Goal: Information Seeking & Learning: Learn about a topic

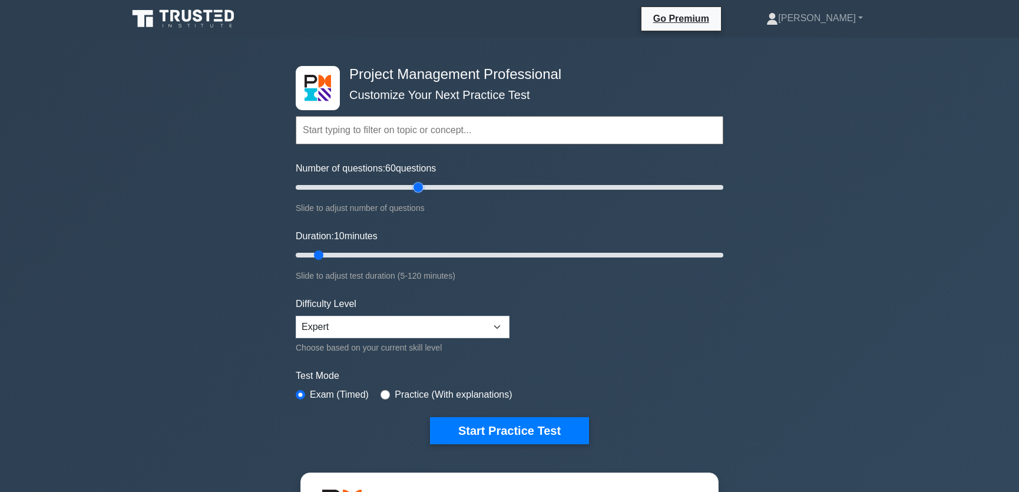
drag, startPoint x: 312, startPoint y: 188, endPoint x: 415, endPoint y: 193, distance: 102.5
type input "60"
click at [415, 193] on input "Number of questions: 60 questions" at bounding box center [509, 187] width 427 height 14
drag, startPoint x: 319, startPoint y: 256, endPoint x: 507, endPoint y: 254, distance: 188.4
click at [507, 254] on input "Duration: 60 minutes" at bounding box center [509, 255] width 427 height 14
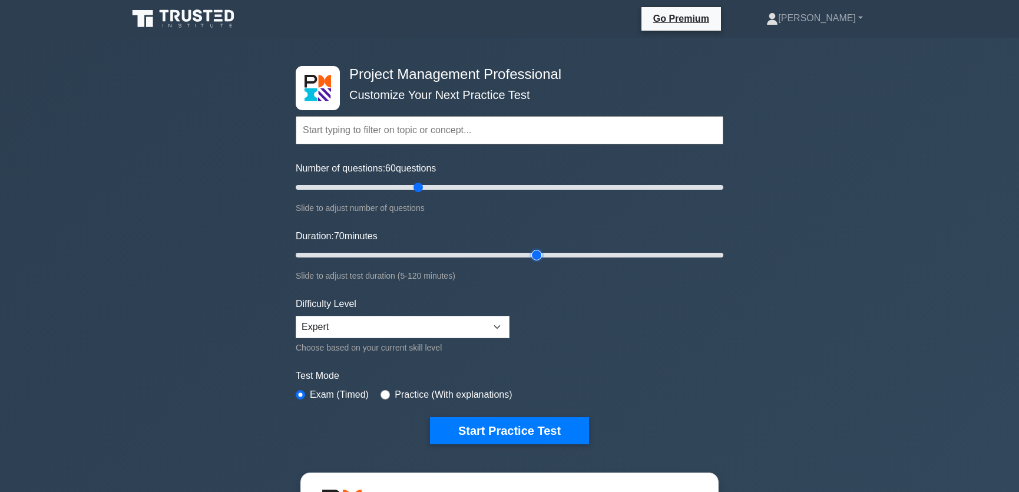
drag, startPoint x: 499, startPoint y: 254, endPoint x: 535, endPoint y: 256, distance: 36.6
click at [535, 256] on input "Duration: 70 minutes" at bounding box center [509, 255] width 427 height 14
drag, startPoint x: 535, startPoint y: 254, endPoint x: 523, endPoint y: 255, distance: 12.4
click at [523, 255] on input "Duration: 65 minutes" at bounding box center [509, 255] width 427 height 14
drag, startPoint x: 518, startPoint y: 256, endPoint x: 524, endPoint y: 257, distance: 5.9
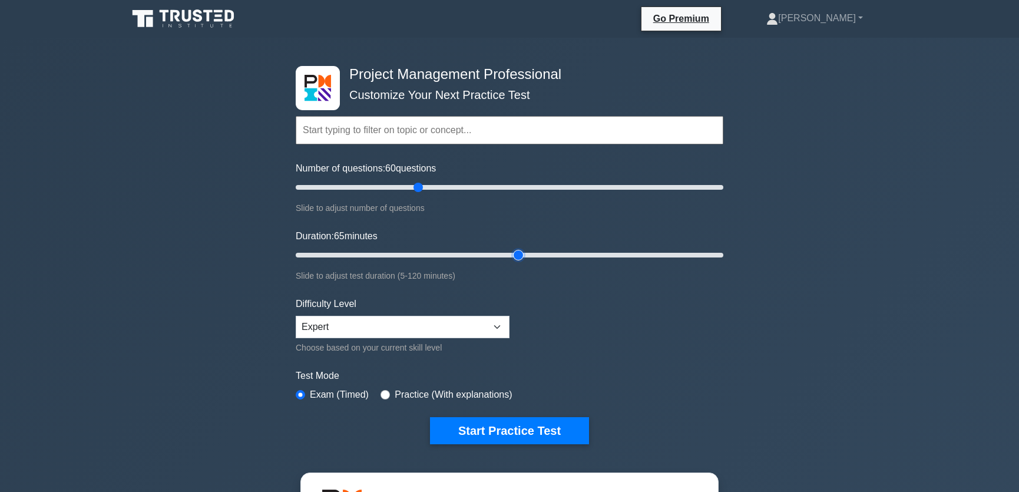
click at [524, 257] on input "Duration: 65 minutes" at bounding box center [509, 255] width 427 height 14
drag, startPoint x: 519, startPoint y: 256, endPoint x: 507, endPoint y: 257, distance: 11.8
click at [507, 257] on input "Duration: 60 minutes" at bounding box center [509, 255] width 427 height 14
drag, startPoint x: 501, startPoint y: 255, endPoint x: 510, endPoint y: 256, distance: 9.5
type input "65"
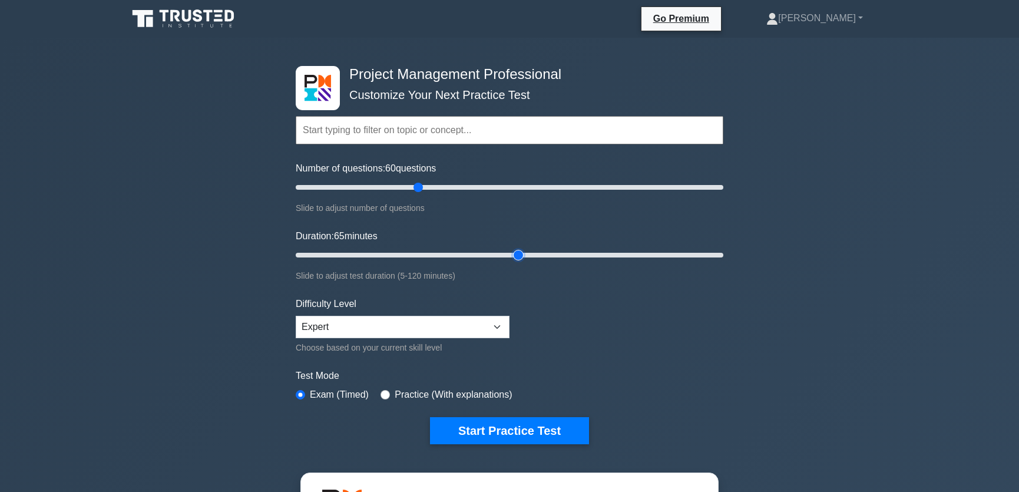
click at [510, 256] on input "Duration: 65 minutes" at bounding box center [509, 255] width 427 height 14
click at [511, 430] on button "Start Practice Test" at bounding box center [509, 430] width 159 height 27
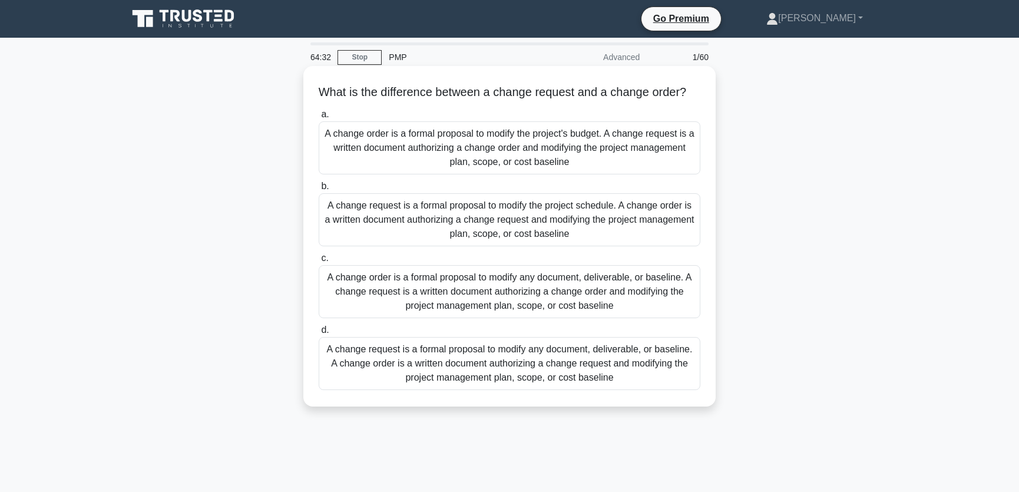
click at [633, 377] on div "A change request is a formal proposal to modify any document, deliverable, or b…" at bounding box center [510, 363] width 382 height 53
click at [319, 334] on input "d. A change request is a formal proposal to modify any document, deliverable, o…" at bounding box center [319, 330] width 0 height 8
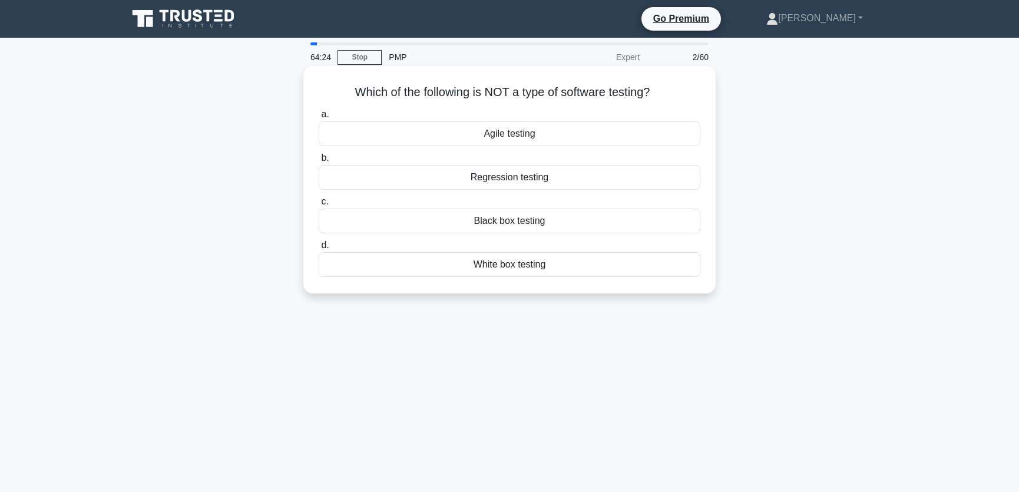
click at [520, 135] on div "Agile testing" at bounding box center [510, 133] width 382 height 25
click at [319, 118] on input "a. Agile testing" at bounding box center [319, 115] width 0 height 8
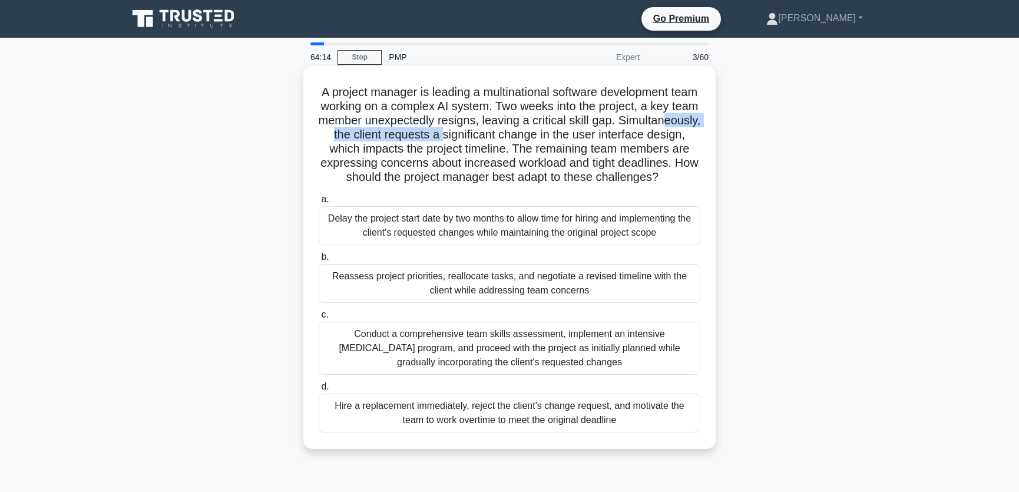
drag, startPoint x: 380, startPoint y: 134, endPoint x: 531, endPoint y: 133, distance: 150.2
click at [531, 133] on h5 "A project manager is leading a multinational software development team working …" at bounding box center [509, 135] width 384 height 100
click at [422, 149] on h5 "A project manager is leading a multinational software development team working …" at bounding box center [509, 135] width 384 height 100
drag, startPoint x: 422, startPoint y: 149, endPoint x: 592, endPoint y: 148, distance: 170.2
click at [592, 148] on h5 "A project manager is leading a multinational software development team working …" at bounding box center [509, 135] width 384 height 100
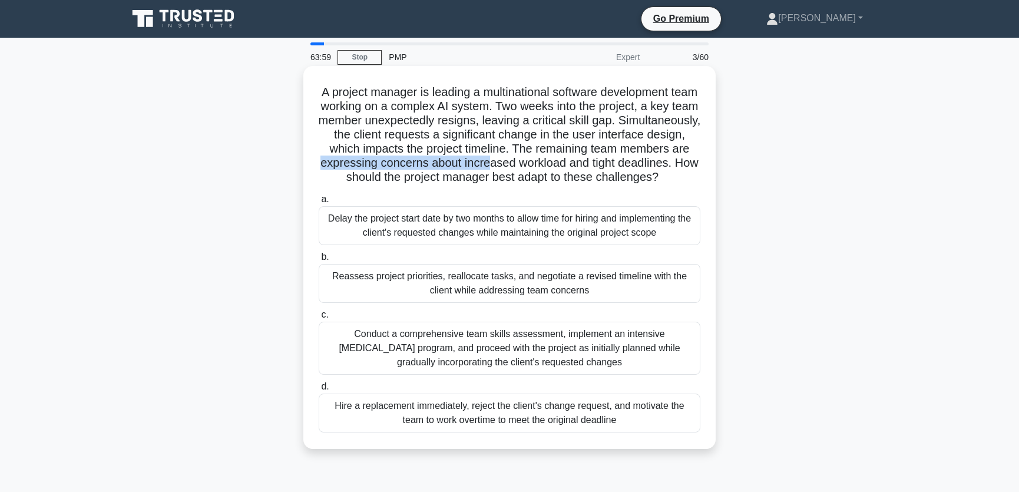
drag, startPoint x: 419, startPoint y: 163, endPoint x: 594, endPoint y: 163, distance: 175.5
click at [594, 163] on h5 "A project manager is leading a multinational software development team working …" at bounding box center [509, 135] width 384 height 100
click at [392, 162] on h5 "A project manager is leading a multinational software development team working …" at bounding box center [509, 135] width 384 height 100
click at [607, 297] on div "Reassess project priorities, reallocate tasks, and negotiate a revised timeline…" at bounding box center [510, 283] width 382 height 39
click at [319, 261] on input "b. Reassess project priorities, reallocate tasks, and negotiate a revised timel…" at bounding box center [319, 257] width 0 height 8
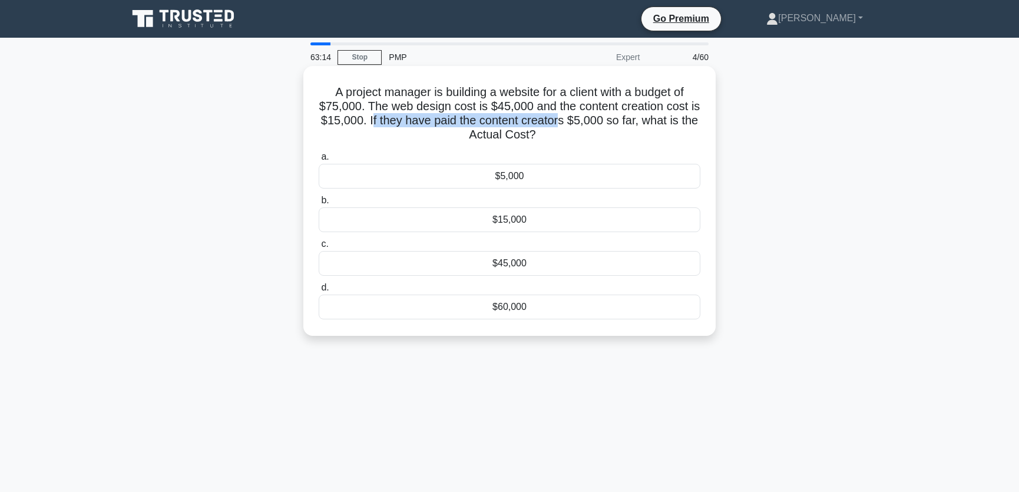
drag, startPoint x: 368, startPoint y: 118, endPoint x: 559, endPoint y: 120, distance: 190.8
click at [559, 120] on h5 "A project manager is building a website for a client with a budget of $75,000. …" at bounding box center [509, 114] width 384 height 58
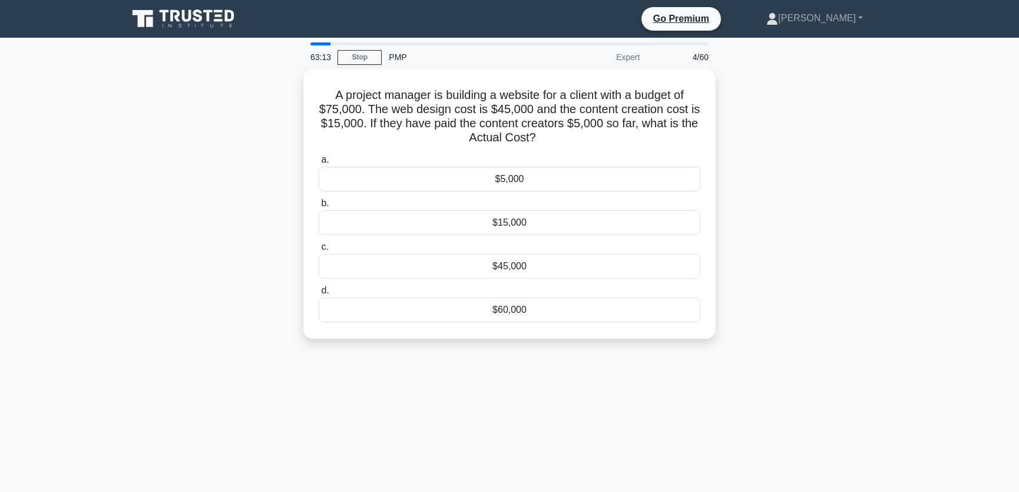
click at [778, 131] on div "A project manager is building a website for a client with a budget of $75,000. …" at bounding box center [509, 211] width 777 height 284
click at [523, 177] on div "$5,000" at bounding box center [510, 176] width 382 height 25
click at [319, 161] on input "a. $5,000" at bounding box center [319, 157] width 0 height 8
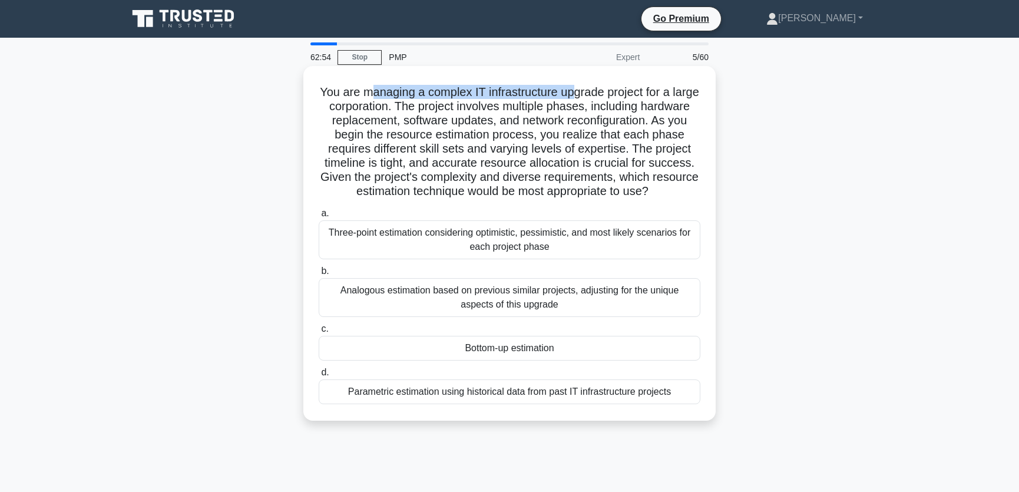
drag, startPoint x: 383, startPoint y: 94, endPoint x: 587, endPoint y: 91, distance: 204.3
click at [587, 91] on h5 "You are managing a complex IT infrastructure upgrade project for a large corpor…" at bounding box center [509, 142] width 384 height 114
click at [531, 347] on div "Bottom-up estimation" at bounding box center [510, 348] width 382 height 25
click at [319, 333] on input "c. Bottom-up estimation" at bounding box center [319, 329] width 0 height 8
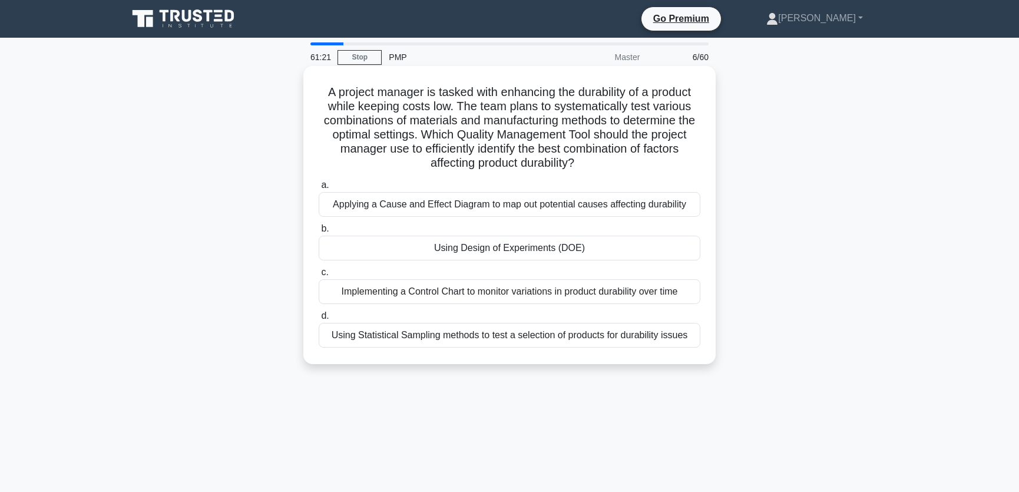
click at [511, 250] on div "Using Design of Experiments (DOE)" at bounding box center [510, 248] width 382 height 25
click at [319, 233] on input "b. Using Design of Experiments (DOE)" at bounding box center [319, 229] width 0 height 8
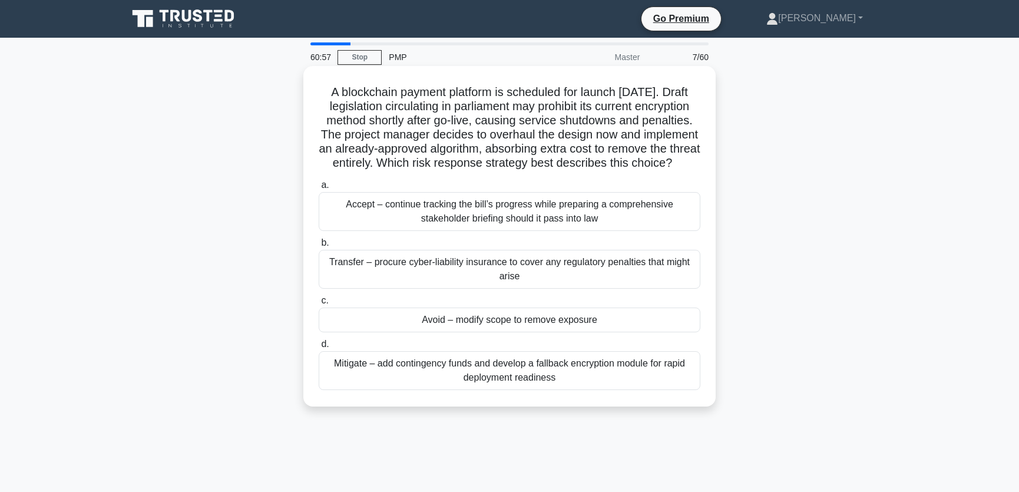
click at [518, 332] on div "Avoid – modify scope to remove exposure" at bounding box center [510, 319] width 382 height 25
click at [319, 304] on input "c. Avoid – modify scope to remove exposure" at bounding box center [319, 301] width 0 height 8
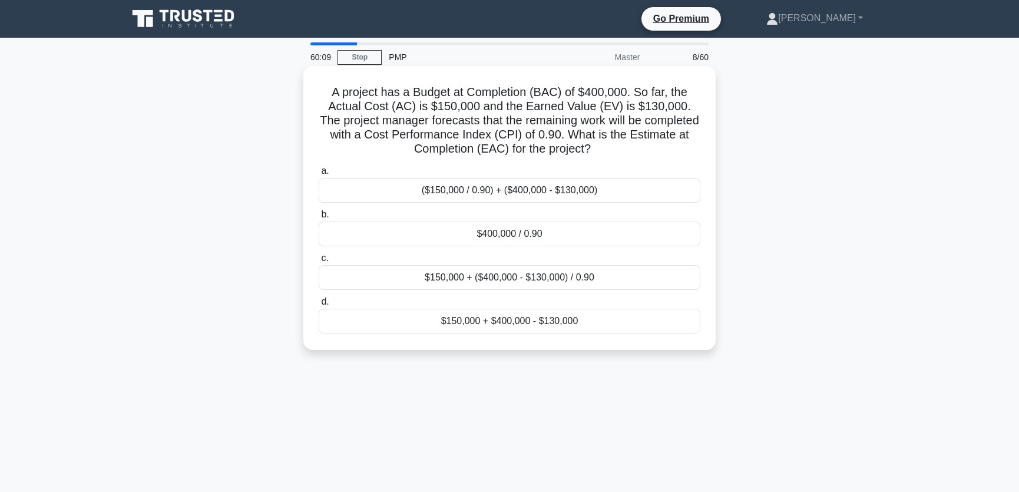
click at [511, 277] on div "$150,000 + ($400,000 - $130,000) / 0.90" at bounding box center [510, 277] width 382 height 25
click at [319, 262] on input "c. $150,000 + ($400,000 - $130,000) / 0.90" at bounding box center [319, 258] width 0 height 8
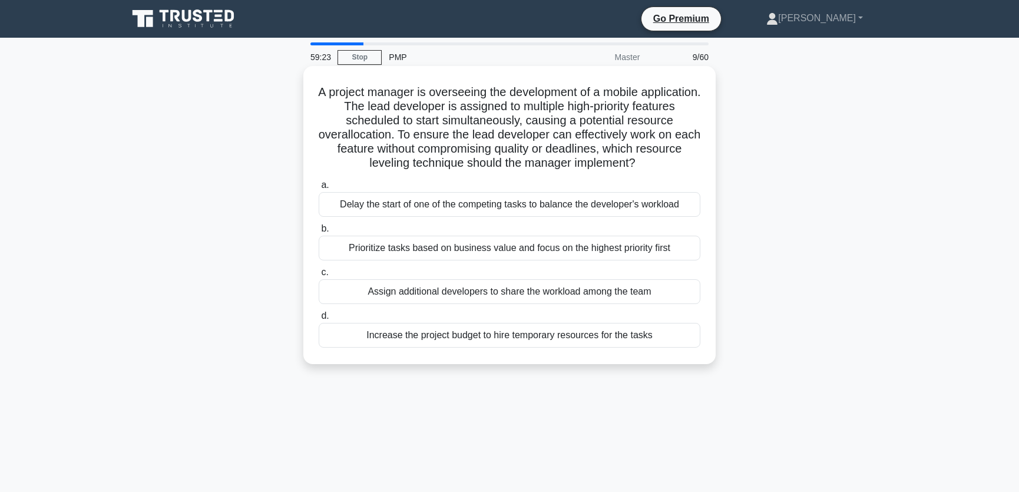
click at [495, 248] on div "Prioritize tasks based on business value and focus on the highest priority first" at bounding box center [510, 248] width 382 height 25
click at [319, 233] on input "b. Prioritize tasks based on business value and focus on the highest priority f…" at bounding box center [319, 229] width 0 height 8
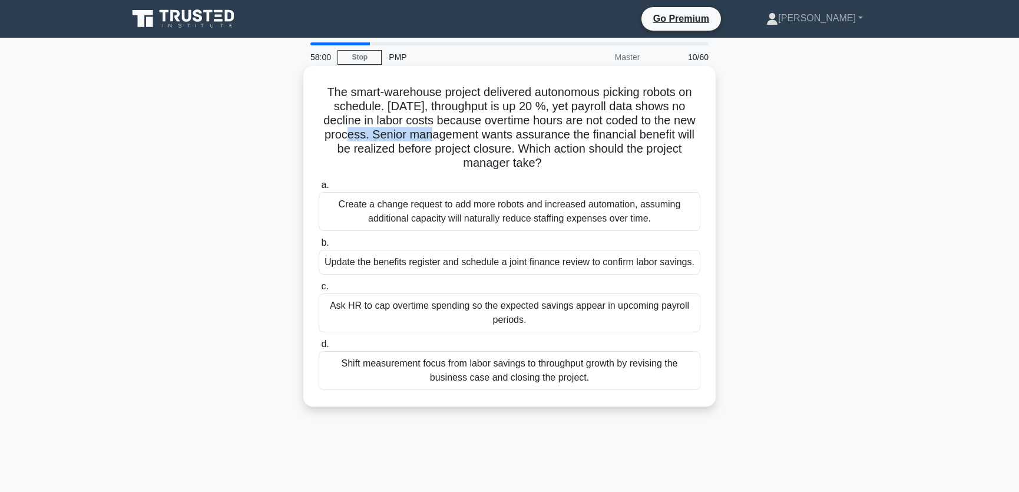
drag, startPoint x: 337, startPoint y: 136, endPoint x: 424, endPoint y: 136, distance: 87.1
click at [424, 136] on h5 "The smart-warehouse project delivered autonomous picking robots on schedule. [D…" at bounding box center [509, 128] width 384 height 86
click at [545, 330] on div "Ask HR to cap overtime spending so the expected savings appear in upcoming payr…" at bounding box center [510, 312] width 382 height 39
click at [319, 290] on input "c. Ask HR to cap overtime spending so the expected savings appear in upcoming p…" at bounding box center [319, 287] width 0 height 8
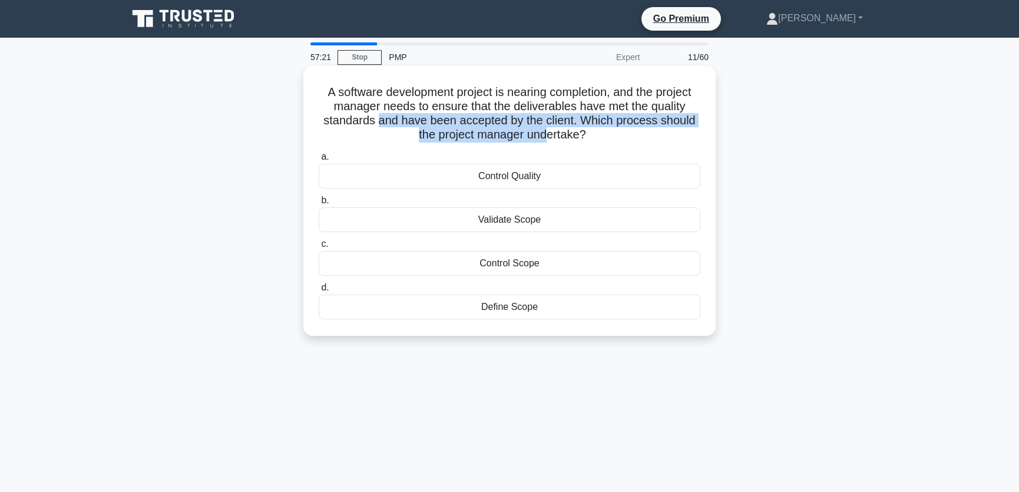
drag, startPoint x: 379, startPoint y: 121, endPoint x: 546, endPoint y: 129, distance: 168.0
click at [546, 129] on h5 "A software development project is nearing completion, and the project manager n…" at bounding box center [509, 114] width 384 height 58
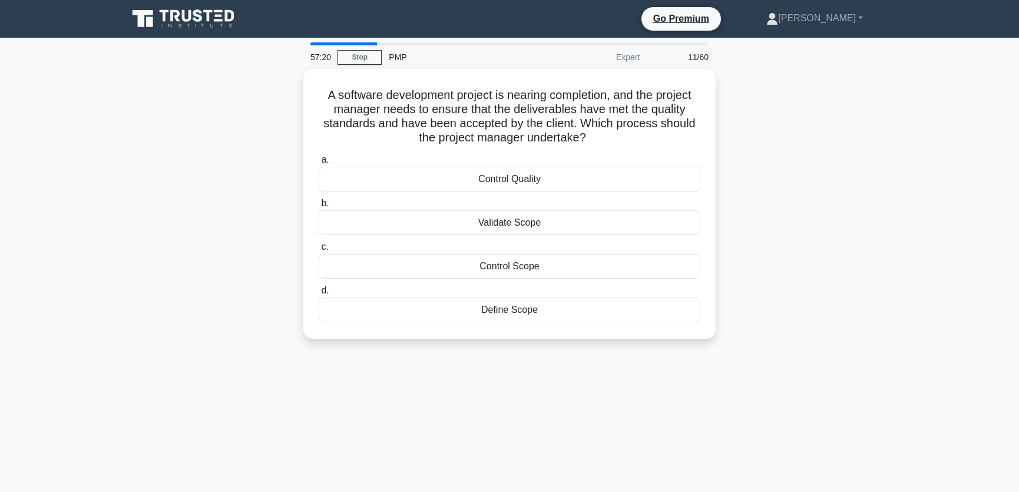
click at [813, 207] on div "A software development project is nearing completion, and the project manager n…" at bounding box center [509, 211] width 777 height 284
click at [532, 220] on div "Validate Scope" at bounding box center [510, 219] width 382 height 25
click at [319, 204] on input "b. Validate Scope" at bounding box center [319, 201] width 0 height 8
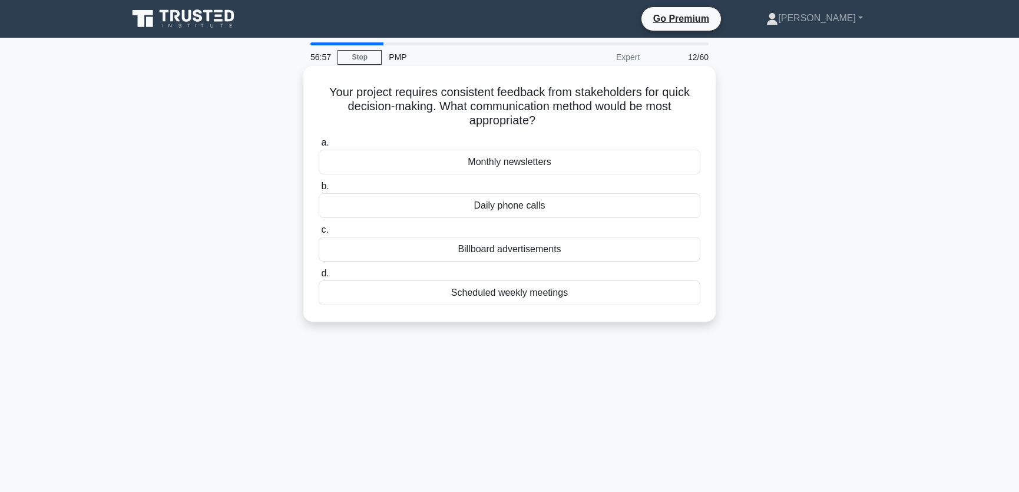
click at [529, 206] on div "Daily phone calls" at bounding box center [510, 205] width 382 height 25
click at [319, 190] on input "b. Daily phone calls" at bounding box center [319, 187] width 0 height 8
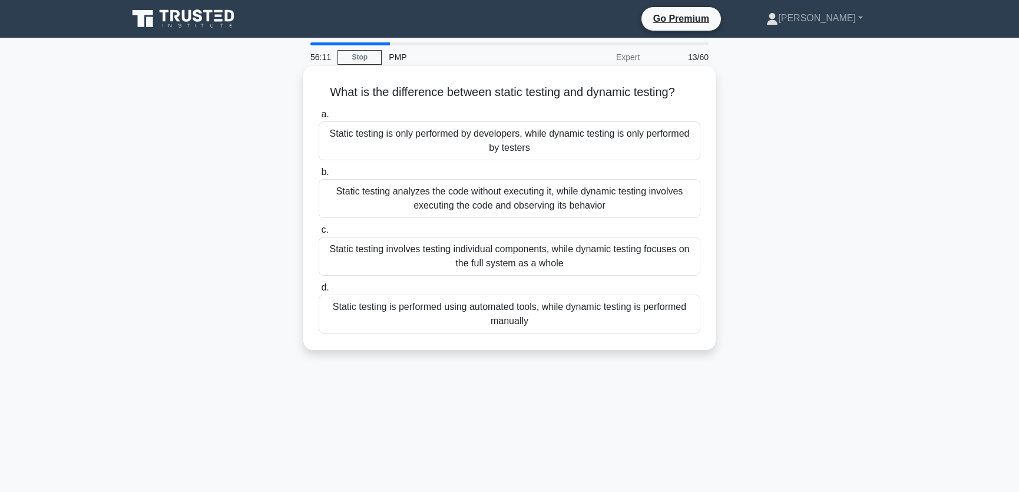
click at [608, 203] on div "Static testing analyzes the code without executing it, while dynamic testing in…" at bounding box center [510, 198] width 382 height 39
click at [319, 176] on input "b. Static testing analyzes the code without executing it, while dynamic testing…" at bounding box center [319, 172] width 0 height 8
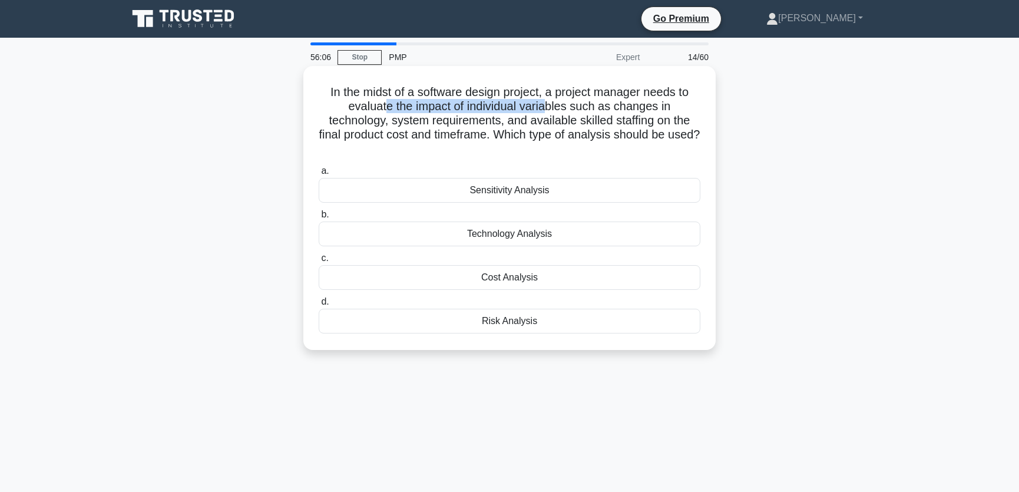
drag, startPoint x: 385, startPoint y: 107, endPoint x: 550, endPoint y: 113, distance: 165.0
click at [550, 113] on h5 "In the midst of a software design project, a project manager needs to evaluate …" at bounding box center [509, 121] width 384 height 72
click at [482, 191] on div "Sensitivity Analysis" at bounding box center [510, 190] width 382 height 25
click at [319, 175] on input "a. Sensitivity Analysis" at bounding box center [319, 171] width 0 height 8
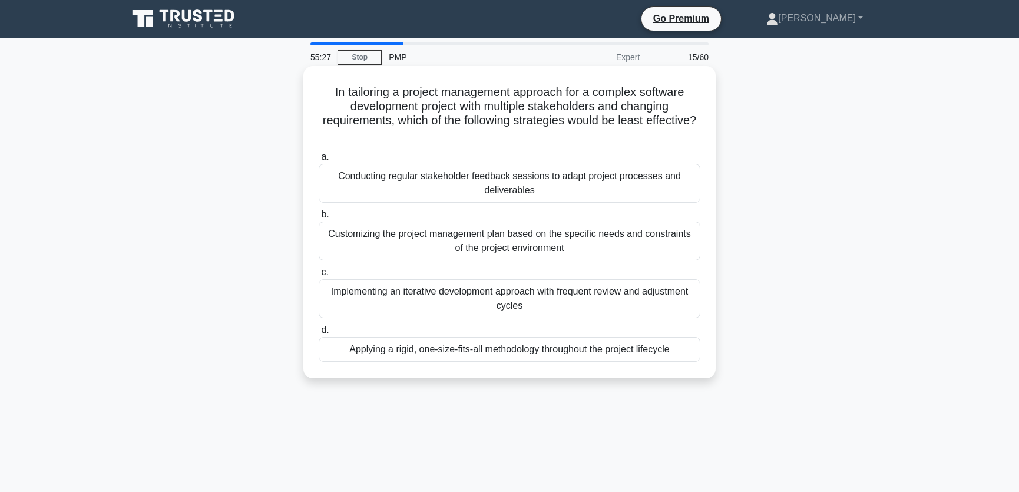
click at [523, 352] on div "Applying a rigid, one-size-fits-all methodology throughout the project lifecycle" at bounding box center [510, 349] width 382 height 25
click at [319, 334] on input "d. Applying a rigid, one-size-fits-all methodology throughout the project lifec…" at bounding box center [319, 330] width 0 height 8
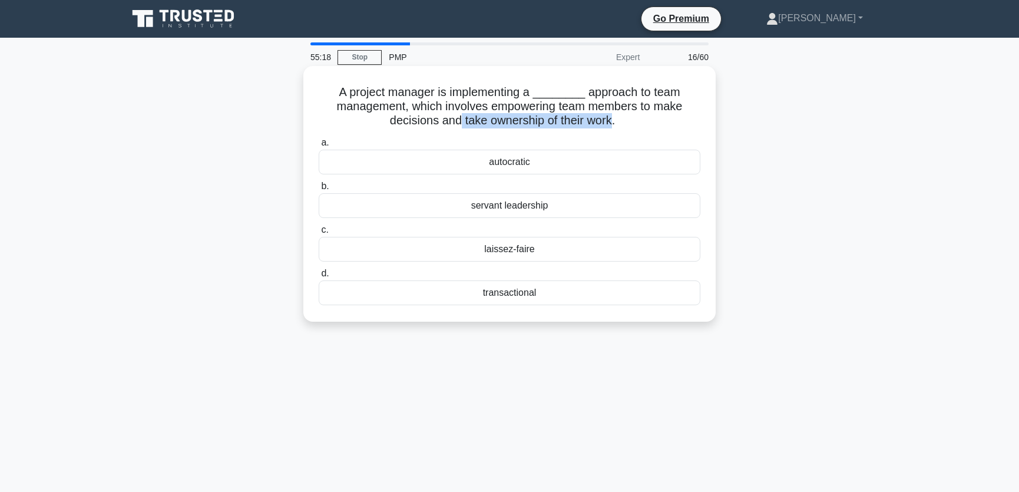
drag, startPoint x: 456, startPoint y: 120, endPoint x: 615, endPoint y: 123, distance: 159.0
click at [615, 123] on h5 "A project manager is implementing a ________ approach to team management, which…" at bounding box center [509, 107] width 384 height 44
click at [638, 127] on h5 "A project manager is implementing a ________ approach to team management, which…" at bounding box center [509, 107] width 384 height 44
drag, startPoint x: 449, startPoint y: 121, endPoint x: 617, endPoint y: 127, distance: 167.9
click at [617, 127] on h5 "A project manager is implementing a ________ approach to team management, which…" at bounding box center [509, 107] width 384 height 44
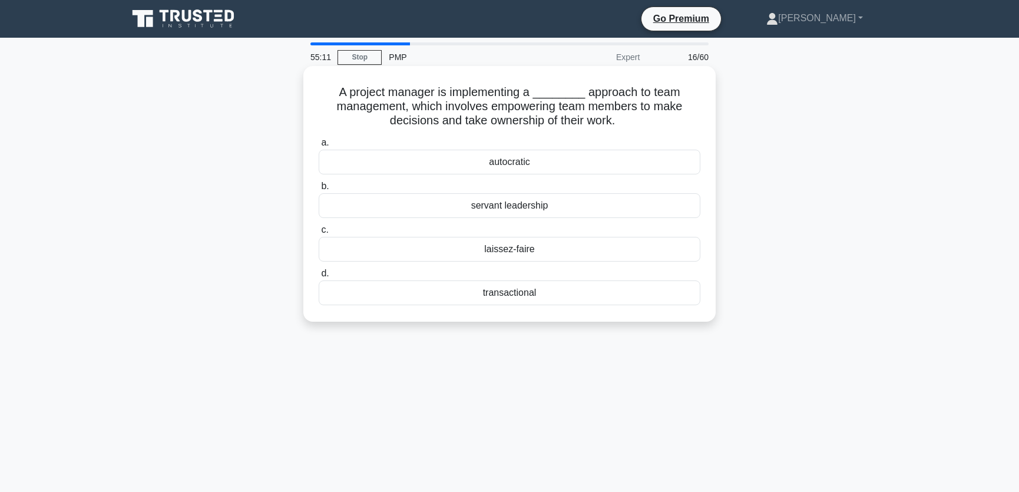
click at [638, 124] on h5 "A project manager is implementing a ________ approach to team management, which…" at bounding box center [509, 107] width 384 height 44
click at [532, 204] on div "servant leadership" at bounding box center [510, 205] width 382 height 25
click at [319, 190] on input "b. servant leadership" at bounding box center [319, 187] width 0 height 8
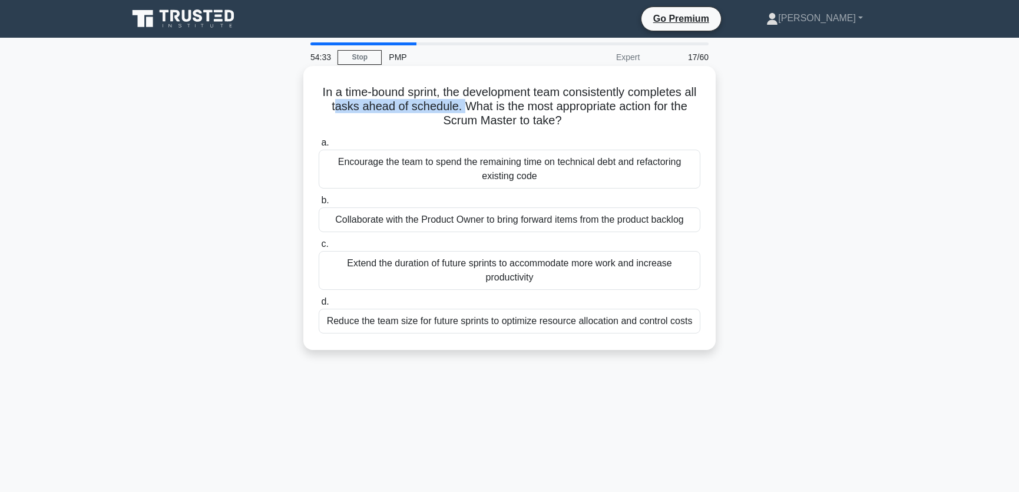
drag, startPoint x: 342, startPoint y: 109, endPoint x: 467, endPoint y: 110, distance: 124.8
click at [467, 110] on h5 "In a time-bound sprint, the development team consistently completes all tasks a…" at bounding box center [509, 107] width 384 height 44
click at [495, 120] on h5 "In a time-bound sprint, the development team consistently completes all tasks a…" at bounding box center [509, 107] width 384 height 44
click at [547, 223] on div "Collaborate with the Product Owner to bring forward items from the product back…" at bounding box center [510, 219] width 382 height 25
click at [319, 204] on input "b. Collaborate with the Product Owner to bring forward items from the product b…" at bounding box center [319, 201] width 0 height 8
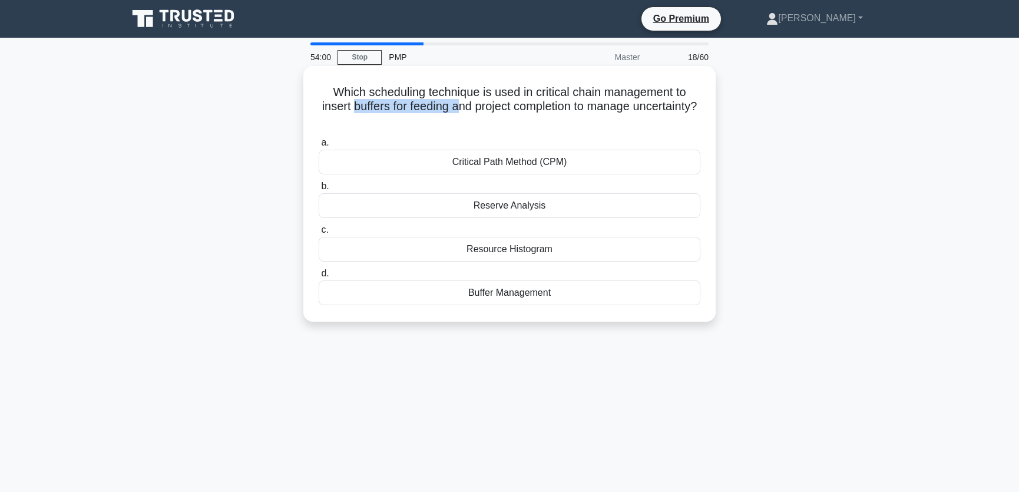
drag, startPoint x: 385, startPoint y: 107, endPoint x: 494, endPoint y: 112, distance: 109.1
click at [494, 112] on h5 "Which scheduling technique is used in critical chain management to insert buffe…" at bounding box center [509, 107] width 384 height 44
click at [548, 110] on h5 "Which scheduling technique is used in critical chain management to insert buffe…" at bounding box center [509, 107] width 384 height 44
click at [529, 289] on div "Buffer Management" at bounding box center [510, 292] width 382 height 25
click at [319, 277] on input "d. Buffer Management" at bounding box center [319, 274] width 0 height 8
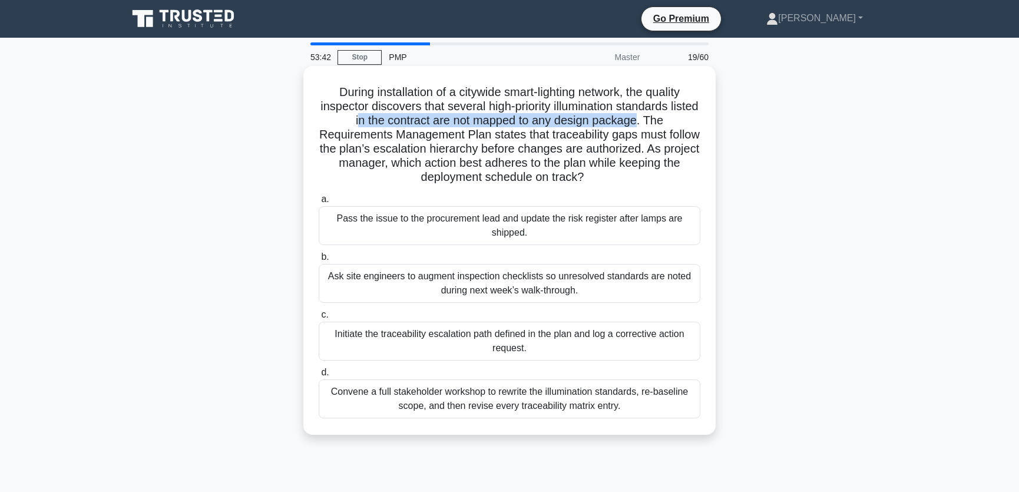
drag, startPoint x: 373, startPoint y: 120, endPoint x: 655, endPoint y: 125, distance: 282.7
click at [655, 125] on h5 "During installation of a citywide smart-lighting network, the quality inspector…" at bounding box center [509, 135] width 384 height 100
drag, startPoint x: 422, startPoint y: 107, endPoint x: 677, endPoint y: 109, distance: 255.0
click at [677, 109] on h5 "During installation of a citywide smart-lighting network, the quality inspector…" at bounding box center [509, 135] width 384 height 100
drag, startPoint x: 422, startPoint y: 123, endPoint x: 651, endPoint y: 124, distance: 229.1
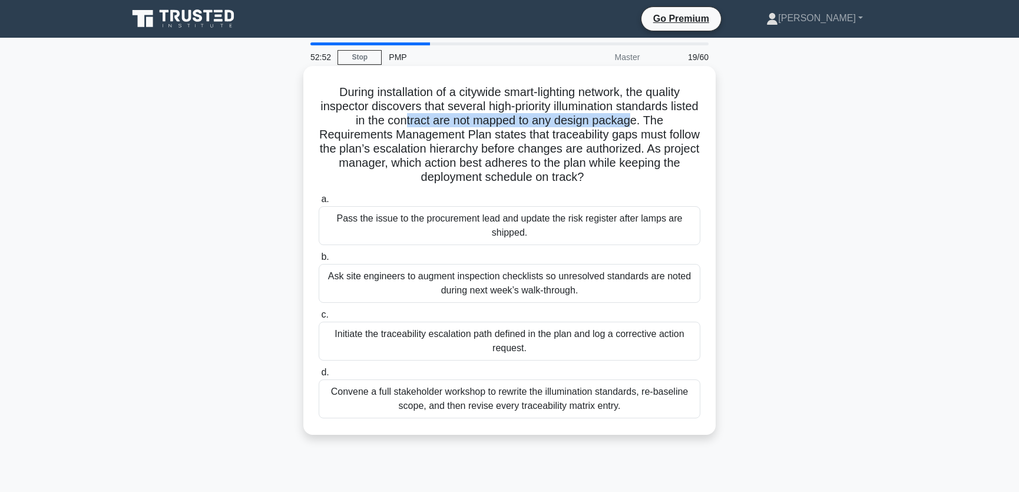
click at [651, 124] on h5 "During installation of a citywide smart-lighting network, the quality inspector…" at bounding box center [509, 135] width 384 height 100
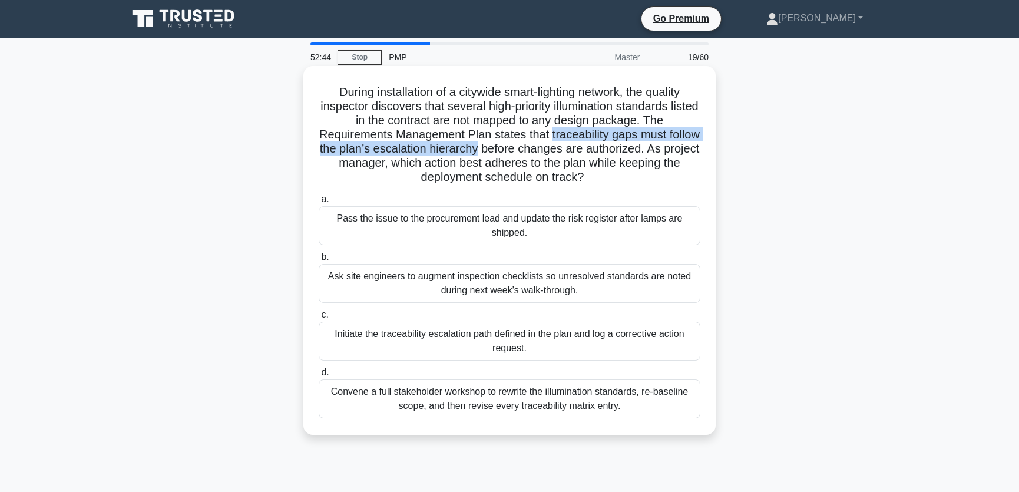
drag, startPoint x: 569, startPoint y: 137, endPoint x: 515, endPoint y: 151, distance: 56.1
click at [515, 151] on h5 "During installation of a citywide smart-lighting network, the quality inspector…" at bounding box center [509, 135] width 384 height 100
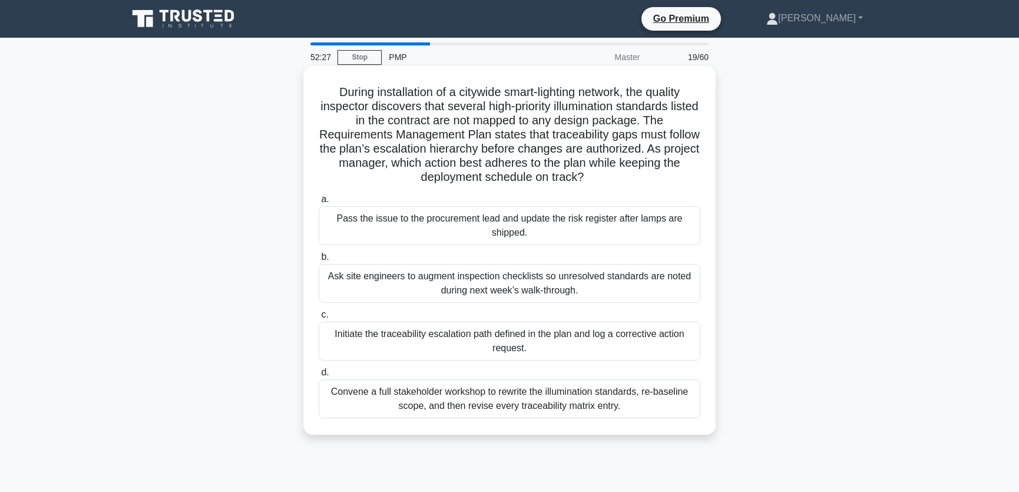
click at [547, 339] on div "Initiate the traceability escalation path defined in the plan and log a correct…" at bounding box center [510, 341] width 382 height 39
click at [319, 319] on input "c. Initiate the traceability escalation path defined in the plan and log a corr…" at bounding box center [319, 315] width 0 height 8
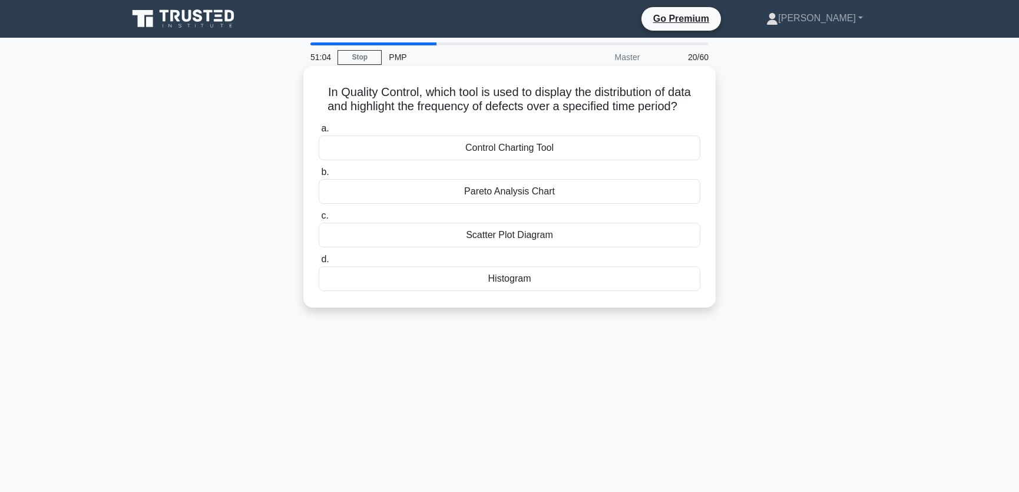
click at [534, 280] on div "Histogram" at bounding box center [510, 278] width 382 height 25
click at [319, 263] on input "d. Histogram" at bounding box center [319, 260] width 0 height 8
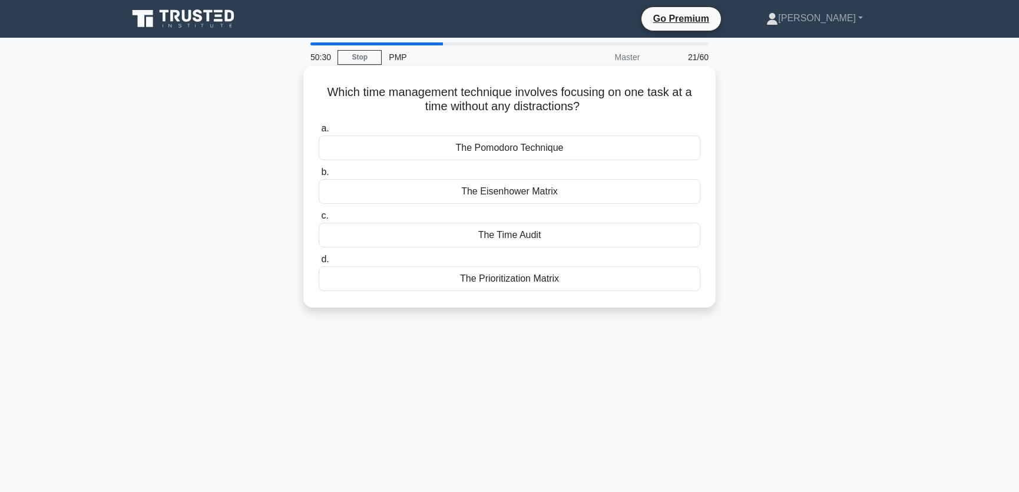
click at [536, 280] on div "The Prioritization Matrix" at bounding box center [510, 278] width 382 height 25
click at [319, 263] on input "d. The Prioritization Matrix" at bounding box center [319, 260] width 0 height 8
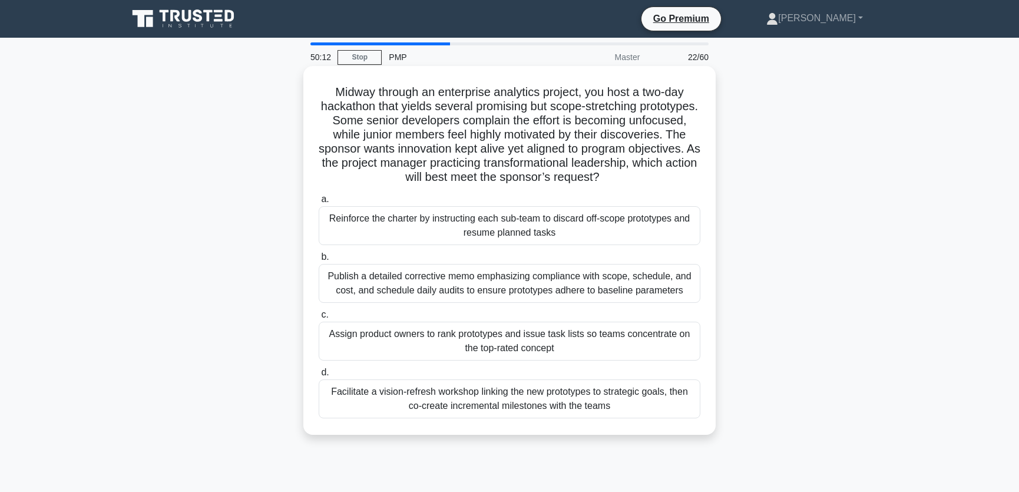
click at [393, 121] on h5 "Midway through an enterprise analytics project, you host a two-day hackathon th…" at bounding box center [509, 135] width 384 height 100
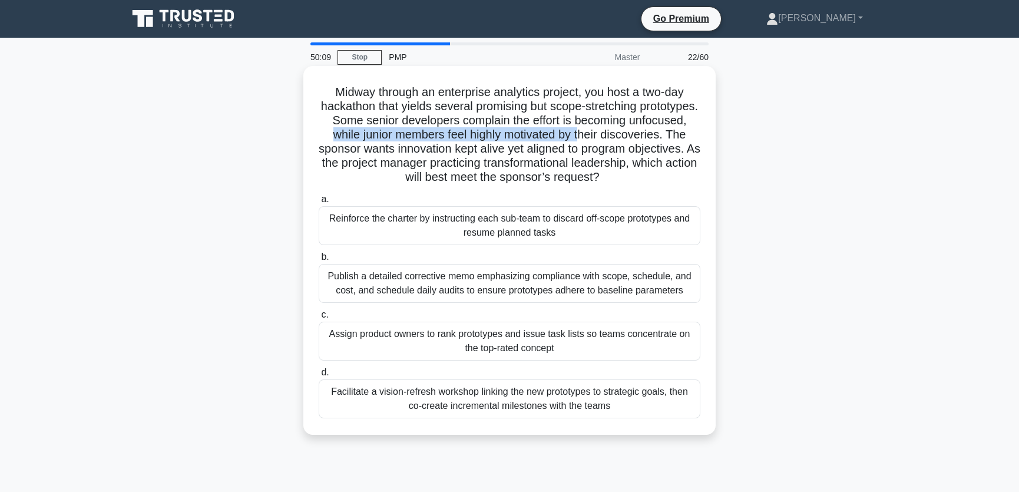
drag, startPoint x: 406, startPoint y: 132, endPoint x: 660, endPoint y: 135, distance: 253.8
click at [660, 135] on h5 "Midway through an enterprise analytics project, you host a two-day hackathon th…" at bounding box center [509, 135] width 384 height 100
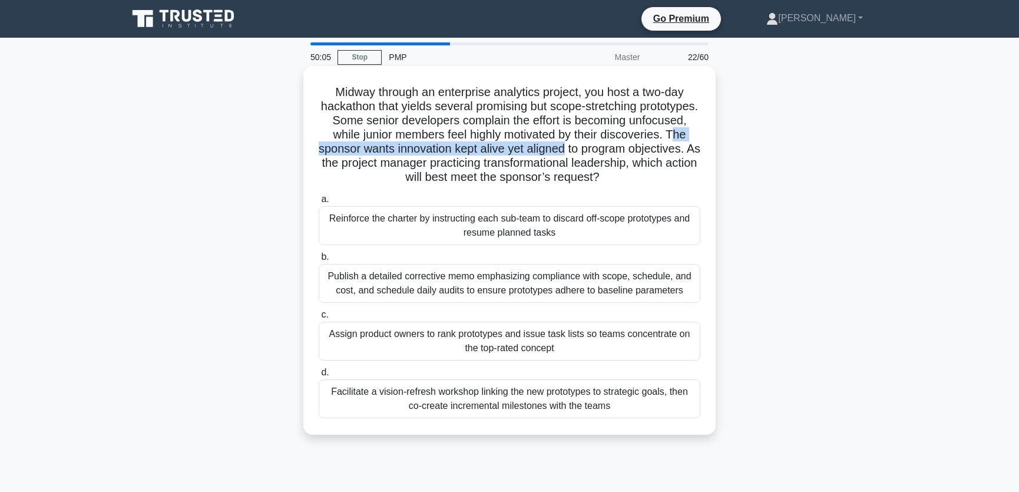
drag, startPoint x: 400, startPoint y: 149, endPoint x: 671, endPoint y: 151, distance: 271.5
click at [671, 151] on h5 "Midway through an enterprise analytics project, you host a two-day hackathon th…" at bounding box center [509, 135] width 384 height 100
drag, startPoint x: 434, startPoint y: 163, endPoint x: 691, endPoint y: 161, distance: 256.7
click at [691, 161] on h5 "Midway through an enterprise analytics project, you host a two-day hackathon th…" at bounding box center [509, 135] width 384 height 100
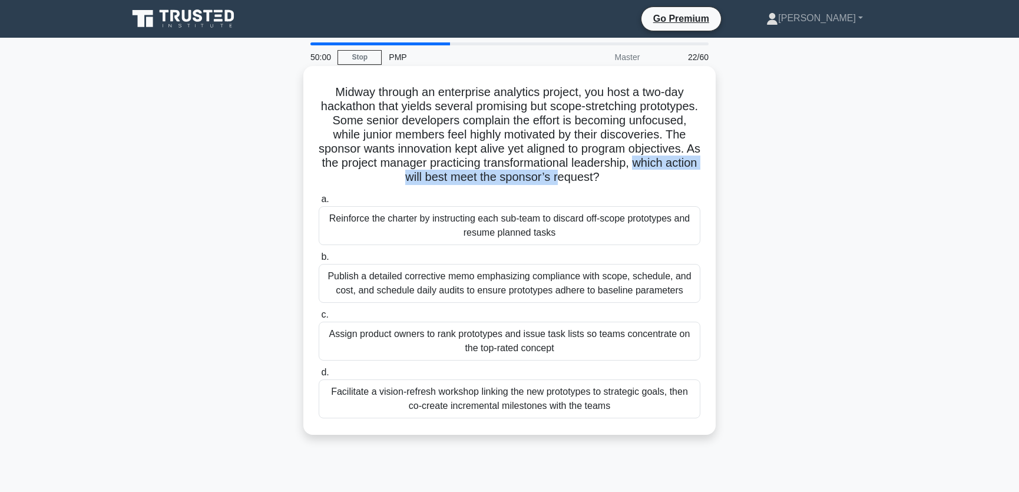
drag, startPoint x: 400, startPoint y: 177, endPoint x: 624, endPoint y: 177, distance: 223.2
click at [624, 177] on h5 "Midway through an enterprise analytics project, you host a two-day hackathon th…" at bounding box center [509, 135] width 384 height 100
click at [532, 180] on h5 "Midway through an enterprise analytics project, you host a two-day hackathon th…" at bounding box center [509, 135] width 384 height 100
click at [613, 401] on div "Facilitate a vision-refresh workshop linking the new prototypes to strategic go…" at bounding box center [510, 398] width 382 height 39
click at [319, 376] on input "d. Facilitate a vision-refresh workshop linking the new prototypes to strategic…" at bounding box center [319, 373] width 0 height 8
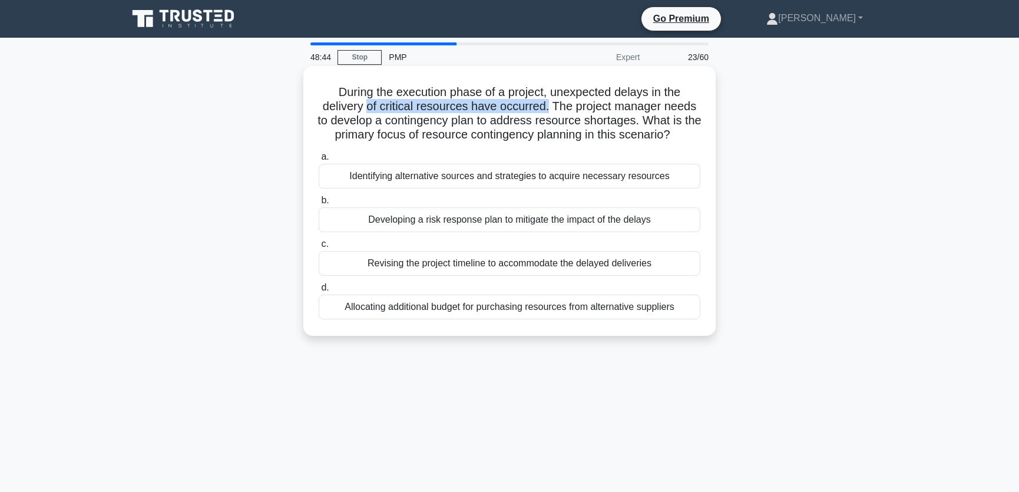
drag, startPoint x: 370, startPoint y: 105, endPoint x: 551, endPoint y: 108, distance: 181.4
click at [551, 108] on h5 "During the execution phase of a project, unexpected delays in the delivery of c…" at bounding box center [509, 114] width 384 height 58
drag, startPoint x: 395, startPoint y: 122, endPoint x: 524, endPoint y: 122, distance: 129.5
click at [524, 122] on h5 "During the execution phase of a project, unexpected delays in the delivery of c…" at bounding box center [509, 114] width 384 height 58
click at [468, 138] on h5 "During the execution phase of a project, unexpected delays in the delivery of c…" at bounding box center [509, 114] width 384 height 58
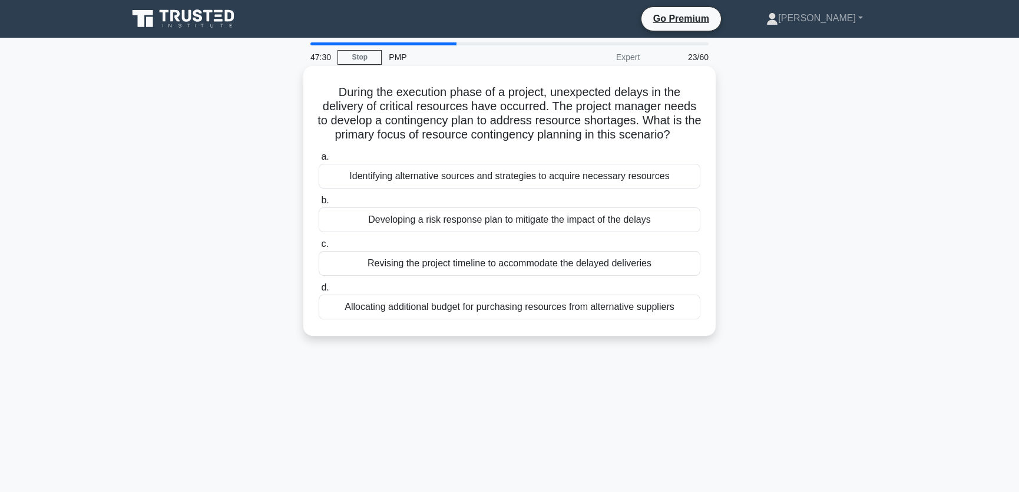
click at [587, 175] on div "Identifying alternative sources and strategies to acquire necessary resources" at bounding box center [510, 176] width 382 height 25
click at [319, 161] on input "a. Identifying alternative sources and strategies to acquire necessary resources" at bounding box center [319, 157] width 0 height 8
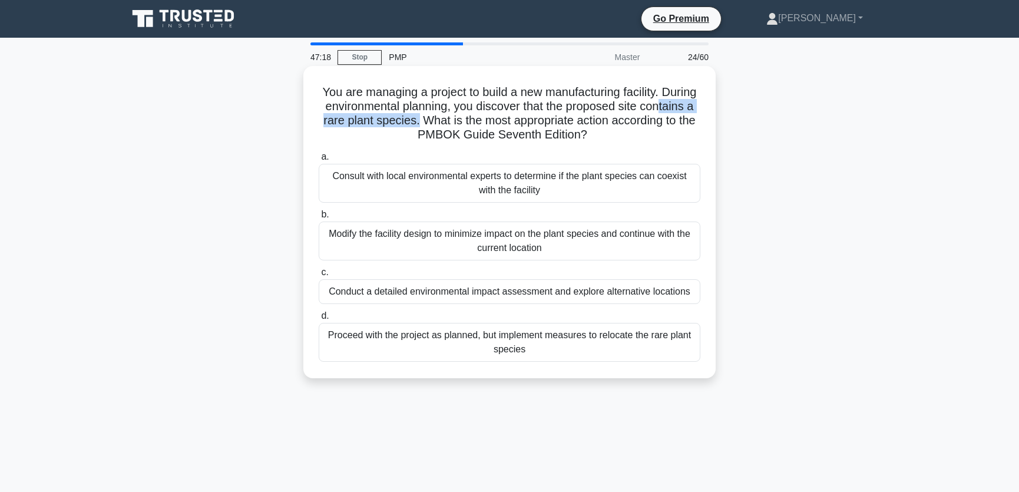
drag, startPoint x: 354, startPoint y: 121, endPoint x: 489, endPoint y: 121, distance: 134.3
click at [489, 121] on h5 "You are managing a project to build a new manufacturing facility. During enviro…" at bounding box center [509, 114] width 384 height 58
click at [452, 185] on div "Consult with local environmental experts to determine if the plant species can …" at bounding box center [510, 183] width 382 height 39
click at [319, 161] on input "a. Consult with local environmental experts to determine if the plant species c…" at bounding box center [319, 157] width 0 height 8
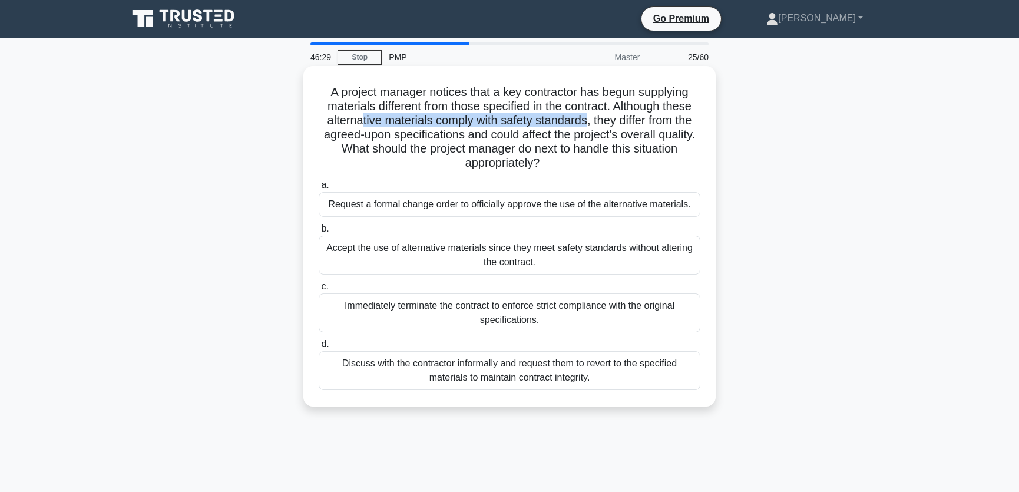
drag, startPoint x: 356, startPoint y: 122, endPoint x: 586, endPoint y: 123, distance: 229.6
click at [586, 123] on h5 "A project manager notices that a key contractor has begun supplying materials d…" at bounding box center [509, 128] width 384 height 86
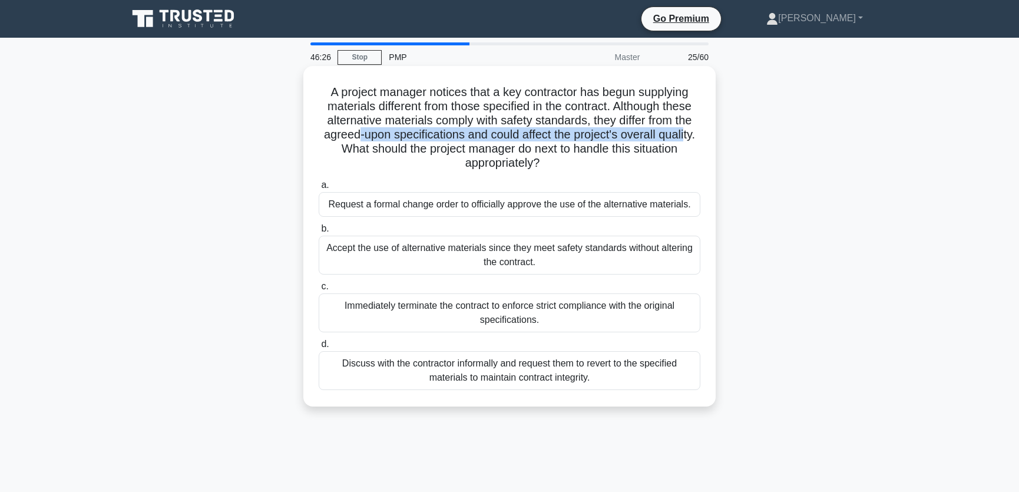
drag, startPoint x: 351, startPoint y: 135, endPoint x: 691, endPoint y: 136, distance: 339.8
click at [691, 136] on h5 "A project manager notices that a key contractor has begun supplying materials d…" at bounding box center [509, 128] width 384 height 86
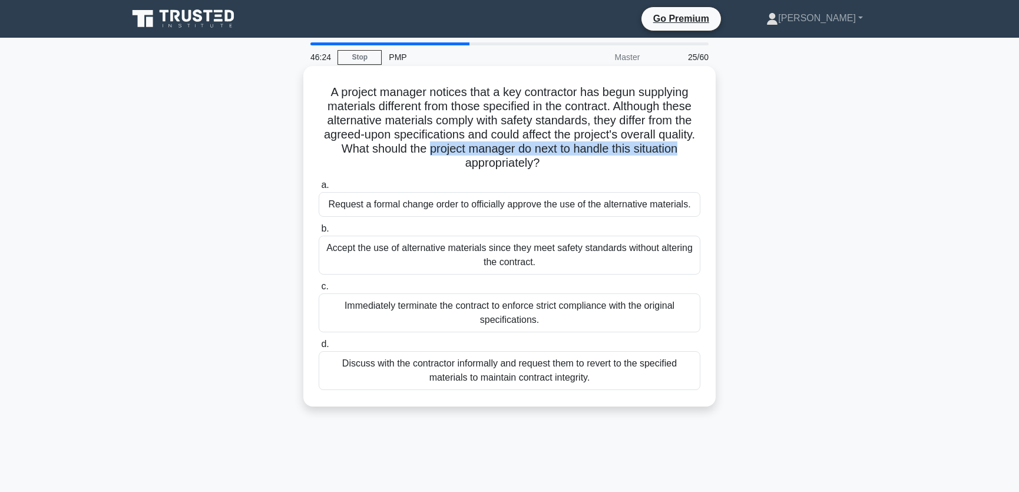
drag, startPoint x: 427, startPoint y: 147, endPoint x: 682, endPoint y: 147, distance: 254.4
click at [682, 147] on h5 "A project manager notices that a key contractor has begun supplying materials d…" at bounding box center [509, 128] width 384 height 86
click at [582, 159] on h5 "A project manager notices that a key contractor has begun supplying materials d…" at bounding box center [509, 128] width 384 height 86
click at [532, 370] on div "Discuss with the contractor informally and request them to revert to the specif…" at bounding box center [510, 370] width 382 height 39
click at [319, 348] on input "d. Discuss with the contractor informally and request them to revert to the spe…" at bounding box center [319, 344] width 0 height 8
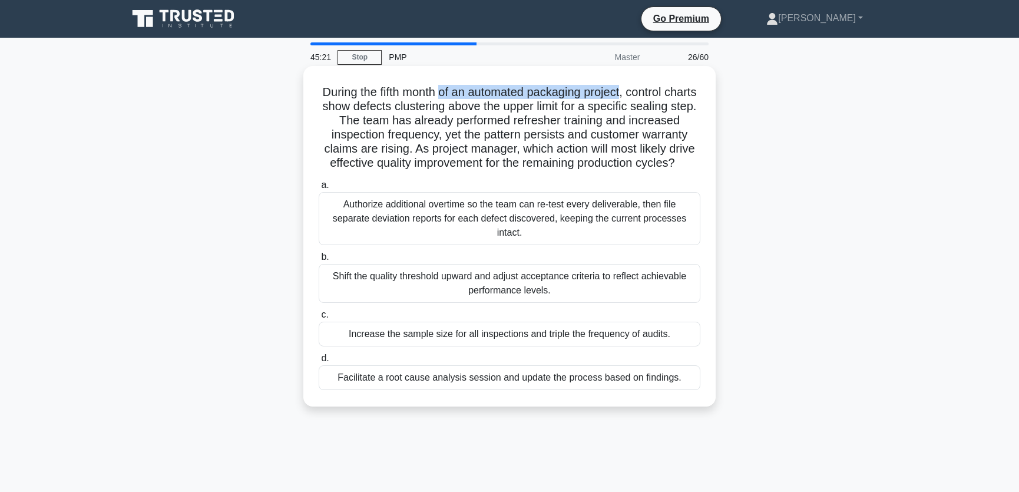
drag, startPoint x: 459, startPoint y: 92, endPoint x: 642, endPoint y: 94, distance: 183.7
click at [642, 94] on h5 "During the fifth month of an automated packaging project, control charts show d…" at bounding box center [509, 128] width 384 height 86
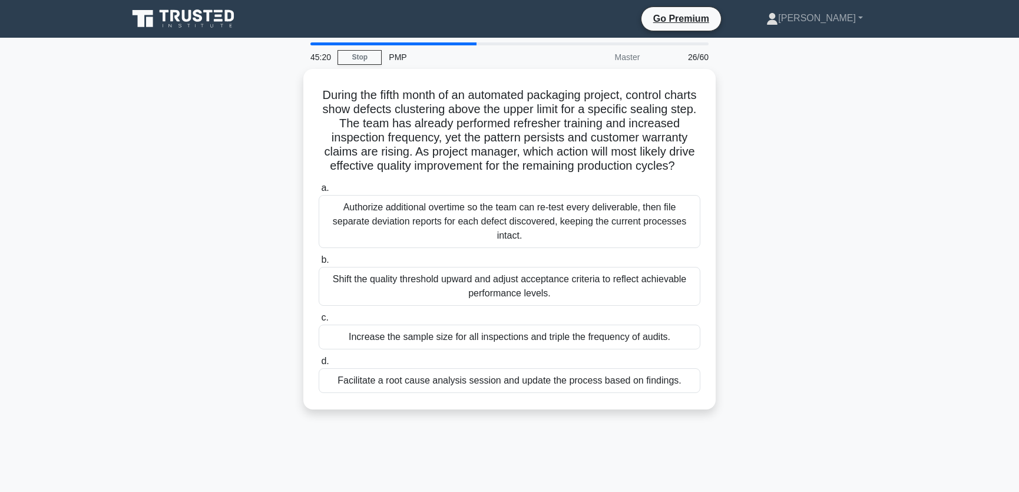
click at [774, 206] on div "During the fifth month of an automated packaging project, control charts show d…" at bounding box center [509, 246] width 777 height 354
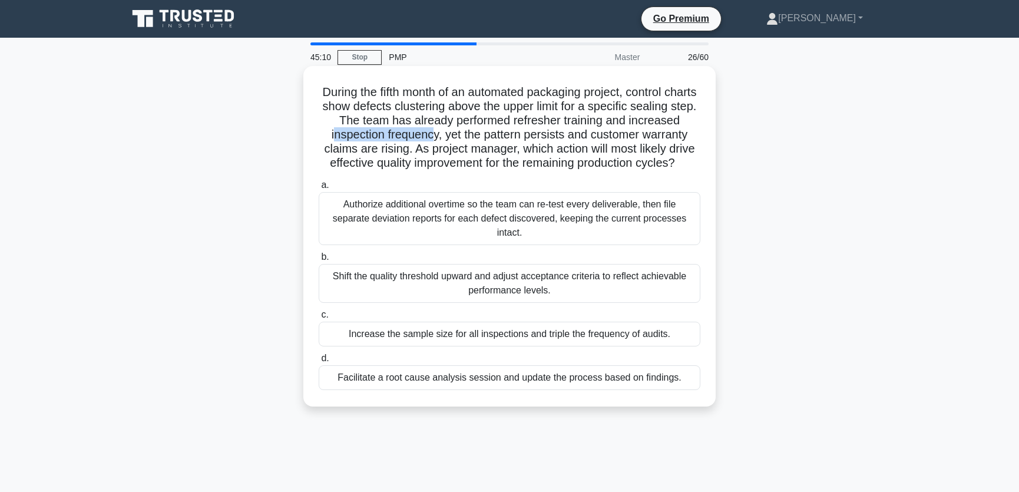
drag, startPoint x: 385, startPoint y: 135, endPoint x: 483, endPoint y: 135, distance: 98.9
click at [483, 135] on h5 "During the fifth month of an automated packaging project, control charts show d…" at bounding box center [509, 128] width 384 height 86
drag, startPoint x: 339, startPoint y: 151, endPoint x: 456, endPoint y: 151, distance: 117.8
click at [456, 151] on h5 "During the fifth month of an automated packaging project, control charts show d…" at bounding box center [509, 128] width 384 height 86
click at [470, 150] on h5 "During the fifth month of an automated packaging project, control charts show d…" at bounding box center [509, 128] width 384 height 86
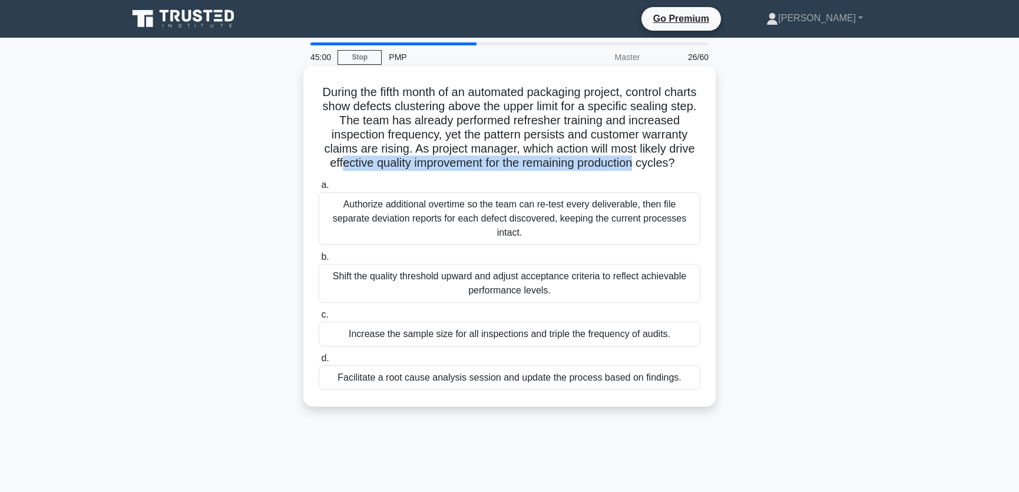
drag, startPoint x: 396, startPoint y: 163, endPoint x: 709, endPoint y: 166, distance: 313.3
click at [709, 166] on div "During the fifth month of an automated packaging project, control charts show d…" at bounding box center [509, 236] width 403 height 331
click at [472, 171] on h5 "During the fifth month of an automated packaging project, control charts show d…" at bounding box center [509, 128] width 384 height 86
click at [436, 390] on div "Facilitate a root cause analysis session and update the process based on findin…" at bounding box center [510, 377] width 382 height 25
click at [319, 362] on input "d. Facilitate a root cause analysis session and update the process based on fin…" at bounding box center [319, 358] width 0 height 8
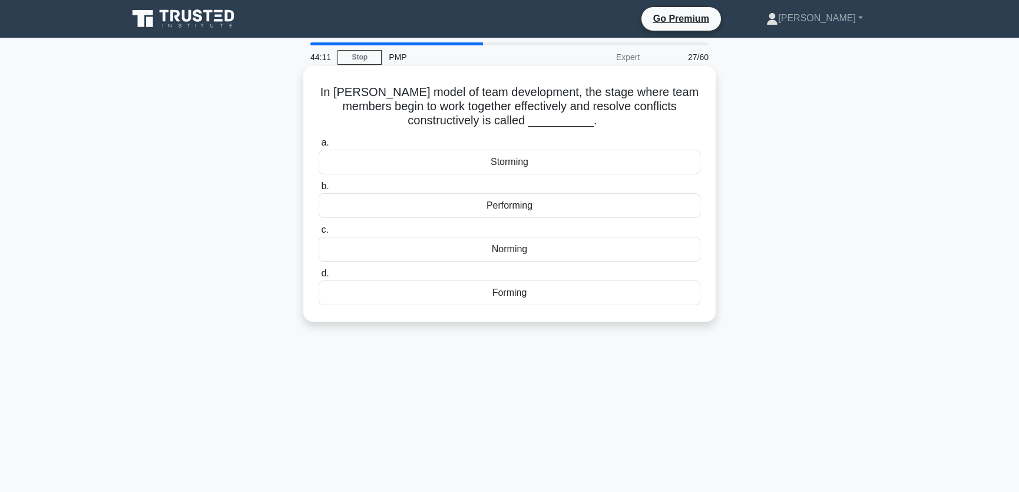
click at [526, 250] on div "Norming" at bounding box center [510, 249] width 382 height 25
click at [319, 234] on input "c. Norming" at bounding box center [319, 230] width 0 height 8
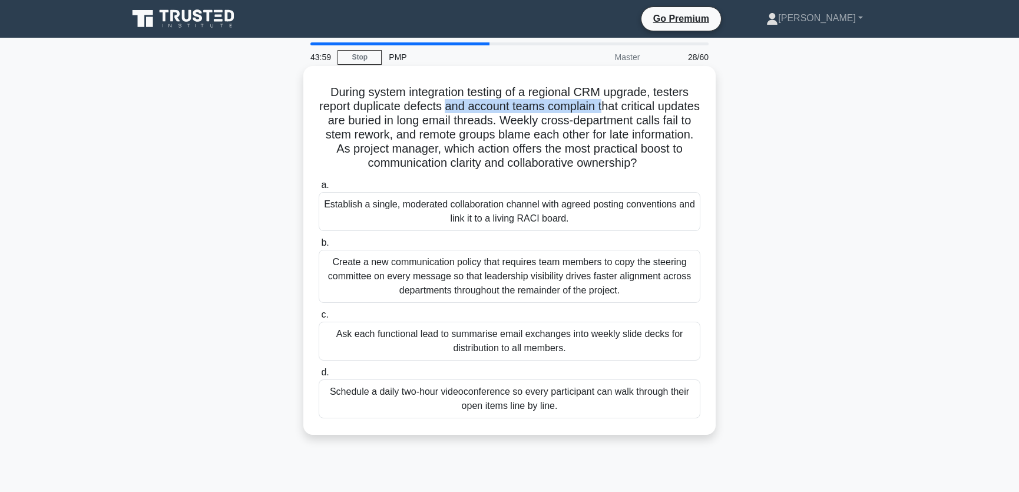
drag, startPoint x: 469, startPoint y: 106, endPoint x: 625, endPoint y: 111, distance: 155.5
click at [625, 111] on h5 "During system integration testing of a regional CRM upgrade, testers report dup…" at bounding box center [509, 128] width 384 height 86
drag, startPoint x: 375, startPoint y: 121, endPoint x: 533, endPoint y: 122, distance: 158.4
click at [533, 122] on h5 "During system integration testing of a regional CRM upgrade, testers report dup…" at bounding box center [509, 128] width 384 height 86
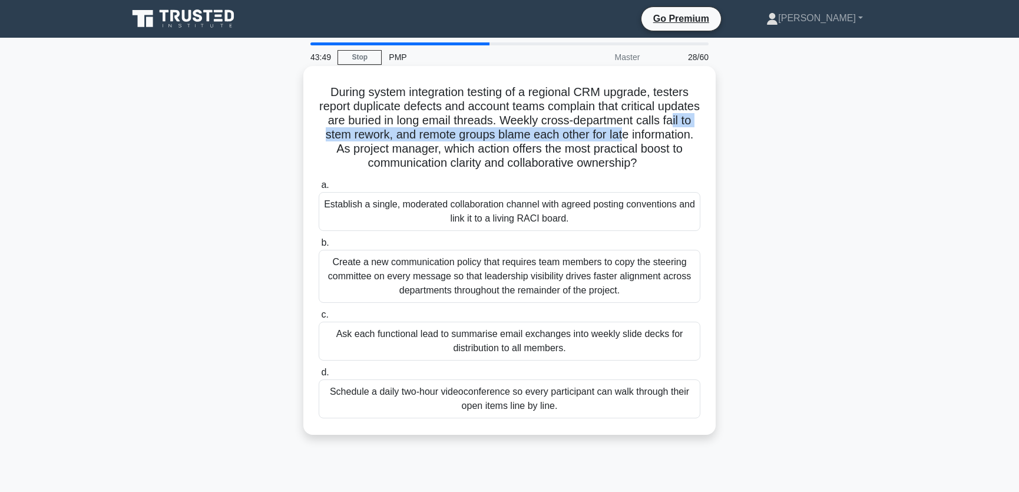
drag, startPoint x: 344, startPoint y: 135, endPoint x: 677, endPoint y: 138, distance: 333.3
click at [677, 138] on h5 "During system integration testing of a regional CRM upgrade, testers report dup…" at bounding box center [509, 128] width 384 height 86
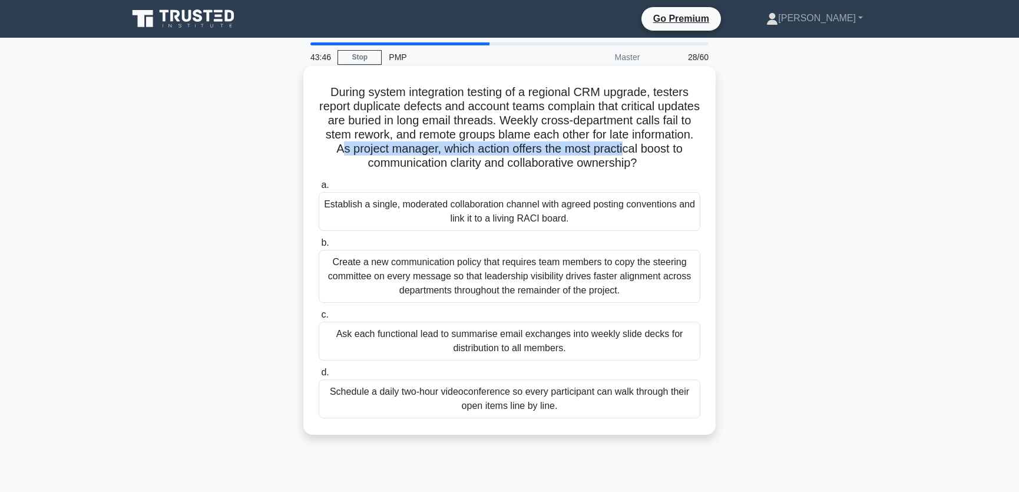
drag, startPoint x: 395, startPoint y: 152, endPoint x: 685, endPoint y: 150, distance: 290.3
click at [685, 150] on h5 "During system integration testing of a regional CRM upgrade, testers report dup…" at bounding box center [509, 128] width 384 height 86
drag, startPoint x: 377, startPoint y: 165, endPoint x: 648, endPoint y: 168, distance: 270.9
click at [648, 168] on h5 "During system integration testing of a regional CRM upgrade, testers report dup…" at bounding box center [509, 128] width 384 height 86
click at [490, 174] on div "During system integration testing of a regional CRM upgrade, testers report dup…" at bounding box center [509, 250] width 403 height 359
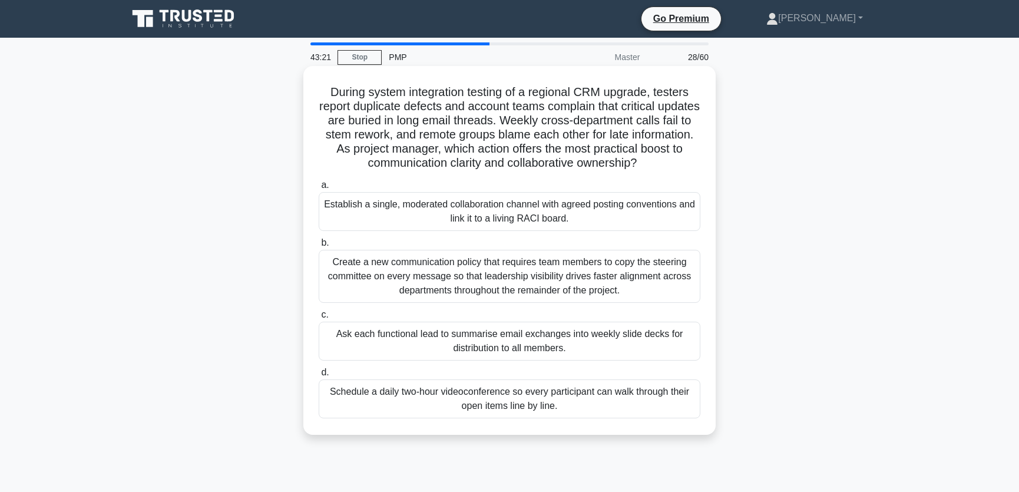
click at [620, 216] on div "Establish a single, moderated collaboration channel with agreed posting convent…" at bounding box center [510, 211] width 382 height 39
click at [319, 189] on input "a. Establish a single, moderated collaboration channel with agreed posting conv…" at bounding box center [319, 185] width 0 height 8
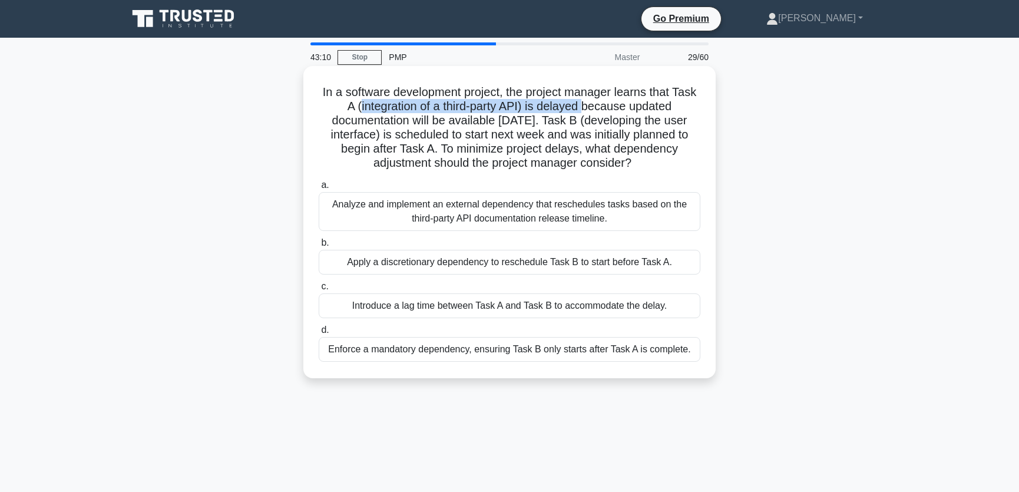
drag, startPoint x: 357, startPoint y: 106, endPoint x: 587, endPoint y: 111, distance: 229.7
click at [587, 111] on h5 "In a software development project, the project manager learns that Task A (inte…" at bounding box center [509, 128] width 384 height 86
click at [538, 347] on div "Enforce a mandatory dependency, ensuring Task B only starts after Task A is com…" at bounding box center [510, 349] width 382 height 25
click at [319, 334] on input "d. Enforce a mandatory dependency, ensuring Task B only starts after Task A is …" at bounding box center [319, 330] width 0 height 8
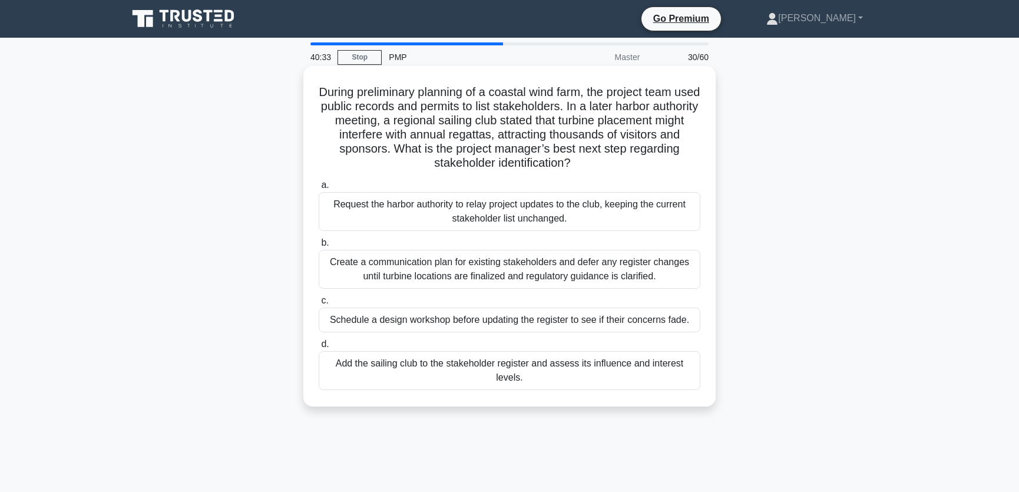
click at [565, 375] on div "Add the sailing club to the stakeholder register and assess its influence and i…" at bounding box center [510, 370] width 382 height 39
click at [319, 348] on input "d. Add the sailing club to the stakeholder register and assess its influence an…" at bounding box center [319, 344] width 0 height 8
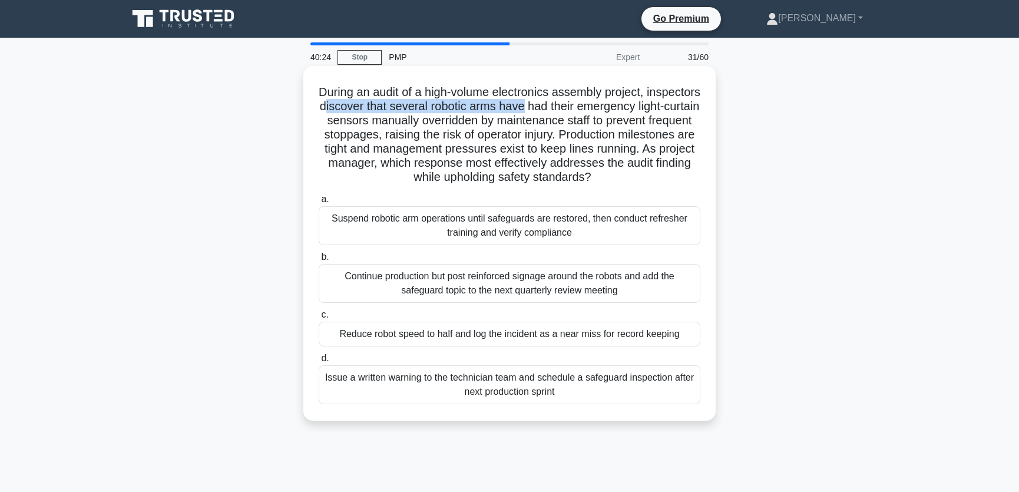
drag, startPoint x: 384, startPoint y: 107, endPoint x: 584, endPoint y: 107, distance: 200.2
click at [584, 107] on h5 "During an audit of a high-volume electronics assembly project, inspectors disco…" at bounding box center [509, 135] width 384 height 100
drag, startPoint x: 417, startPoint y: 121, endPoint x: 678, endPoint y: 124, distance: 260.9
click at [678, 124] on h5 "During an audit of a high-volume electronics assembly project, inspectors disco…" at bounding box center [509, 135] width 384 height 100
drag, startPoint x: 416, startPoint y: 139, endPoint x: 487, endPoint y: 137, distance: 71.3
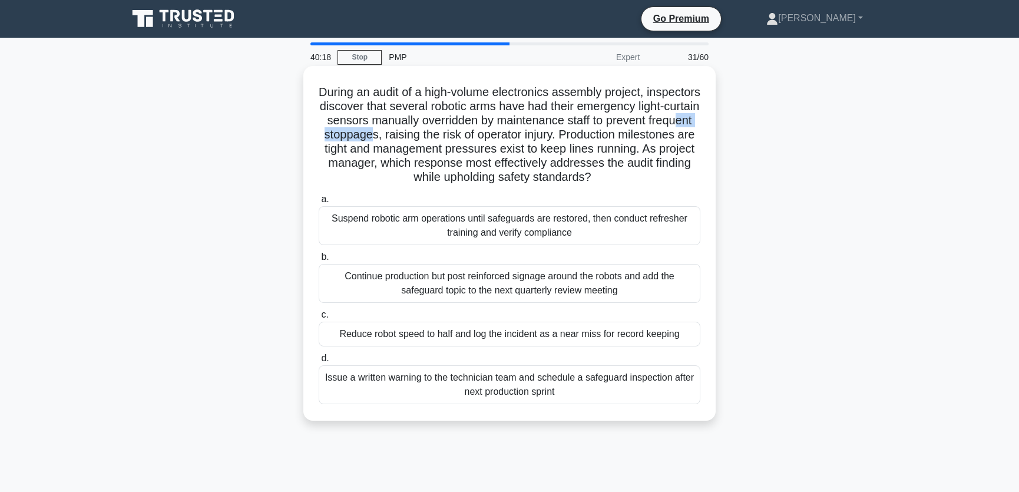
click at [487, 137] on h5 "During an audit of a high-volume electronics assembly project, inspectors disco…" at bounding box center [509, 135] width 384 height 100
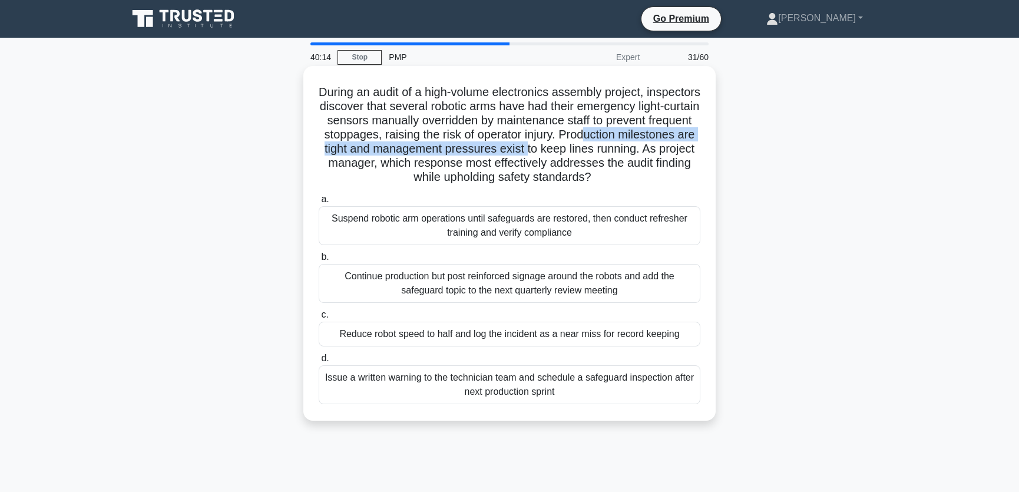
drag, startPoint x: 358, startPoint y: 150, endPoint x: 680, endPoint y: 151, distance: 321.5
click at [680, 151] on h5 "During an audit of a high-volume electronics assembly project, inspectors disco…" at bounding box center [509, 135] width 384 height 100
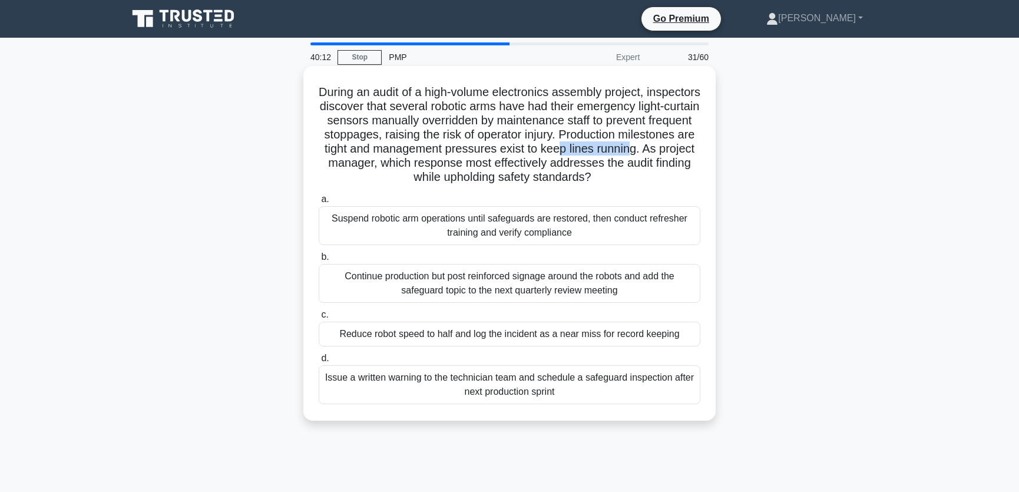
drag, startPoint x: 369, startPoint y: 165, endPoint x: 442, endPoint y: 165, distance: 73.6
click at [442, 165] on h5 "During an audit of a high-volume electronics assembly project, inspectors disco…" at bounding box center [509, 135] width 384 height 100
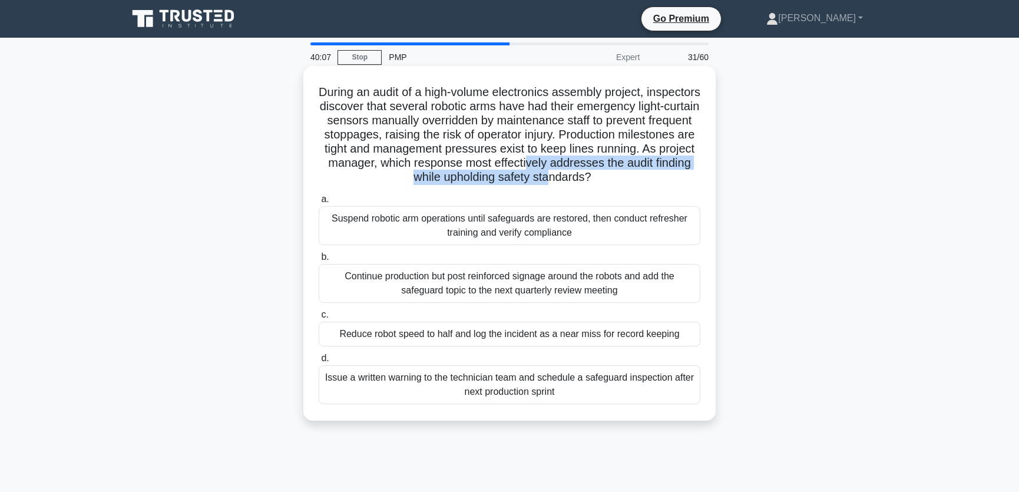
drag, startPoint x: 377, startPoint y: 178, endPoint x: 487, endPoint y: 185, distance: 109.8
click at [487, 185] on h5 "During an audit of a high-volume electronics assembly project, inspectors disco…" at bounding box center [509, 135] width 384 height 100
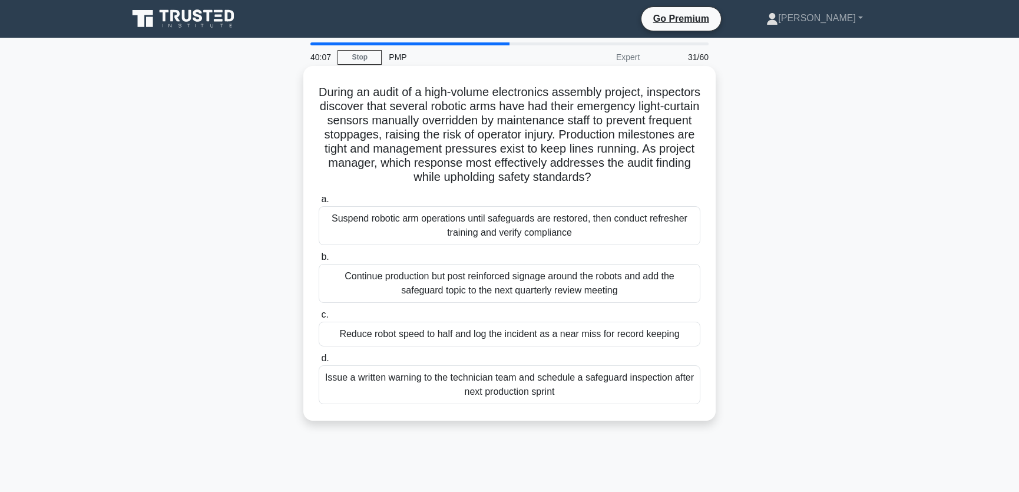
click at [567, 185] on h5 "During an audit of a high-volume electronics assembly project, inspectors disco…" at bounding box center [509, 135] width 384 height 100
click at [614, 244] on div "Suspend robotic arm operations until safeguards are restored, then conduct refr…" at bounding box center [510, 225] width 382 height 39
click at [319, 203] on input "a. Suspend robotic arm operations until safeguards are restored, then conduct r…" at bounding box center [319, 199] width 0 height 8
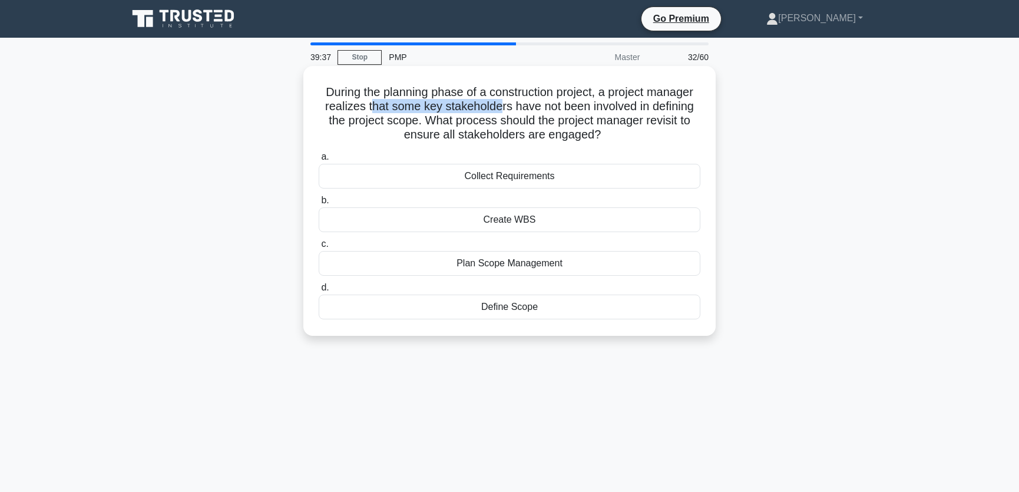
drag, startPoint x: 369, startPoint y: 108, endPoint x: 497, endPoint y: 107, distance: 127.8
click at [497, 107] on h5 "During the planning phase of a construction project, a project manager realizes…" at bounding box center [509, 114] width 384 height 58
drag, startPoint x: 430, startPoint y: 121, endPoint x: 686, endPoint y: 125, distance: 256.2
click at [686, 125] on h5 "During the planning phase of a construction project, a project manager realizes…" at bounding box center [509, 114] width 384 height 58
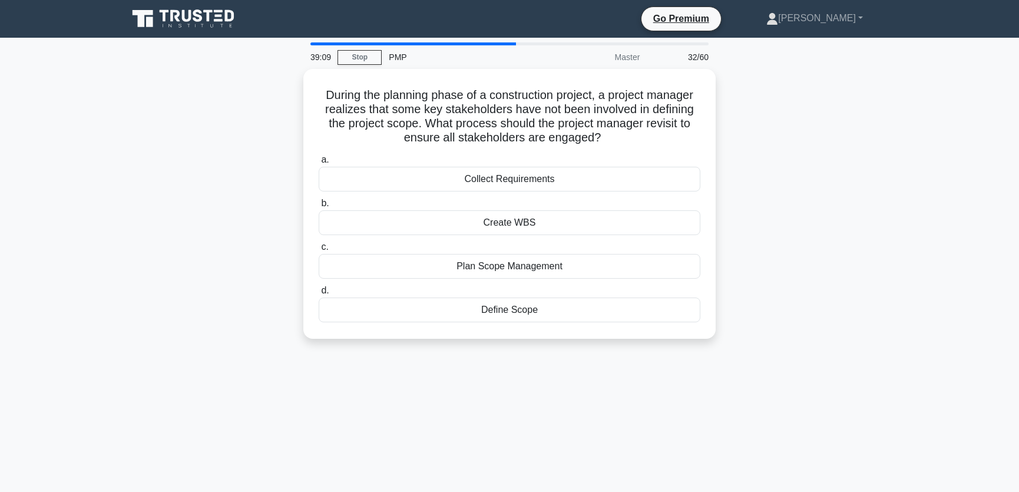
click at [824, 213] on div "During the planning phase of a construction project, a project manager realizes…" at bounding box center [509, 211] width 777 height 284
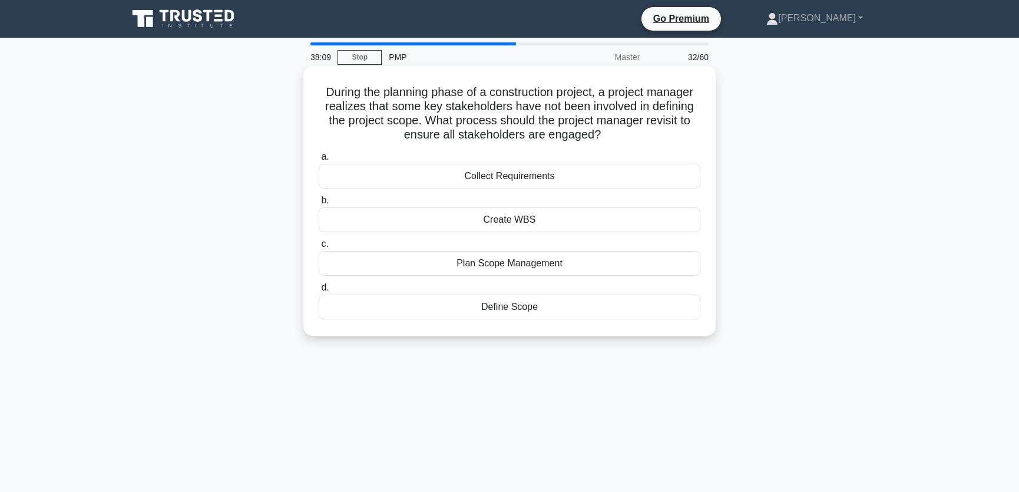
click at [527, 307] on div "Define Scope" at bounding box center [510, 306] width 382 height 25
click at [319, 291] on input "d. Define Scope" at bounding box center [319, 288] width 0 height 8
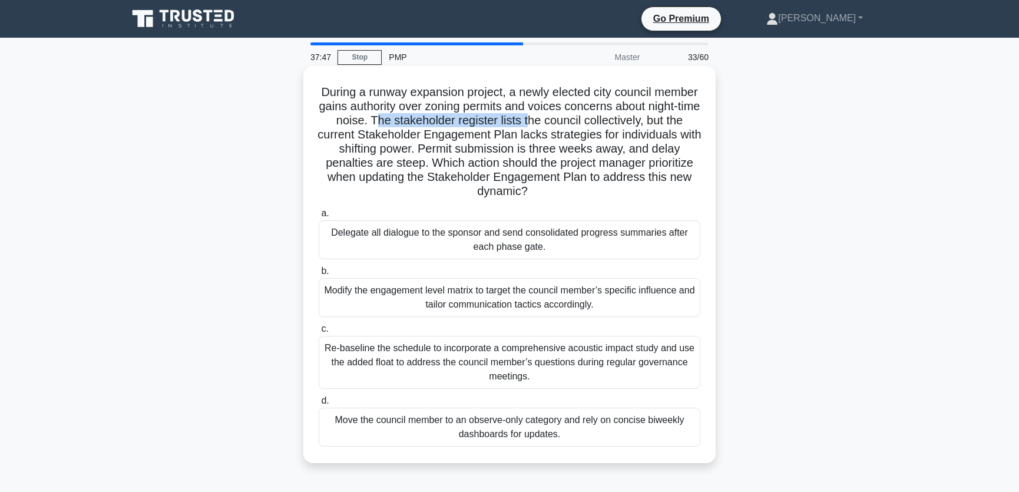
drag, startPoint x: 424, startPoint y: 121, endPoint x: 579, endPoint y: 123, distance: 155.5
click at [579, 123] on h5 "During a runway expansion project, a newly elected city council member gains au…" at bounding box center [509, 142] width 384 height 114
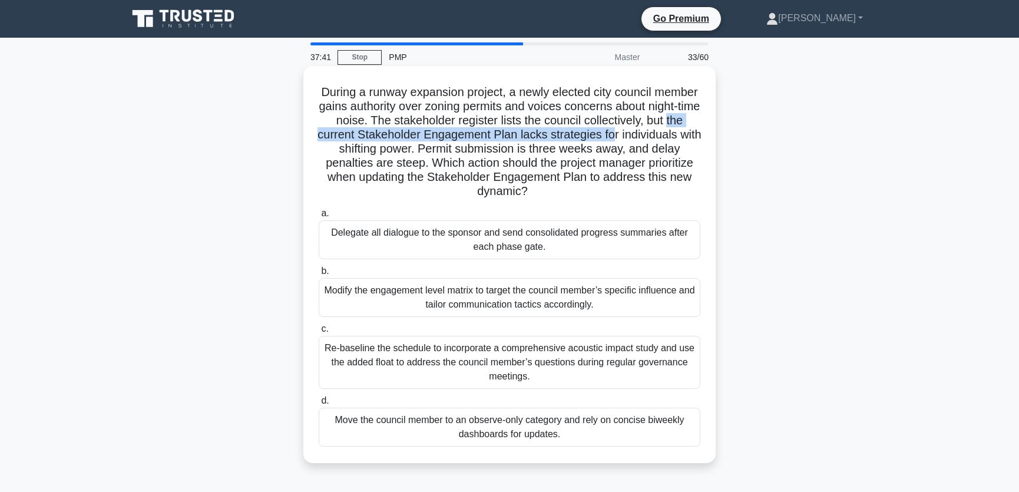
drag, startPoint x: 359, startPoint y: 135, endPoint x: 677, endPoint y: 137, distance: 318.0
click at [677, 137] on h5 "During a runway expansion project, a newly elected city council member gains au…" at bounding box center [509, 142] width 384 height 114
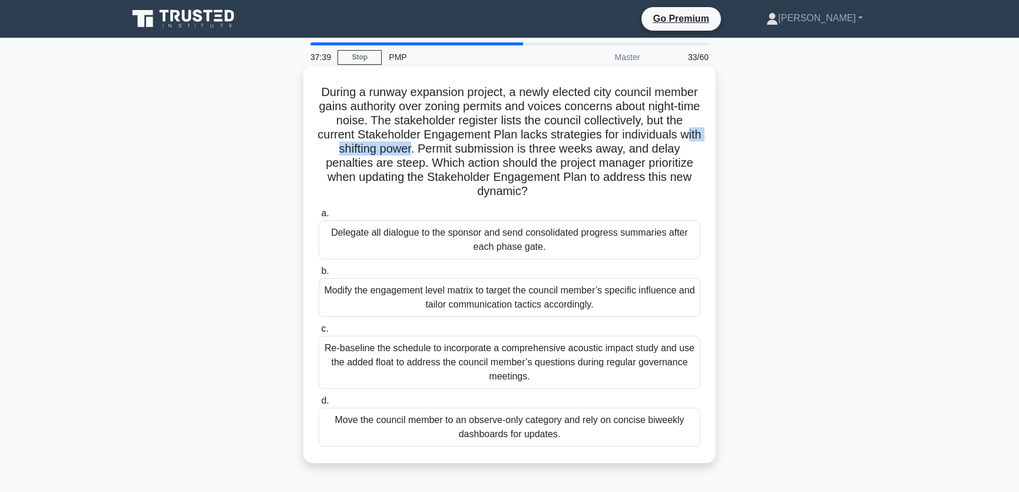
drag, startPoint x: 386, startPoint y: 153, endPoint x: 483, endPoint y: 152, distance: 97.2
click at [483, 152] on h5 "During a runway expansion project, a newly elected city council member gains au…" at bounding box center [509, 142] width 384 height 114
drag, startPoint x: 492, startPoint y: 150, endPoint x: 697, endPoint y: 153, distance: 204.9
click at [697, 153] on h5 "During a runway expansion project, a newly elected city council member gains au…" at bounding box center [509, 142] width 384 height 114
drag, startPoint x: 346, startPoint y: 165, endPoint x: 473, endPoint y: 161, distance: 127.2
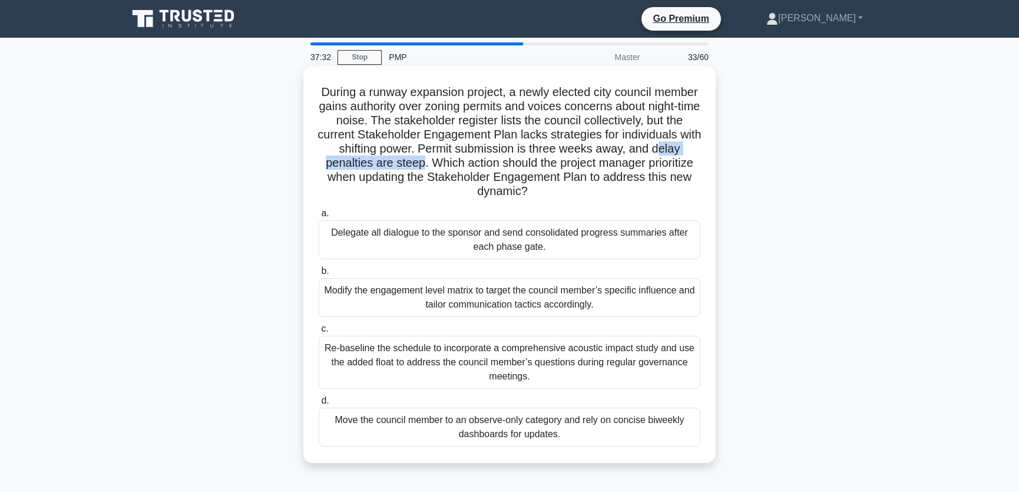
click at [473, 161] on h5 "During a runway expansion project, a newly elected city council member gains au…" at bounding box center [509, 142] width 384 height 114
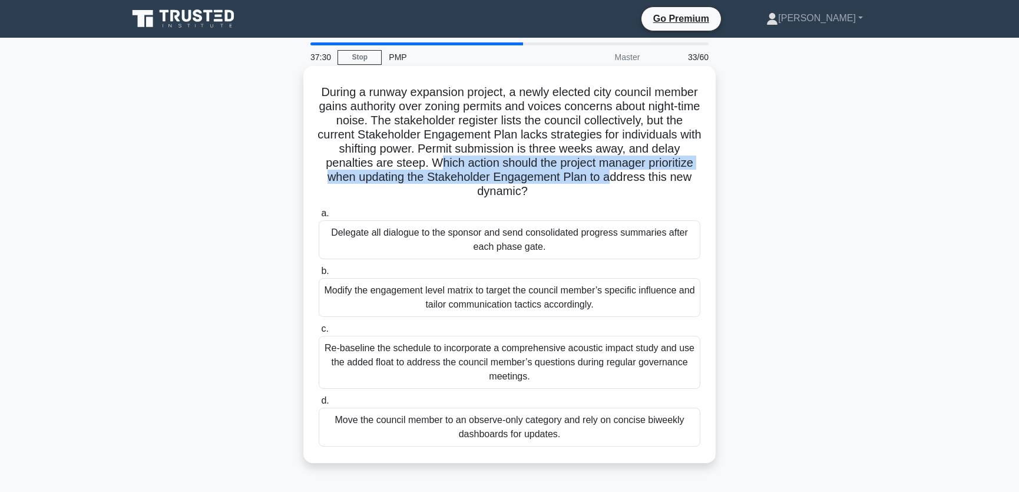
drag, startPoint x: 485, startPoint y: 163, endPoint x: 664, endPoint y: 174, distance: 179.4
click at [664, 174] on h5 "During a runway expansion project, a newly elected city council member gains au…" at bounding box center [509, 142] width 384 height 114
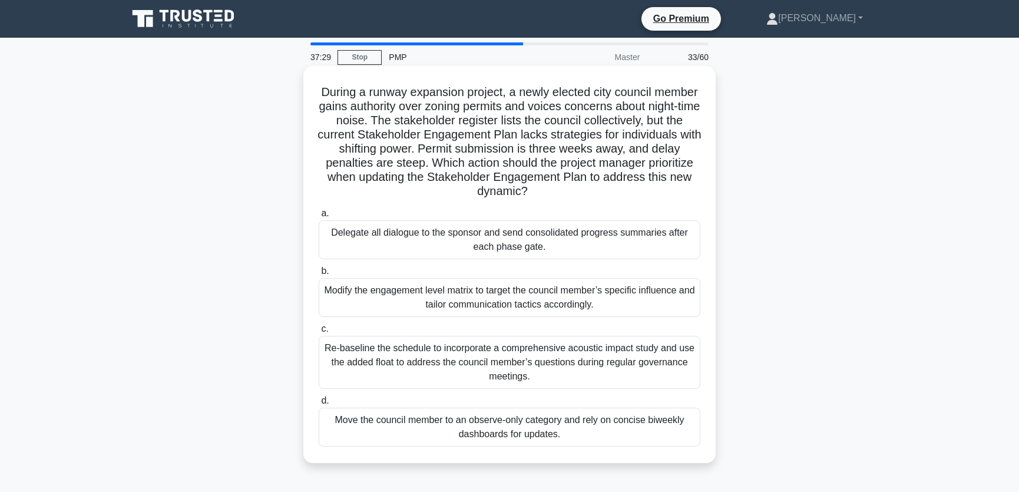
click at [422, 188] on h5 "During a runway expansion project, a newly elected city council member gains au…" at bounding box center [509, 142] width 384 height 114
click at [403, 294] on div "Modify the engagement level matrix to target the council member’s specific infl…" at bounding box center [510, 297] width 382 height 39
click at [319, 275] on input "b. Modify the engagement level matrix to target the council member’s specific i…" at bounding box center [319, 271] width 0 height 8
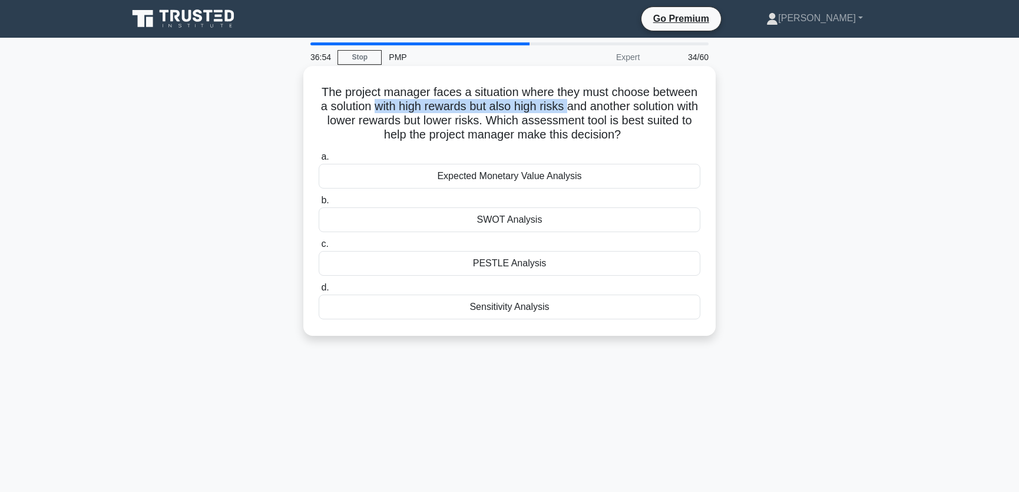
drag, startPoint x: 385, startPoint y: 109, endPoint x: 579, endPoint y: 111, distance: 194.3
click at [579, 111] on h5 "The project manager faces a situation where they must choose between a solution…" at bounding box center [509, 114] width 384 height 58
drag, startPoint x: 364, startPoint y: 122, endPoint x: 492, endPoint y: 122, distance: 127.8
click at [492, 122] on h5 "The project manager faces a situation where they must choose between a solution…" at bounding box center [509, 114] width 384 height 58
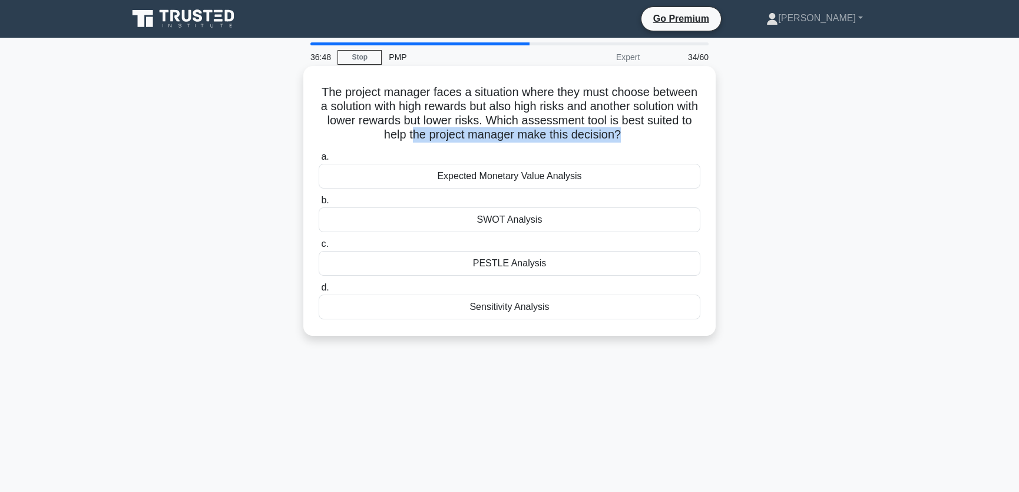
drag, startPoint x: 416, startPoint y: 135, endPoint x: 628, endPoint y: 141, distance: 212.0
click at [628, 141] on h5 "The project manager faces a situation where they must choose between a solution…" at bounding box center [509, 114] width 384 height 58
click at [657, 138] on h5 "The project manager faces a situation where they must choose between a solution…" at bounding box center [509, 114] width 384 height 58
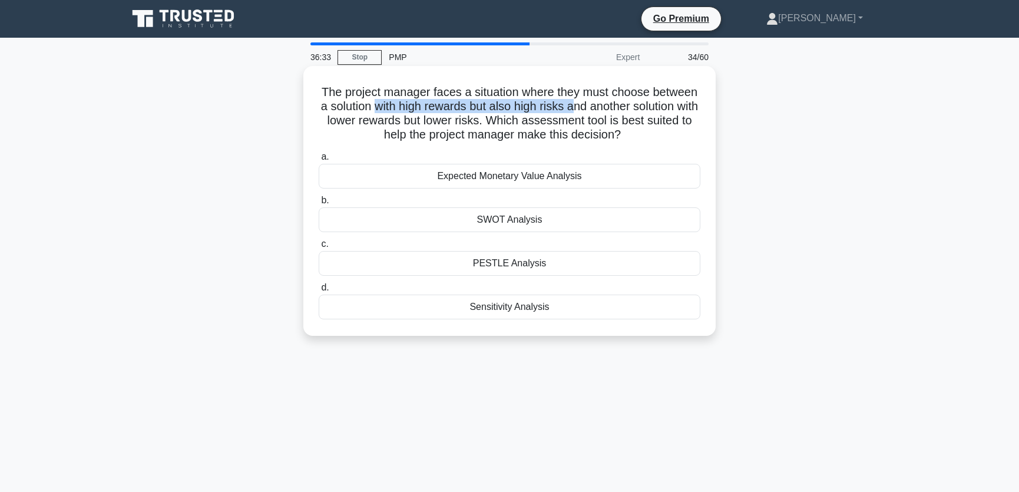
drag, startPoint x: 389, startPoint y: 107, endPoint x: 588, endPoint y: 102, distance: 199.7
click at [588, 102] on h5 "The project manager faces a situation where they must choose between a solution…" at bounding box center [509, 114] width 384 height 58
click at [588, 176] on div "Expected Monetary Value Analysis" at bounding box center [510, 176] width 382 height 25
click at [319, 161] on input "a. Expected Monetary Value Analysis" at bounding box center [319, 157] width 0 height 8
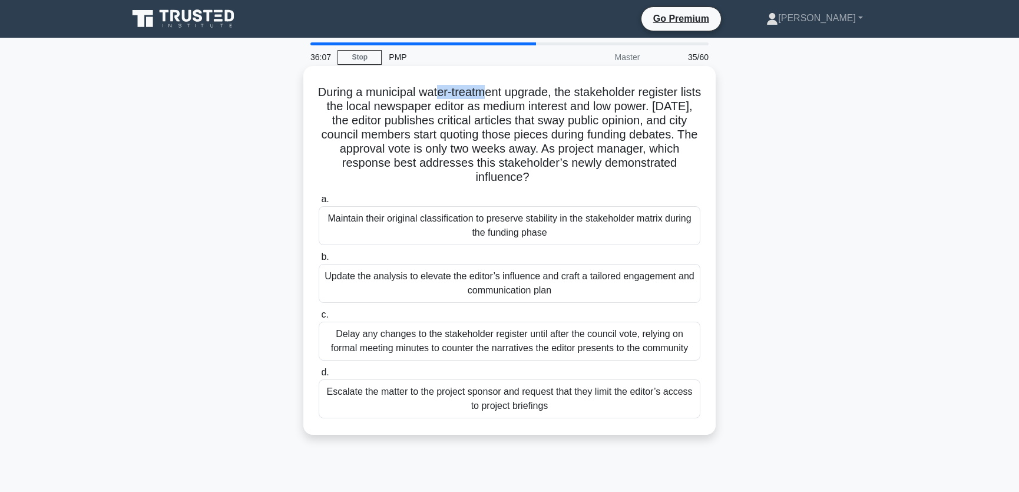
drag, startPoint x: 448, startPoint y: 92, endPoint x: 500, endPoint y: 98, distance: 52.7
click at [500, 98] on h5 "During a municipal water-treatment upgrade, the stakeholder register lists the …" at bounding box center [509, 135] width 384 height 100
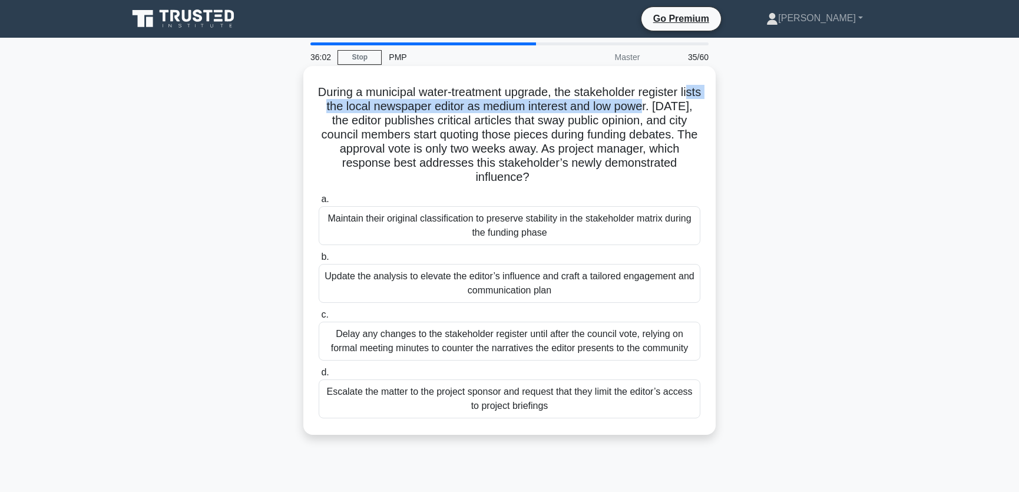
drag, startPoint x: 326, startPoint y: 106, endPoint x: 670, endPoint y: 107, distance: 343.9
click at [670, 107] on h5 "During a municipal water-treatment upgrade, the stakeholder register lists the …" at bounding box center [509, 135] width 384 height 100
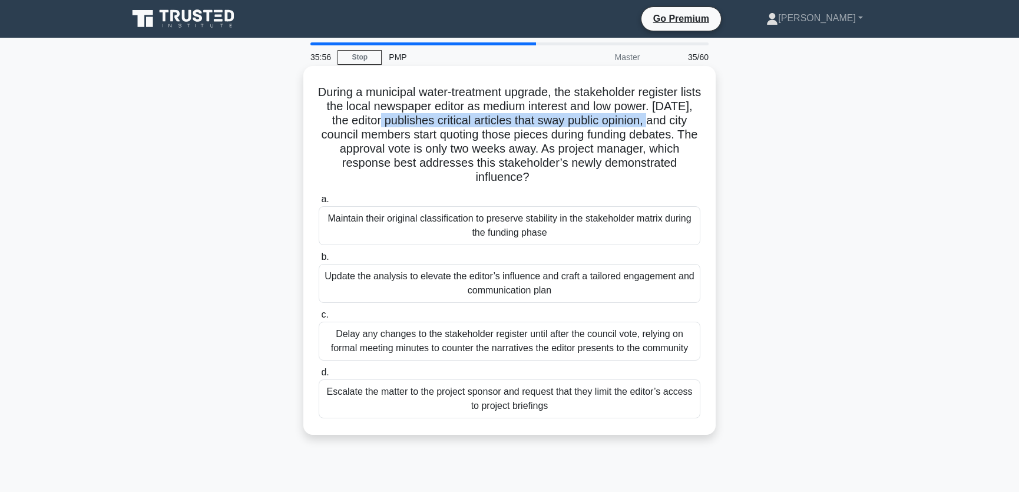
drag, startPoint x: 410, startPoint y: 121, endPoint x: 683, endPoint y: 124, distance: 273.2
click at [683, 124] on h5 "During a municipal water-treatment upgrade, the stakeholder register lists the …" at bounding box center [509, 135] width 384 height 100
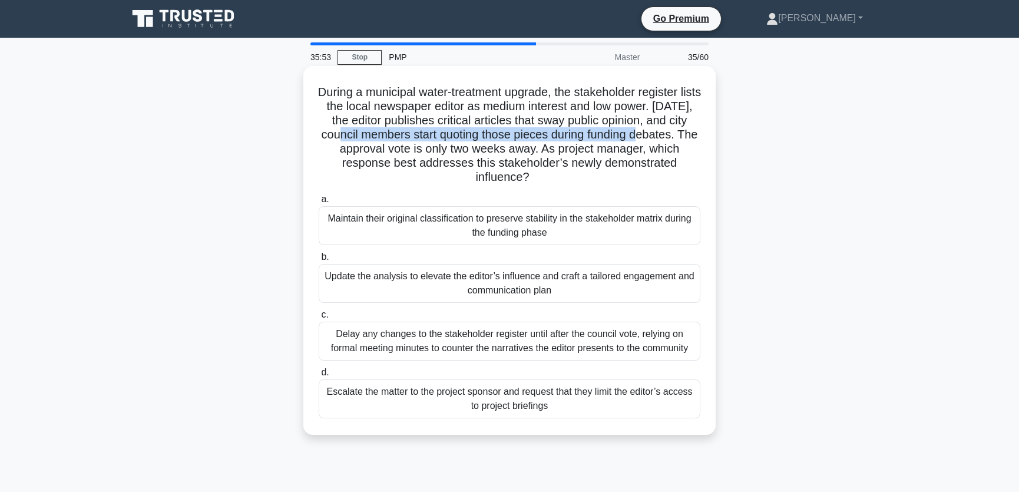
drag, startPoint x: 387, startPoint y: 136, endPoint x: 689, endPoint y: 135, distance: 302.1
click at [689, 135] on h5 "During a municipal water-treatment upgrade, the stakeholder register lists the …" at bounding box center [509, 135] width 384 height 100
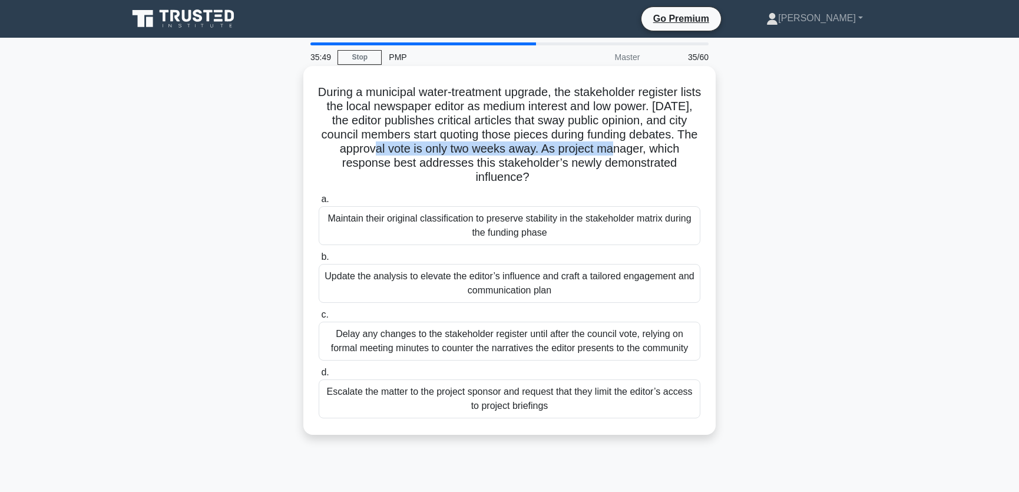
drag, startPoint x: 417, startPoint y: 150, endPoint x: 662, endPoint y: 151, distance: 245.5
click at [662, 151] on h5 "During a municipal water-treatment upgrade, the stakeholder register lists the …" at bounding box center [509, 135] width 384 height 100
drag, startPoint x: 395, startPoint y: 165, endPoint x: 675, endPoint y: 165, distance: 280.3
click at [675, 165] on h5 "During a municipal water-treatment upgrade, the stakeholder register lists the …" at bounding box center [509, 135] width 384 height 100
click at [551, 177] on h5 "During a municipal water-treatment upgrade, the stakeholder register lists the …" at bounding box center [509, 135] width 384 height 100
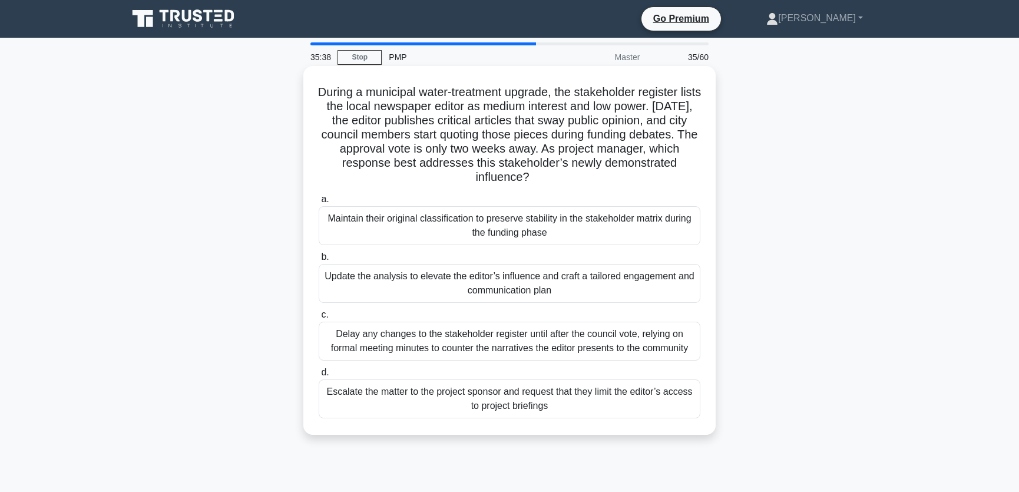
click at [397, 283] on div "Update the analysis to elevate the editor’s influence and craft a tailored enga…" at bounding box center [510, 283] width 382 height 39
click at [319, 261] on input "b. Update the analysis to elevate the editor’s influence and craft a tailored e…" at bounding box center [319, 257] width 0 height 8
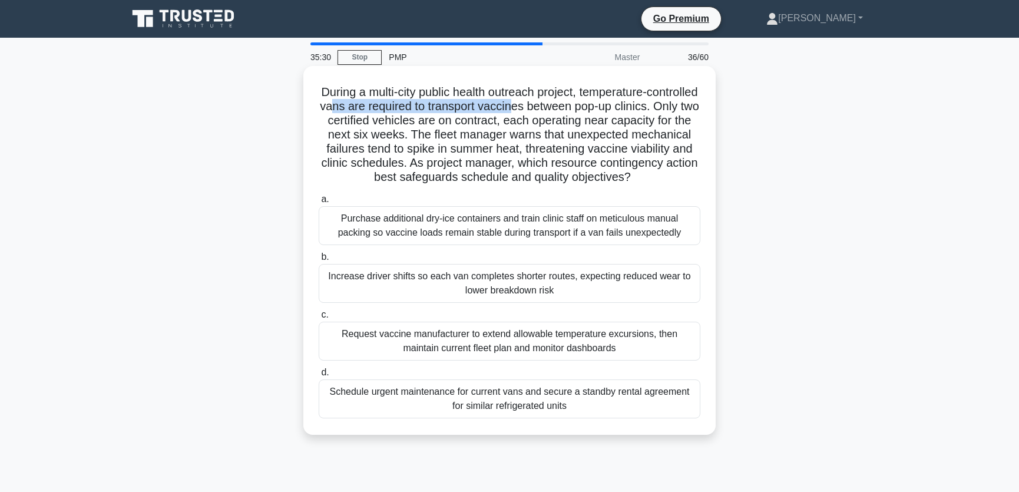
drag, startPoint x: 398, startPoint y: 106, endPoint x: 585, endPoint y: 107, distance: 186.7
click at [585, 107] on h5 "During a multi-city public health outreach project, temperature-controlled vans…" at bounding box center [509, 135] width 384 height 100
drag, startPoint x: 362, startPoint y: 120, endPoint x: 581, endPoint y: 118, distance: 219.1
click at [581, 118] on h5 "During a multi-city public health outreach project, temperature-controlled vans…" at bounding box center [509, 135] width 384 height 100
drag, startPoint x: 399, startPoint y: 135, endPoint x: 512, endPoint y: 135, distance: 113.1
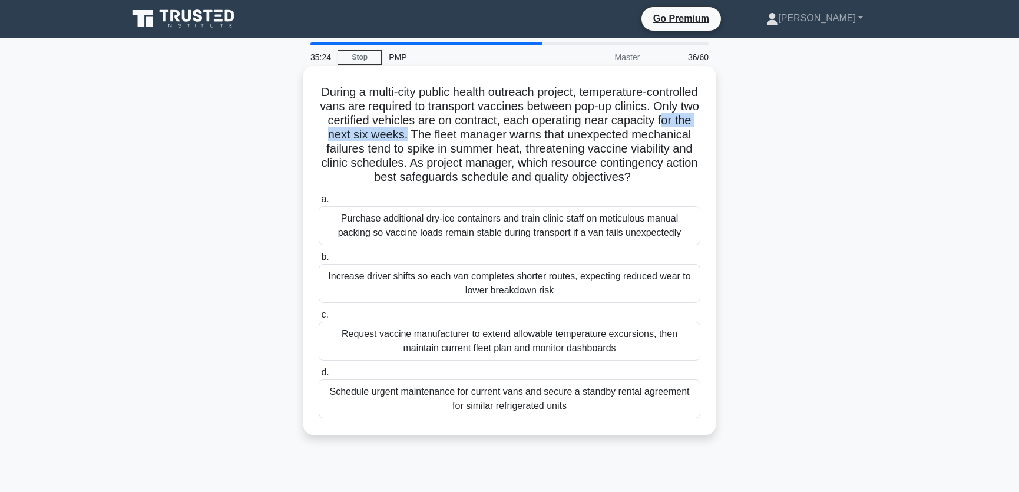
click at [512, 135] on h5 "During a multi-city public health outreach project, temperature-controlled vans…" at bounding box center [509, 135] width 384 height 100
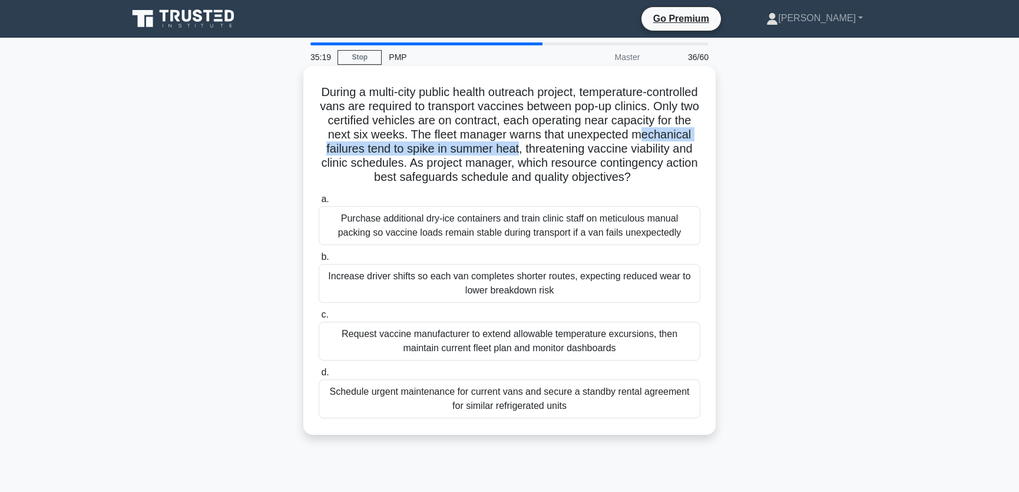
drag, startPoint x: 417, startPoint y: 148, endPoint x: 671, endPoint y: 151, distance: 254.4
click at [671, 151] on h5 "During a multi-city public health outreach project, temperature-controlled vans…" at bounding box center [509, 135] width 384 height 100
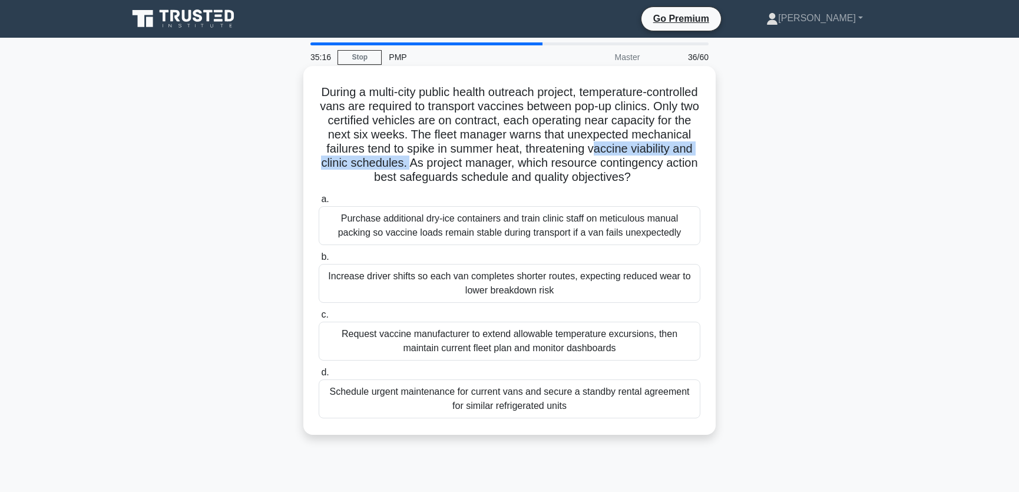
drag, startPoint x: 399, startPoint y: 163, endPoint x: 588, endPoint y: 163, distance: 189.6
click at [588, 163] on h5 "During a multi-city public health outreach project, temperature-controlled vans…" at bounding box center [509, 135] width 384 height 100
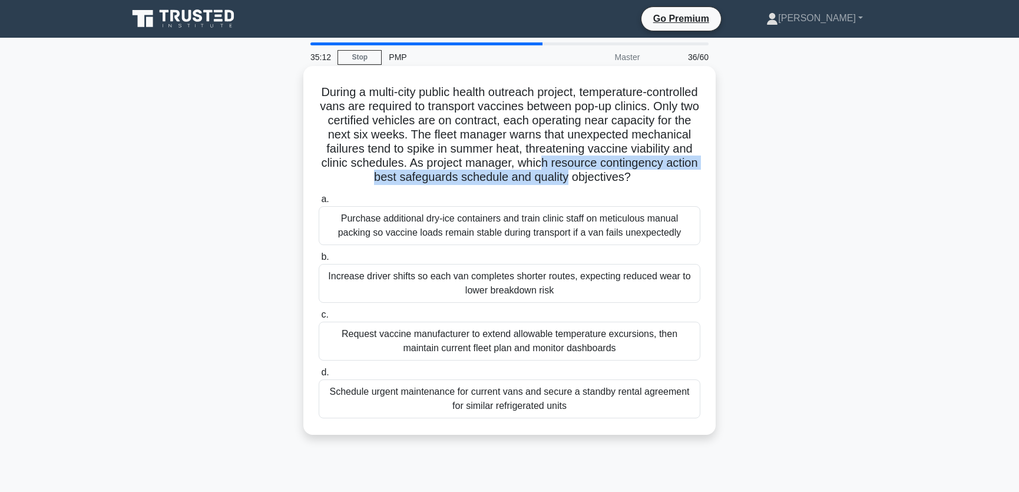
drag, startPoint x: 344, startPoint y: 177, endPoint x: 698, endPoint y: 180, distance: 354.5
click at [698, 180] on h5 "During a multi-city public health outreach project, temperature-controlled vans…" at bounding box center [509, 135] width 384 height 100
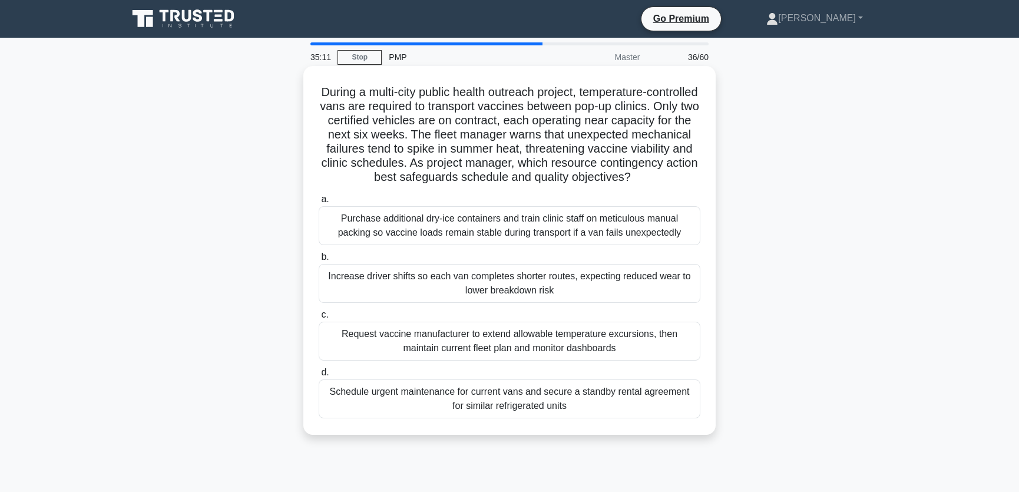
click at [554, 185] on h5 "During a multi-city public health outreach project, temperature-controlled vans…" at bounding box center [509, 135] width 384 height 100
click at [584, 412] on div "Schedule urgent maintenance for current vans and secure a standby rental agreem…" at bounding box center [510, 398] width 382 height 39
click at [319, 376] on input "d. Schedule urgent maintenance for current vans and secure a standby rental agr…" at bounding box center [319, 373] width 0 height 8
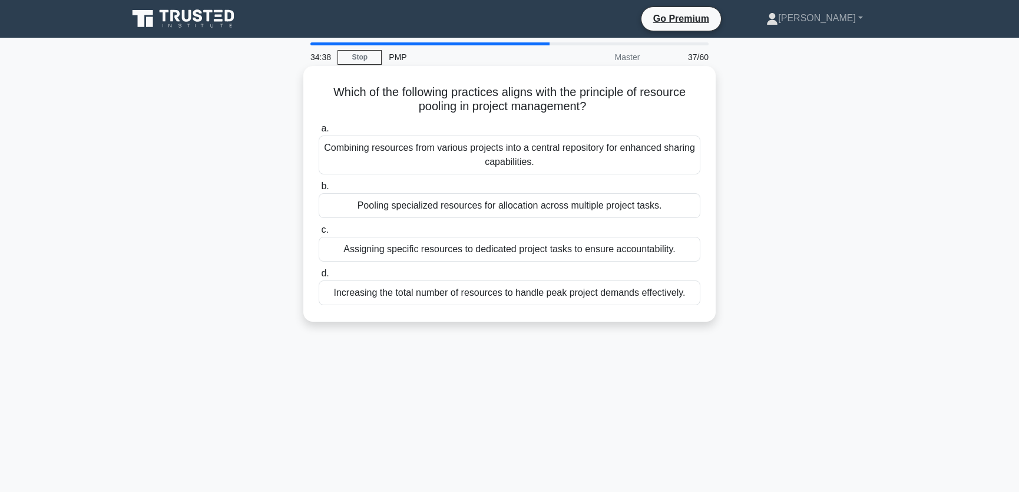
drag, startPoint x: 461, startPoint y: 108, endPoint x: 593, endPoint y: 109, distance: 131.9
click at [593, 109] on h5 "Which of the following practices aligns with the principle of resource pooling …" at bounding box center [509, 99] width 384 height 29
click at [643, 115] on div "Which of the following practices aligns with the principle of resource pooling …" at bounding box center [509, 194] width 403 height 246
click at [469, 158] on div "Combining resources from various projects into a central repository for enhance…" at bounding box center [510, 154] width 382 height 39
click at [319, 132] on input "a. Combining resources from various projects into a central repository for enha…" at bounding box center [319, 129] width 0 height 8
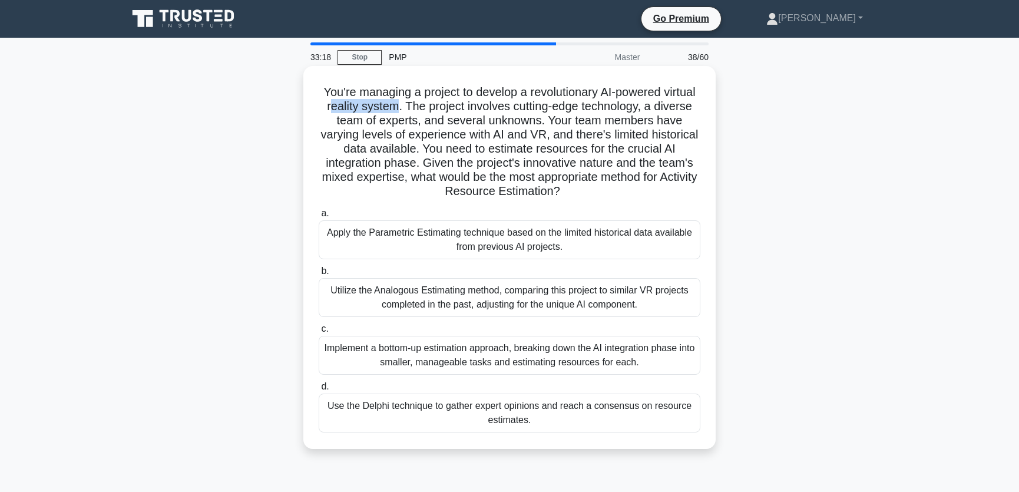
drag, startPoint x: 365, startPoint y: 106, endPoint x: 430, endPoint y: 111, distance: 65.0
click at [430, 111] on h5 "You're managing a project to develop a revolutionary AI-powered virtual reality…" at bounding box center [509, 142] width 384 height 114
click at [364, 122] on h5 "You're managing a project to develop a revolutionary AI-powered virtual reality…" at bounding box center [509, 142] width 384 height 114
drag, startPoint x: 342, startPoint y: 121, endPoint x: 449, endPoint y: 128, distance: 107.4
click at [449, 128] on h5 "You're managing a project to develop a revolutionary AI-powered virtual reality…" at bounding box center [509, 142] width 384 height 114
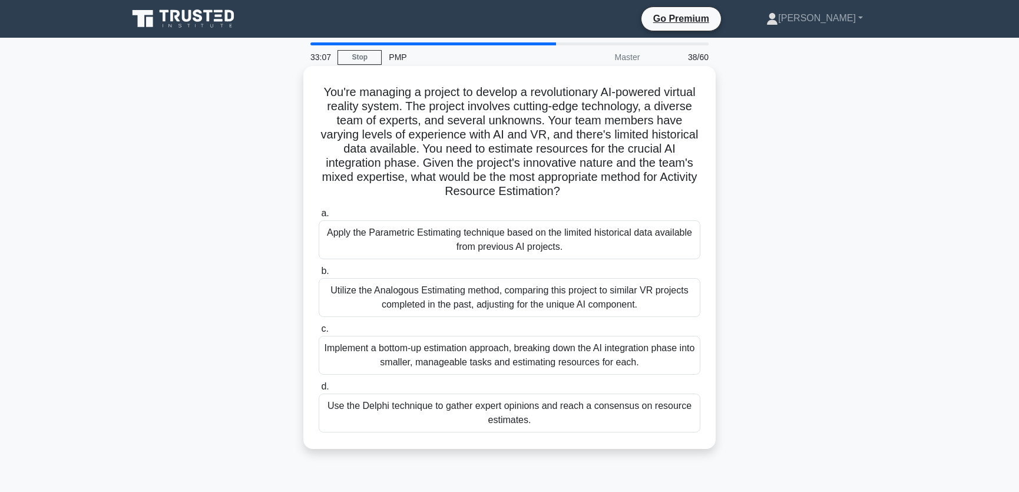
click at [476, 133] on h5 "You're managing a project to develop a revolutionary AI-powered virtual reality…" at bounding box center [509, 142] width 384 height 114
drag, startPoint x: 395, startPoint y: 121, endPoint x: 571, endPoint y: 126, distance: 176.1
click at [571, 126] on h5 "You're managing a project to develop a revolutionary AI-powered virtual reality…" at bounding box center [509, 142] width 384 height 114
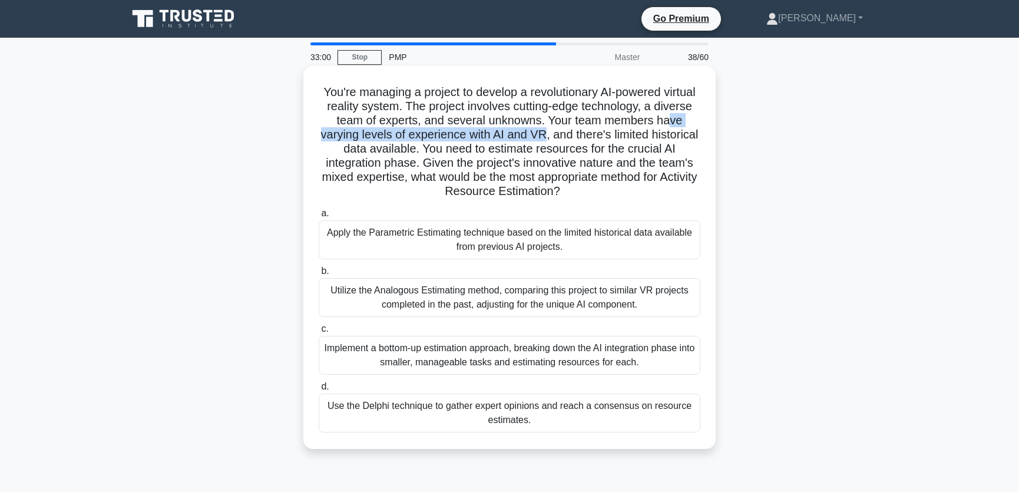
drag, startPoint x: 337, startPoint y: 135, endPoint x: 585, endPoint y: 137, distance: 247.3
click at [585, 137] on h5 "You're managing a project to develop a revolutionary AI-powered virtual reality…" at bounding box center [509, 142] width 384 height 114
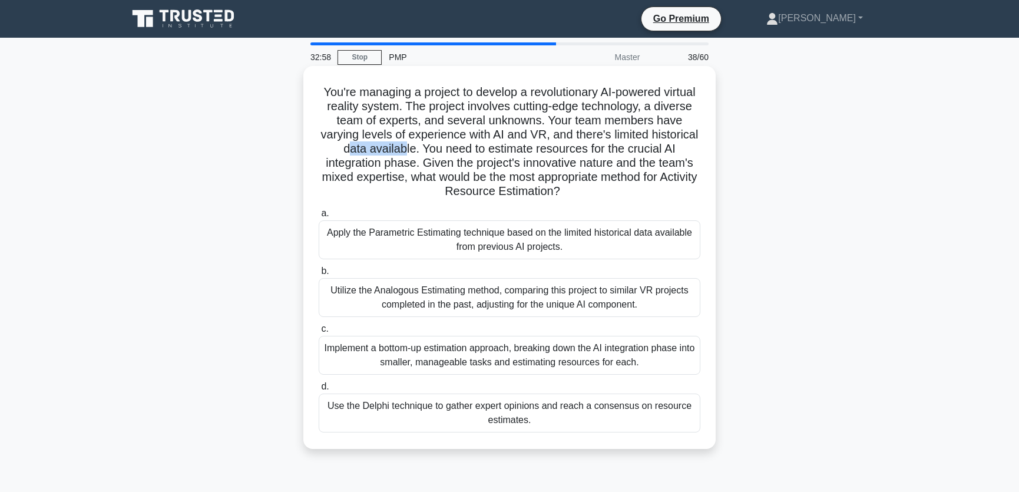
drag, startPoint x: 383, startPoint y: 149, endPoint x: 438, endPoint y: 153, distance: 54.9
click at [438, 153] on h5 "You're managing a project to develop a revolutionary AI-powered virtual reality…" at bounding box center [509, 142] width 384 height 114
drag, startPoint x: 466, startPoint y: 153, endPoint x: 627, endPoint y: 153, distance: 161.3
click at [627, 153] on h5 "You're managing a project to develop a revolutionary AI-powered virtual reality…" at bounding box center [509, 142] width 384 height 114
click at [625, 167] on h5 "You're managing a project to develop a revolutionary AI-powered virtual reality…" at bounding box center [509, 142] width 384 height 114
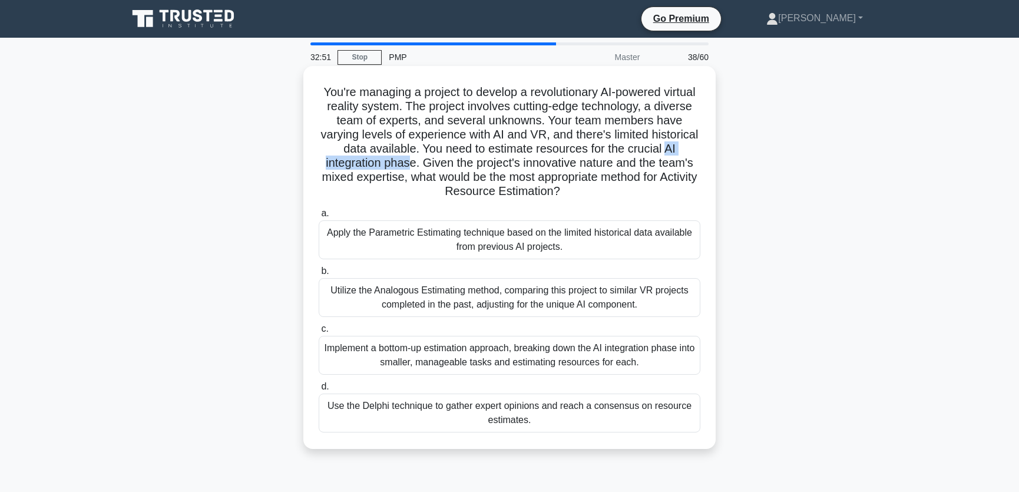
drag, startPoint x: 333, startPoint y: 164, endPoint x: 432, endPoint y: 166, distance: 99.0
click at [432, 166] on h5 "You're managing a project to develop a revolutionary AI-powered virtual reality…" at bounding box center [509, 142] width 384 height 114
drag, startPoint x: 447, startPoint y: 162, endPoint x: 675, endPoint y: 167, distance: 228.5
click at [675, 167] on h5 "You're managing a project to develop a revolutionary AI-powered virtual reality…" at bounding box center [509, 142] width 384 height 114
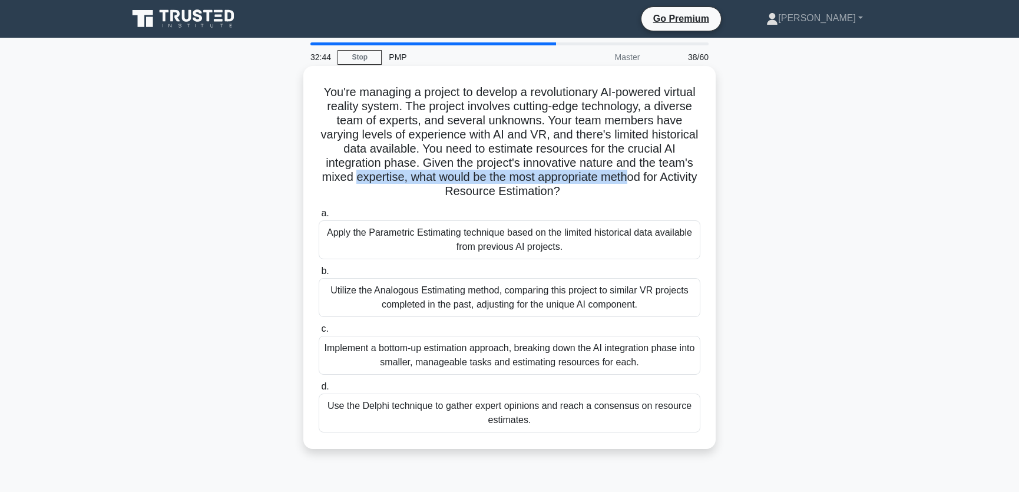
drag, startPoint x: 399, startPoint y: 176, endPoint x: 681, endPoint y: 181, distance: 282.7
click at [681, 181] on h5 "You're managing a project to develop a revolutionary AI-powered virtual reality…" at bounding box center [509, 142] width 384 height 114
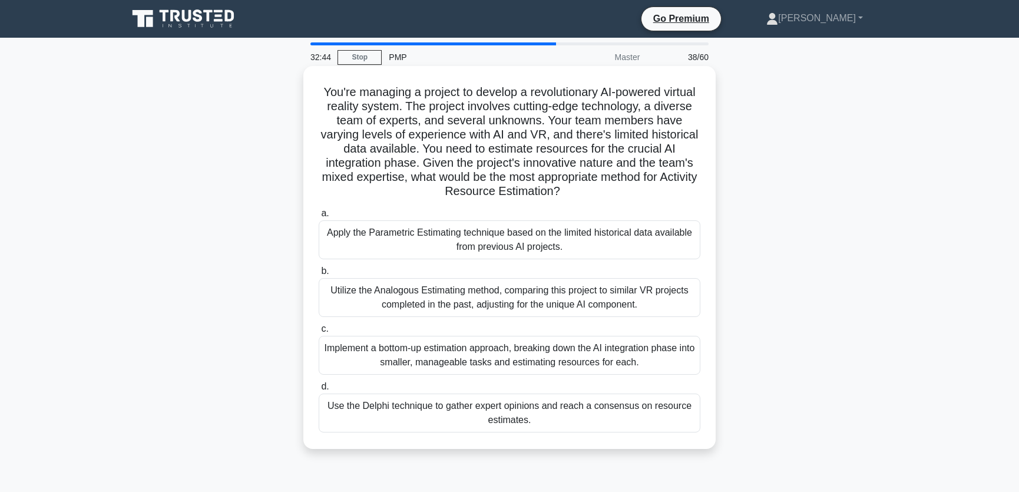
click at [483, 191] on h5 "You're managing a project to develop a revolutionary AI-powered virtual reality…" at bounding box center [509, 142] width 384 height 114
drag, startPoint x: 443, startPoint y: 193, endPoint x: 578, endPoint y: 194, distance: 135.4
click at [578, 194] on h5 "You're managing a project to develop a revolutionary AI-powered virtual reality…" at bounding box center [509, 142] width 384 height 114
click at [414, 207] on label "a. Apply the Parametric Estimating technique based on the limited historical da…" at bounding box center [510, 232] width 382 height 53
click at [319, 210] on input "a. Apply the Parametric Estimating technique based on the limited historical da…" at bounding box center [319, 214] width 0 height 8
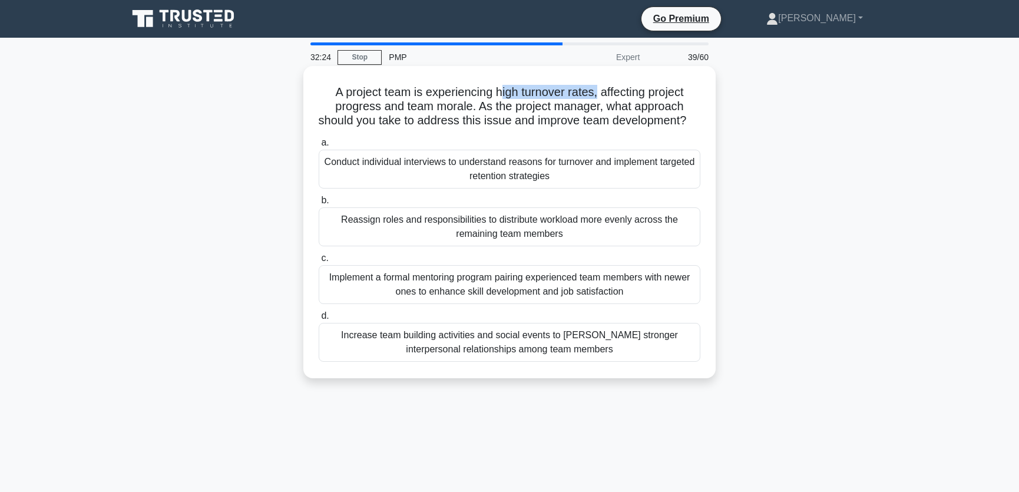
drag, startPoint x: 499, startPoint y: 94, endPoint x: 599, endPoint y: 95, distance: 100.7
click at [599, 95] on h5 "A project team is experiencing high turnover rates, affecting project progress …" at bounding box center [509, 107] width 384 height 44
click at [637, 113] on h5 "A project team is experiencing high turnover rates, affecting project progress …" at bounding box center [509, 107] width 384 height 44
drag, startPoint x: 338, startPoint y: 105, endPoint x: 450, endPoint y: 110, distance: 112.0
click at [450, 110] on h5 "A project team is experiencing high turnover rates, affecting project progress …" at bounding box center [509, 107] width 384 height 44
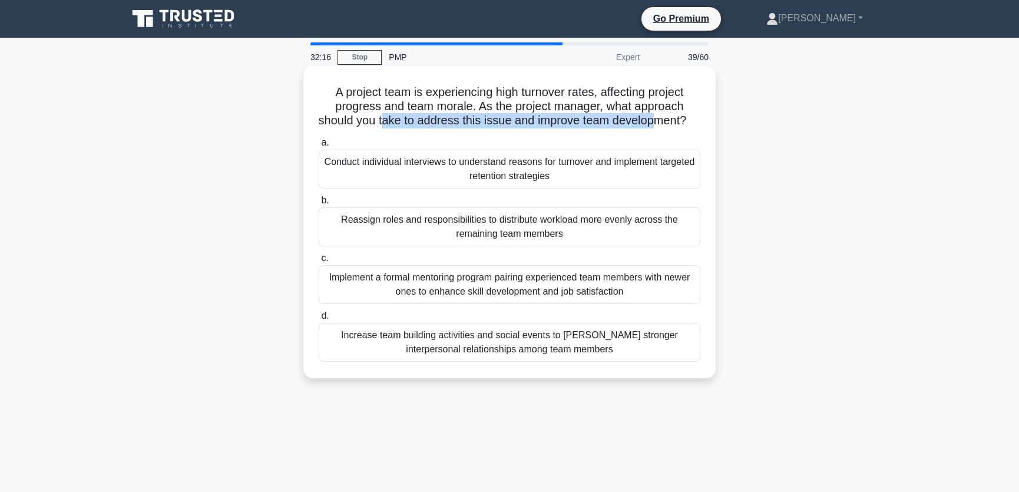
drag, startPoint x: 392, startPoint y: 124, endPoint x: 666, endPoint y: 124, distance: 274.4
click at [666, 124] on h5 "A project team is experiencing high turnover rates, affecting project progress …" at bounding box center [509, 107] width 384 height 44
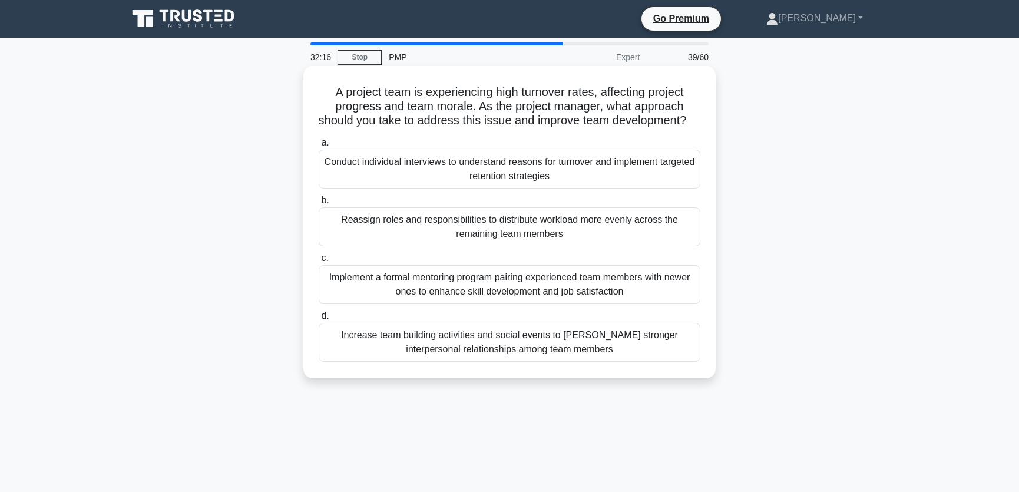
click at [588, 102] on h5 "A project team is experiencing high turnover rates, affecting project progress …" at bounding box center [509, 107] width 384 height 44
click at [586, 187] on div "Conduct individual interviews to understand reasons for turnover and implement …" at bounding box center [510, 169] width 382 height 39
click at [319, 147] on input "a. Conduct individual interviews to understand reasons for turnover and impleme…" at bounding box center [319, 143] width 0 height 8
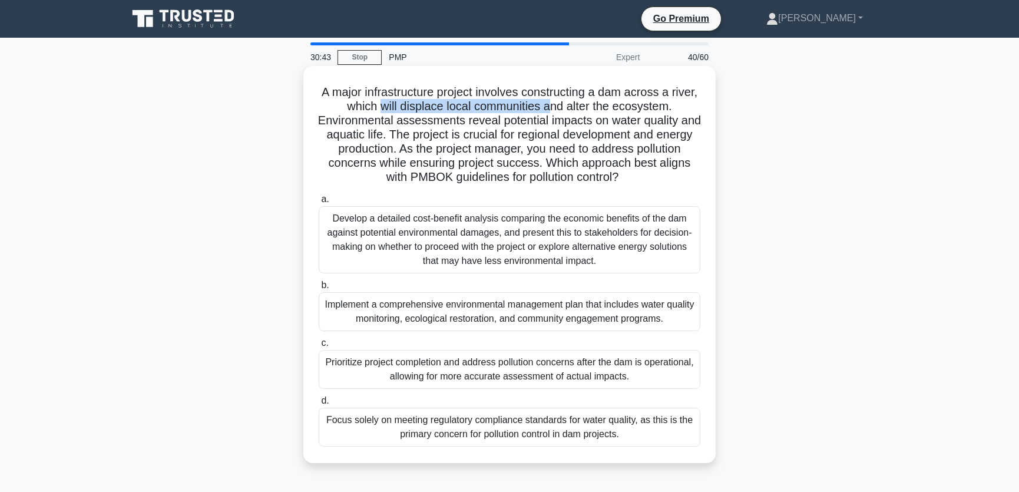
drag, startPoint x: 382, startPoint y: 108, endPoint x: 549, endPoint y: 113, distance: 166.7
click at [549, 113] on h5 "A major infrastructure project involves constructing a dam across a river, whic…" at bounding box center [509, 135] width 384 height 100
drag, startPoint x: 356, startPoint y: 122, endPoint x: 635, endPoint y: 124, distance: 279.7
click at [635, 124] on h5 "A major infrastructure project involves constructing a dam across a river, whic…" at bounding box center [509, 135] width 384 height 100
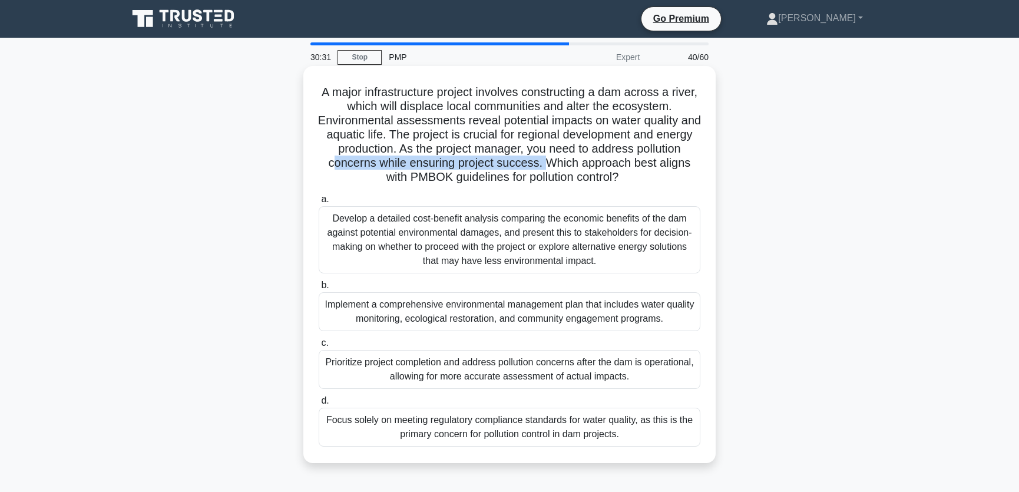
drag, startPoint x: 374, startPoint y: 164, endPoint x: 589, endPoint y: 165, distance: 215.5
click at [589, 165] on h5 "A major infrastructure project involves constructing a dam across a river, whic…" at bounding box center [509, 135] width 384 height 100
click at [586, 130] on h5 "A major infrastructure project involves constructing a dam across a river, whic…" at bounding box center [509, 135] width 384 height 100
click at [499, 310] on div "Implement a comprehensive environmental management plan that includes water qua…" at bounding box center [510, 311] width 382 height 39
click at [319, 289] on input "b. Implement a comprehensive environmental management plan that includes water …" at bounding box center [319, 285] width 0 height 8
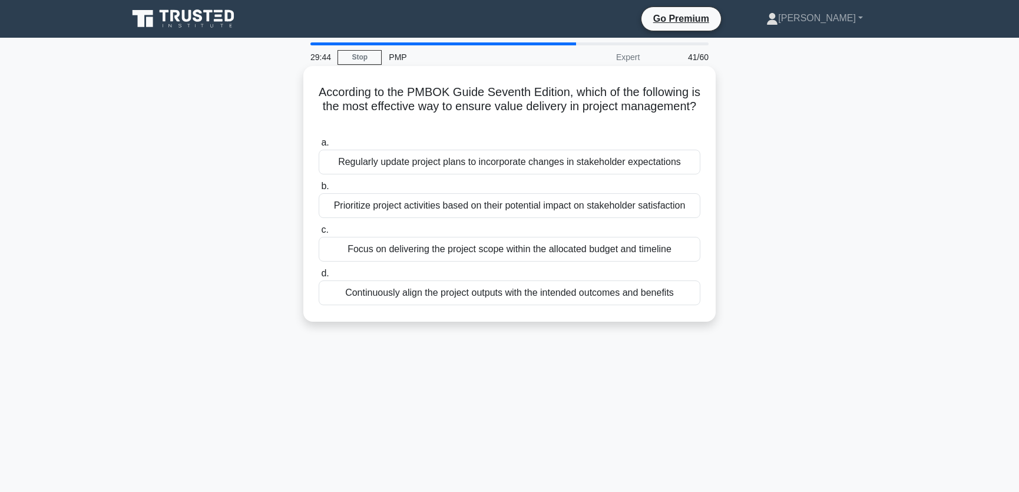
click at [474, 294] on div "Continuously align the project outputs with the intended outcomes and benefits" at bounding box center [510, 292] width 382 height 25
click at [319, 277] on input "d. Continuously align the project outputs with the intended outcomes and benefi…" at bounding box center [319, 274] width 0 height 8
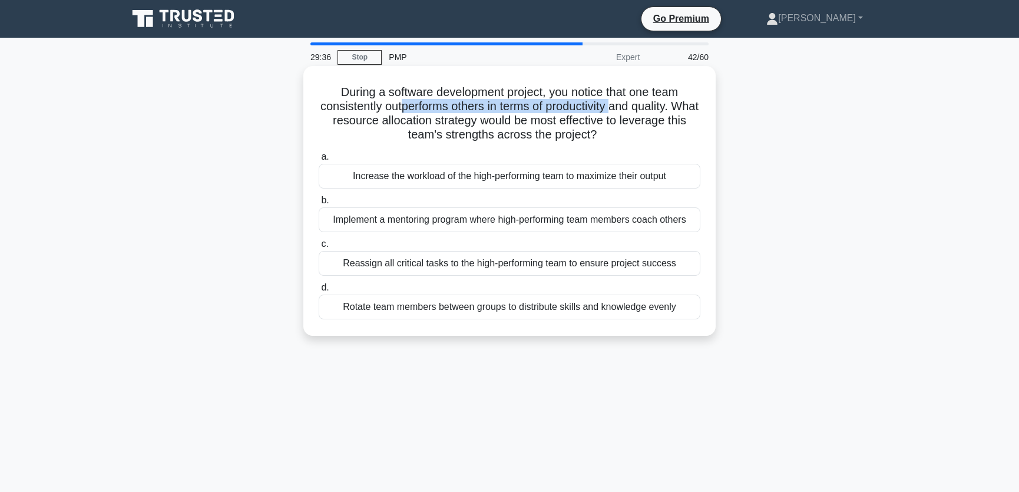
drag, startPoint x: 412, startPoint y: 106, endPoint x: 629, endPoint y: 110, distance: 217.3
click at [629, 110] on h5 "During a software development project, you notice that one team consistently ou…" at bounding box center [509, 114] width 384 height 58
drag, startPoint x: 400, startPoint y: 123, endPoint x: 677, endPoint y: 124, distance: 276.2
click at [677, 124] on h5 "During a software development project, you notice that one team consistently ou…" at bounding box center [509, 114] width 384 height 58
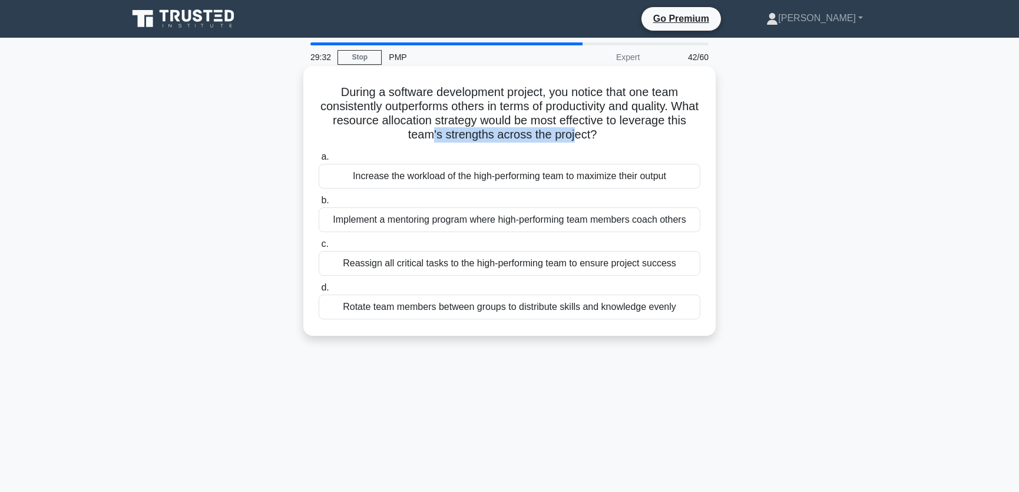
drag, startPoint x: 443, startPoint y: 138, endPoint x: 586, endPoint y: 137, distance: 142.5
click at [586, 137] on h5 "During a software development project, you notice that one team consistently ou…" at bounding box center [509, 114] width 384 height 58
click at [504, 127] on h5 "During a software development project, you notice that one team consistently ou…" at bounding box center [509, 114] width 384 height 58
click at [515, 224] on div "Implement a mentoring program where high-performing team members coach others" at bounding box center [510, 219] width 382 height 25
click at [319, 204] on input "b. Implement a mentoring program where high-performing team members coach others" at bounding box center [319, 201] width 0 height 8
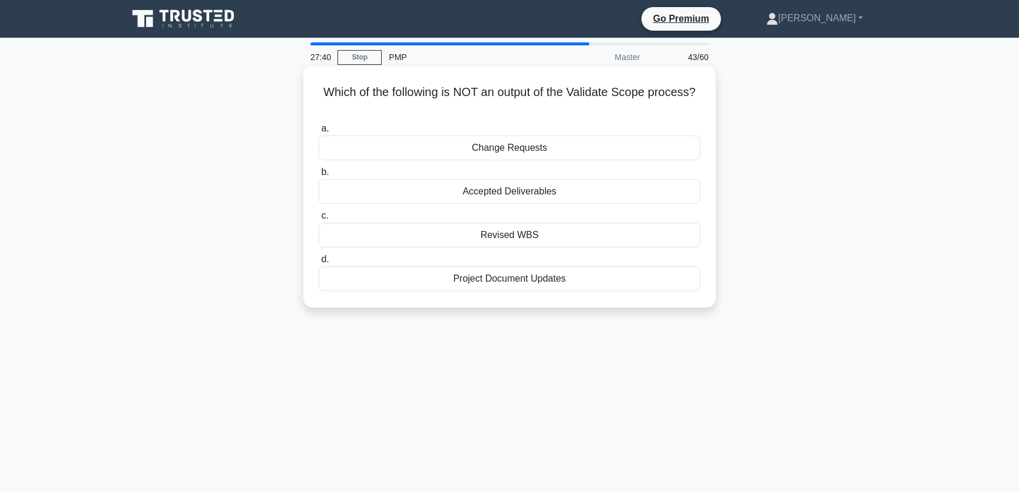
click at [511, 237] on div "Revised WBS" at bounding box center [510, 235] width 382 height 25
click at [319, 220] on input "c. Revised WBS" at bounding box center [319, 216] width 0 height 8
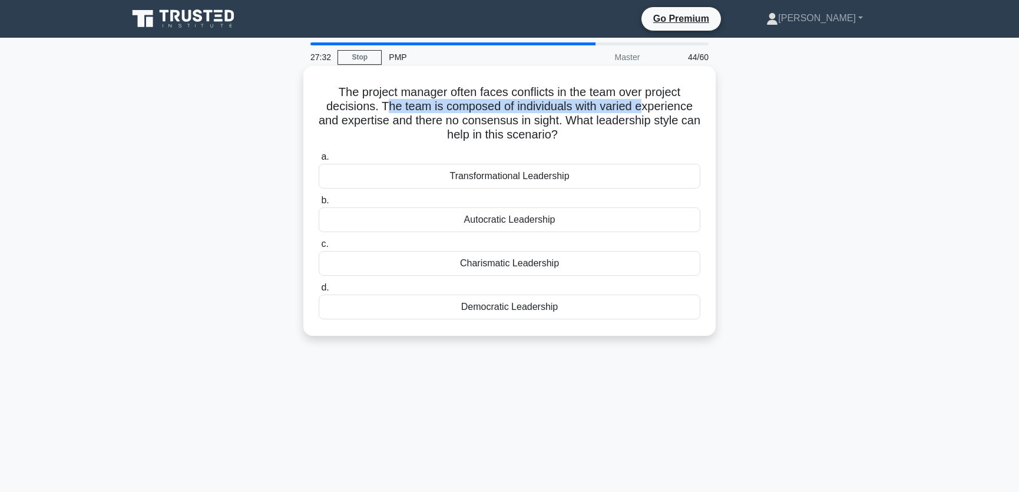
drag, startPoint x: 382, startPoint y: 109, endPoint x: 642, endPoint y: 109, distance: 259.7
click at [642, 109] on h5 "The project manager often faces conflicts in the team over project decisions. T…" at bounding box center [509, 114] width 384 height 58
drag, startPoint x: 422, startPoint y: 123, endPoint x: 571, endPoint y: 119, distance: 148.4
click at [571, 119] on h5 "The project manager often faces conflicts in the team over project decisions. T…" at bounding box center [509, 114] width 384 height 58
click at [455, 137] on h5 "The project manager often faces conflicts in the team over project decisions. T…" at bounding box center [509, 114] width 384 height 58
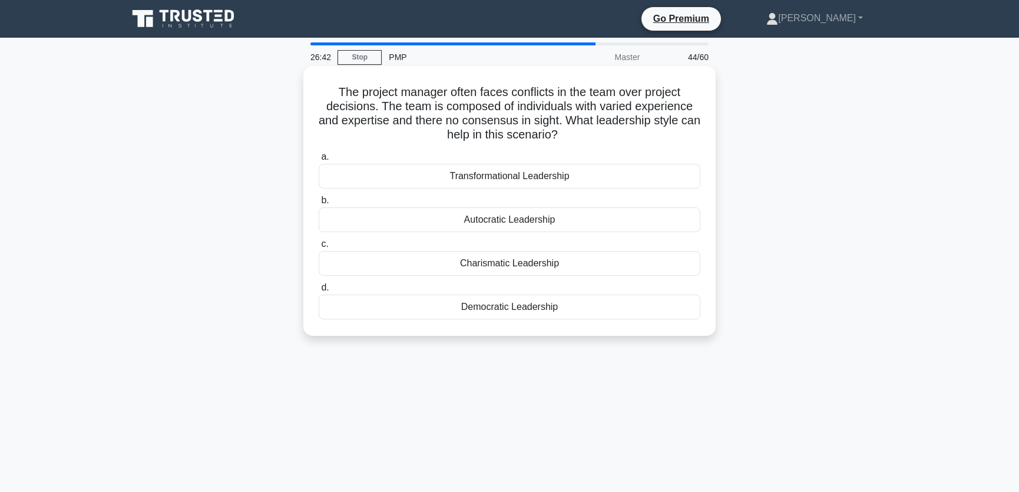
click at [505, 178] on div "Transformational Leadership" at bounding box center [510, 176] width 382 height 25
click at [319, 161] on input "a. Transformational Leadership" at bounding box center [319, 157] width 0 height 8
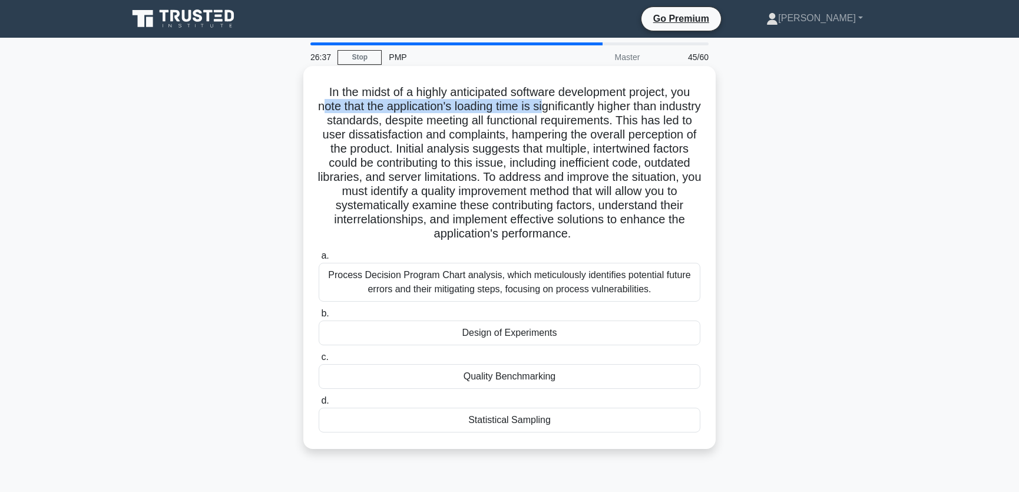
drag, startPoint x: 339, startPoint y: 105, endPoint x: 565, endPoint y: 113, distance: 226.2
click at [565, 113] on h5 "In the midst of a highly anticipated software development project, you note tha…" at bounding box center [509, 163] width 384 height 157
click at [353, 137] on h5 "In the midst of a highly anticipated software development project, you note tha…" at bounding box center [509, 163] width 384 height 157
drag, startPoint x: 344, startPoint y: 163, endPoint x: 465, endPoint y: 166, distance: 121.3
click at [465, 166] on h5 "In the midst of a highly anticipated software development project, you note tha…" at bounding box center [509, 163] width 384 height 157
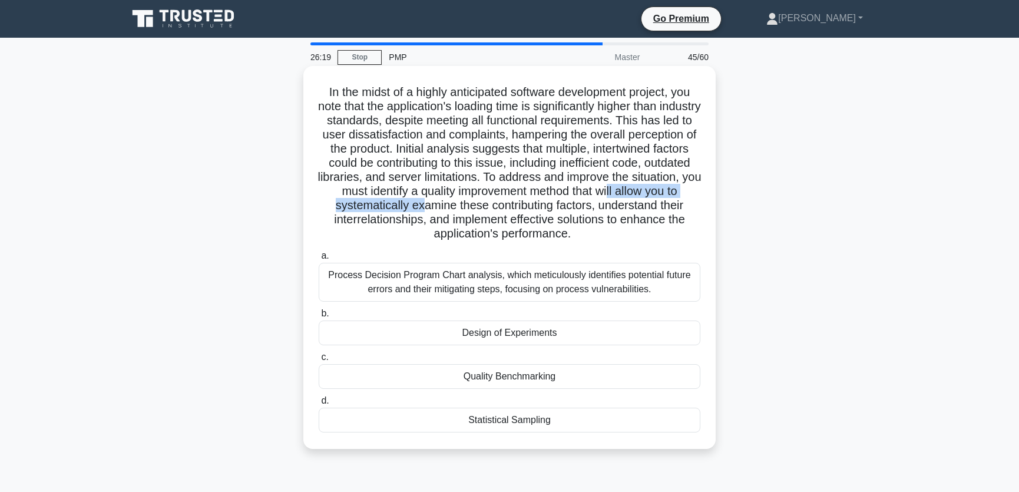
drag, startPoint x: 398, startPoint y: 206, endPoint x: 568, endPoint y: 212, distance: 170.3
click at [568, 212] on h5 "In the midst of a highly anticipated software development project, you note tha…" at bounding box center [509, 163] width 384 height 157
drag, startPoint x: 399, startPoint y: 221, endPoint x: 552, endPoint y: 225, distance: 152.6
click at [552, 225] on h5 "In the midst of a highly anticipated software development project, you note tha…" at bounding box center [509, 163] width 384 height 157
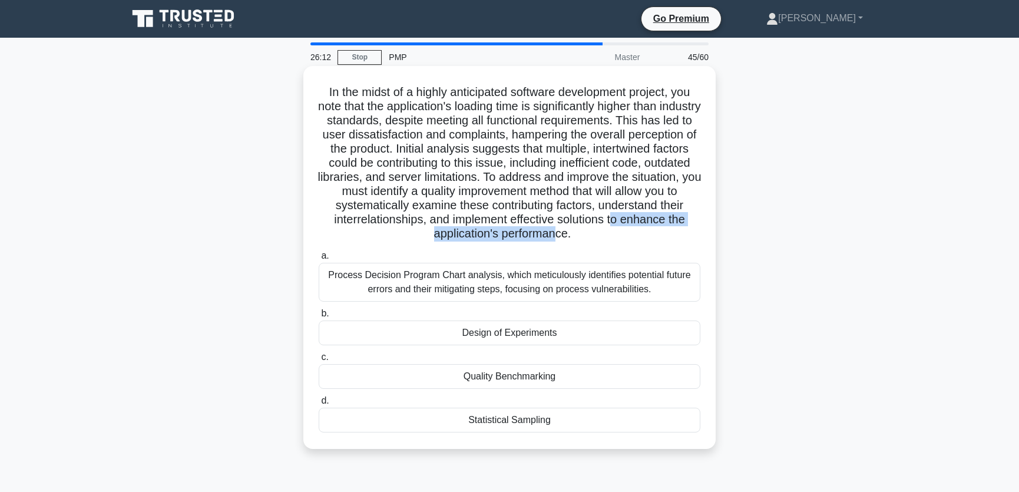
drag, startPoint x: 417, startPoint y: 236, endPoint x: 625, endPoint y: 236, distance: 207.9
click at [625, 236] on h5 "In the midst of a highly anticipated software development project, you note tha…" at bounding box center [509, 163] width 384 height 157
click at [577, 188] on h5 "In the midst of a highly anticipated software development project, you note tha…" at bounding box center [509, 163] width 384 height 157
click at [518, 331] on div "Design of Experiments" at bounding box center [510, 332] width 382 height 25
click at [319, 317] on input "b. Design of Experiments" at bounding box center [319, 314] width 0 height 8
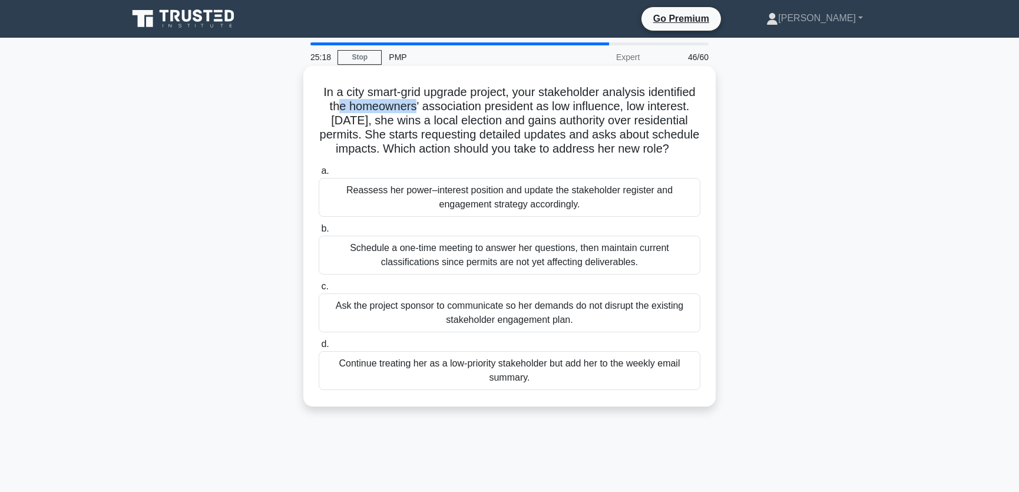
drag, startPoint x: 336, startPoint y: 108, endPoint x: 415, endPoint y: 108, distance: 78.9
click at [415, 108] on h5 "In a city smart-grid upgrade project, your stakeholder analysis identified the …" at bounding box center [509, 121] width 384 height 72
click at [608, 106] on h5 "In a city smart-grid upgrade project, your stakeholder analysis identified the …" at bounding box center [509, 121] width 384 height 72
drag, startPoint x: 355, startPoint y: 124, endPoint x: 576, endPoint y: 124, distance: 220.8
click at [576, 124] on h5 "In a city smart-grid upgrade project, your stakeholder analysis identified the …" at bounding box center [509, 121] width 384 height 72
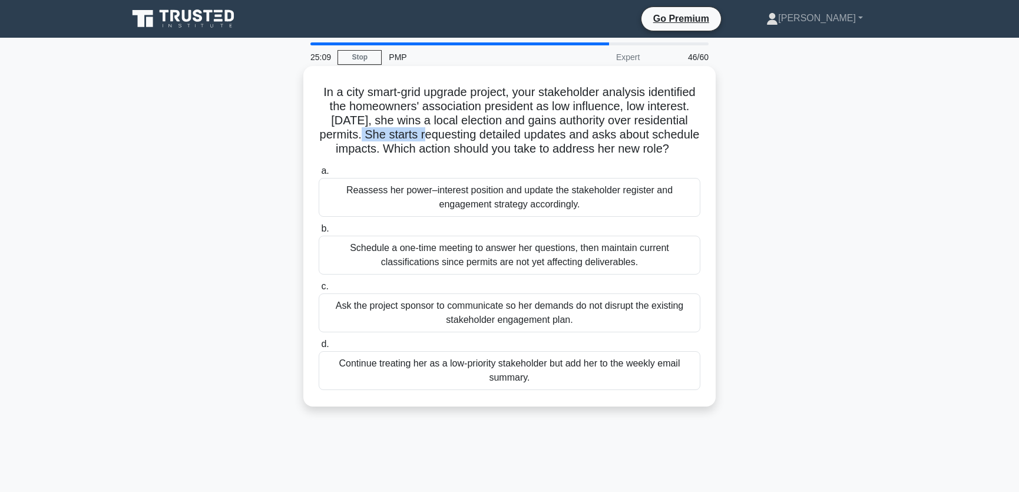
drag, startPoint x: 407, startPoint y: 137, endPoint x: 438, endPoint y: 137, distance: 30.6
click at [438, 137] on h5 "In a city smart-grid upgrade project, your stakeholder analysis identified the …" at bounding box center [509, 121] width 384 height 72
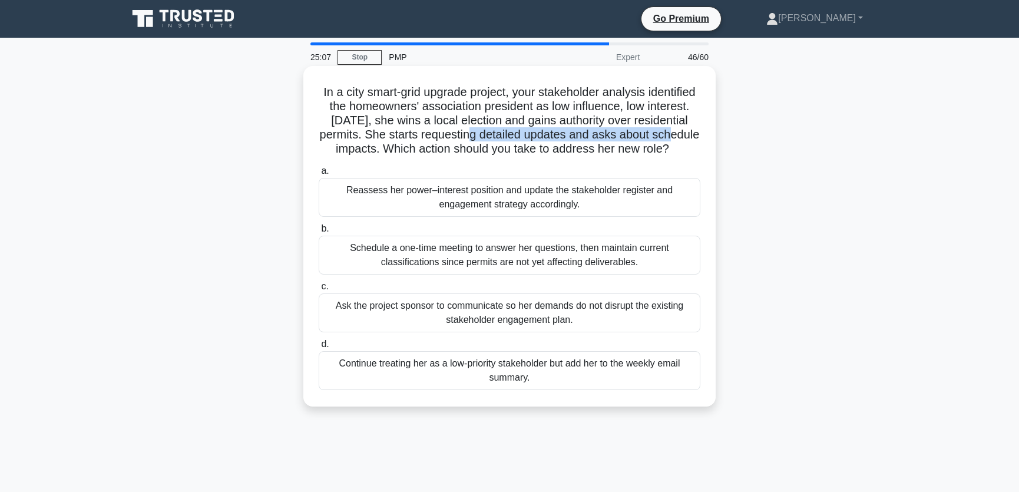
drag, startPoint x: 487, startPoint y: 136, endPoint x: 677, endPoint y: 131, distance: 190.3
click at [677, 131] on h5 "In a city smart-grid upgrade project, your stakeholder analysis identified the …" at bounding box center [509, 121] width 384 height 72
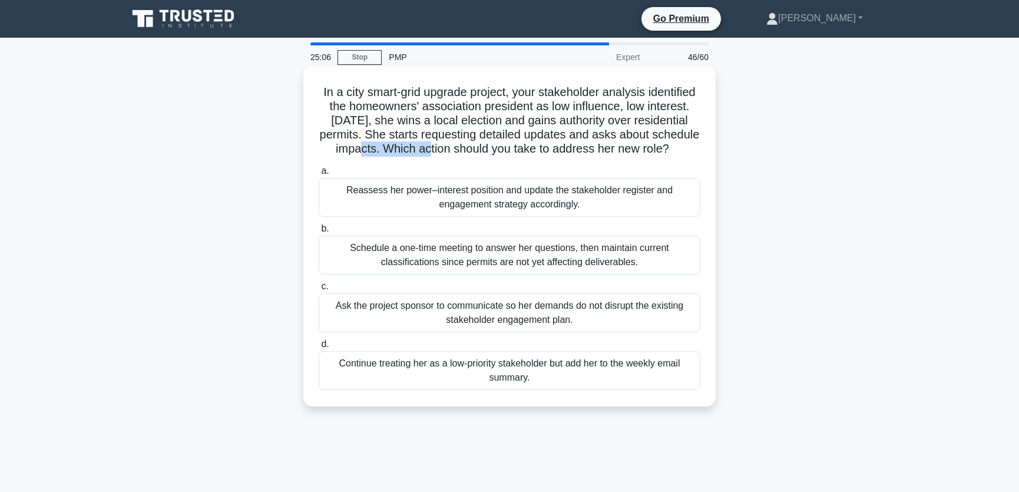
drag, startPoint x: 366, startPoint y: 148, endPoint x: 442, endPoint y: 149, distance: 76.0
click at [442, 149] on h5 "In a city smart-grid upgrade project, your stakeholder analysis identified the …" at bounding box center [509, 121] width 384 height 72
click at [413, 212] on div "Reassess her power–interest position and update the stakeholder register and en…" at bounding box center [510, 197] width 382 height 39
click at [319, 175] on input "a. Reassess her power–interest position and update the stakeholder register and…" at bounding box center [319, 171] width 0 height 8
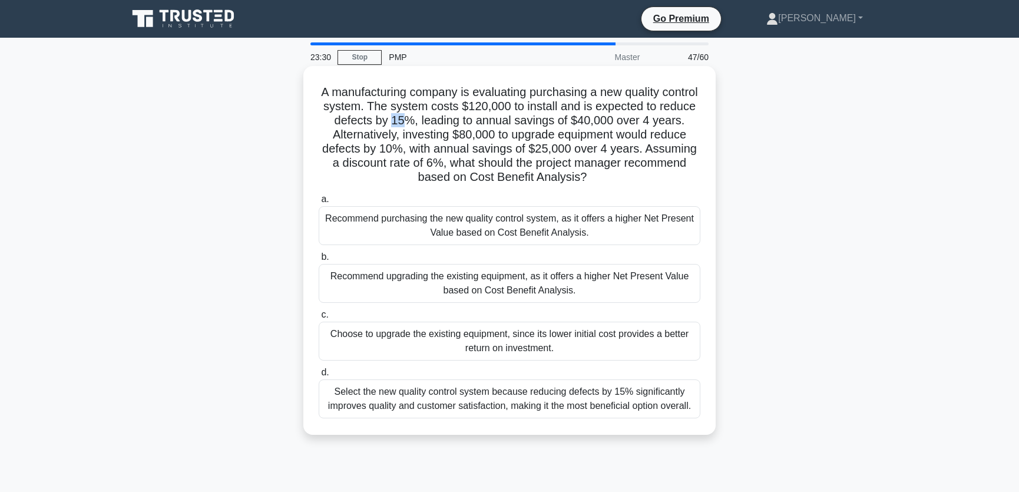
drag, startPoint x: 430, startPoint y: 121, endPoint x: 444, endPoint y: 121, distance: 13.5
click at [444, 121] on h5 "A manufacturing company is evaluating purchasing a new quality control system. …" at bounding box center [509, 135] width 384 height 100
drag, startPoint x: 466, startPoint y: 136, endPoint x: 498, endPoint y: 138, distance: 31.9
click at [498, 138] on h5 "A manufacturing company is evaluating purchasing a new quality control system. …" at bounding box center [509, 135] width 384 height 100
drag, startPoint x: 465, startPoint y: 148, endPoint x: 666, endPoint y: 153, distance: 200.9
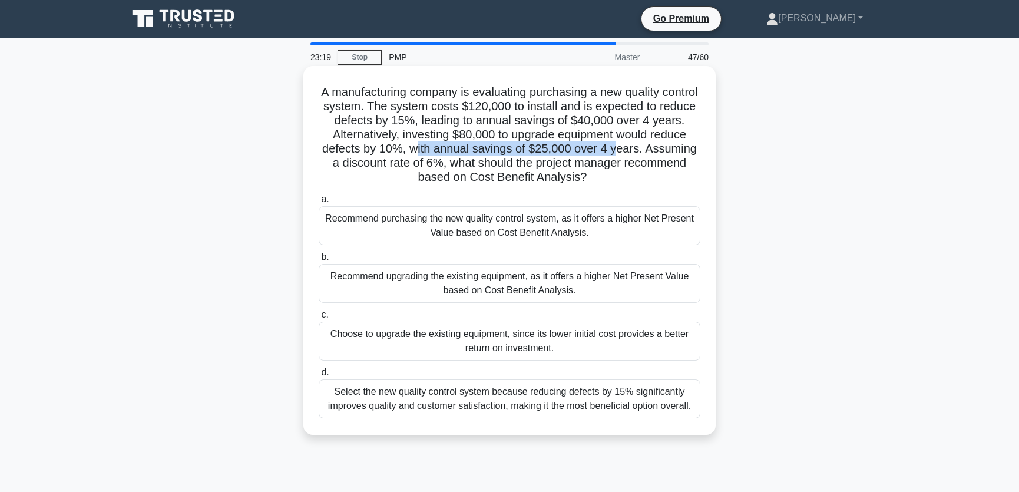
click at [666, 153] on h5 "A manufacturing company is evaluating purchasing a new quality control system. …" at bounding box center [509, 135] width 384 height 100
click at [624, 153] on h5 "A manufacturing company is evaluating purchasing a new quality control system. …" at bounding box center [509, 135] width 384 height 100
click at [508, 285] on div "Recommend upgrading the existing equipment, as it offers a higher Net Present V…" at bounding box center [510, 283] width 382 height 39
click at [319, 261] on input "b. Recommend upgrading the existing equipment, as it offers a higher Net Presen…" at bounding box center [319, 257] width 0 height 8
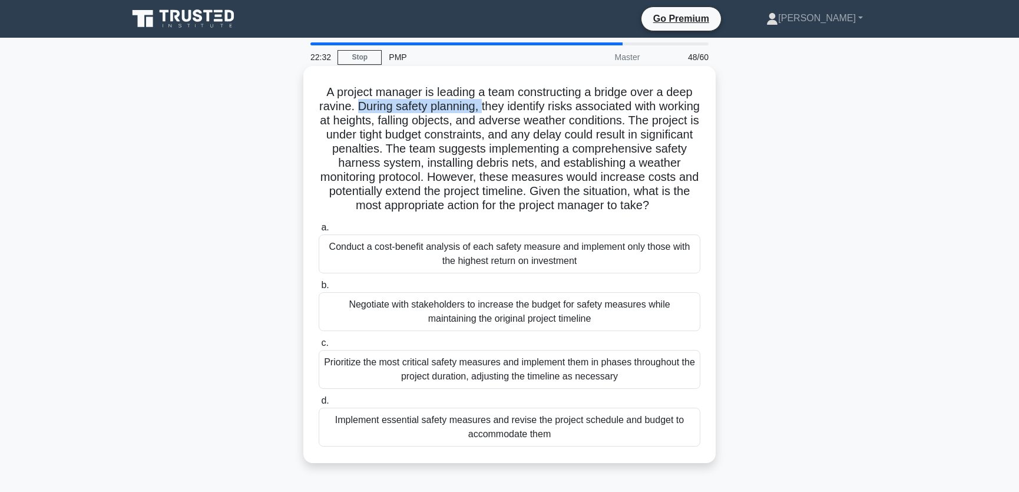
drag, startPoint x: 378, startPoint y: 108, endPoint x: 501, endPoint y: 108, distance: 123.1
click at [501, 108] on h5 "A project manager is leading a team constructing a bridge over a deep ravine. D…" at bounding box center [509, 149] width 384 height 128
drag, startPoint x: 369, startPoint y: 122, endPoint x: 517, endPoint y: 122, distance: 148.4
click at [517, 122] on h5 "A project manager is leading a team constructing a bridge over a deep ravine. D…" at bounding box center [509, 149] width 384 height 128
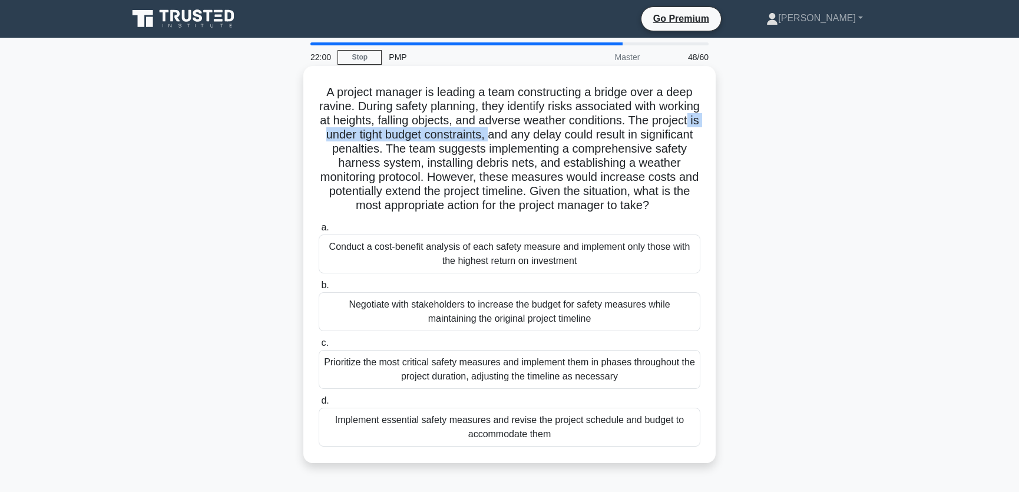
drag, startPoint x: 359, startPoint y: 137, endPoint x: 544, endPoint y: 135, distance: 184.9
click at [544, 135] on h5 "A project manager is leading a team constructing a bridge over a deep ravine. D…" at bounding box center [509, 149] width 384 height 128
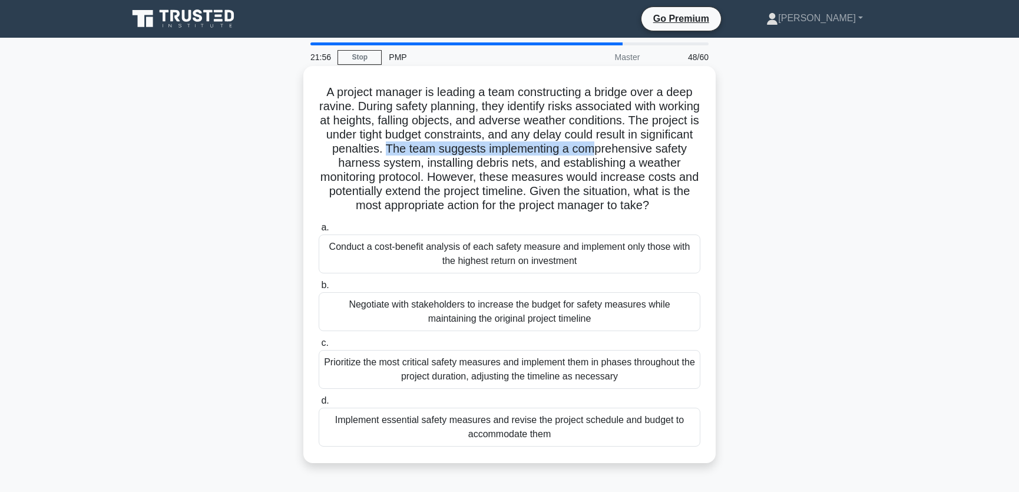
drag, startPoint x: 433, startPoint y: 148, endPoint x: 638, endPoint y: 149, distance: 204.3
click at [638, 149] on h5 "A project manager is leading a team constructing a bridge over a deep ravine. D…" at bounding box center [509, 149] width 384 height 128
drag, startPoint x: 445, startPoint y: 163, endPoint x: 552, endPoint y: 165, distance: 107.8
click at [552, 165] on h5 "A project manager is leading a team constructing a bridge over a deep ravine. D…" at bounding box center [509, 149] width 384 height 128
click at [387, 180] on h5 "A project manager is leading a team constructing a bridge over a deep ravine. D…" at bounding box center [509, 149] width 384 height 128
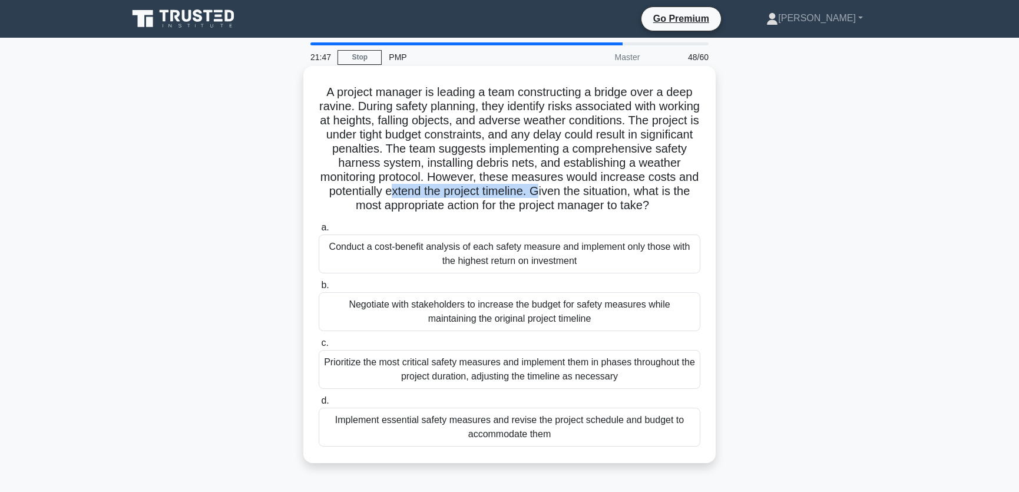
drag, startPoint x: 386, startPoint y: 193, endPoint x: 538, endPoint y: 194, distance: 151.9
click at [538, 194] on h5 "A project manager is leading a team constructing a bridge over a deep ravine. D…" at bounding box center [509, 149] width 384 height 128
drag, startPoint x: 393, startPoint y: 205, endPoint x: 640, endPoint y: 208, distance: 247.3
click at [640, 208] on h5 "A project manager is leading a team constructing a bridge over a deep ravine. D…" at bounding box center [509, 149] width 384 height 128
click at [465, 205] on h5 "A project manager is leading a team constructing a bridge over a deep ravine. D…" at bounding box center [509, 149] width 384 height 128
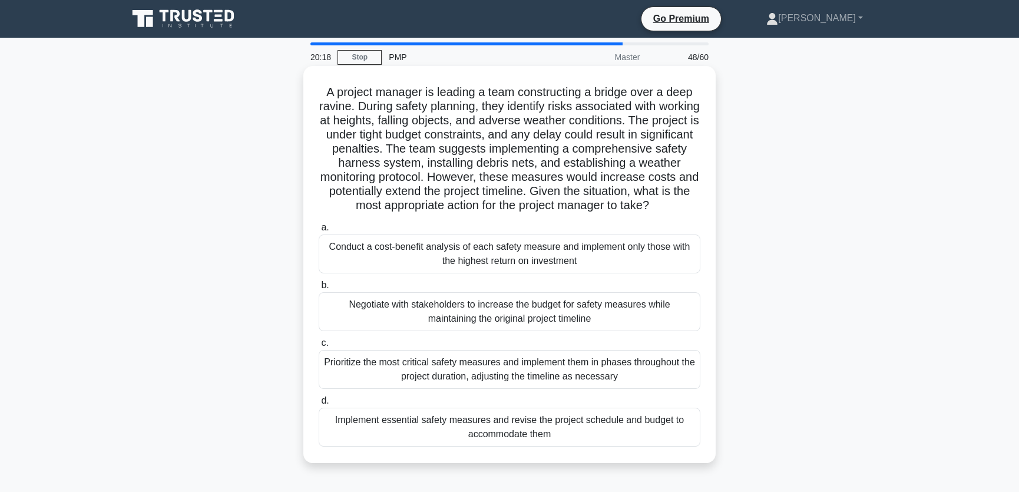
click at [544, 432] on div "Implement essential safety measures and revise the project schedule and budget …" at bounding box center [510, 426] width 382 height 39
click at [319, 405] on input "d. Implement essential safety measures and revise the project schedule and budg…" at bounding box center [319, 401] width 0 height 8
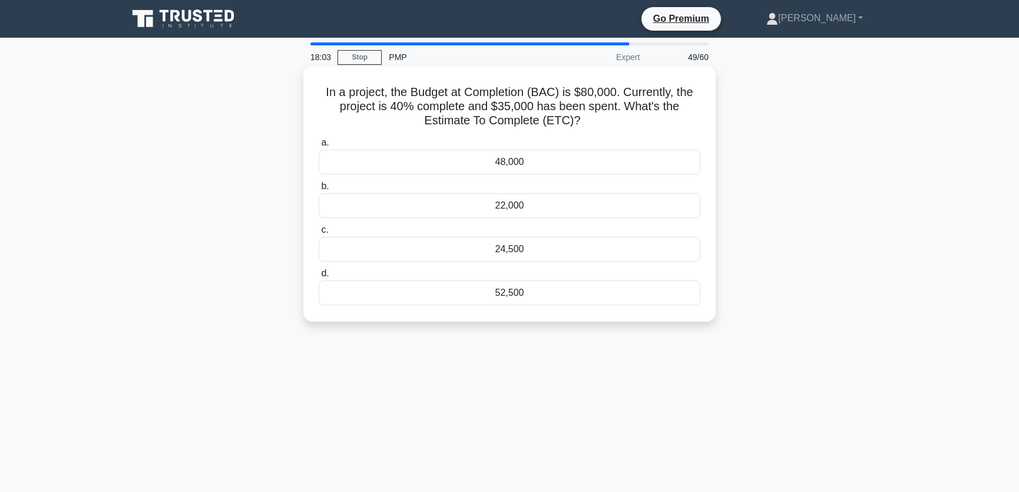
click at [529, 163] on div "48,000" at bounding box center [510, 162] width 382 height 25
click at [319, 147] on input "a. 48,000" at bounding box center [319, 143] width 0 height 8
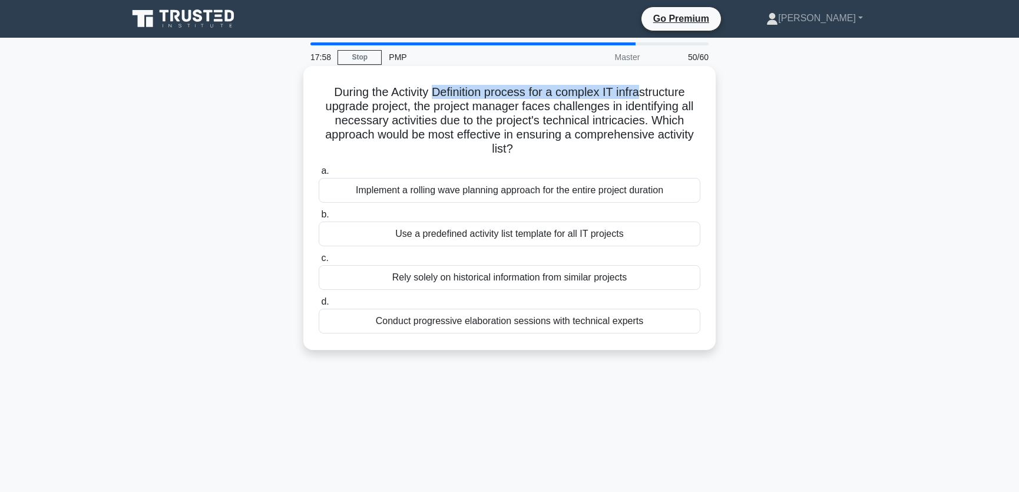
drag, startPoint x: 433, startPoint y: 92, endPoint x: 643, endPoint y: 95, distance: 209.6
click at [643, 95] on h5 "During the Activity Definition process for a complex IT infrastructure upgrade …" at bounding box center [509, 121] width 384 height 72
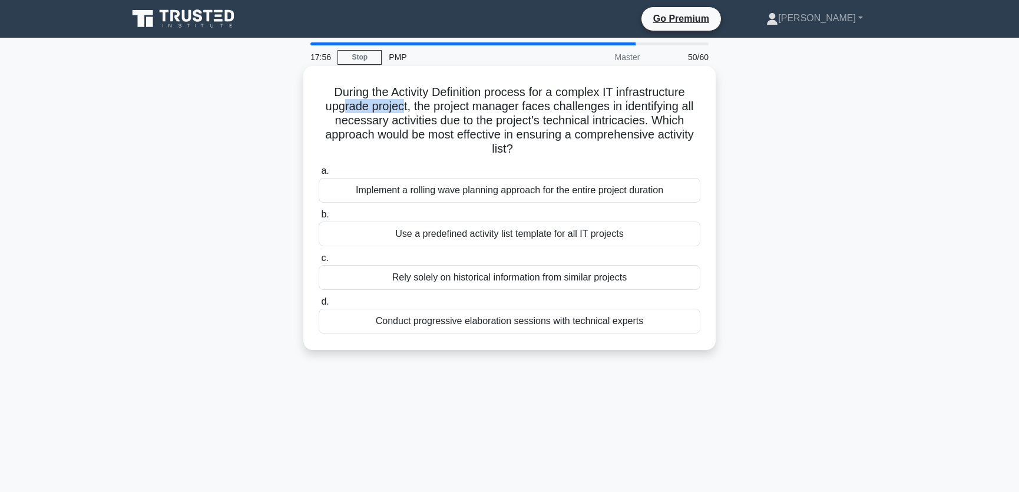
drag, startPoint x: 339, startPoint y: 110, endPoint x: 400, endPoint y: 110, distance: 61.2
click at [400, 110] on h5 "During the Activity Definition process for a complex IT infrastructure upgrade …" at bounding box center [509, 121] width 384 height 72
click at [415, 107] on h5 "During the Activity Definition process for a complex IT infrastructure upgrade …" at bounding box center [509, 121] width 384 height 72
drag, startPoint x: 412, startPoint y: 107, endPoint x: 694, endPoint y: 108, distance: 282.1
click at [694, 108] on h5 "During the Activity Definition process for a complex IT infrastructure upgrade …" at bounding box center [509, 121] width 384 height 72
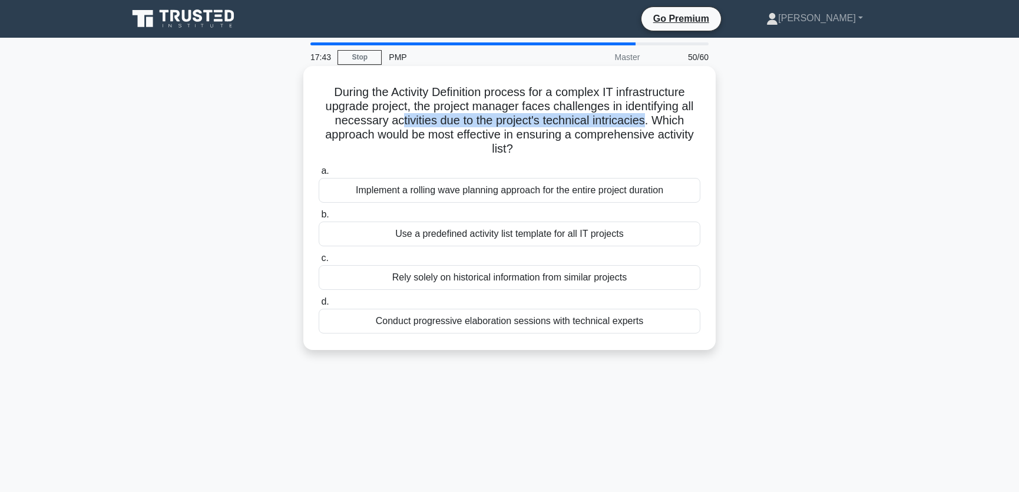
drag, startPoint x: 396, startPoint y: 122, endPoint x: 647, endPoint y: 123, distance: 251.4
click at [647, 123] on h5 "During the Activity Definition process for a complex IT infrastructure upgrade …" at bounding box center [509, 121] width 384 height 72
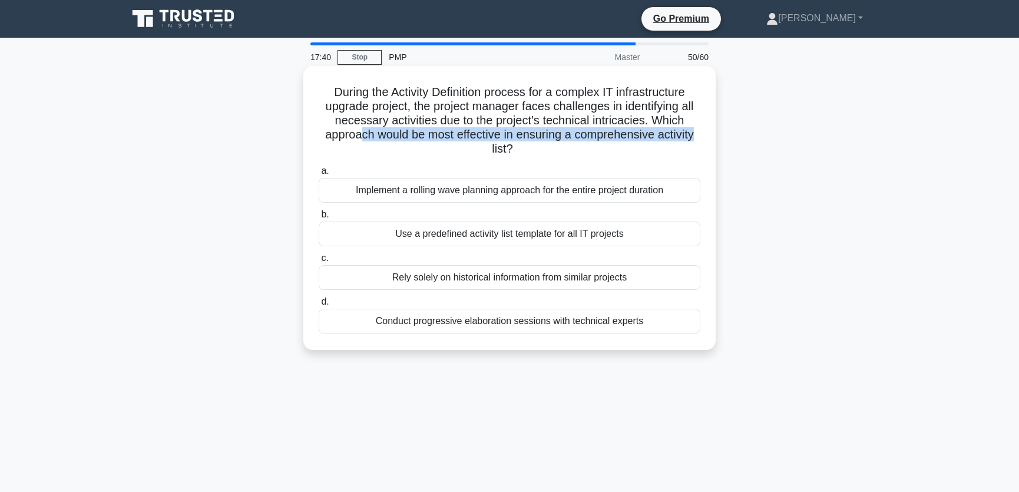
drag, startPoint x: 357, startPoint y: 135, endPoint x: 698, endPoint y: 140, distance: 341.6
click at [698, 140] on h5 "During the Activity Definition process for a complex IT infrastructure upgrade …" at bounding box center [509, 121] width 384 height 72
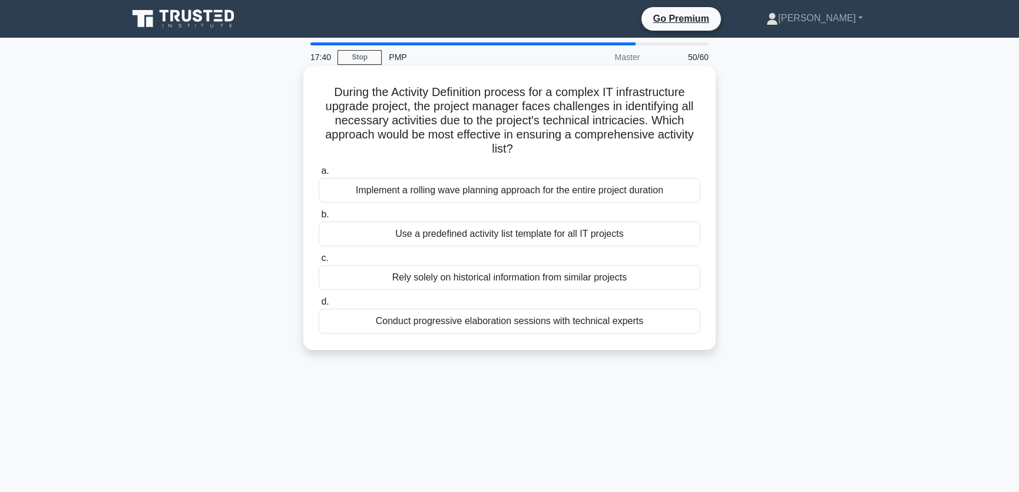
click at [542, 154] on h5 "During the Activity Definition process for a complex IT infrastructure upgrade …" at bounding box center [509, 121] width 384 height 72
click at [521, 322] on div "Conduct progressive elaboration sessions with technical experts" at bounding box center [510, 321] width 382 height 25
click at [319, 306] on input "d. Conduct progressive elaboration sessions with technical experts" at bounding box center [319, 302] width 0 height 8
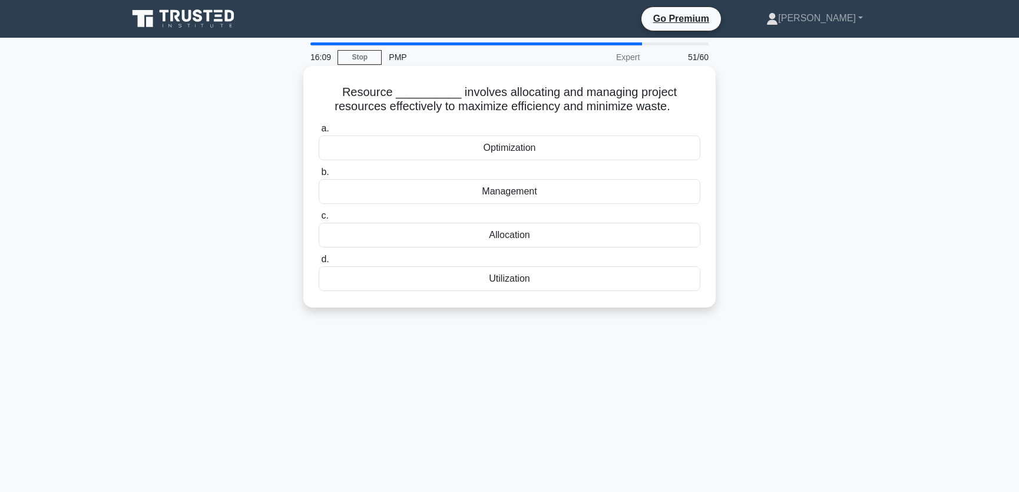
click at [521, 150] on div "Optimization" at bounding box center [510, 147] width 382 height 25
click at [319, 132] on input "a. Optimization" at bounding box center [319, 129] width 0 height 8
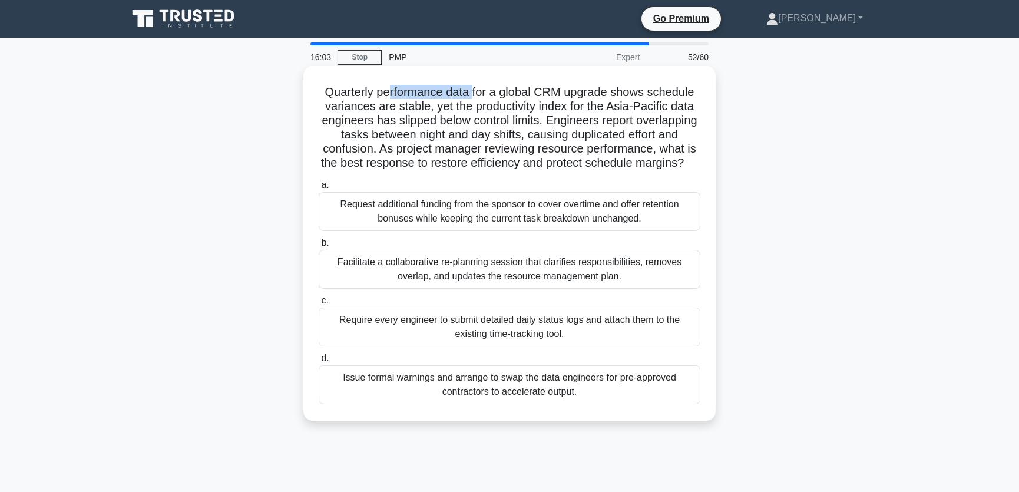
drag, startPoint x: 388, startPoint y: 88, endPoint x: 475, endPoint y: 89, distance: 87.2
click at [475, 89] on h5 "Quarterly performance data for a global CRM upgrade shows schedule variances ar…" at bounding box center [509, 128] width 384 height 86
click at [548, 134] on h5 "Quarterly performance data for a global CRM upgrade shows schedule variances ar…" at bounding box center [509, 128] width 384 height 86
drag, startPoint x: 477, startPoint y: 96, endPoint x: 571, endPoint y: 96, distance: 93.6
click at [571, 96] on h5 "Quarterly performance data for a global CRM upgrade shows schedule variances ar…" at bounding box center [509, 128] width 384 height 86
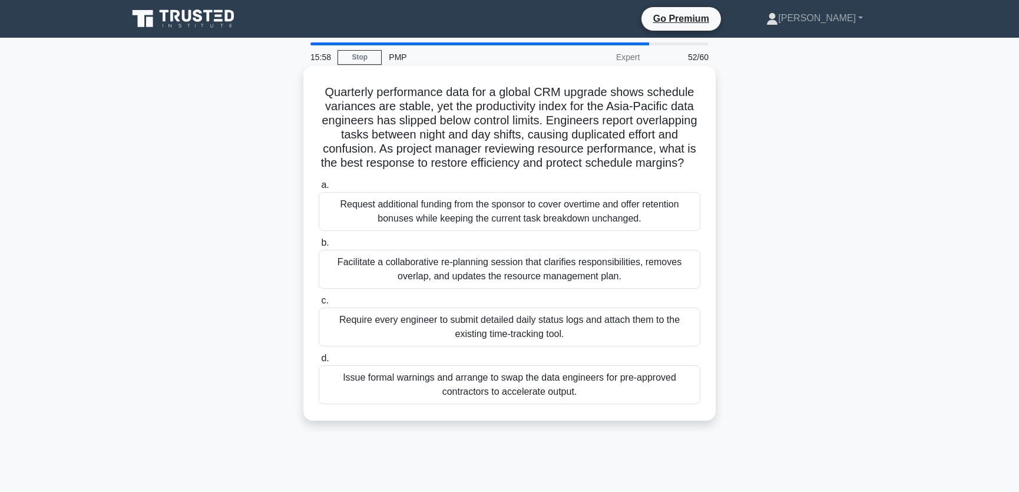
click at [631, 124] on h5 "Quarterly performance data for a global CRM upgrade shows schedule variances ar…" at bounding box center [509, 128] width 384 height 86
click at [386, 288] on div "Facilitate a collaborative re-planning session that clarifies responsibilities,…" at bounding box center [510, 269] width 382 height 39
click at [319, 247] on input "b. Facilitate a collaborative re-planning session that clarifies responsibiliti…" at bounding box center [319, 243] width 0 height 8
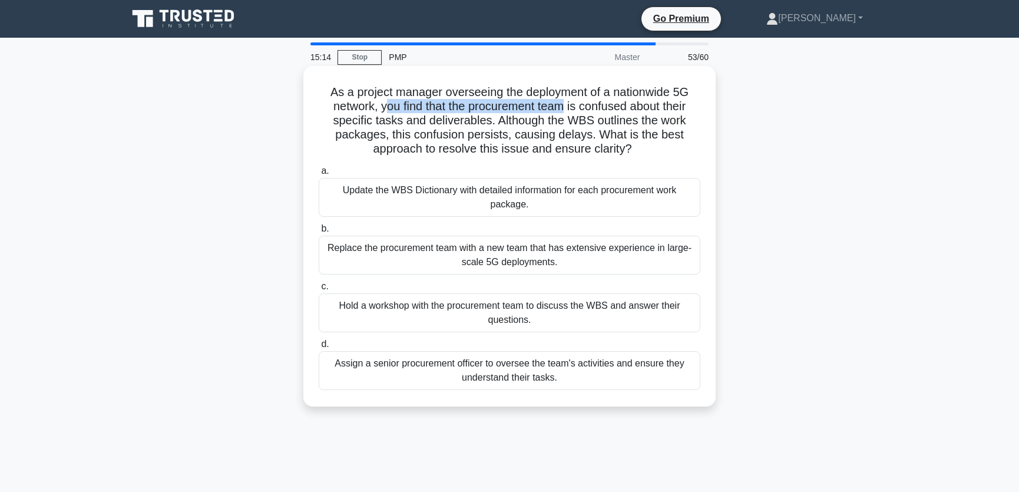
drag, startPoint x: 382, startPoint y: 109, endPoint x: 565, endPoint y: 112, distance: 182.6
click at [565, 112] on h5 "As a project manager overseeing the deployment of a nationwide 5G network, you …" at bounding box center [509, 121] width 384 height 72
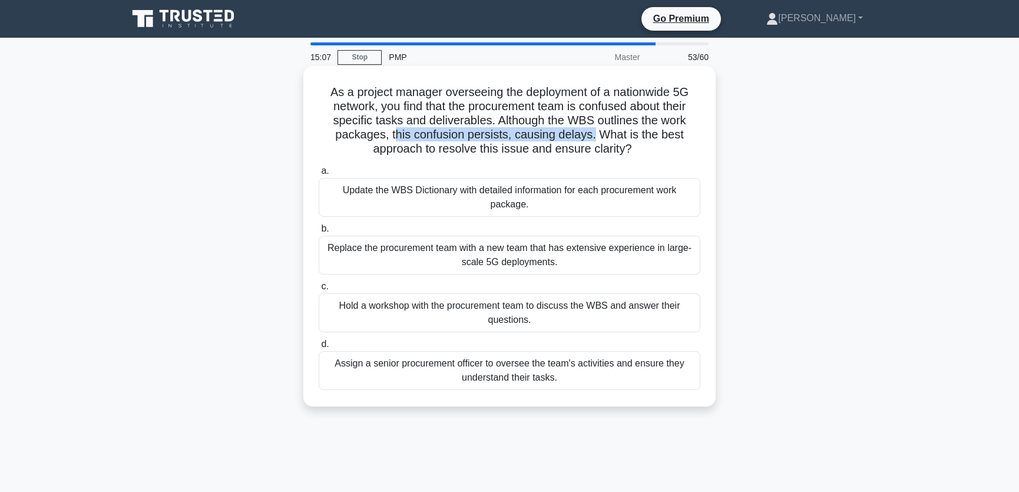
drag, startPoint x: 393, startPoint y: 135, endPoint x: 592, endPoint y: 135, distance: 199.6
click at [592, 135] on h5 "As a project manager overseeing the deployment of a nationwide 5G network, you …" at bounding box center [509, 121] width 384 height 72
drag, startPoint x: 419, startPoint y: 151, endPoint x: 638, endPoint y: 153, distance: 219.6
click at [638, 153] on h5 "As a project manager overseeing the deployment of a nationwide 5G network, you …" at bounding box center [509, 121] width 384 height 72
click at [654, 150] on h5 "As a project manager overseeing the deployment of a nationwide 5G network, you …" at bounding box center [509, 121] width 384 height 72
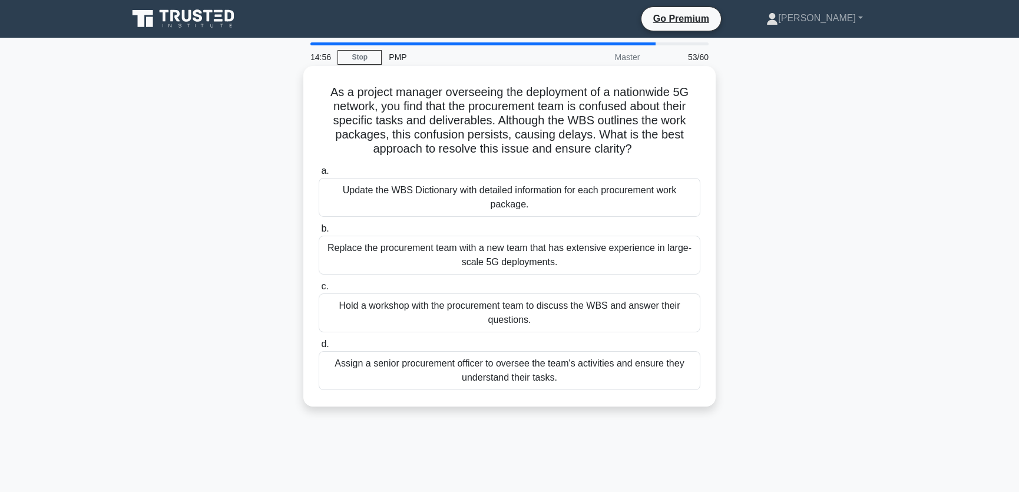
click at [551, 317] on div "Hold a workshop with the procurement team to discuss the WBS and answer their q…" at bounding box center [510, 312] width 382 height 39
click at [319, 290] on input "c. Hold a workshop with the procurement team to discuss the WBS and answer thei…" at bounding box center [319, 287] width 0 height 8
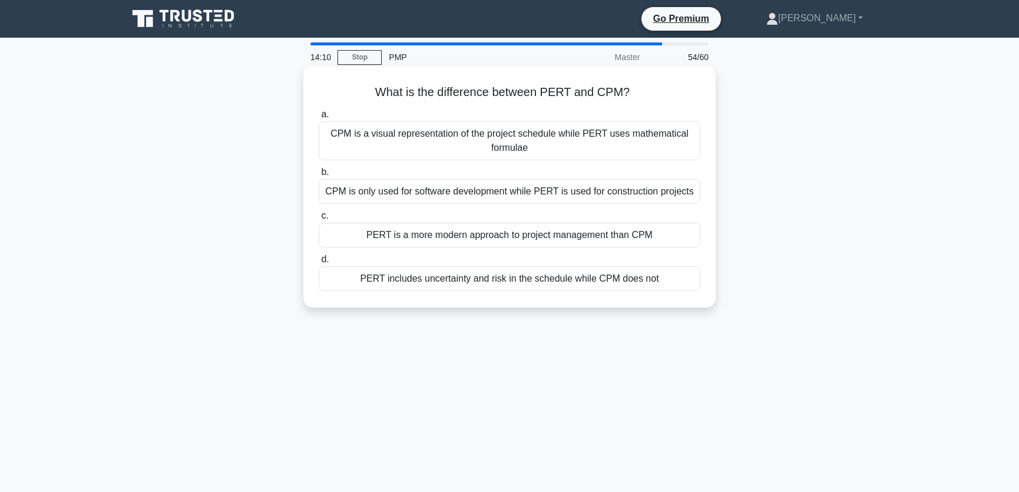
click at [430, 142] on div "CPM is a visual representation of the project schedule while PERT uses mathemat…" at bounding box center [510, 140] width 382 height 39
click at [319, 118] on input "a. CPM is a visual representation of the project schedule while PERT uses mathe…" at bounding box center [319, 115] width 0 height 8
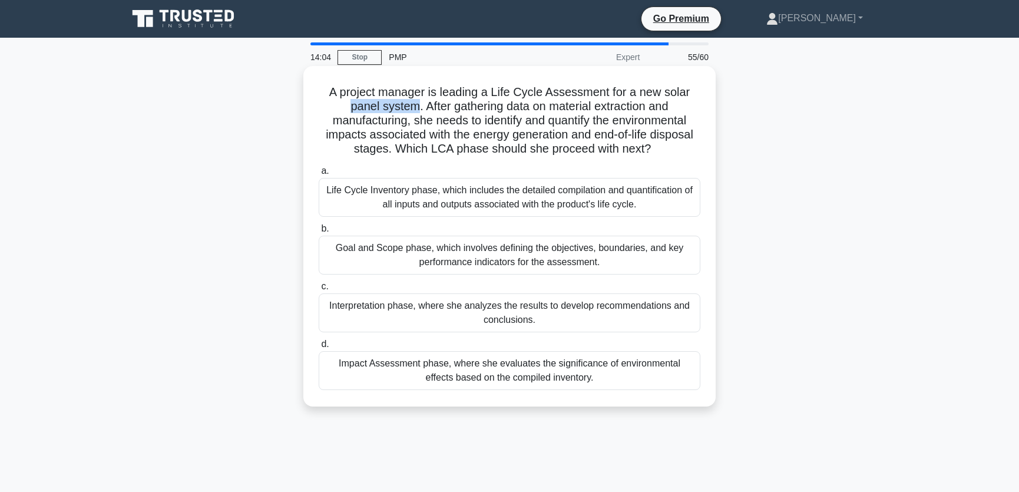
drag, startPoint x: 347, startPoint y: 110, endPoint x: 414, endPoint y: 106, distance: 66.6
click at [414, 106] on h5 "A project manager is leading a Life Cycle Assessment for a new solar panel syst…" at bounding box center [509, 121] width 384 height 72
drag, startPoint x: 411, startPoint y: 122, endPoint x: 582, endPoint y: 124, distance: 171.4
click at [582, 124] on h5 "A project manager is leading a Life Cycle Assessment for a new solar panel syst…" at bounding box center [509, 121] width 384 height 72
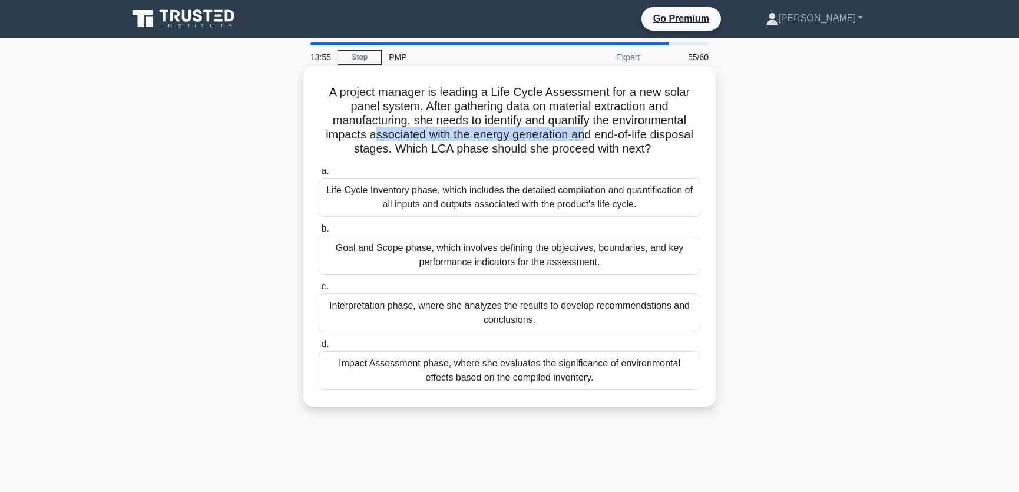
drag, startPoint x: 371, startPoint y: 137, endPoint x: 583, endPoint y: 137, distance: 212.0
click at [583, 137] on h5 "A project manager is leading a Life Cycle Assessment for a new solar panel syst…" at bounding box center [509, 121] width 384 height 72
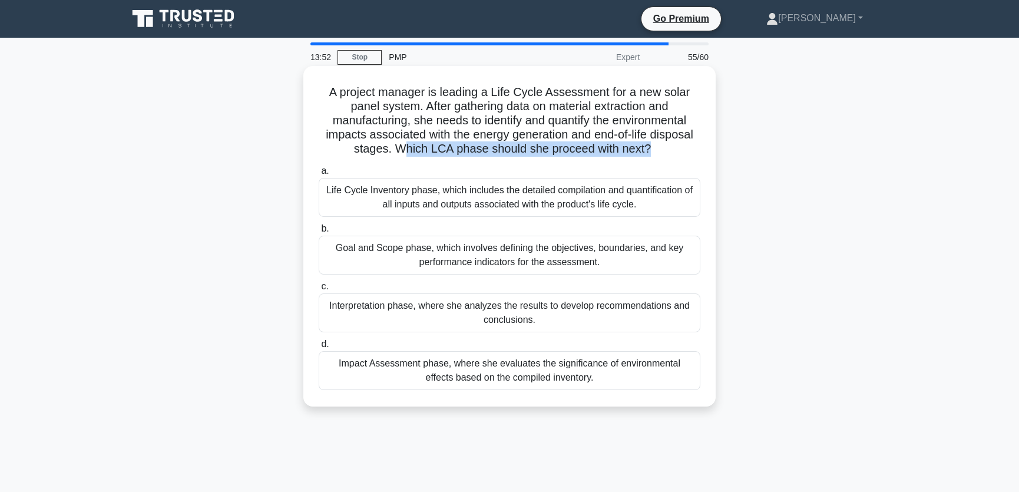
drag, startPoint x: 401, startPoint y: 150, endPoint x: 649, endPoint y: 150, distance: 247.9
click at [649, 150] on h5 "A project manager is leading a Life Cycle Assessment for a new solar panel syst…" at bounding box center [509, 121] width 384 height 72
click at [668, 150] on h5 "A project manager is leading a Life Cycle Assessment for a new solar panel syst…" at bounding box center [509, 121] width 384 height 72
click at [594, 318] on div "Interpretation phase, where she analyzes the results to develop recommendations…" at bounding box center [510, 312] width 382 height 39
click at [319, 290] on input "c. Interpretation phase, where she analyzes the results to develop recommendati…" at bounding box center [319, 287] width 0 height 8
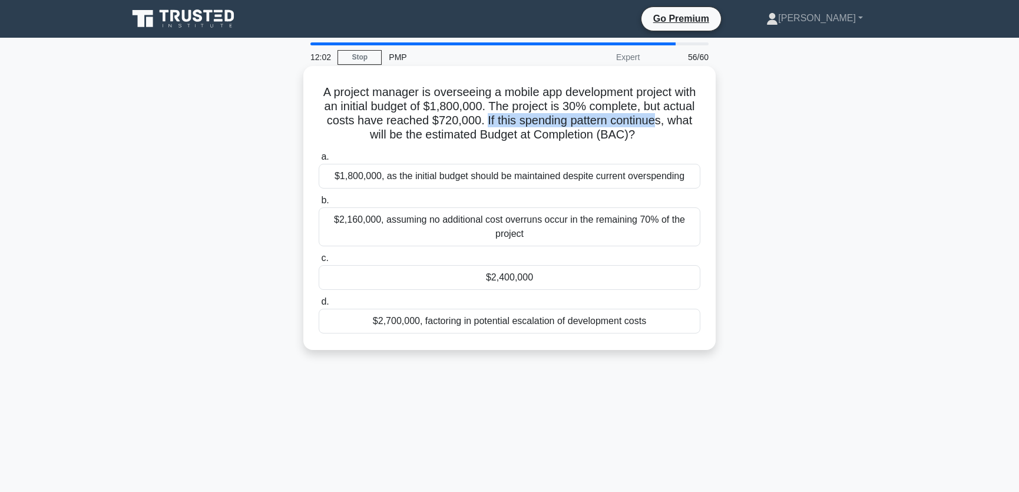
drag, startPoint x: 515, startPoint y: 121, endPoint x: 690, endPoint y: 120, distance: 174.3
click at [690, 120] on h5 "A project manager is overseeing a mobile app development project with an initia…" at bounding box center [509, 114] width 384 height 58
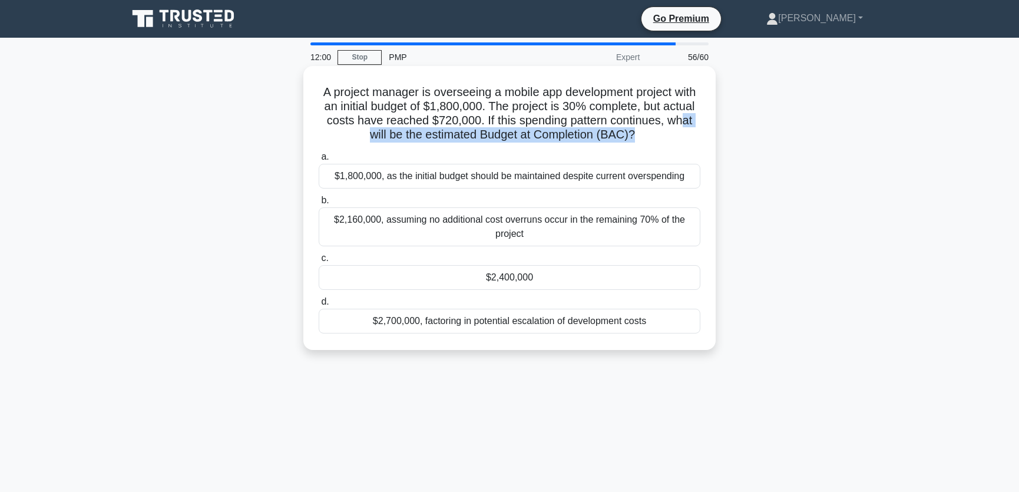
drag, startPoint x: 365, startPoint y: 135, endPoint x: 652, endPoint y: 135, distance: 287.4
click at [652, 135] on h5 "A project manager is overseeing a mobile app development project with an initia…" at bounding box center [509, 114] width 384 height 58
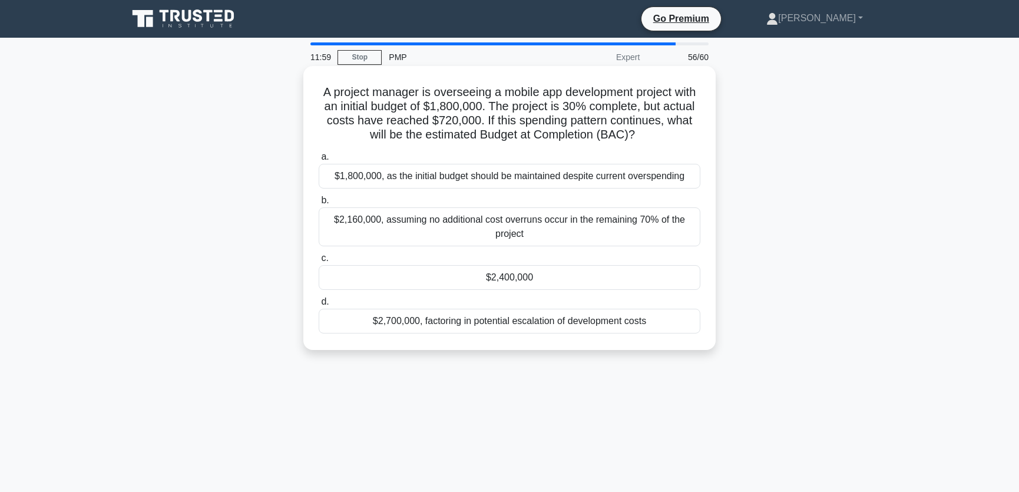
click at [504, 150] on label "a. $1,800,000, as the initial budget should be maintained despite current overs…" at bounding box center [510, 169] width 382 height 39
click at [319, 153] on input "a. $1,800,000, as the initial budget should be maintained despite current overs…" at bounding box center [319, 157] width 0 height 8
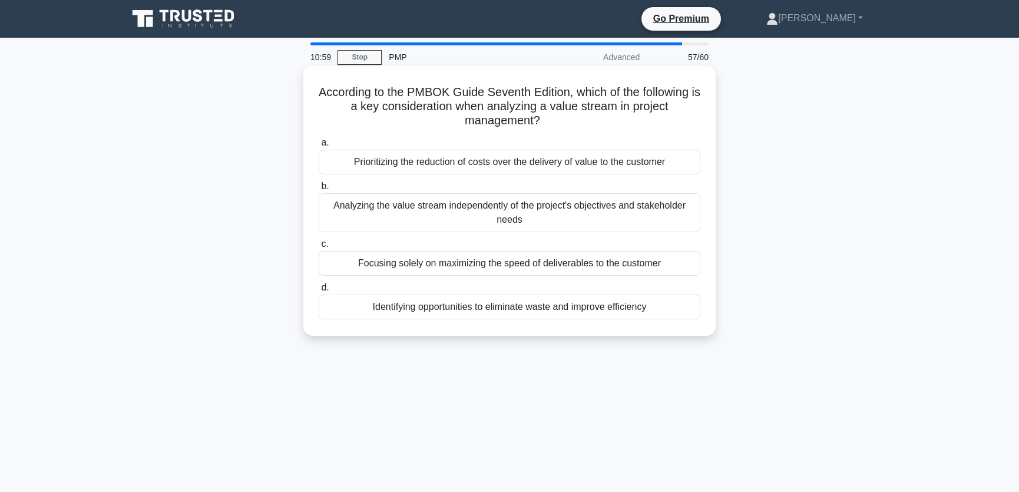
click at [658, 161] on div "Prioritizing the reduction of costs over the delivery of value to the customer" at bounding box center [510, 162] width 382 height 25
click at [319, 147] on input "a. Prioritizing the reduction of costs over the delivery of value to the custom…" at bounding box center [319, 143] width 0 height 8
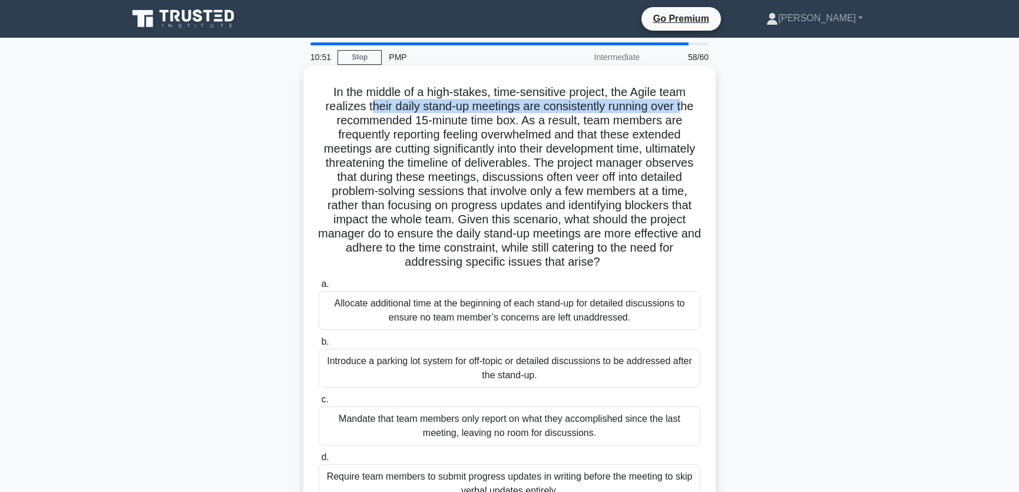
drag, startPoint x: 366, startPoint y: 108, endPoint x: 686, endPoint y: 108, distance: 319.7
click at [686, 108] on h5 "In the middle of a high-stakes, time-sensitive project, the Agile team realizes…" at bounding box center [509, 177] width 384 height 185
drag, startPoint x: 424, startPoint y: 120, endPoint x: 529, endPoint y: 120, distance: 105.4
click at [529, 120] on h5 "In the middle of a high-stakes, time-sensitive project, the Agile team realizes…" at bounding box center [509, 177] width 384 height 185
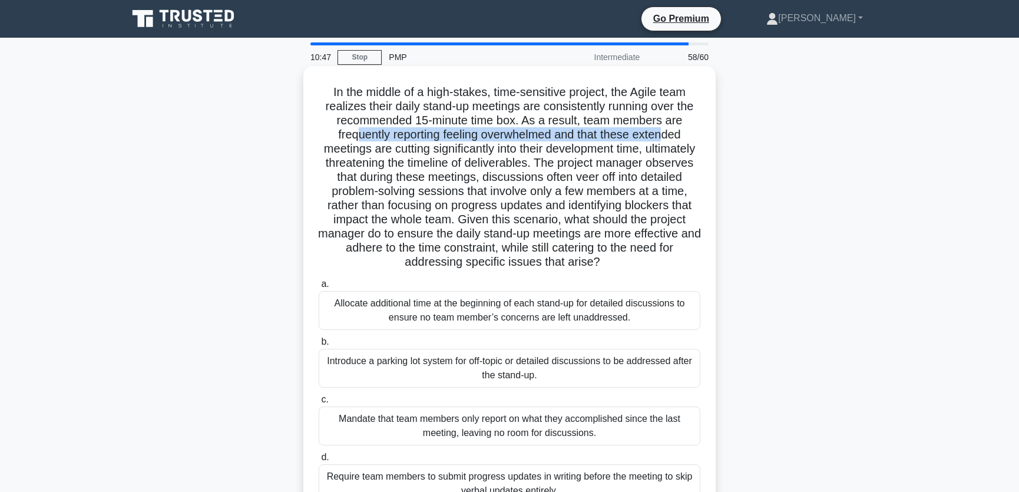
drag, startPoint x: 354, startPoint y: 138, endPoint x: 667, endPoint y: 141, distance: 313.3
click at [667, 141] on h5 "In the middle of a high-stakes, time-sensitive project, the Agile team realizes…" at bounding box center [509, 177] width 384 height 185
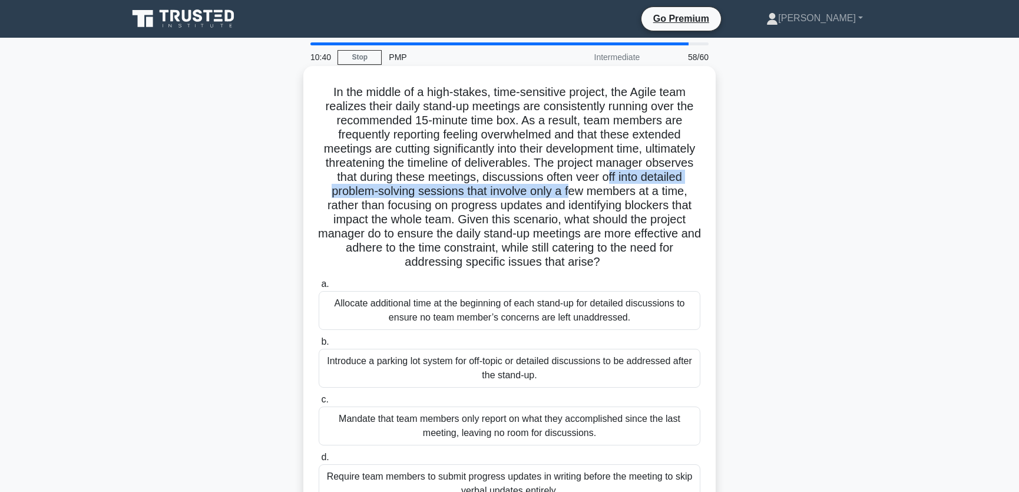
drag, startPoint x: 340, startPoint y: 191, endPoint x: 670, endPoint y: 196, distance: 330.4
click at [670, 196] on h5 "In the middle of a high-stakes, time-sensitive project, the Agile team realizes…" at bounding box center [509, 177] width 384 height 185
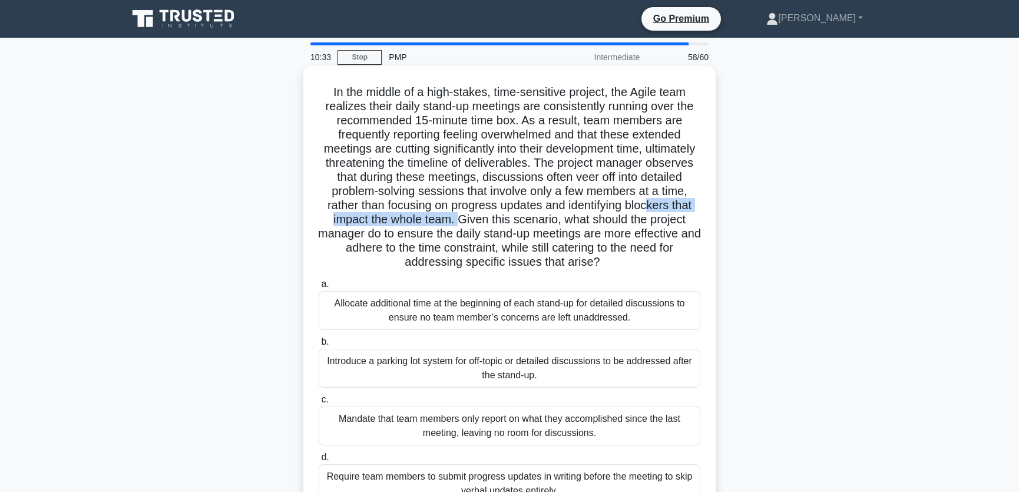
drag, startPoint x: 409, startPoint y: 223, endPoint x: 591, endPoint y: 220, distance: 182.0
click at [591, 220] on h5 "In the middle of a high-stakes, time-sensitive project, the Agile team realizes…" at bounding box center [509, 177] width 384 height 185
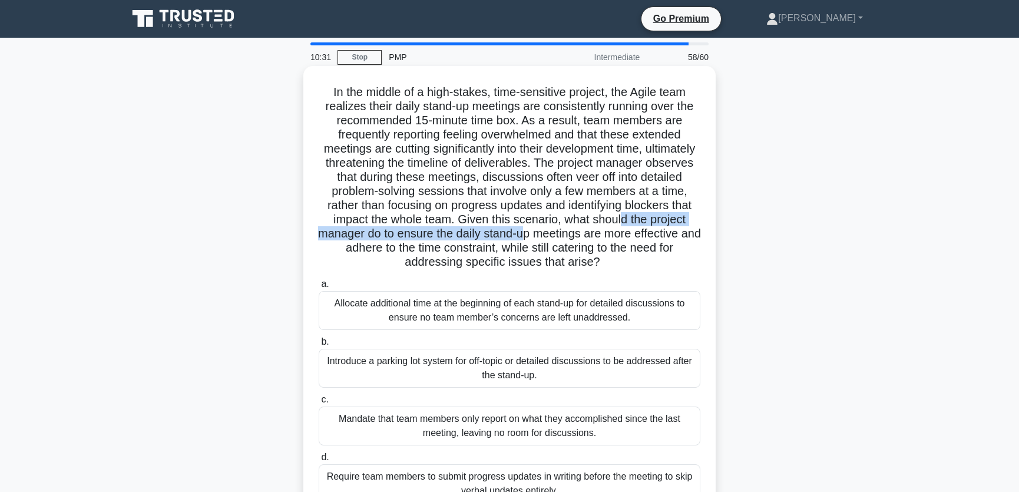
drag, startPoint x: 395, startPoint y: 236, endPoint x: 677, endPoint y: 236, distance: 282.1
click at [677, 236] on h5 "In the middle of a high-stakes, time-sensitive project, the Agile team realizes…" at bounding box center [509, 177] width 384 height 185
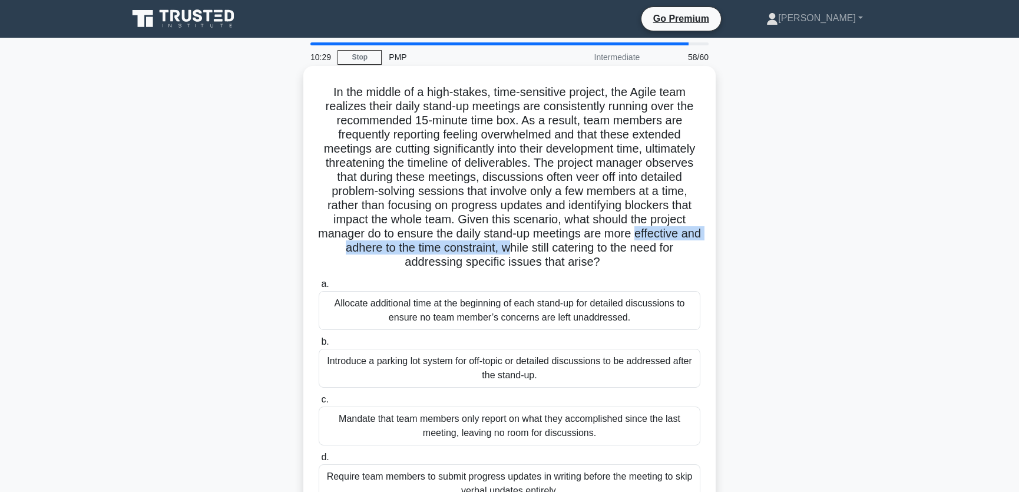
drag, startPoint x: 429, startPoint y: 252, endPoint x: 668, endPoint y: 251, distance: 239.7
click at [668, 251] on h5 "In the middle of a high-stakes, time-sensitive project, the Agile team realizes…" at bounding box center [509, 177] width 384 height 185
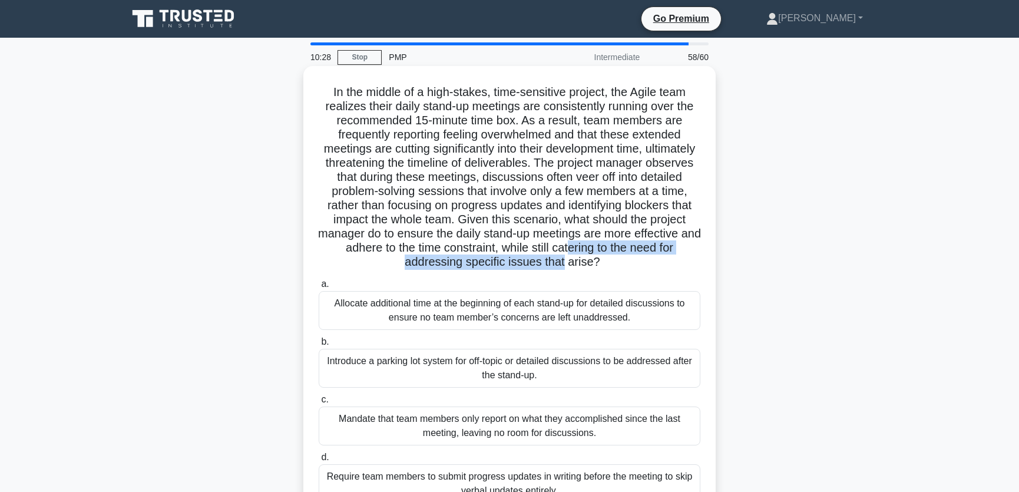
drag, startPoint x: 364, startPoint y: 264, endPoint x: 641, endPoint y: 263, distance: 276.8
click at [641, 263] on h5 "In the middle of a high-stakes, time-sensitive project, the Agile team realizes…" at bounding box center [509, 177] width 384 height 185
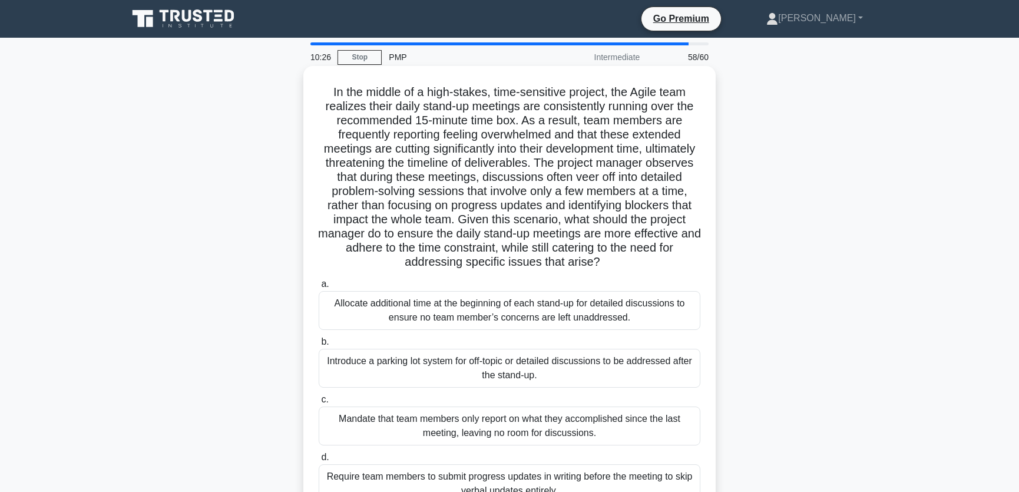
click at [415, 211] on h5 "In the middle of a high-stakes, time-sensitive project, the Agile team realizes…" at bounding box center [509, 177] width 384 height 185
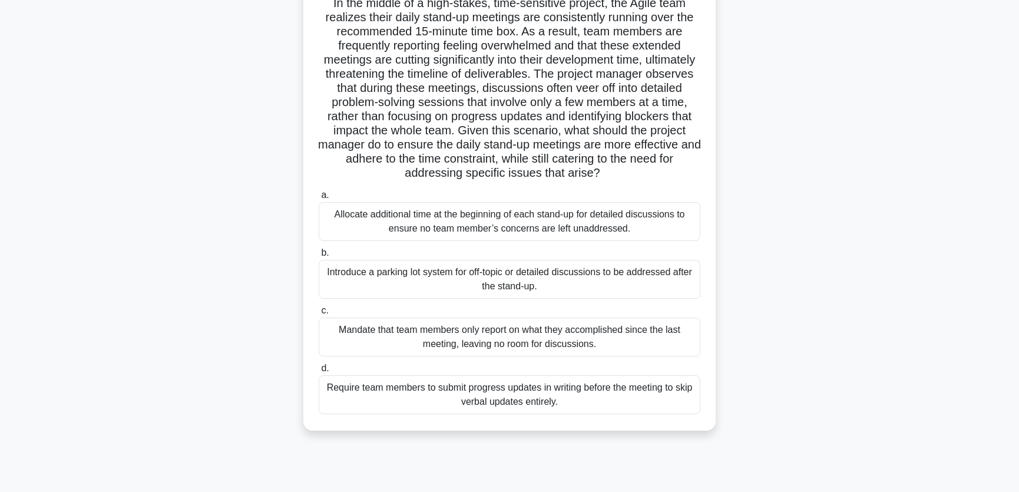
click at [592, 277] on div "Introduce a parking lot system for off-topic or detailed discussions to be addr…" at bounding box center [510, 279] width 382 height 39
click at [319, 257] on input "b. Introduce a parking lot system for off-topic or detailed discussions to be a…" at bounding box center [319, 253] width 0 height 8
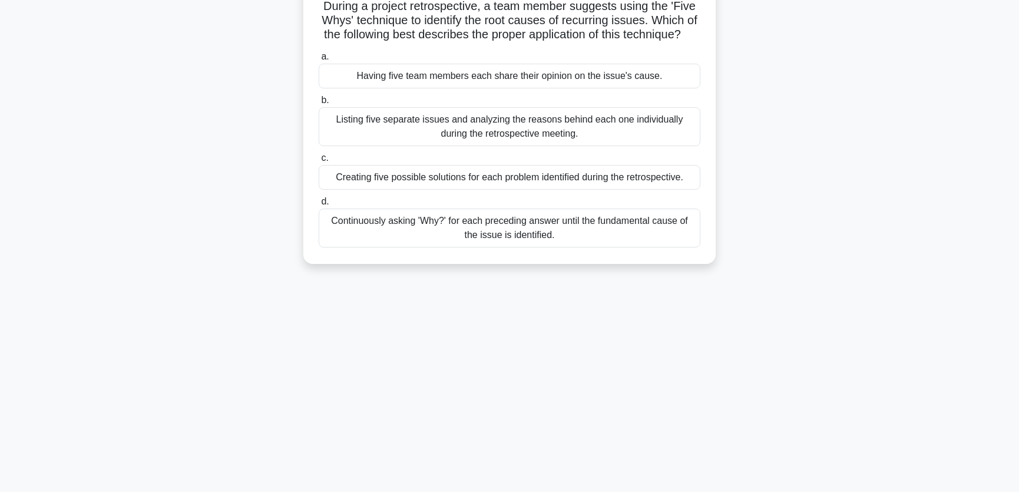
scroll to position [0, 0]
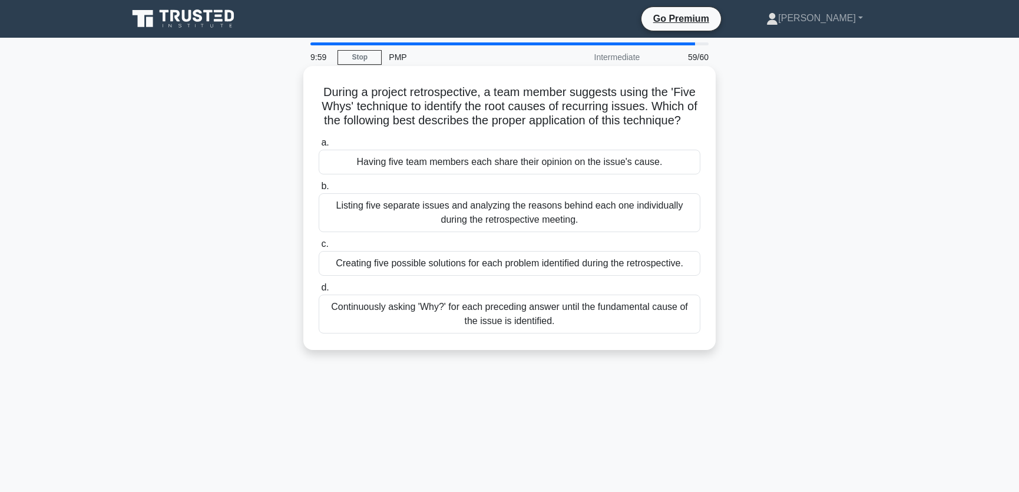
click at [576, 110] on h5 "During a project retrospective, a team member suggests using the 'Five Whys' te…" at bounding box center [509, 107] width 384 height 44
click at [452, 329] on div "Continuously asking 'Why?' for each preceding answer until the fundamental caus…" at bounding box center [510, 313] width 382 height 39
click at [319, 291] on input "d. Continuously asking 'Why?' for each preceding answer until the fundamental c…" at bounding box center [319, 288] width 0 height 8
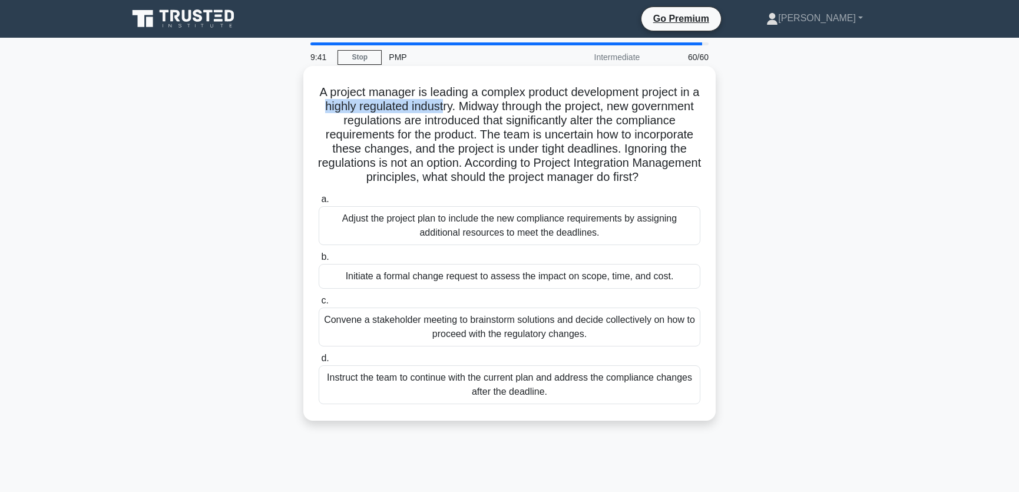
drag, startPoint x: 350, startPoint y: 108, endPoint x: 480, endPoint y: 113, distance: 130.2
click at [480, 113] on h5 "A project manager is leading a complex product development project in a highly …" at bounding box center [509, 135] width 384 height 100
drag, startPoint x: 390, startPoint y: 122, endPoint x: 641, endPoint y: 125, distance: 250.9
click at [641, 125] on h5 "A project manager is leading a complex product development project in a highly …" at bounding box center [509, 135] width 384 height 100
click at [395, 135] on h5 "A project manager is leading a complex product development project in a highly …" at bounding box center [509, 135] width 384 height 100
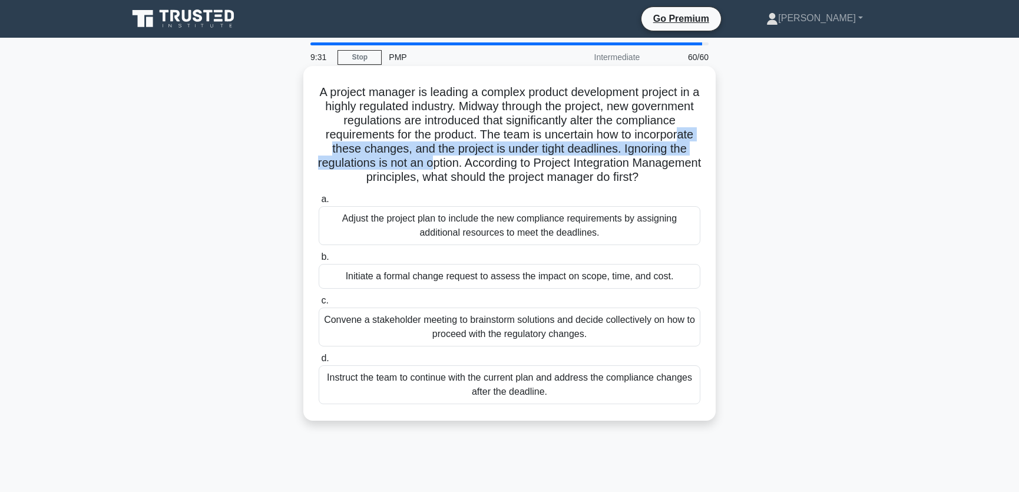
drag, startPoint x: 376, startPoint y: 147, endPoint x: 535, endPoint y: 159, distance: 159.5
click at [535, 159] on h5 "A project manager is leading a complex product development project in a highly …" at bounding box center [509, 135] width 384 height 100
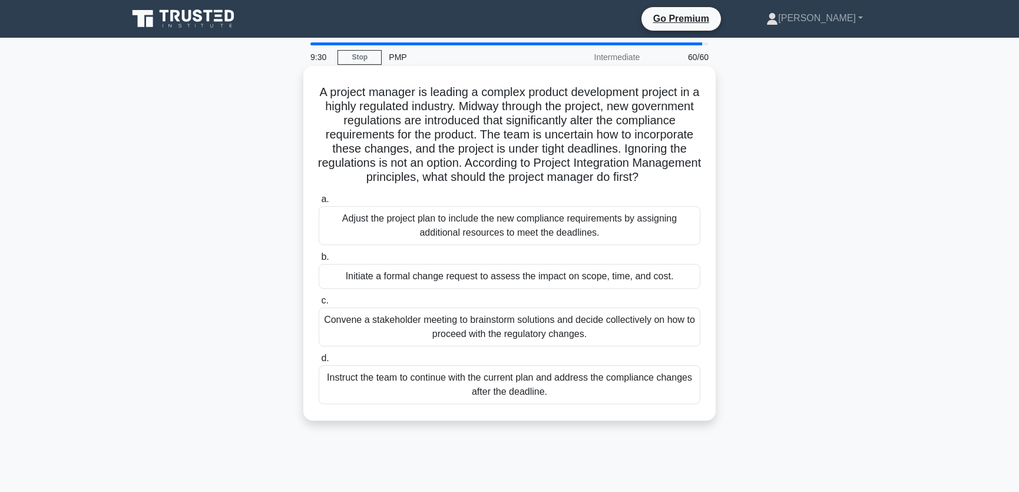
click at [658, 164] on h5 "A project manager is leading a complex product development project in a highly …" at bounding box center [509, 135] width 384 height 100
drag, startPoint x: 389, startPoint y: 181, endPoint x: 538, endPoint y: 184, distance: 149.0
click at [538, 184] on h5 "A project manager is leading a complex product development project in a highly …" at bounding box center [509, 135] width 384 height 100
click at [532, 142] on h5 "A project manager is leading a complex product development project in a highly …" at bounding box center [509, 135] width 384 height 100
click at [599, 289] on div "Initiate a formal change request to assess the impact on scope, time, and cost." at bounding box center [510, 276] width 382 height 25
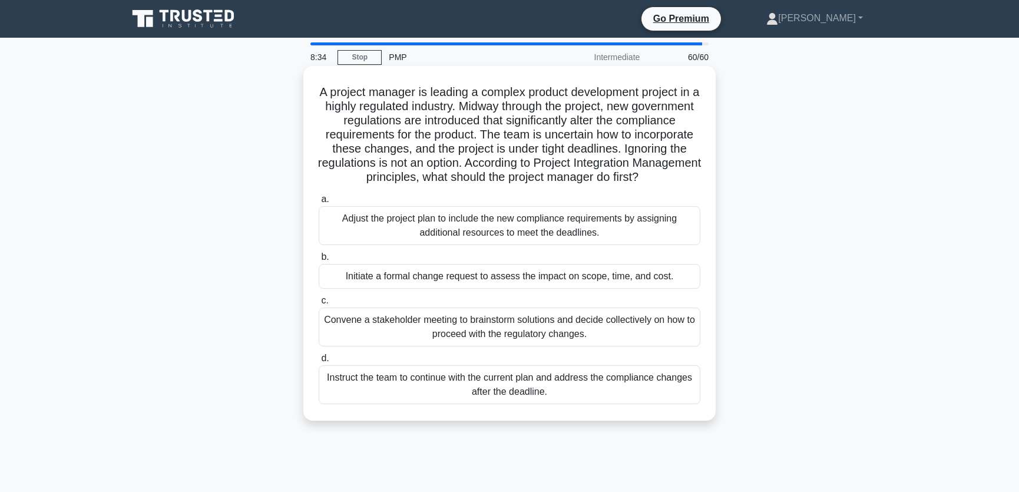
click at [319, 261] on input "b. Initiate a formal change request to assess the impact on scope, time, and co…" at bounding box center [319, 257] width 0 height 8
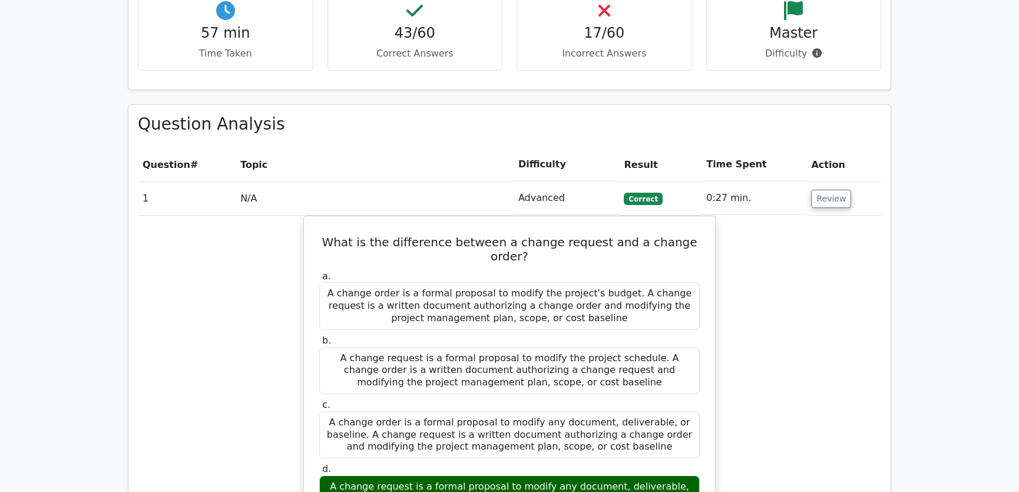
scroll to position [1695, 0]
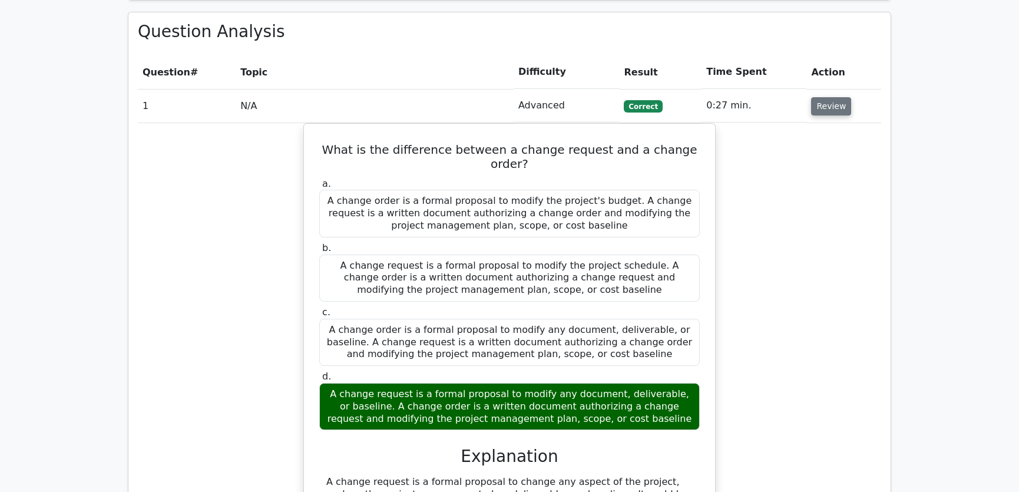
click at [827, 97] on button "Review" at bounding box center [831, 106] width 40 height 18
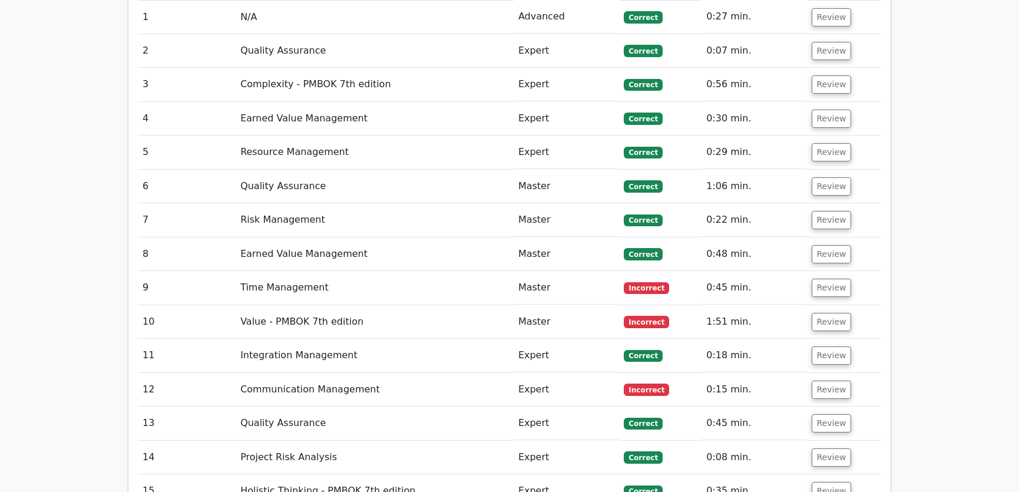
scroll to position [1873, 0]
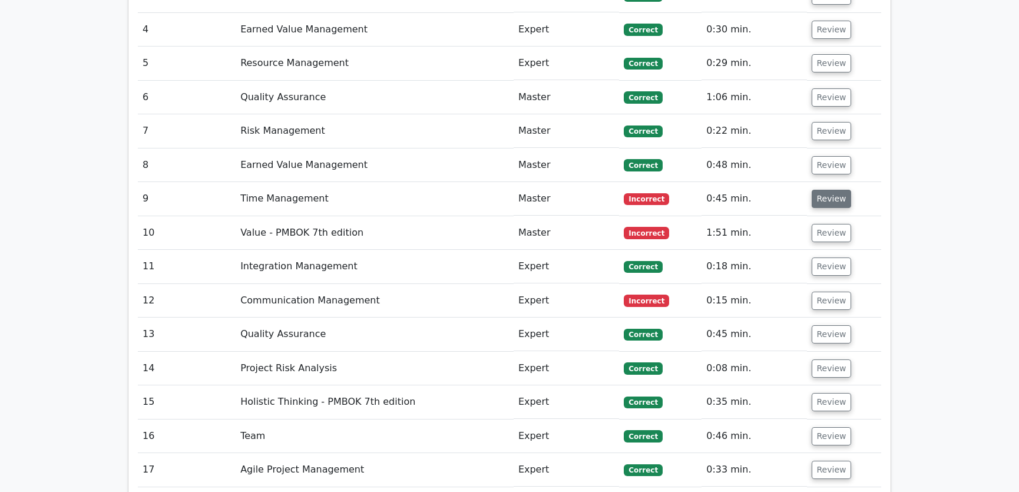
click at [829, 190] on button "Review" at bounding box center [831, 199] width 40 height 18
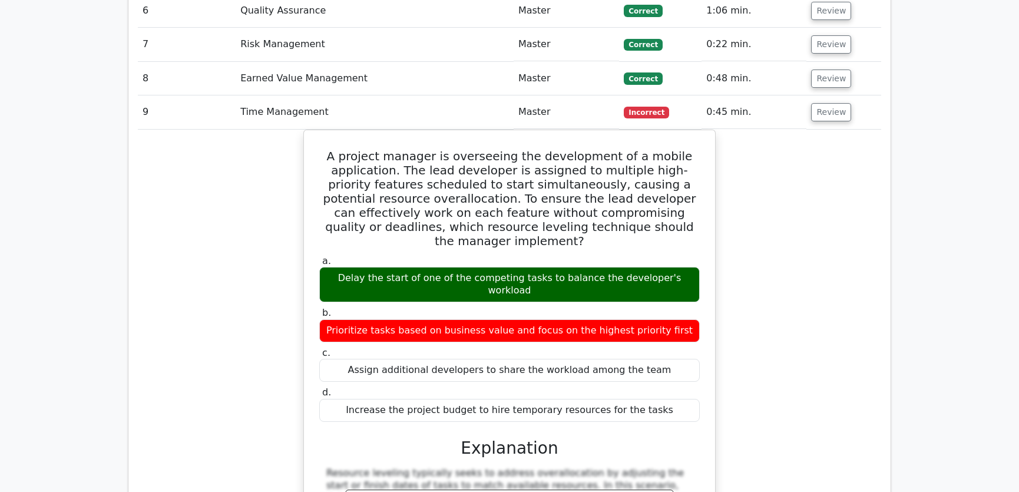
scroll to position [2052, 0]
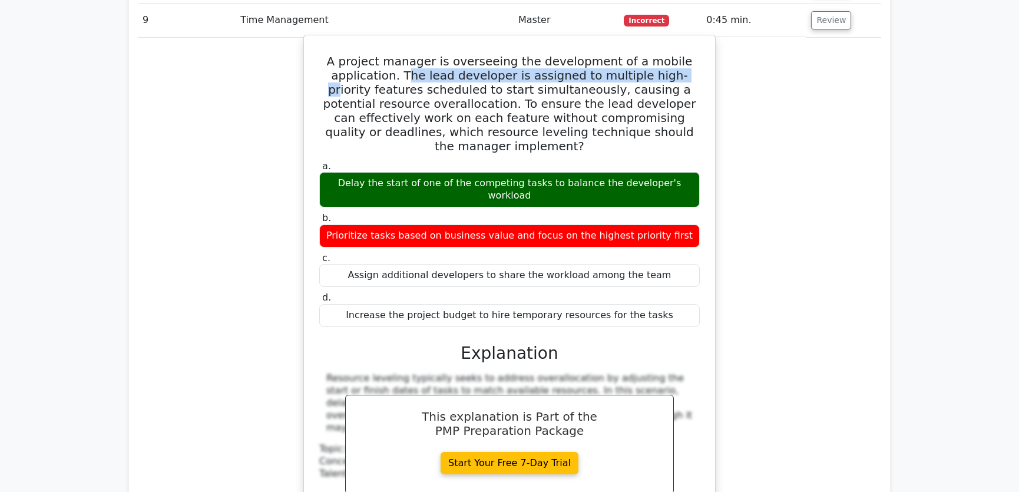
drag, startPoint x: 403, startPoint y: 30, endPoint x: 662, endPoint y: 35, distance: 258.5
click at [662, 54] on h5 "A project manager is overseeing the development of a mobile application. The le…" at bounding box center [509, 103] width 383 height 99
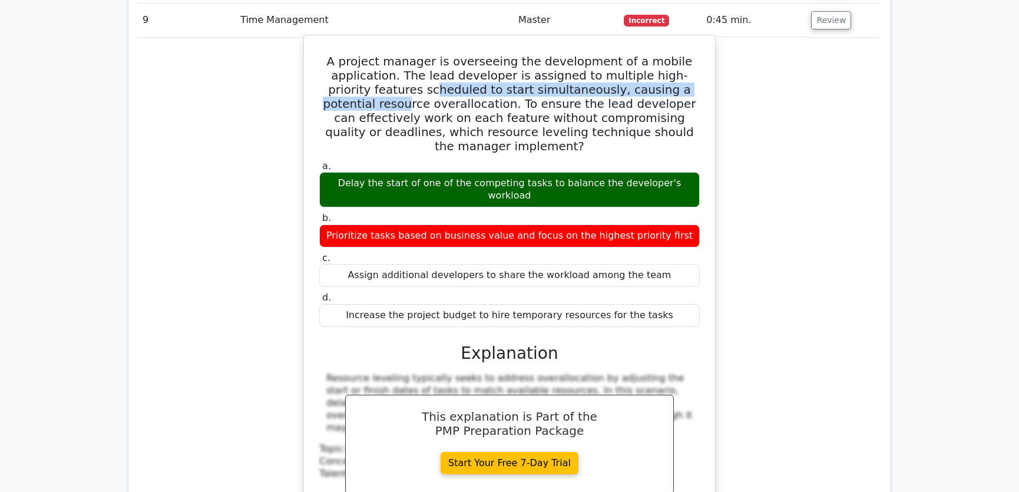
drag, startPoint x: 378, startPoint y: 44, endPoint x: 684, endPoint y: 51, distance: 306.3
click at [684, 54] on h5 "A project manager is overseeing the development of a mobile application. The le…" at bounding box center [509, 103] width 383 height 99
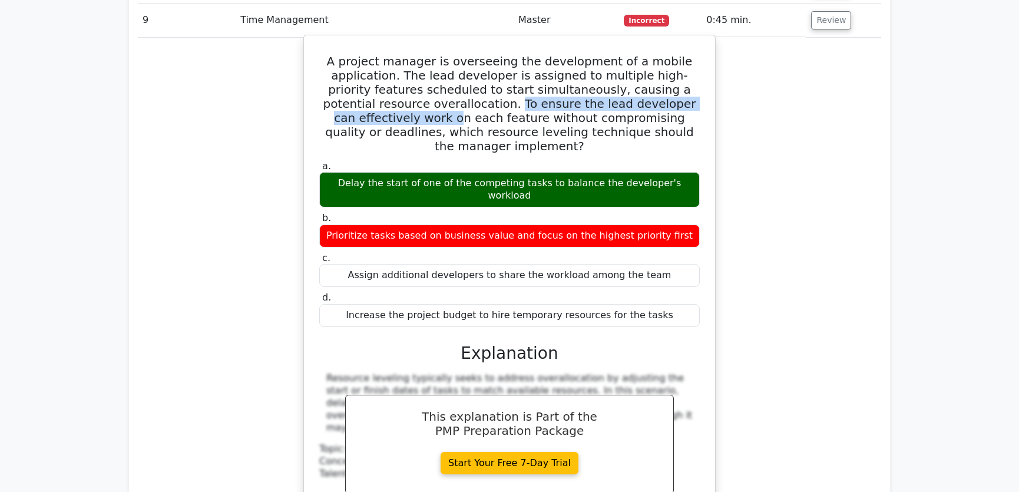
drag, startPoint x: 411, startPoint y: 61, endPoint x: 683, endPoint y: 63, distance: 272.1
click at [683, 63] on h5 "A project manager is overseeing the development of a mobile application. The le…" at bounding box center [509, 103] width 383 height 99
click at [389, 75] on h5 "A project manager is overseeing the development of a mobile application. The le…" at bounding box center [509, 103] width 383 height 99
click at [644, 77] on h5 "A project manager is overseeing the development of a mobile application. The le…" at bounding box center [509, 103] width 383 height 99
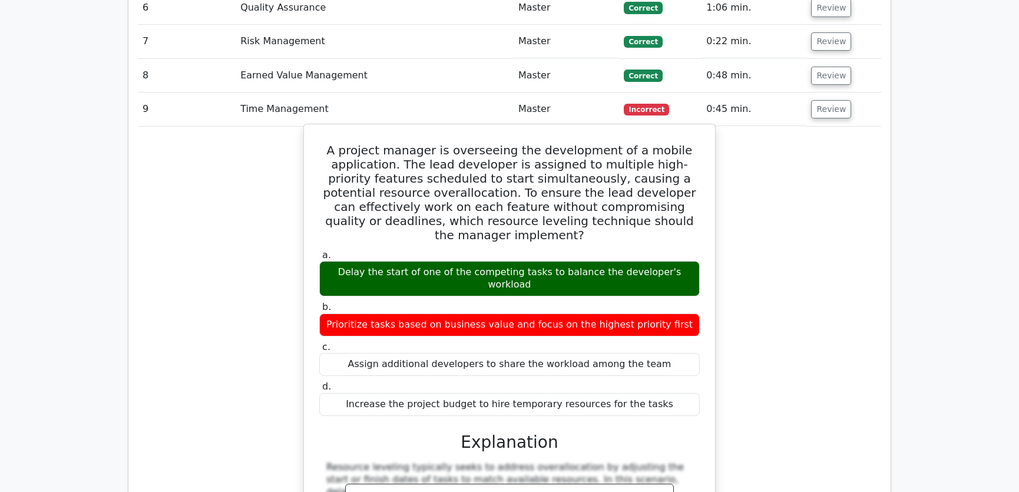
drag, startPoint x: 347, startPoint y: 107, endPoint x: 659, endPoint y: 338, distance: 388.2
click at [659, 338] on div "A project manager is overseeing the development of a mobile application. The le…" at bounding box center [510, 382] width 402 height 507
copy div "A project manager is overseeing the development of a mobile application. The le…"
click at [419, 143] on h5 "A project manager is overseeing the development of a mobile application. The le…" at bounding box center [509, 192] width 383 height 99
click at [416, 147] on h5 "A project manager is overseeing the development of a mobile application. The le…" at bounding box center [509, 192] width 383 height 99
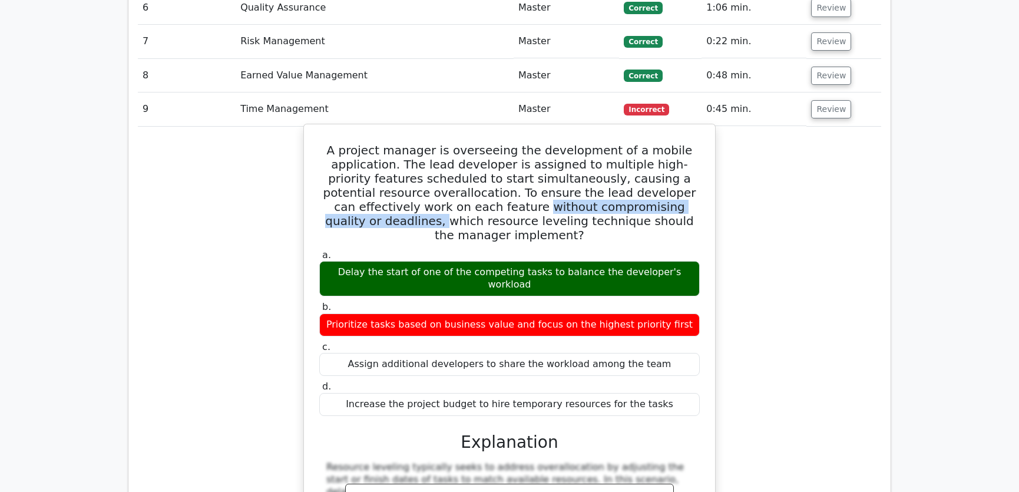
drag, startPoint x: 409, startPoint y: 159, endPoint x: 648, endPoint y: 159, distance: 238.5
click at [648, 159] on h5 "A project manager is overseeing the development of a mobile application. The le…" at bounding box center [509, 192] width 383 height 99
click at [416, 179] on h5 "A project manager is overseeing the development of a mobile application. The le…" at bounding box center [509, 192] width 383 height 99
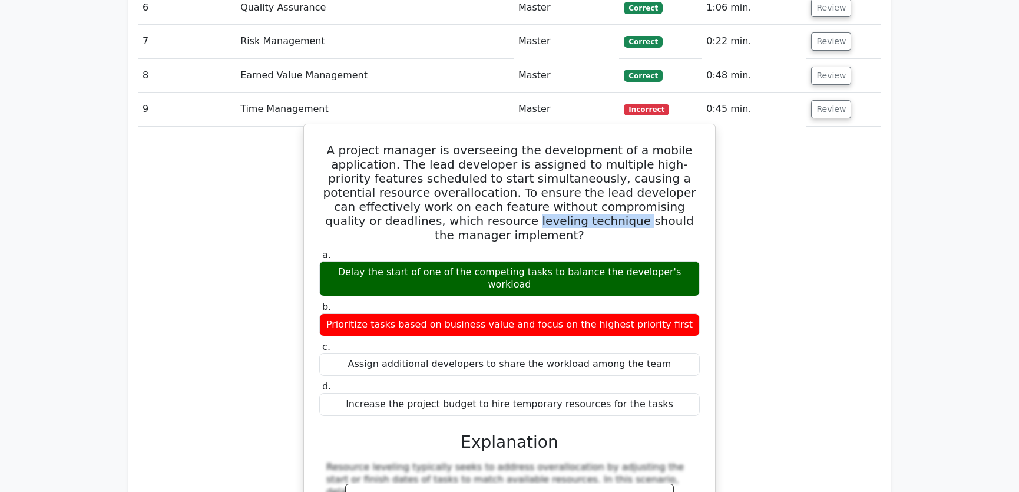
drag, startPoint x: 396, startPoint y: 176, endPoint x: 499, endPoint y: 176, distance: 102.5
click at [499, 176] on h5 "A project manager is overseeing the development of a mobile application. The le…" at bounding box center [509, 192] width 383 height 99
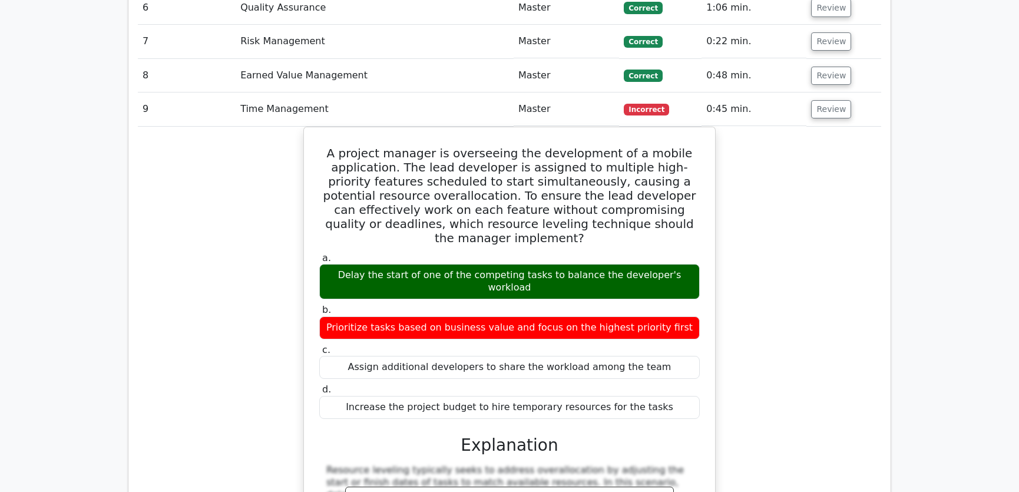
click at [793, 267] on div "A project manager is overseeing the development of a mobile application. The le…" at bounding box center [509, 393] width 743 height 532
click at [827, 100] on button "Review" at bounding box center [831, 109] width 40 height 18
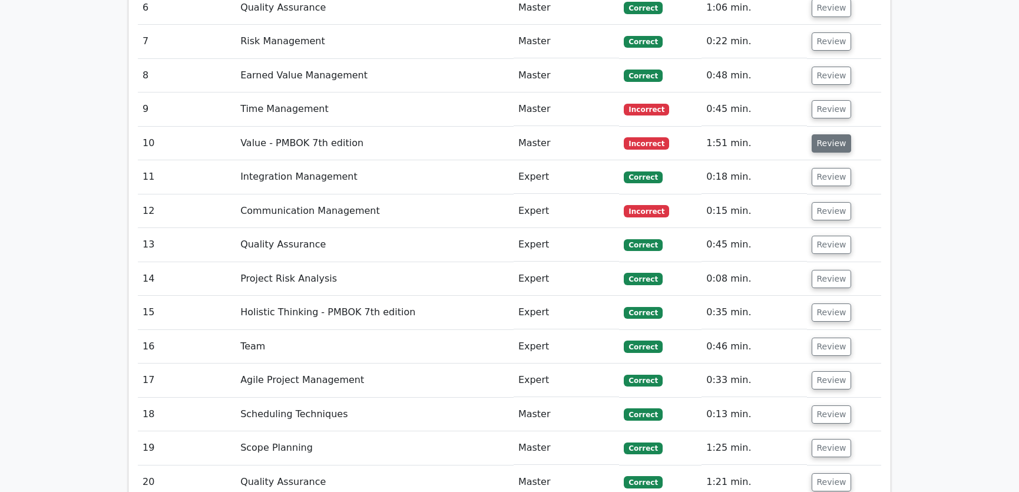
click at [825, 134] on button "Review" at bounding box center [831, 143] width 40 height 18
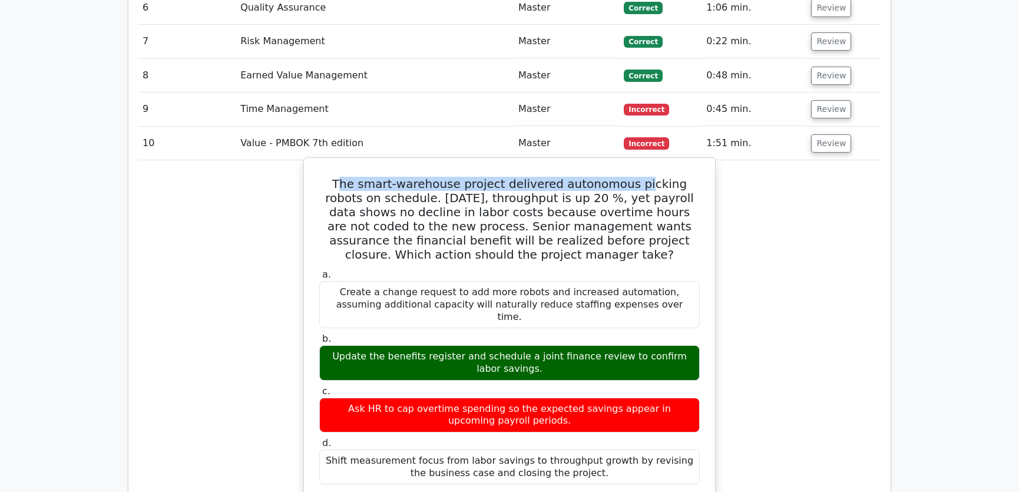
drag, startPoint x: 326, startPoint y: 138, endPoint x: 614, endPoint y: 147, distance: 288.1
click at [614, 177] on h5 "The smart-warehouse project delivered autonomous picking robots on schedule. [D…" at bounding box center [509, 219] width 383 height 85
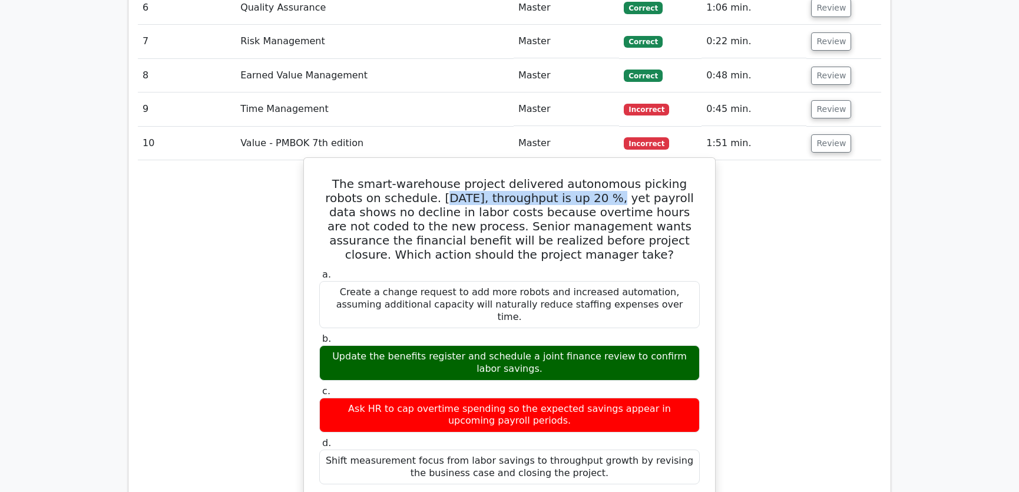
drag, startPoint x: 386, startPoint y: 153, endPoint x: 547, endPoint y: 156, distance: 160.8
click at [547, 177] on h5 "The smart-warehouse project delivered autonomous picking robots on schedule. [D…" at bounding box center [509, 219] width 383 height 85
click at [365, 177] on h5 "The smart-warehouse project delivered autonomous picking robots on schedule. [D…" at bounding box center [509, 219] width 383 height 85
drag, startPoint x: 381, startPoint y: 153, endPoint x: 479, endPoint y: 153, distance: 98.3
click at [479, 177] on h5 "The smart-warehouse project delivered autonomous picking robots on schedule. [D…" at bounding box center [509, 219] width 383 height 85
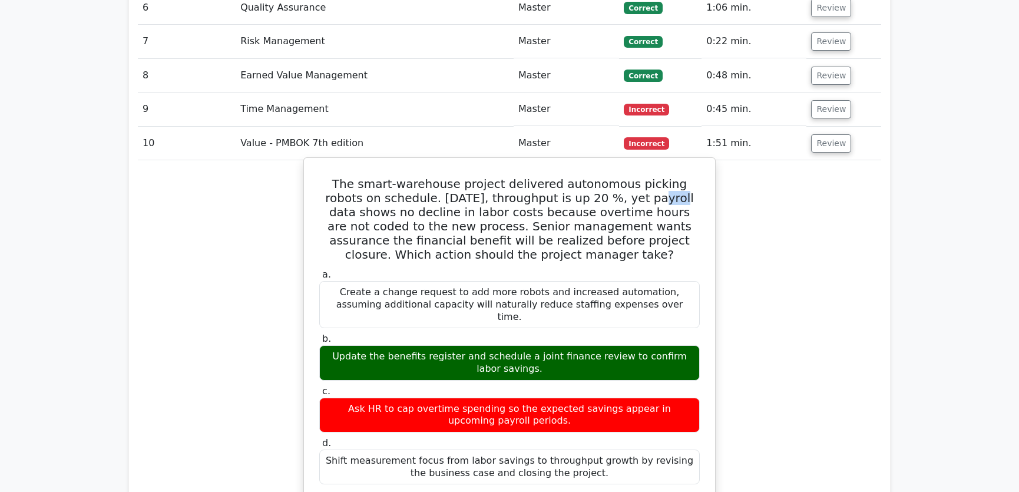
drag, startPoint x: 578, startPoint y: 154, endPoint x: 604, endPoint y: 154, distance: 25.9
click at [604, 177] on h5 "The smart-warehouse project delivered autonomous picking robots on schedule. [D…" at bounding box center [509, 219] width 383 height 85
drag, startPoint x: 334, startPoint y: 168, endPoint x: 465, endPoint y: 167, distance: 130.1
click at [465, 177] on h5 "The smart-warehouse project delivered autonomous picking robots on schedule. [D…" at bounding box center [509, 219] width 383 height 85
click at [509, 177] on h5 "The smart-warehouse project delivered autonomous picking robots on schedule. [D…" at bounding box center [509, 219] width 383 height 85
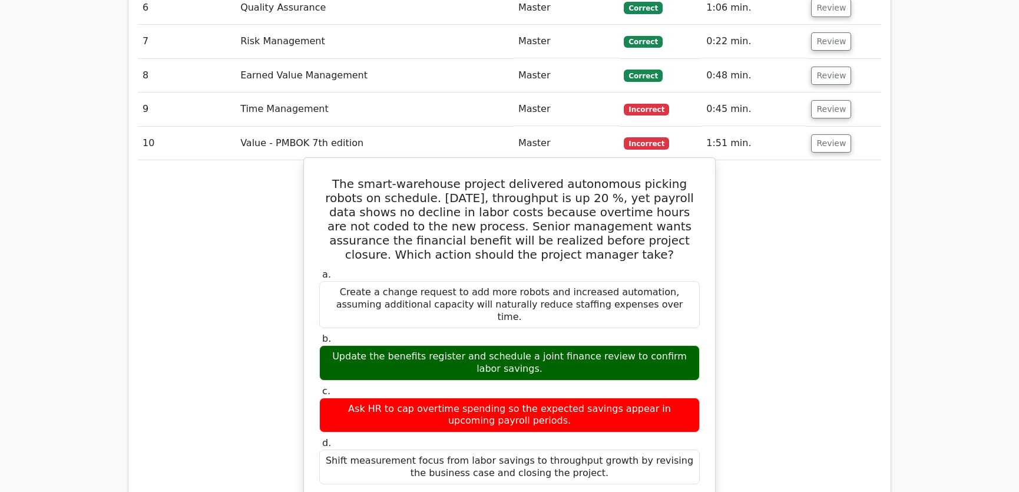
drag, startPoint x: 321, startPoint y: 138, endPoint x: 593, endPoint y: 415, distance: 388.1
click at [593, 415] on div "The smart-warehouse project delivered autonomous picking robots on schedule. Th…" at bounding box center [510, 472] width 402 height 619
copy div "The smart-warehouse project delivered autonomous picking robots on schedule. Th…"
click at [636, 194] on h5 "The smart-warehouse project delivered autonomous picking robots on schedule. [D…" at bounding box center [509, 219] width 383 height 85
drag, startPoint x: 448, startPoint y: 165, endPoint x: 661, endPoint y: 168, distance: 213.8
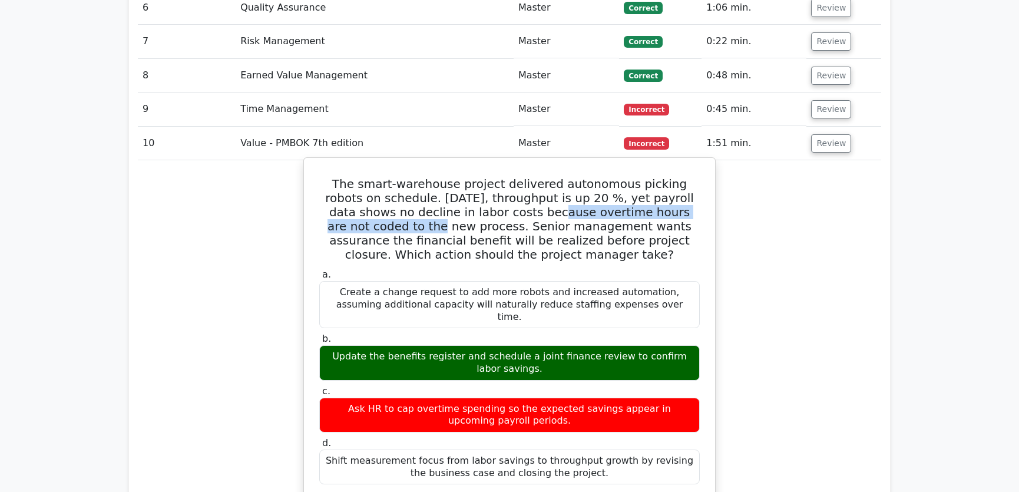
click at [661, 177] on h5 "The smart-warehouse project delivered autonomous picking robots on schedule. [D…" at bounding box center [509, 219] width 383 height 85
drag, startPoint x: 330, startPoint y: 184, endPoint x: 427, endPoint y: 184, distance: 96.6
click at [427, 184] on h5 "The smart-warehouse project delivered autonomous picking robots on schedule. [D…" at bounding box center [509, 219] width 383 height 85
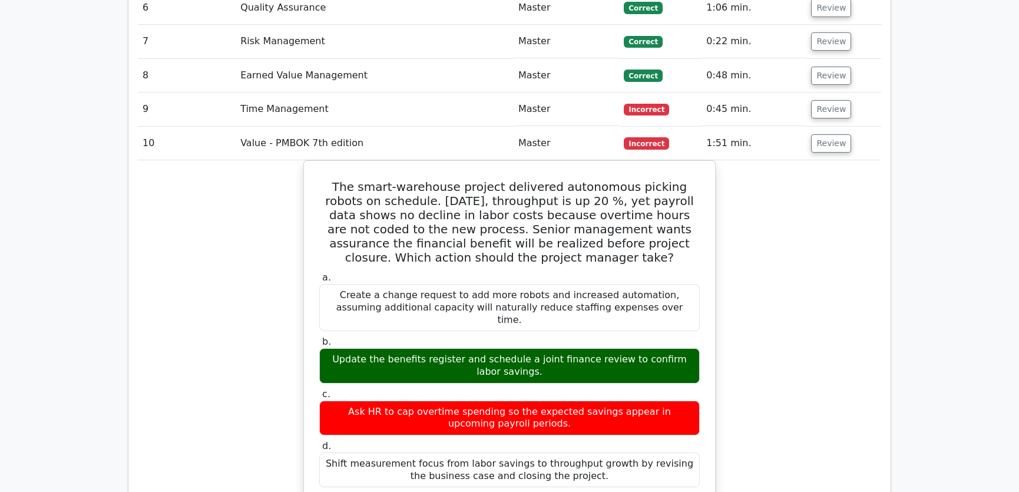
click at [801, 191] on div "The smart-warehouse project delivered autonomous picking robots on schedule. Th…" at bounding box center [509, 482] width 743 height 644
click at [826, 134] on button "Review" at bounding box center [831, 143] width 40 height 18
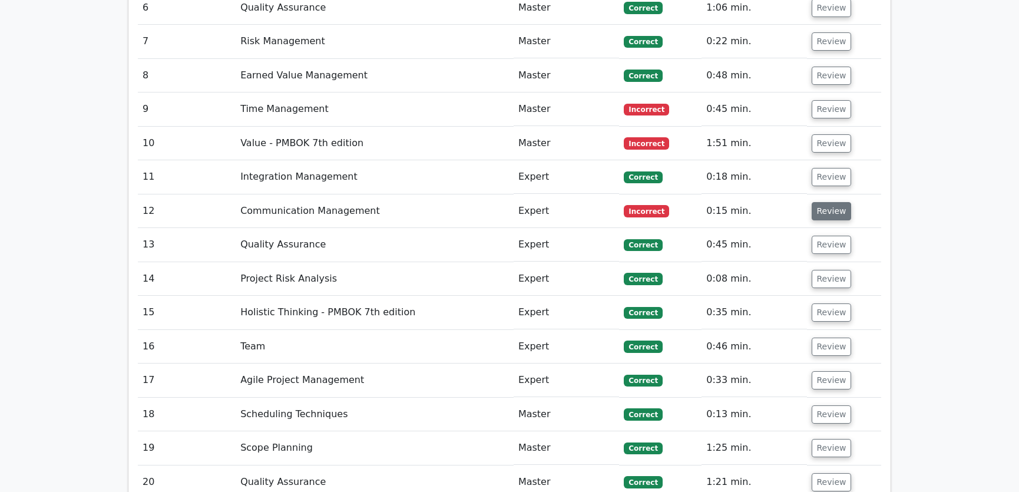
click at [833, 202] on button "Review" at bounding box center [831, 211] width 40 height 18
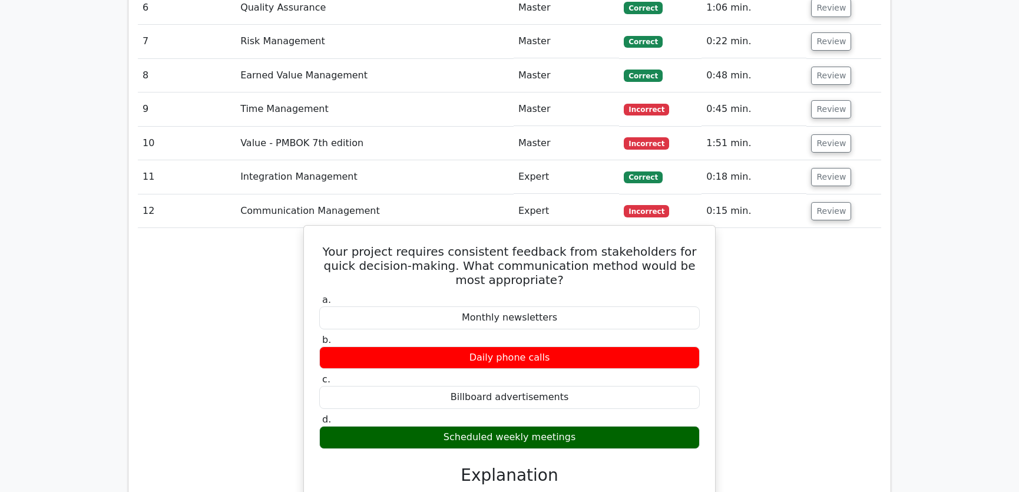
drag, startPoint x: 324, startPoint y: 204, endPoint x: 575, endPoint y: 396, distance: 315.0
click at [575, 396] on div "Your project requires consistent feedback from stakeholders for quick decision-…" at bounding box center [510, 463] width 402 height 466
copy div "Your project requires consistent feedback from stakeholders for quick decision-…"
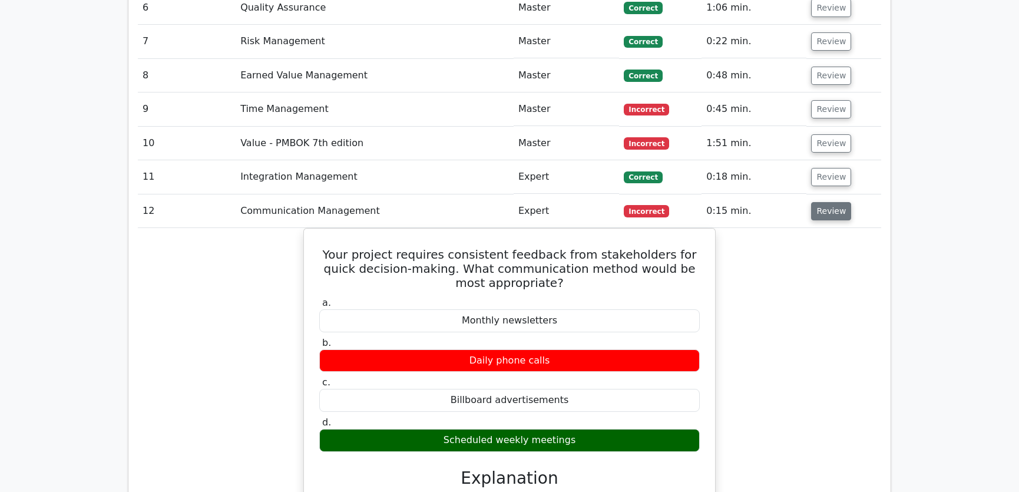
click at [823, 202] on button "Review" at bounding box center [831, 211] width 40 height 18
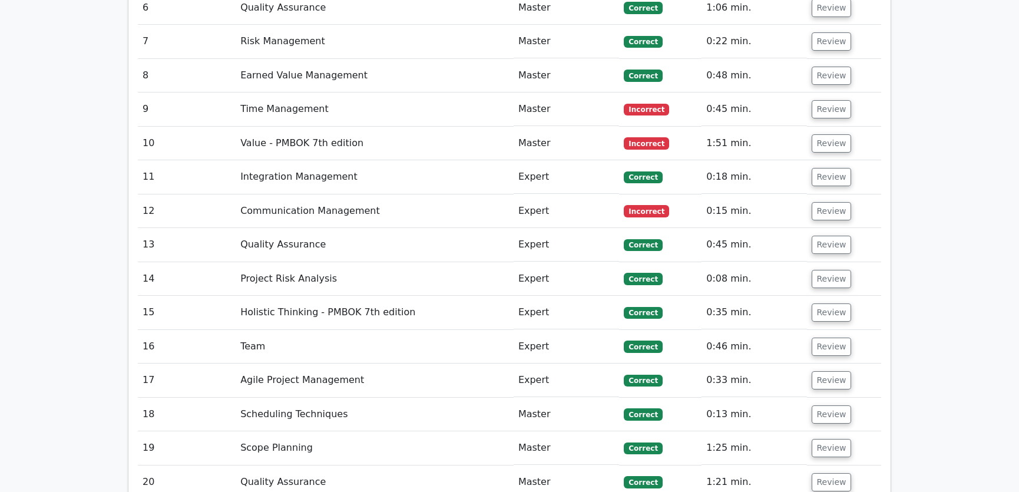
scroll to position [2231, 0]
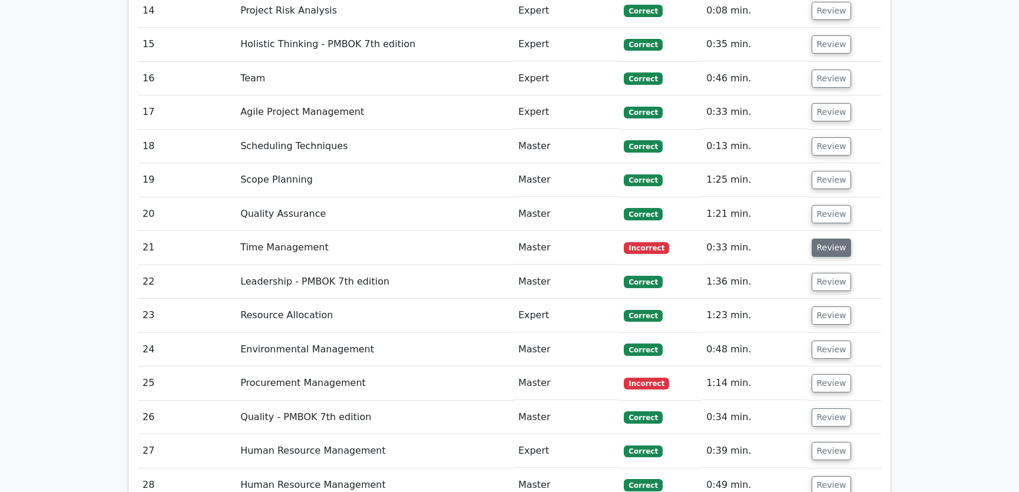
click at [819, 238] on button "Review" at bounding box center [831, 247] width 40 height 18
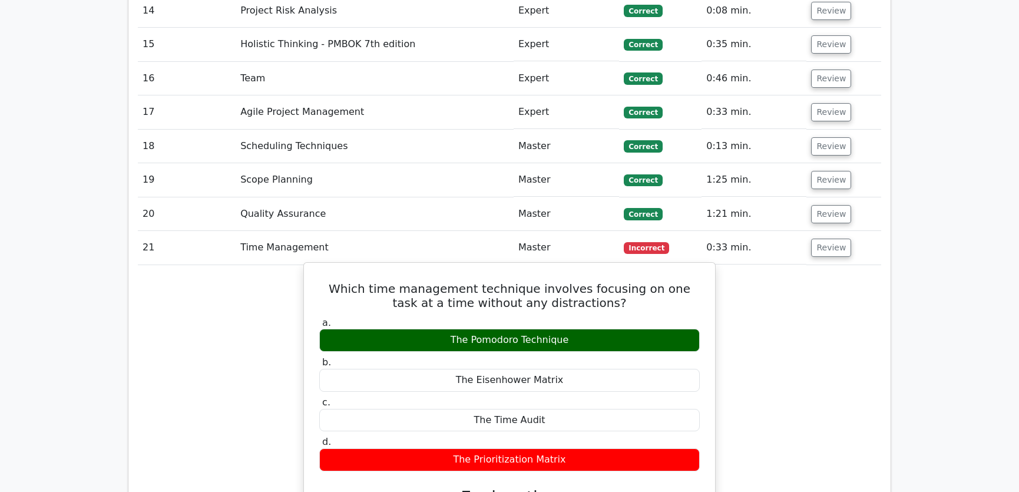
scroll to position [2319, 0]
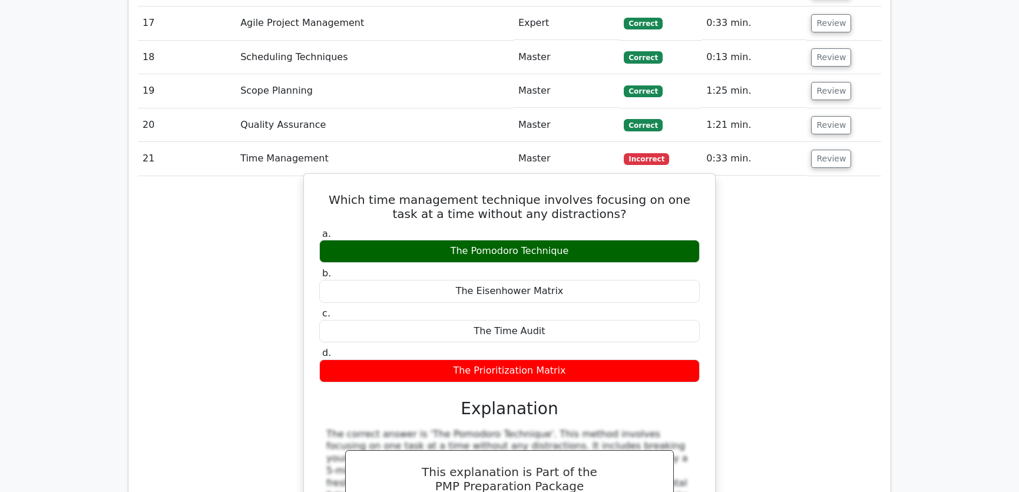
drag, startPoint x: 325, startPoint y: 151, endPoint x: 575, endPoint y: 327, distance: 305.2
click at [575, 327] on div "Which time management technique involves focusing on one task at a time without…" at bounding box center [510, 390] width 402 height 424
copy div "Which time management technique involves focusing on one task at a time without…"
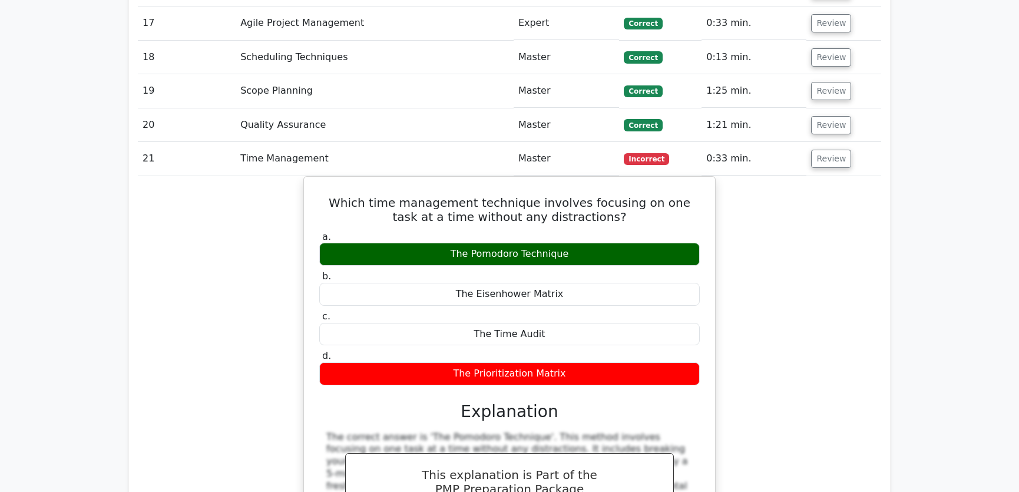
click at [777, 294] on div "Which time management technique involves focusing on one task at a time without…" at bounding box center [509, 400] width 743 height 449
click at [778, 294] on div "Which time management technique involves focusing on one task at a time without…" at bounding box center [509, 400] width 743 height 449
click at [827, 150] on button "Review" at bounding box center [831, 159] width 40 height 18
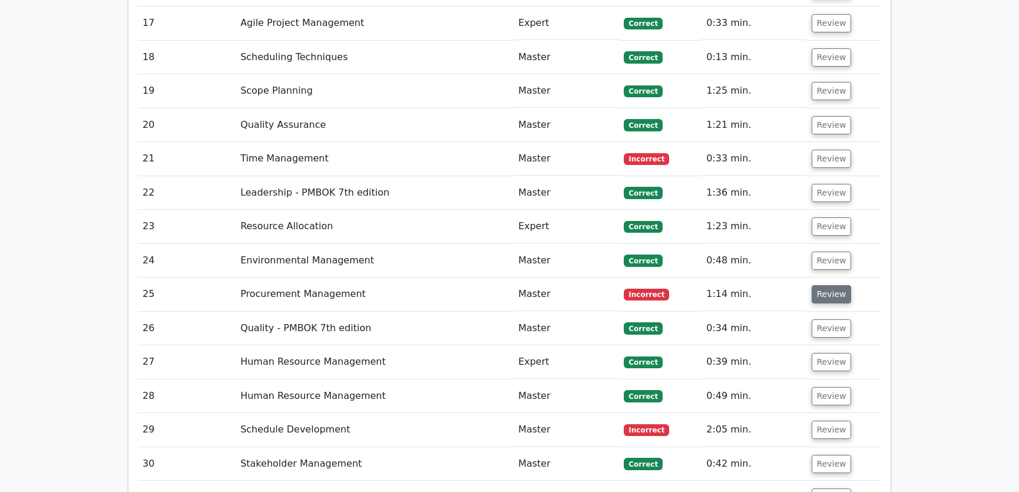
click at [824, 285] on button "Review" at bounding box center [831, 294] width 40 height 18
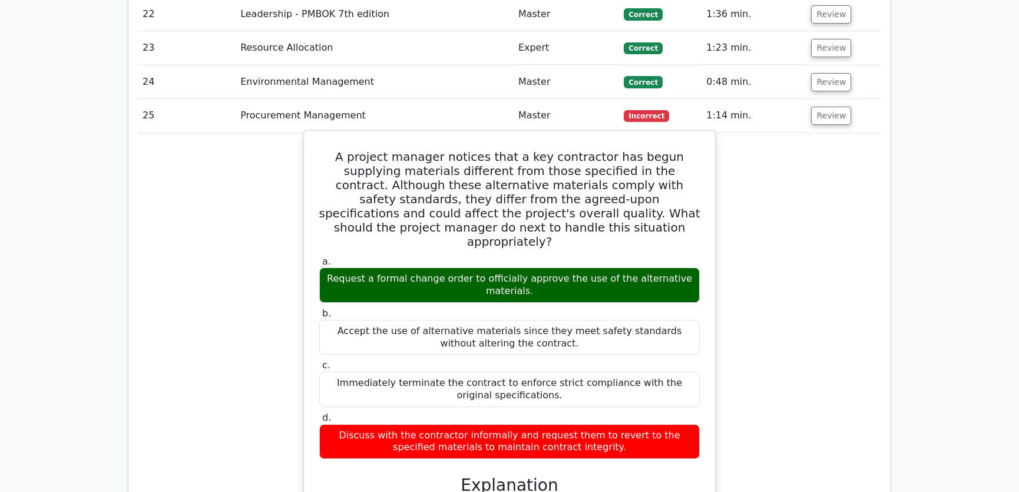
scroll to position [2587, 0]
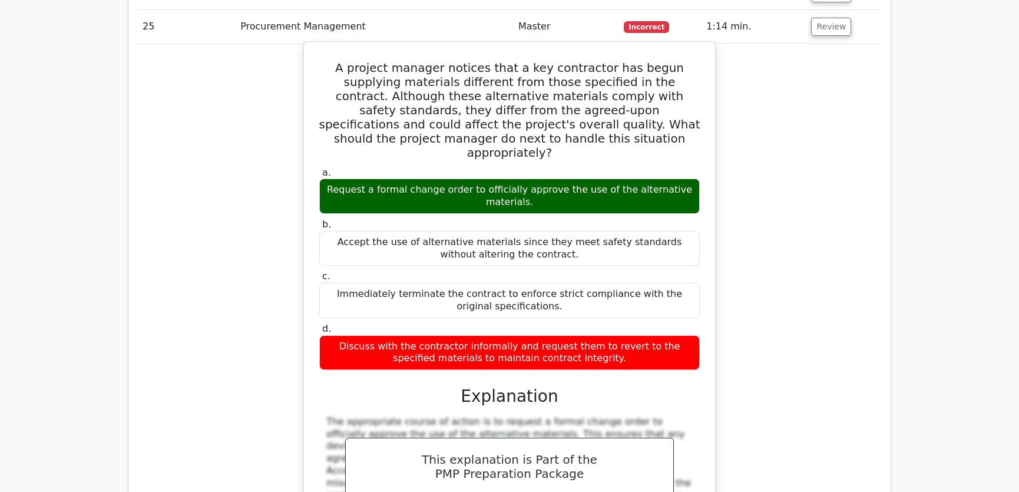
drag, startPoint x: 326, startPoint y: 21, endPoint x: 608, endPoint y: 302, distance: 398.1
click at [608, 302] on div "A project manager notices that a key contractor has begun supplying materials d…" at bounding box center [510, 321] width 402 height 548
copy div "A project manager notices that a key contractor has begun supplying materials d…"
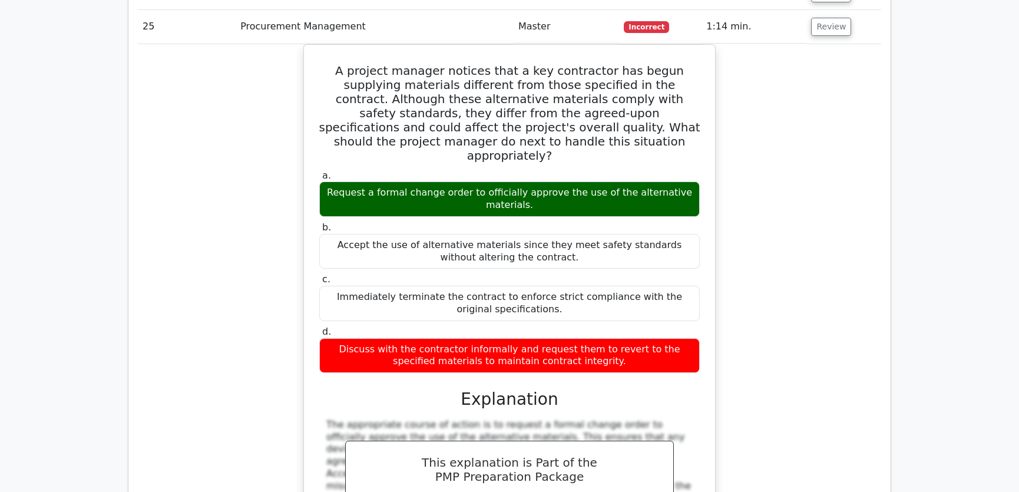
click at [790, 192] on div "A project manager notices that a key contractor has begun supplying materials d…" at bounding box center [509, 330] width 743 height 572
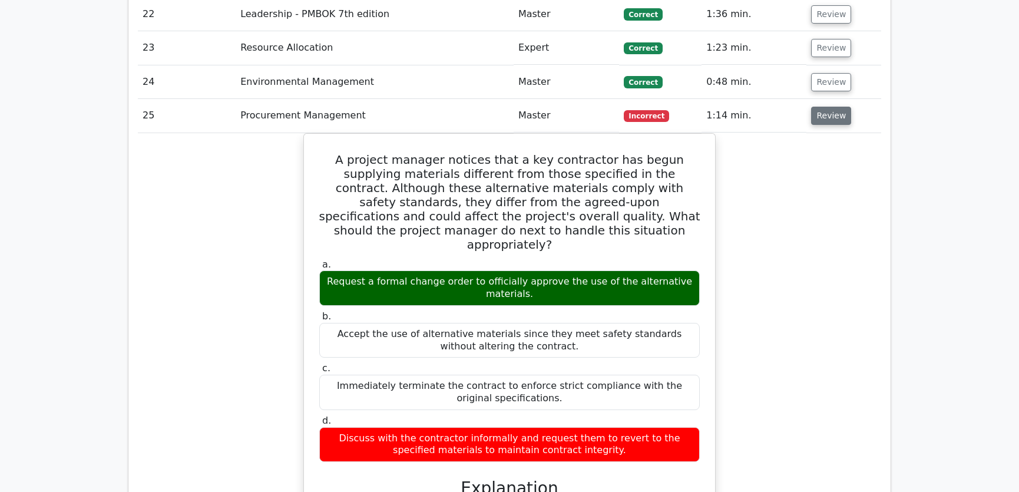
click at [826, 107] on button "Review" at bounding box center [831, 116] width 40 height 18
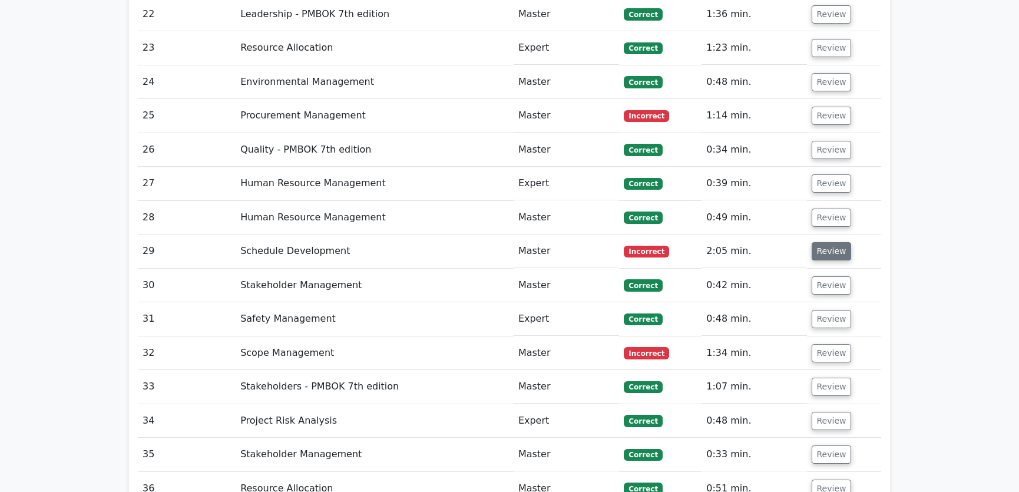
click at [830, 242] on button "Review" at bounding box center [831, 251] width 40 height 18
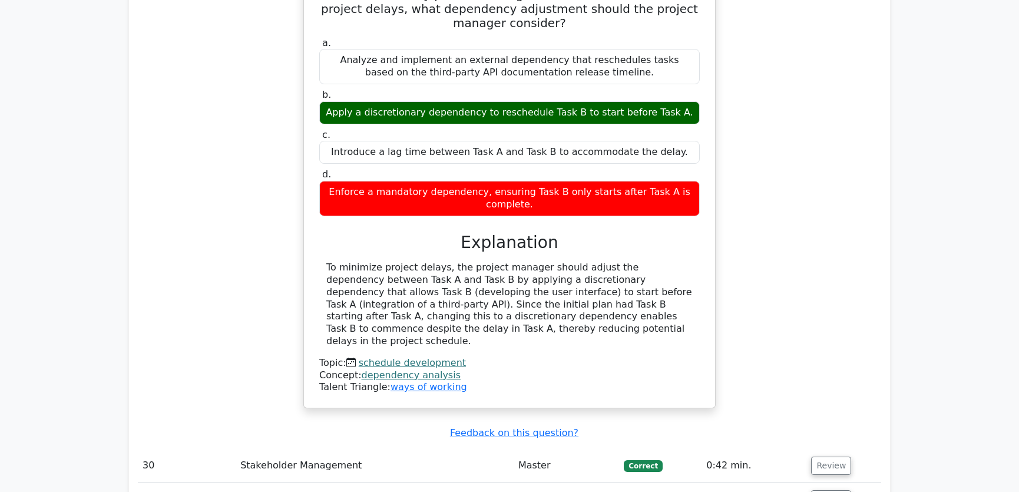
scroll to position [2766, 0]
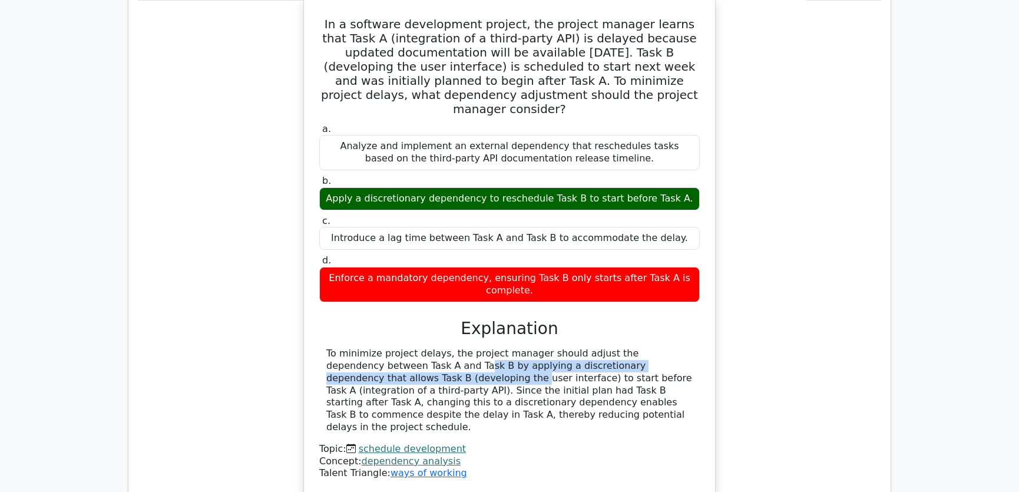
drag, startPoint x: 347, startPoint y: 307, endPoint x: 685, endPoint y: 306, distance: 338.0
click at [685, 347] on div "To minimize project delays, the project manager should adjust the dependency be…" at bounding box center [509, 390] width 366 height 86
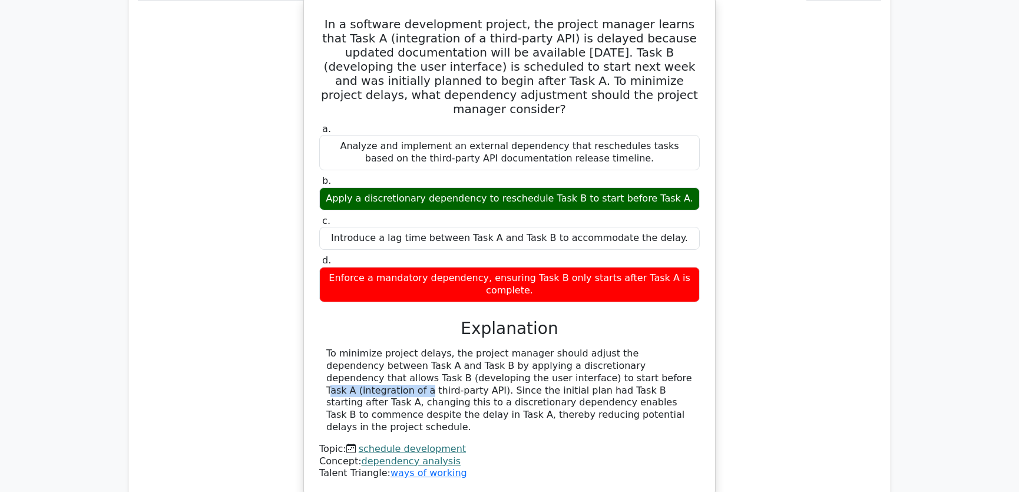
drag, startPoint x: 456, startPoint y: 318, endPoint x: 549, endPoint y: 319, distance: 93.0
click at [549, 347] on div "To minimize project delays, the project manager should adjust the dependency be…" at bounding box center [509, 390] width 366 height 86
click at [685, 347] on div "To minimize project delays, the project manager should adjust the dependency be…" at bounding box center [509, 390] width 366 height 86
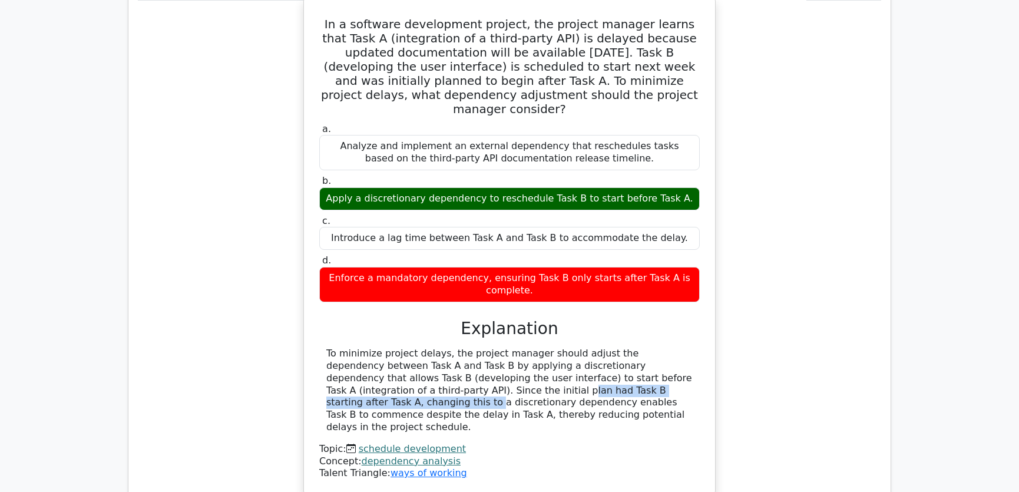
drag, startPoint x: 333, startPoint y: 332, endPoint x: 549, endPoint y: 334, distance: 216.1
click at [549, 347] on div "To minimize project delays, the project manager should adjust the dependency be…" at bounding box center [509, 390] width 366 height 86
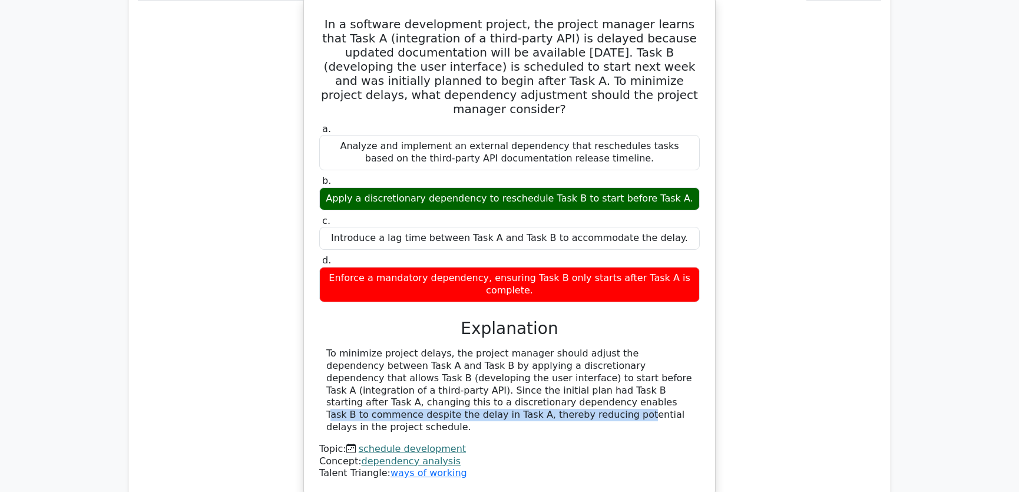
drag, startPoint x: 342, startPoint y: 343, endPoint x: 634, endPoint y: 343, distance: 292.1
click at [634, 347] on div "To minimize project delays, the project manager should adjust the dependency be…" at bounding box center [509, 390] width 366 height 86
drag, startPoint x: 341, startPoint y: 356, endPoint x: 529, endPoint y: 357, distance: 188.4
click at [529, 357] on div "To minimize project delays, the project manager should adjust the dependency be…" at bounding box center [509, 390] width 366 height 86
click at [559, 354] on div "To minimize project delays, the project manager should adjust the dependency be…" at bounding box center [509, 390] width 366 height 86
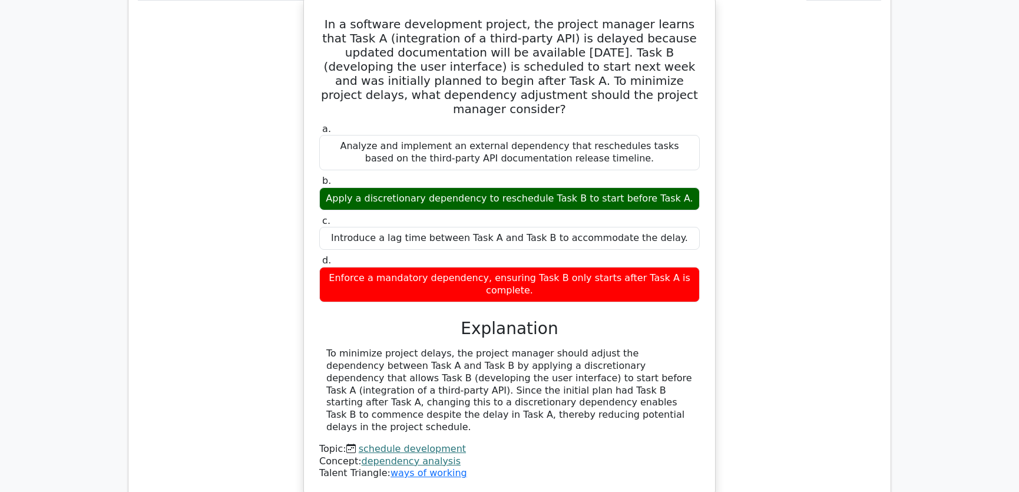
scroll to position [2676, 0]
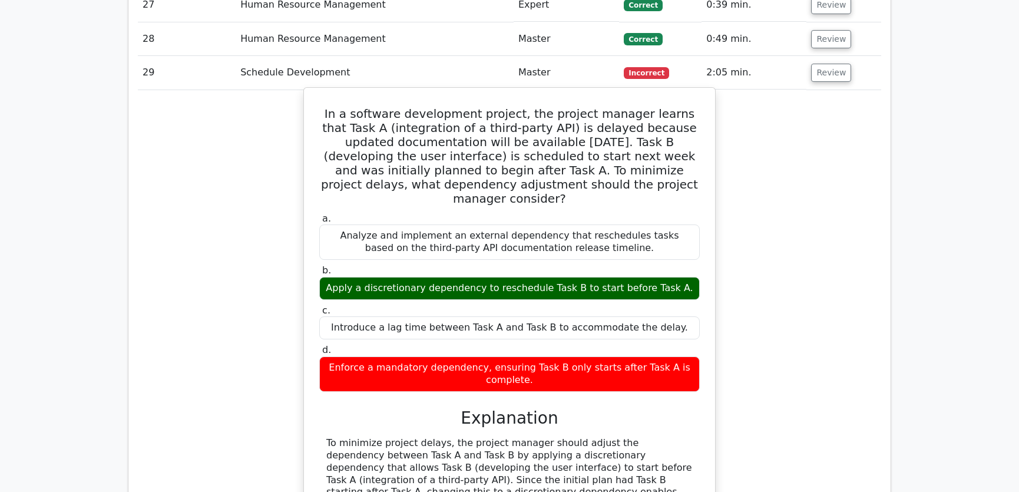
drag, startPoint x: 319, startPoint y: 68, endPoint x: 536, endPoint y: 319, distance: 331.5
click at [536, 319] on div "In a software development project, the project manager learns that Task A (inte…" at bounding box center [510, 335] width 402 height 486
copy div "In a software development project, the project manager learns that Task A (inte…"
click at [654, 408] on h3 "Explanation" at bounding box center [509, 418] width 366 height 20
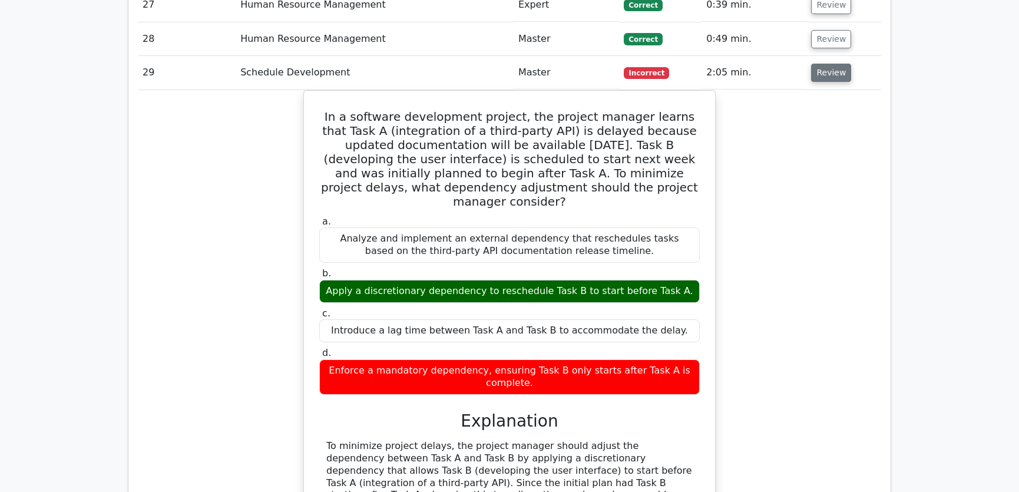
click at [820, 64] on button "Review" at bounding box center [831, 73] width 40 height 18
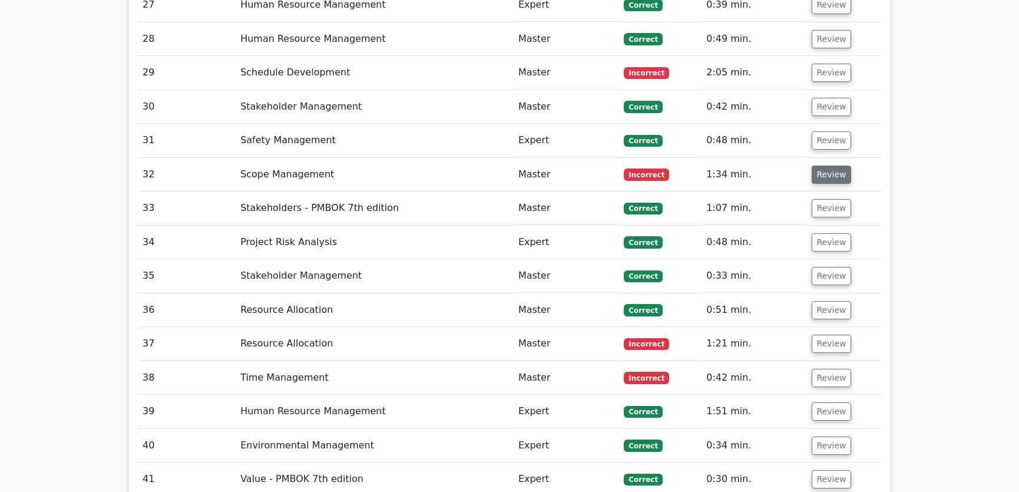
click at [824, 165] on button "Review" at bounding box center [831, 174] width 40 height 18
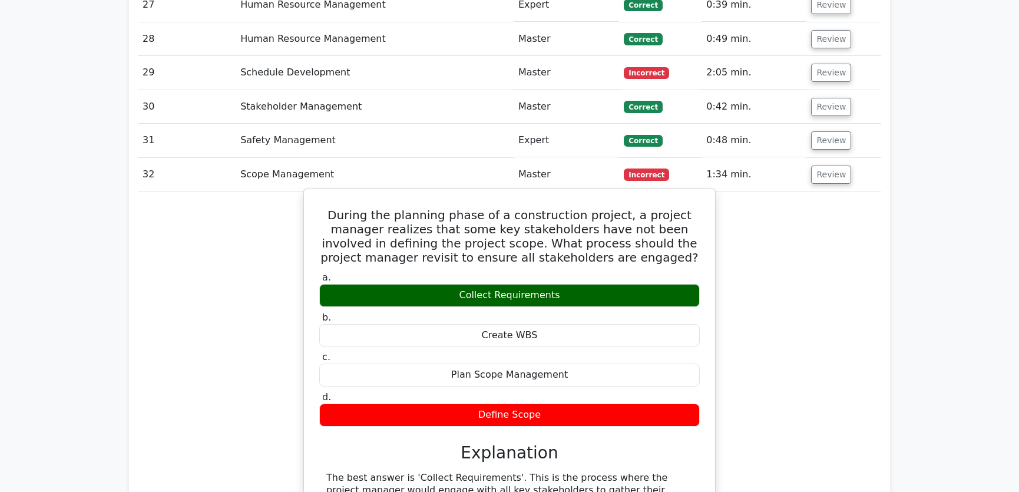
scroll to position [2766, 0]
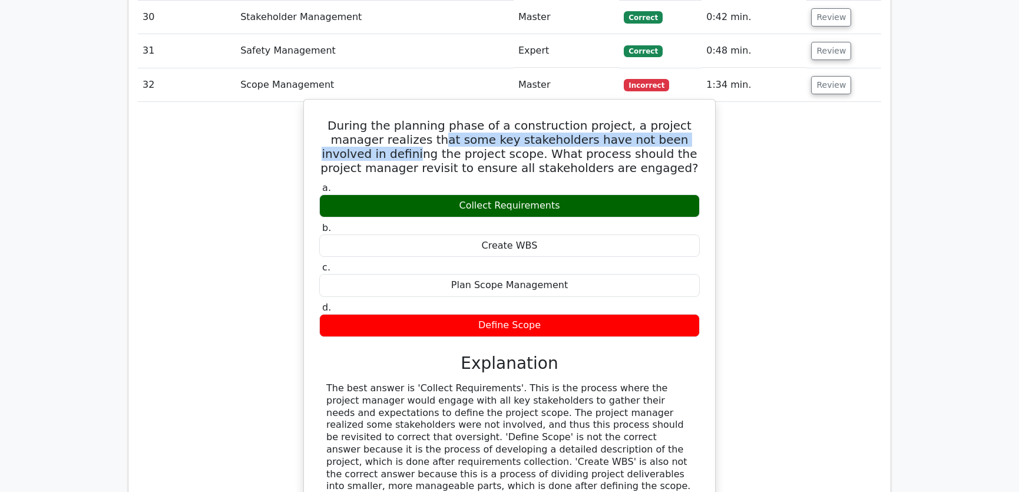
drag, startPoint x: 373, startPoint y: 95, endPoint x: 685, endPoint y: 94, distance: 312.7
click at [685, 118] on h5 "During the planning phase of a construction project, a project manager realizes…" at bounding box center [509, 146] width 383 height 57
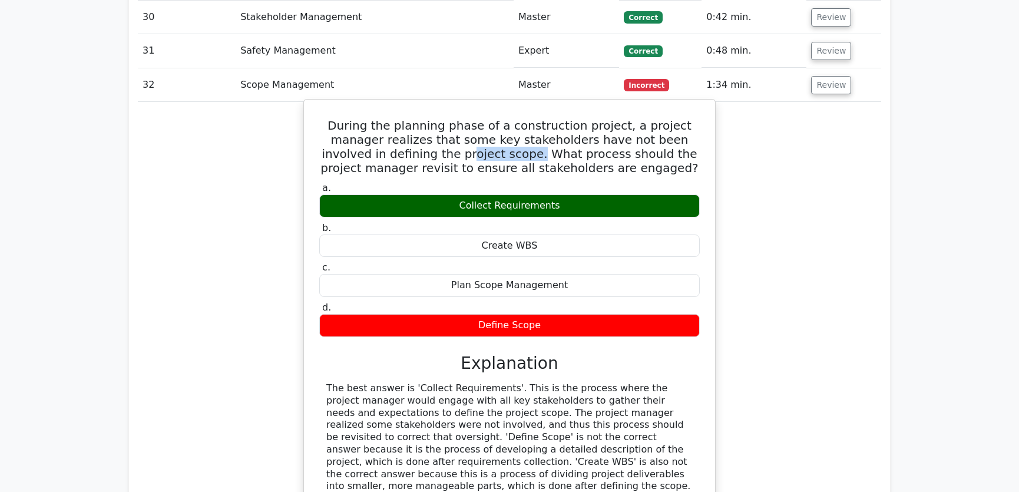
drag, startPoint x: 356, startPoint y: 108, endPoint x: 420, endPoint y: 108, distance: 63.6
click at [420, 118] on h5 "During the planning phase of a construction project, a project manager realizes…" at bounding box center [509, 146] width 383 height 57
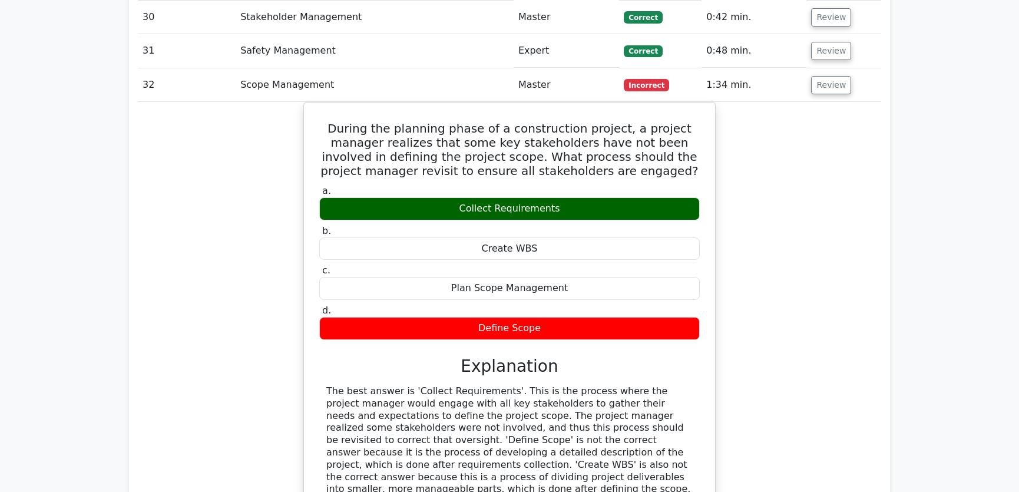
click at [807, 150] on div "During the planning phase of a construction project, a project manager realizes…" at bounding box center [509, 361] width 743 height 518
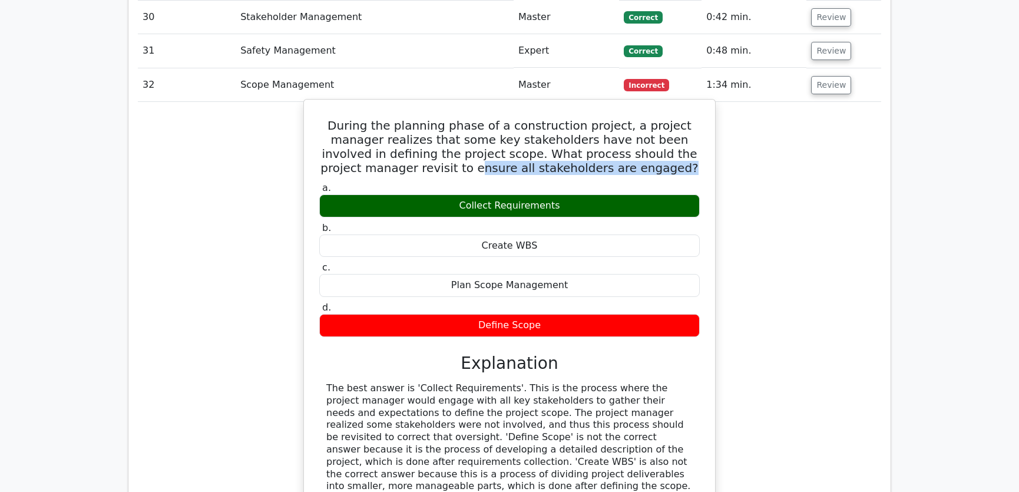
drag, startPoint x: 415, startPoint y: 125, endPoint x: 615, endPoint y: 124, distance: 200.8
click at [615, 124] on h5 "During the planning phase of a construction project, a project manager realizes…" at bounding box center [509, 146] width 383 height 57
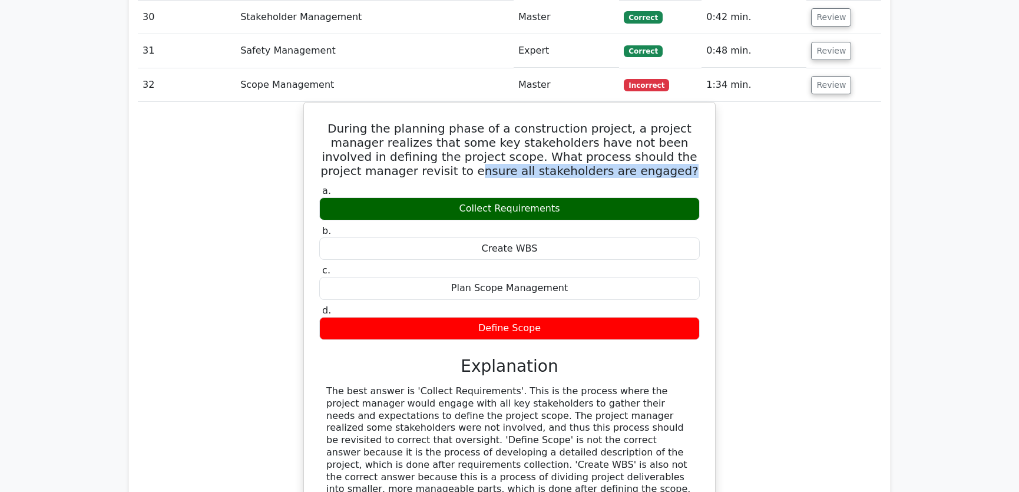
click at [767, 132] on div "During the planning phase of a construction project, a project manager realizes…" at bounding box center [509, 361] width 743 height 518
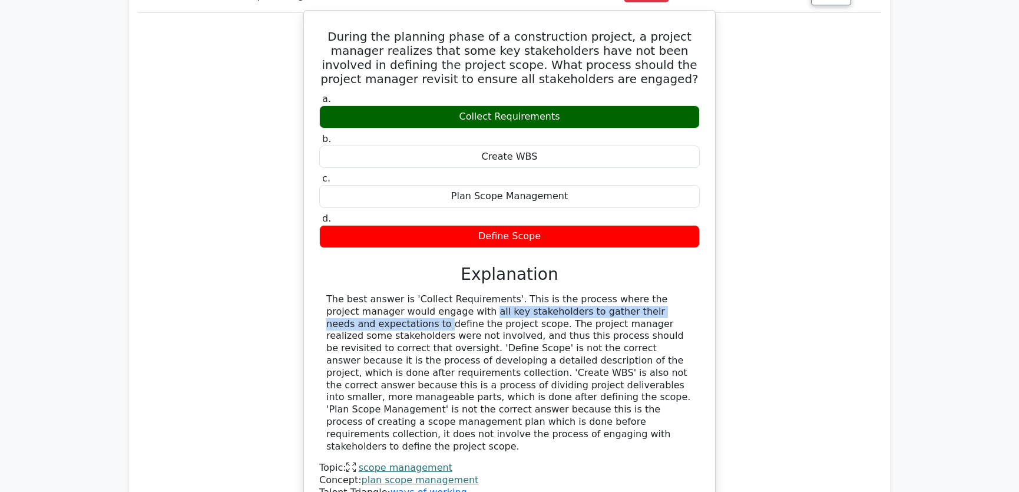
drag, startPoint x: 374, startPoint y: 261, endPoint x: 653, endPoint y: 264, distance: 279.1
click at [653, 293] on div "The best answer is 'Collect Requirements'. This is the process where the projec…" at bounding box center [509, 372] width 366 height 159
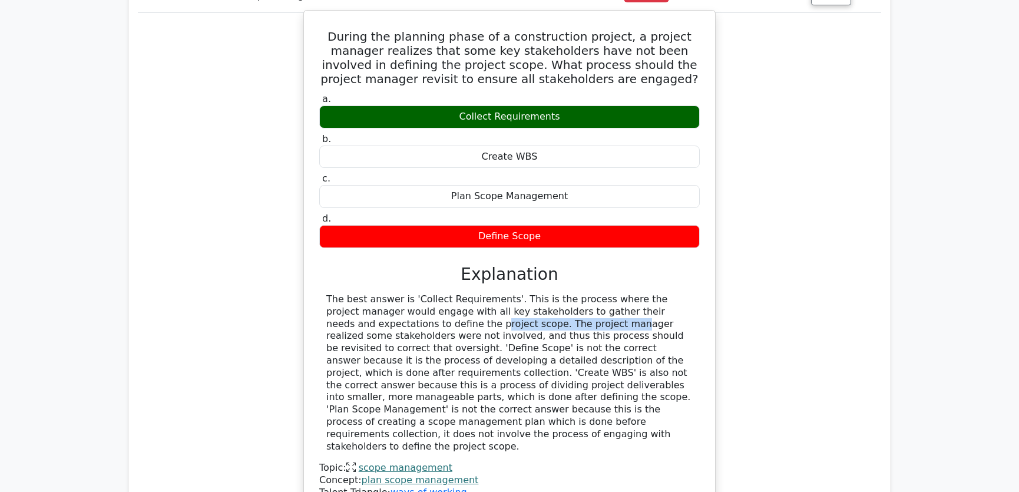
drag, startPoint x: 375, startPoint y: 275, endPoint x: 494, endPoint y: 273, distance: 119.0
click at [494, 293] on div "The best answer is 'Collect Requirements'. This is the process where the projec…" at bounding box center [509, 372] width 366 height 159
drag, startPoint x: 359, startPoint y: 288, endPoint x: 444, endPoint y: 289, distance: 84.8
click at [444, 293] on div "The best answer is 'Collect Requirements'. This is the process where the projec…" at bounding box center [509, 372] width 366 height 159
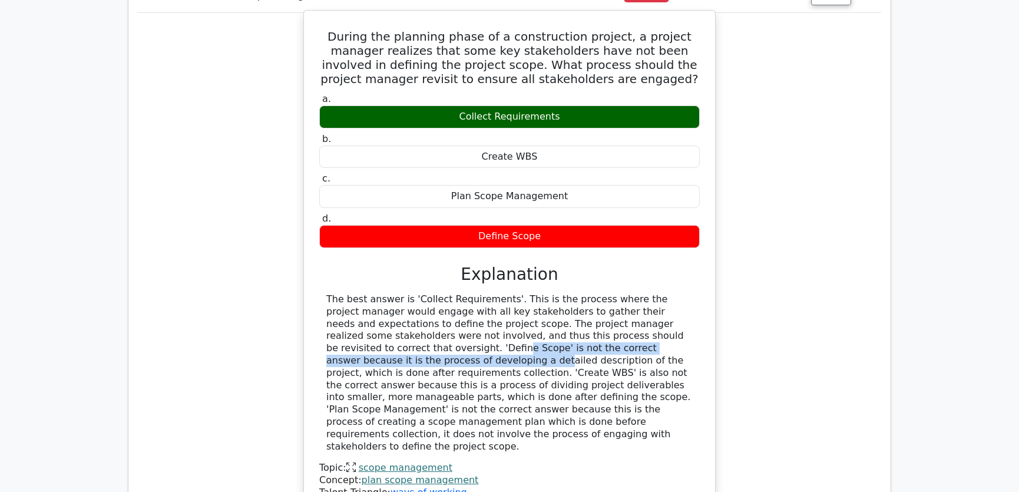
drag, startPoint x: 347, startPoint y: 301, endPoint x: 678, endPoint y: 306, distance: 331.0
click at [678, 306] on div "The best answer is 'Collect Requirements'. This is the process where the projec…" at bounding box center [509, 372] width 366 height 159
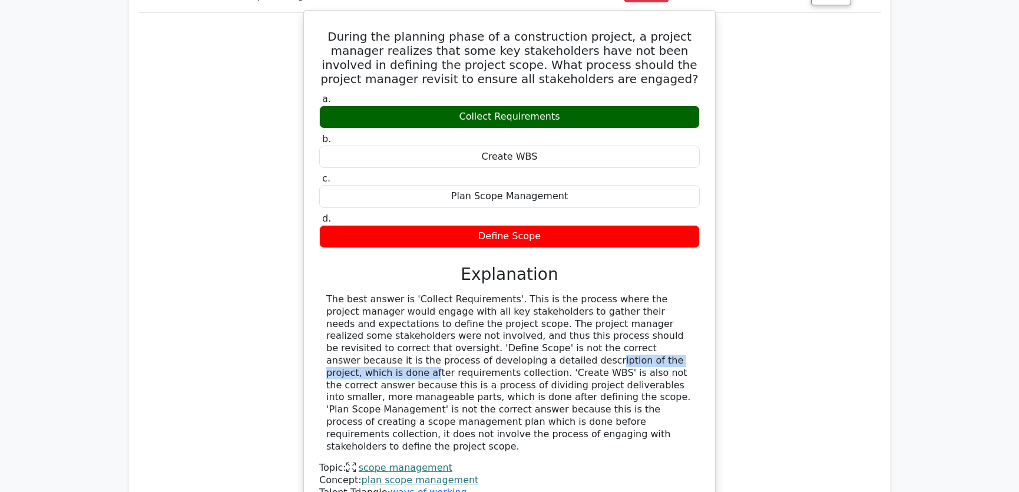
drag, startPoint x: 373, startPoint y: 317, endPoint x: 529, endPoint y: 316, distance: 156.6
click at [529, 316] on div "The best answer is 'Collect Requirements'. This is the process where the projec…" at bounding box center [509, 372] width 366 height 159
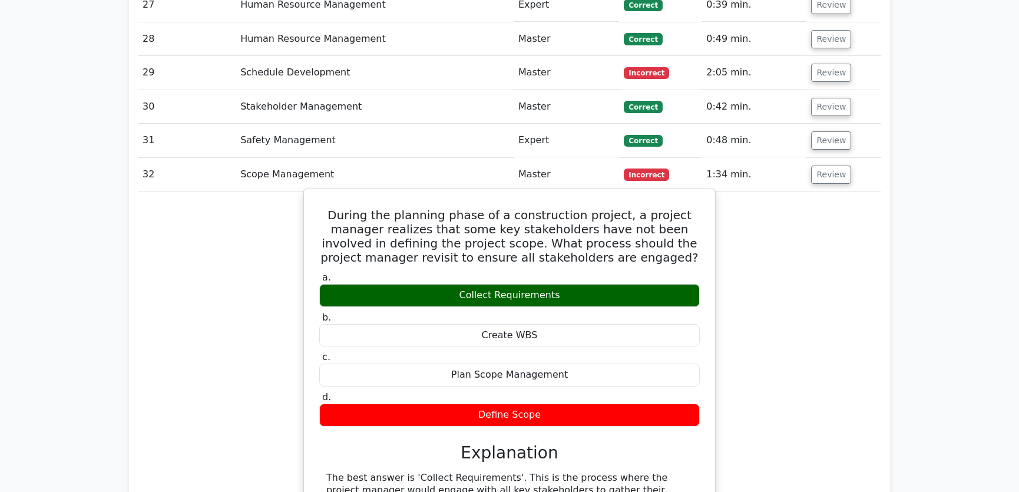
scroll to position [2766, 0]
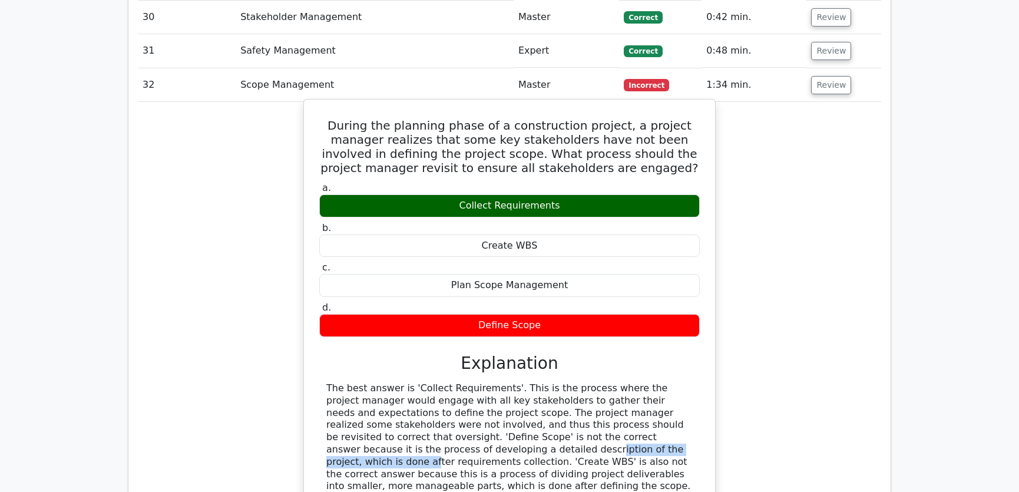
drag, startPoint x: 321, startPoint y: 77, endPoint x: 544, endPoint y: 278, distance: 300.2
click at [544, 278] on div "During the planning phase of a construction project, a project manager realizes…" at bounding box center [510, 350] width 402 height 493
copy div "During the planning phase of a construction project, a project manager realizes…"
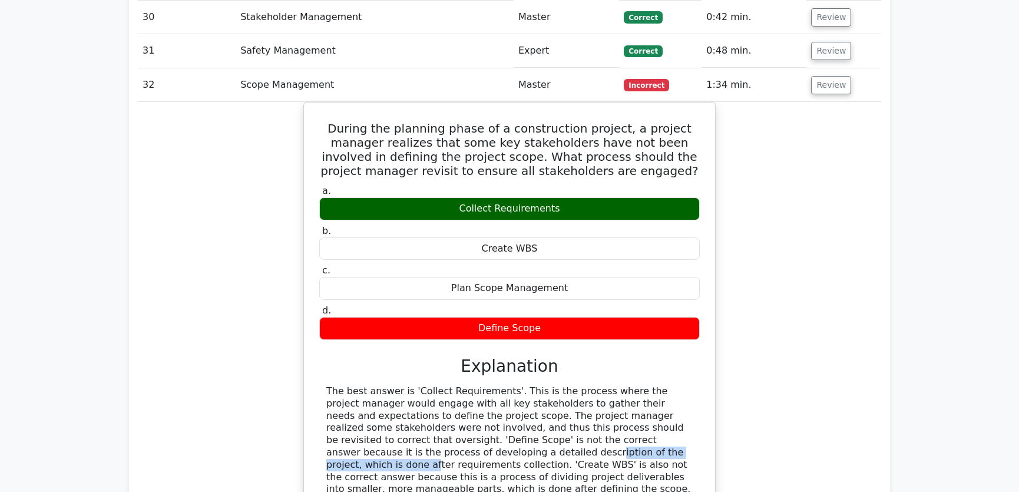
click at [776, 248] on div "During the planning phase of a construction project, a project manager realizes…" at bounding box center [509, 361] width 743 height 518
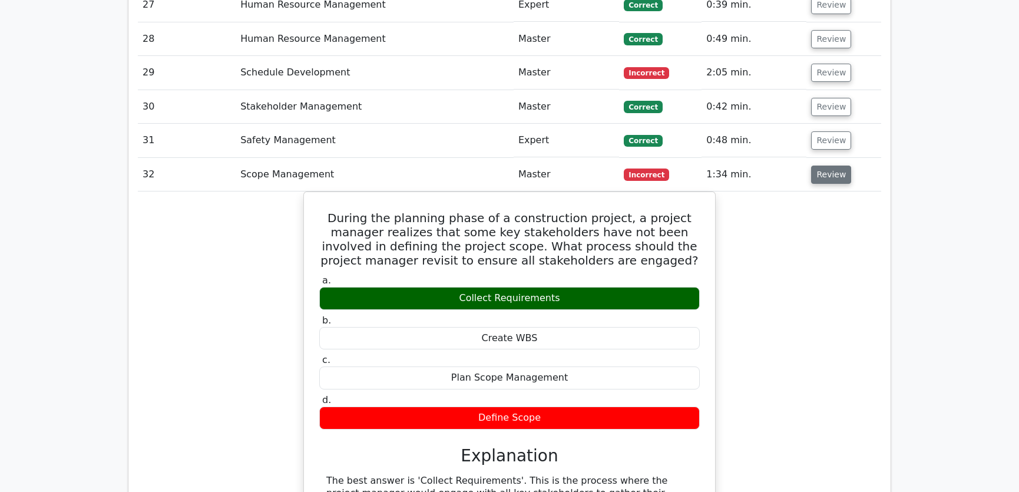
click at [827, 165] on button "Review" at bounding box center [831, 174] width 40 height 18
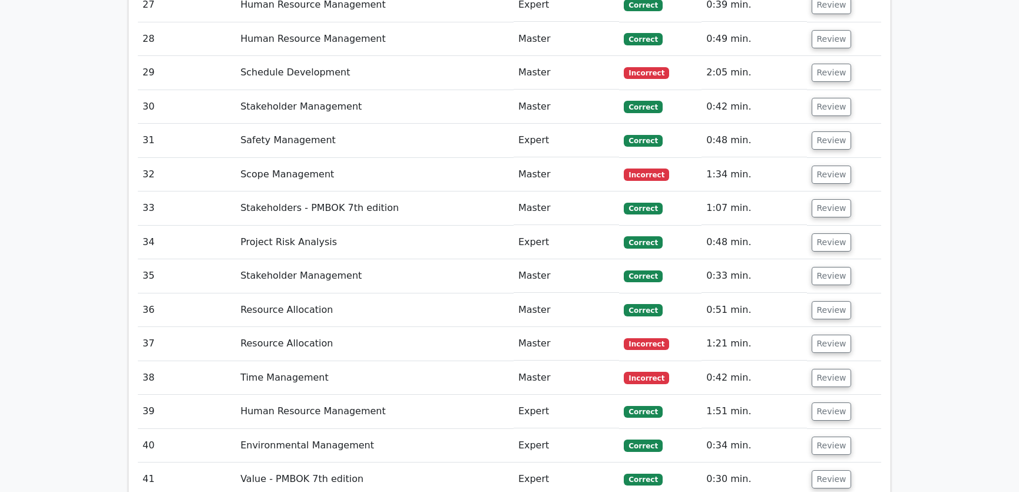
scroll to position [2766, 0]
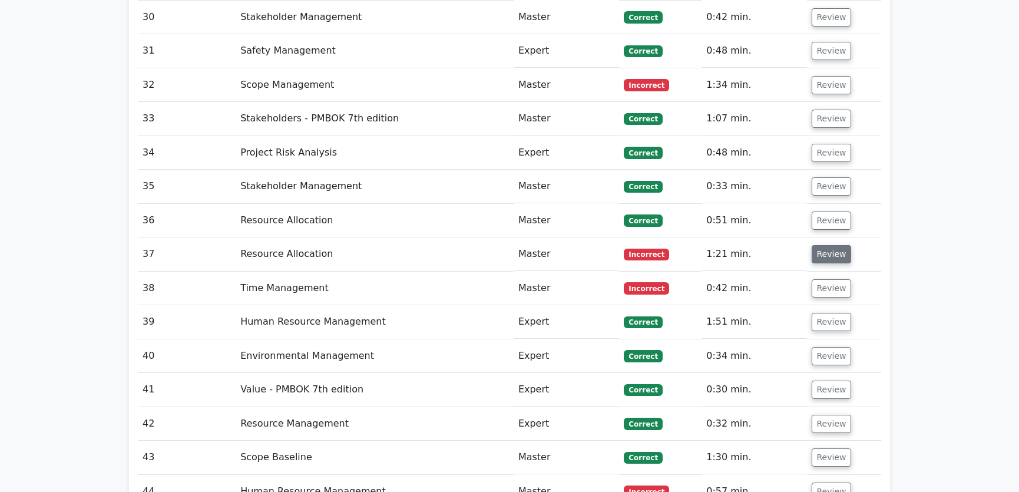
click at [818, 245] on button "Review" at bounding box center [831, 254] width 40 height 18
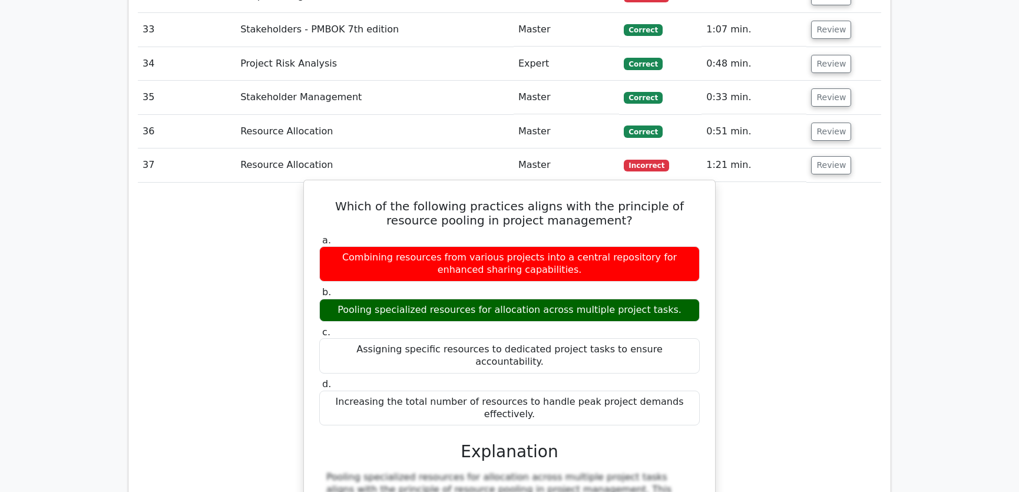
scroll to position [2944, 0]
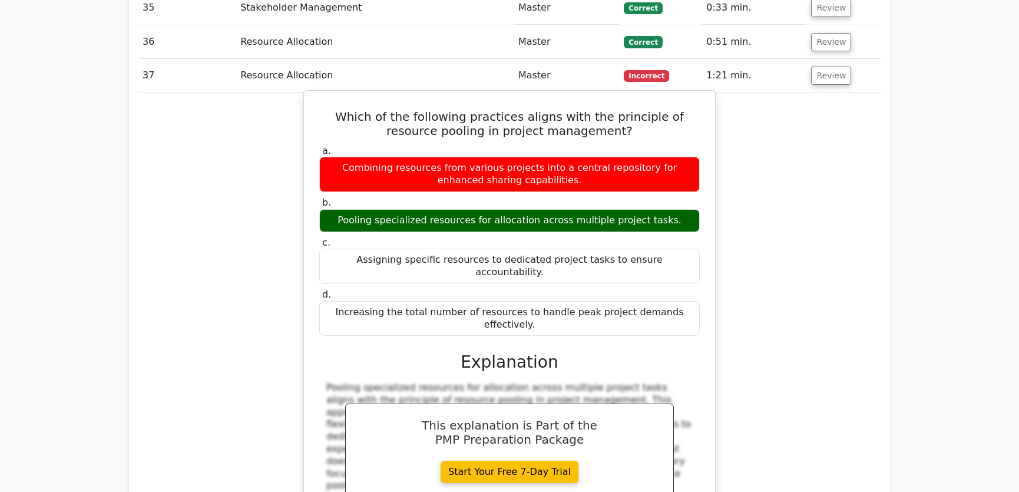
drag, startPoint x: 326, startPoint y: 71, endPoint x: 689, endPoint y: 256, distance: 407.4
click at [689, 256] on div "Which of the following practices aligns with the principle of resource pooling …" at bounding box center [510, 325] width 402 height 460
copy div "Which of the following practices aligns with the principle of resource pooling …"
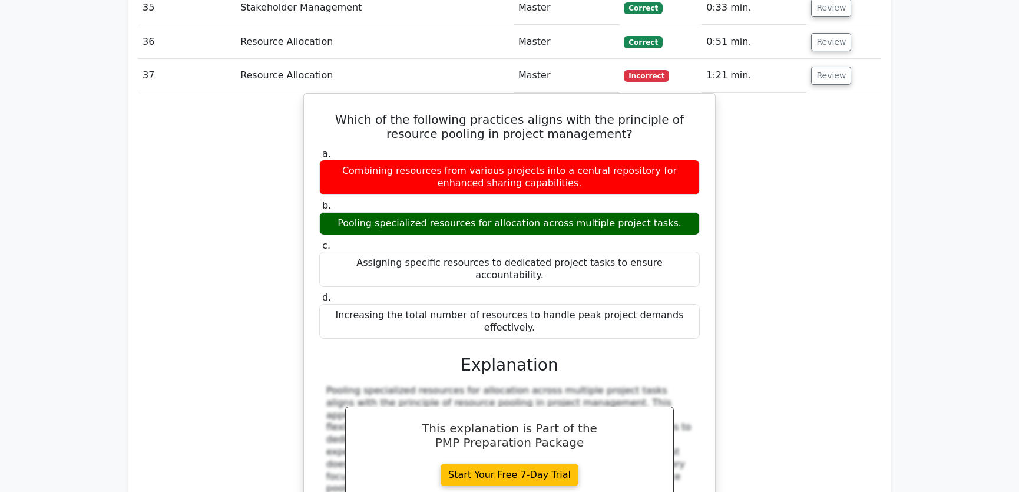
click at [784, 202] on div "Which of the following practices aligns with the principle of resource pooling …" at bounding box center [509, 335] width 743 height 485
click at [777, 236] on div "Which of the following practices aligns with the principle of resource pooling …" at bounding box center [509, 335] width 743 height 485
click at [828, 67] on button "Review" at bounding box center [831, 76] width 40 height 18
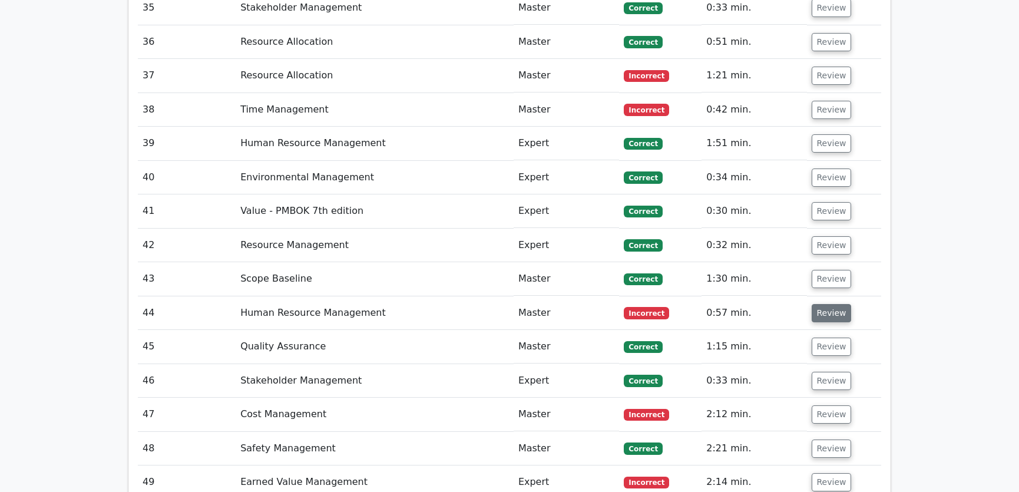
click at [823, 304] on button "Review" at bounding box center [831, 313] width 40 height 18
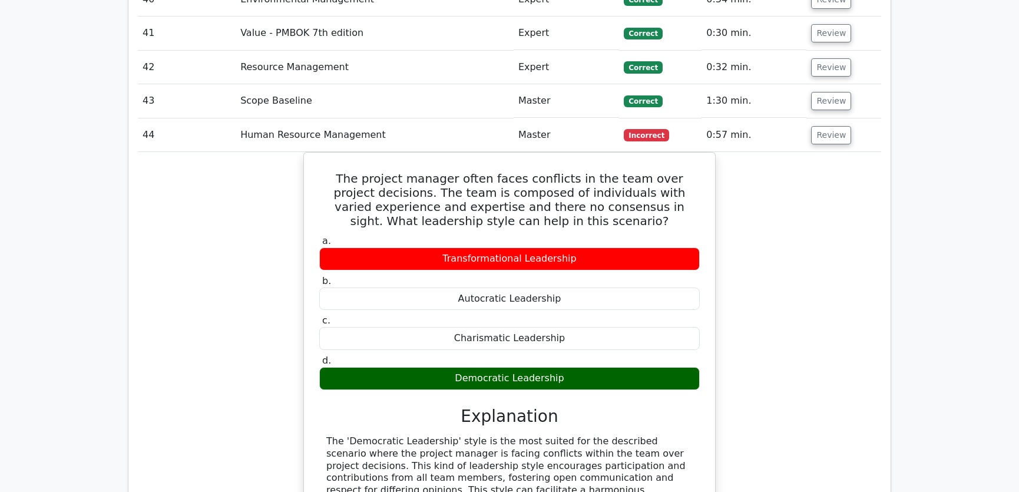
scroll to position [3212, 0]
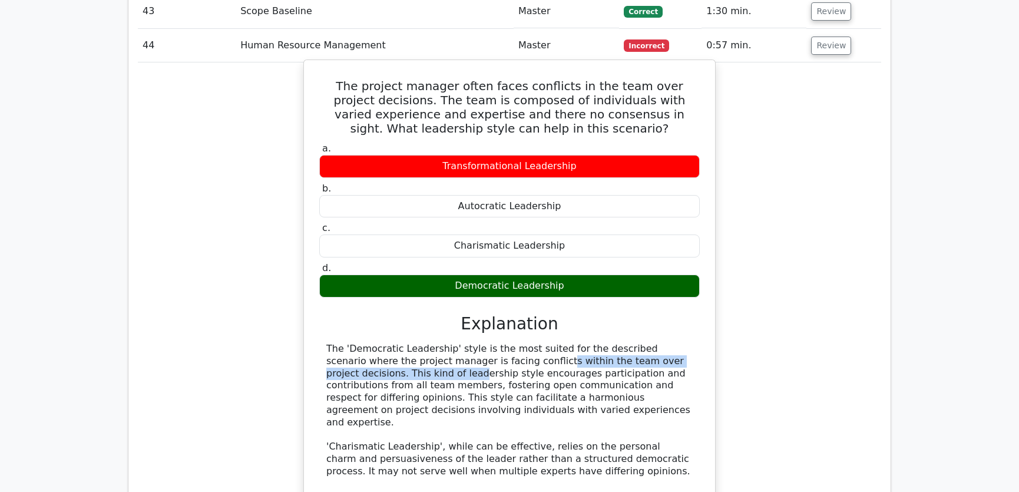
drag, startPoint x: 418, startPoint y: 316, endPoint x: 656, endPoint y: 319, distance: 237.9
click at [656, 343] on div "The 'Democratic Leadership' style is the most suited for the described scenario…" at bounding box center [509, 471] width 366 height 257
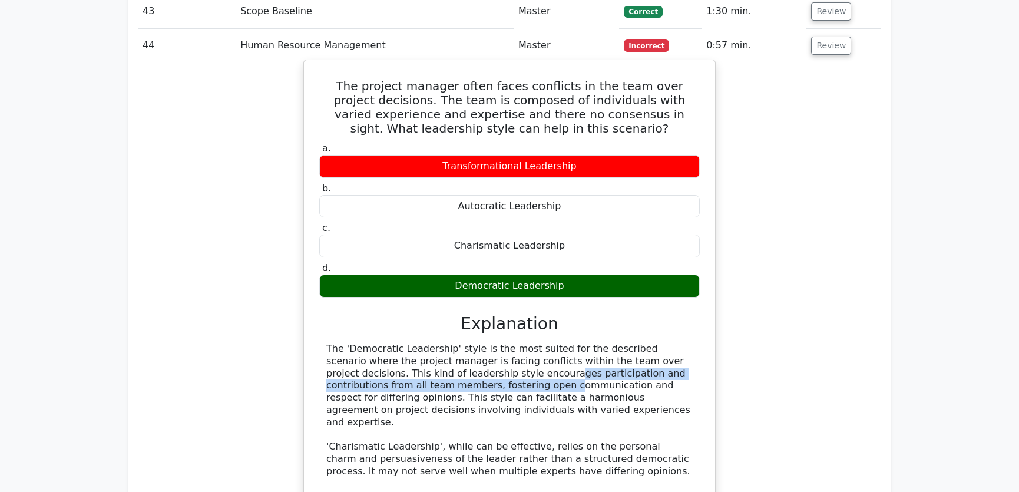
drag, startPoint x: 367, startPoint y: 327, endPoint x: 691, endPoint y: 324, distance: 323.9
click at [691, 343] on div "The 'Democratic Leadership' style is the most suited for the described scenario…" at bounding box center [509, 471] width 366 height 257
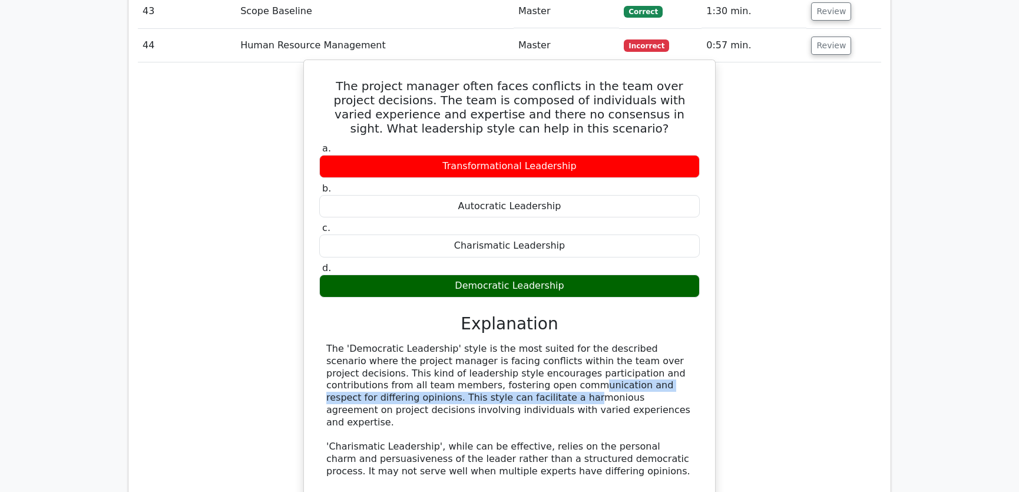
drag, startPoint x: 334, startPoint y: 336, endPoint x: 681, endPoint y: 340, distance: 346.3
click at [681, 343] on div "The 'Democratic Leadership' style is the most suited for the described scenario…" at bounding box center [509, 471] width 366 height 257
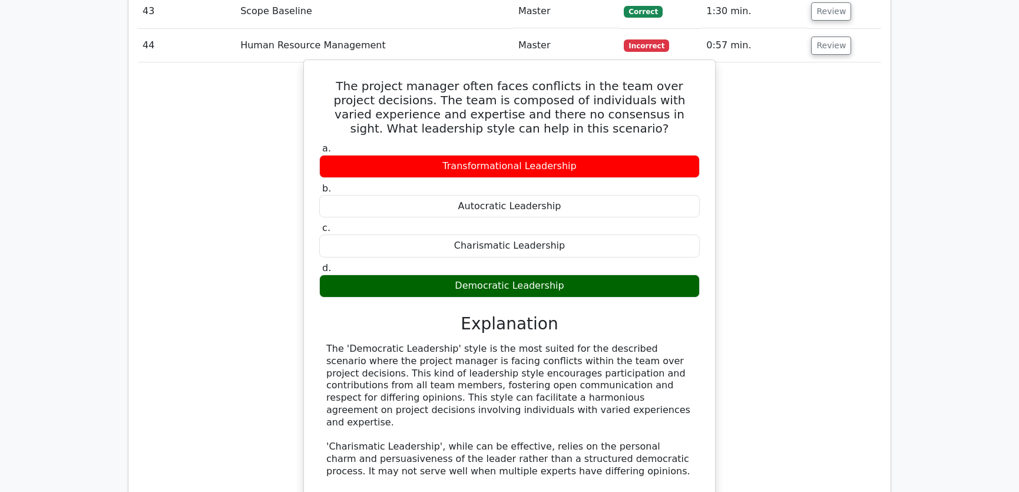
click at [501, 366] on div "The 'Democratic Leadership' style is the most suited for the described scenario…" at bounding box center [509, 471] width 366 height 257
drag, startPoint x: 354, startPoint y: 349, endPoint x: 677, endPoint y: 354, distance: 322.7
click at [677, 354] on div "The 'Democratic Leadership' style is the most suited for the described scenario…" at bounding box center [509, 471] width 366 height 257
click at [588, 366] on div "The 'Democratic Leadership' style is the most suited for the described scenario…" at bounding box center [509, 471] width 366 height 257
drag, startPoint x: 364, startPoint y: 362, endPoint x: 506, endPoint y: 359, distance: 141.9
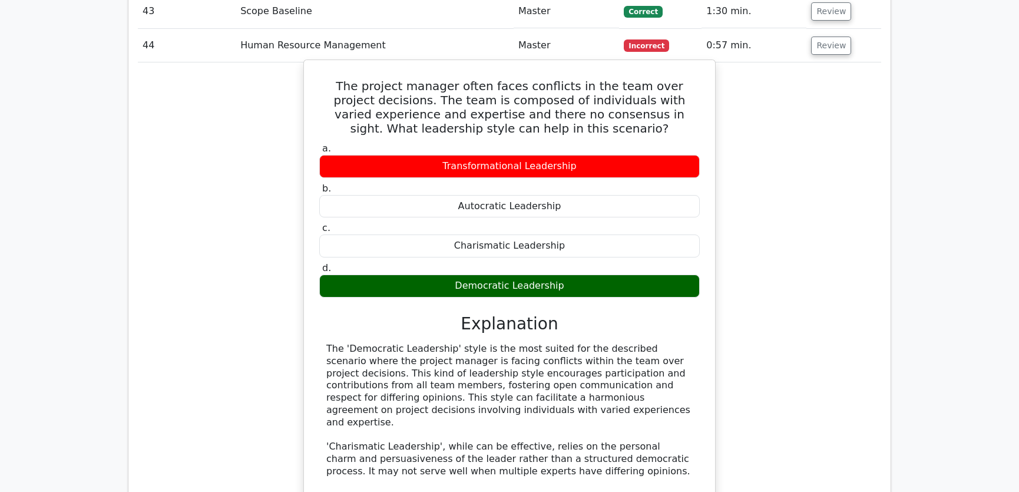
click at [506, 359] on div "The 'Democratic Leadership' style is the most suited for the described scenario…" at bounding box center [509, 471] width 366 height 257
click at [532, 359] on div "The 'Democratic Leadership' style is the most suited for the described scenario…" at bounding box center [509, 471] width 366 height 257
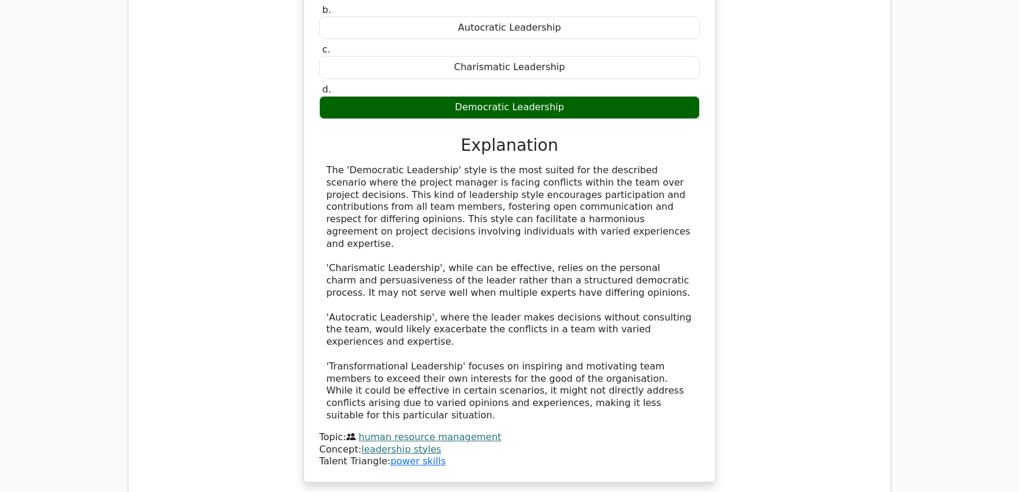
scroll to position [3301, 0]
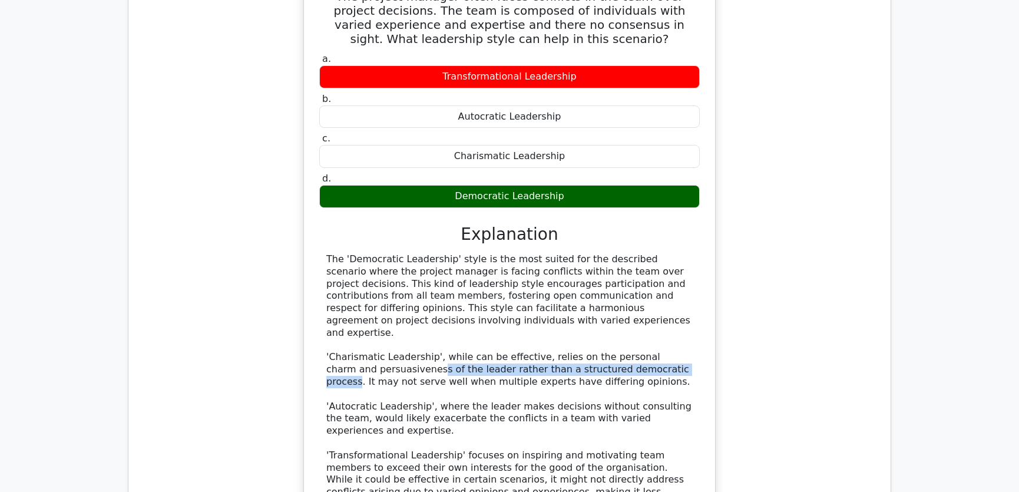
drag, startPoint x: 383, startPoint y: 309, endPoint x: 632, endPoint y: 310, distance: 249.7
click at [632, 310] on div "The 'Democratic Leadership' style is the most suited for the described scenario…" at bounding box center [509, 381] width 366 height 257
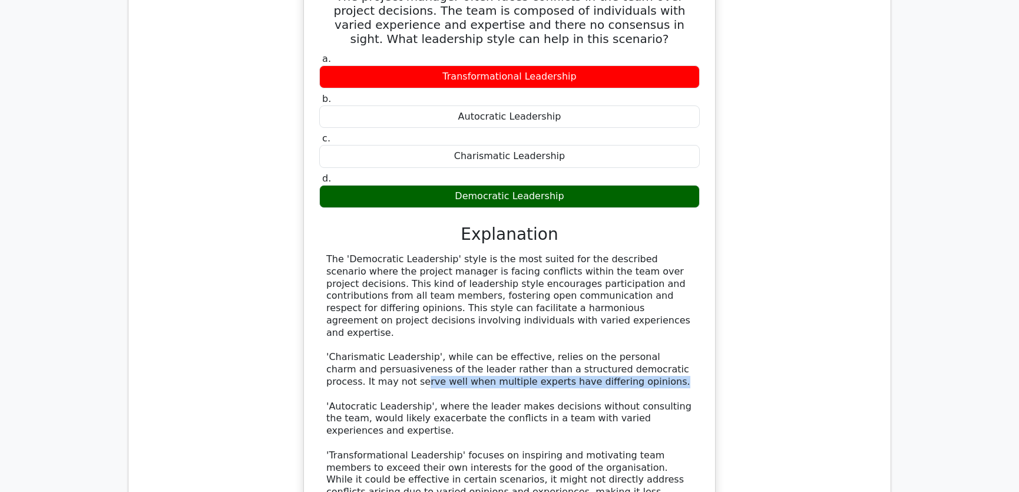
drag, startPoint x: 334, startPoint y: 323, endPoint x: 579, endPoint y: 322, distance: 245.0
click at [579, 322] on div "The 'Democratic Leadership' style is the most suited for the described scenario…" at bounding box center [509, 381] width 366 height 257
click at [617, 321] on div "The 'Democratic Leadership' style is the most suited for the described scenario…" at bounding box center [509, 381] width 366 height 257
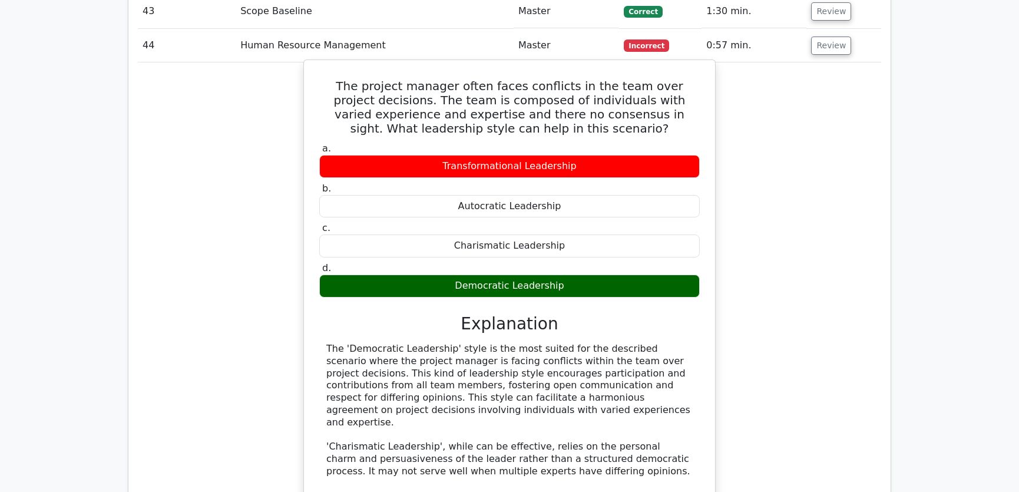
scroll to position [3122, 0]
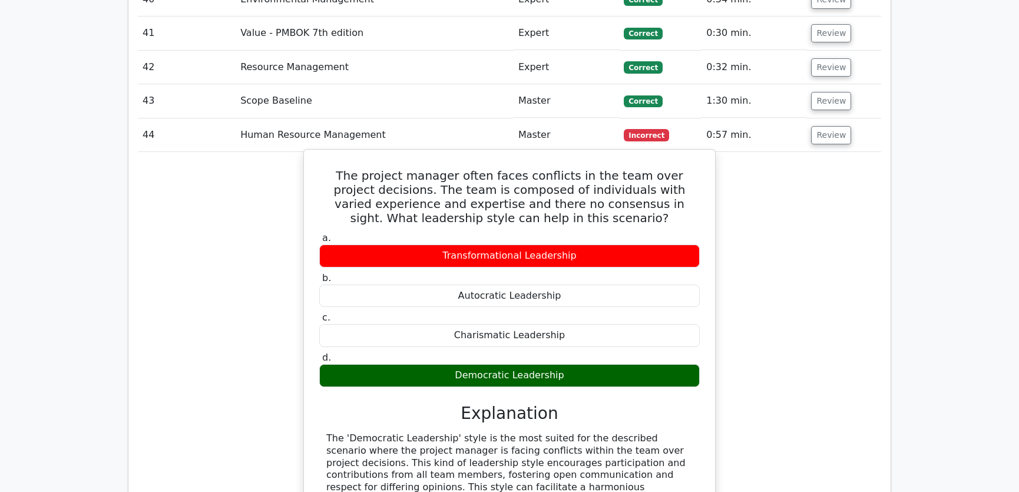
drag, startPoint x: 334, startPoint y: 124, endPoint x: 566, endPoint y: 330, distance: 309.9
click at [566, 330] on div "The project manager often faces conflicts in the team over project decisions. T…" at bounding box center [510, 449] width 402 height 591
copy div "The project manager often faces conflicts in the team over project decisions. T…"
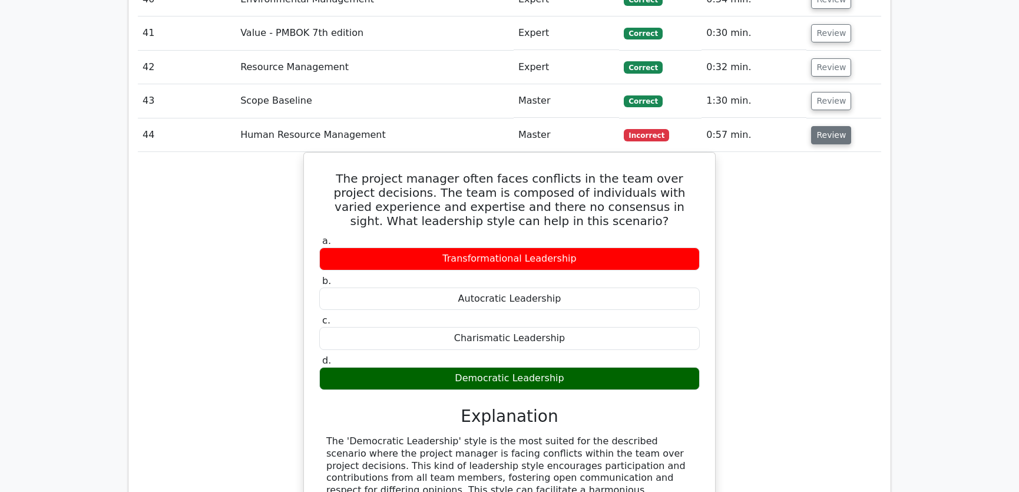
click at [825, 126] on button "Review" at bounding box center [831, 135] width 40 height 18
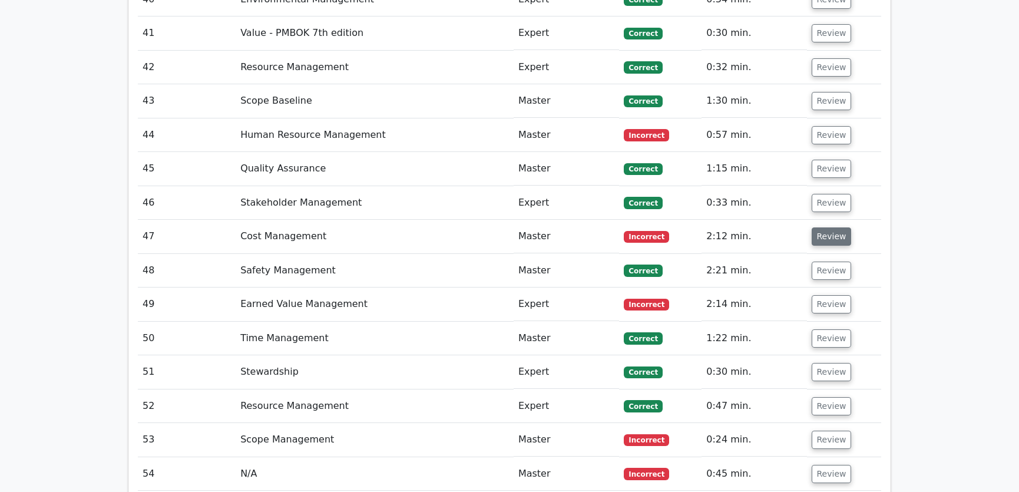
click at [830, 227] on button "Review" at bounding box center [831, 236] width 40 height 18
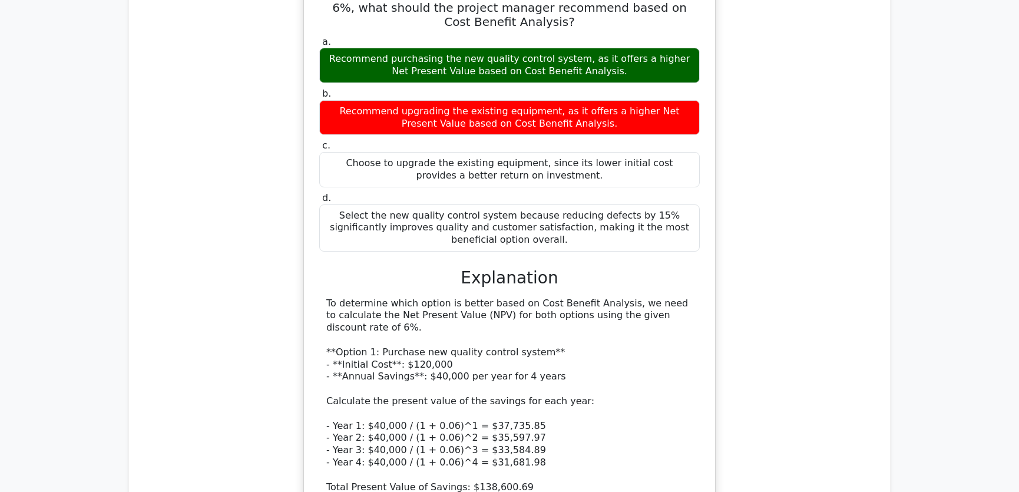
scroll to position [3568, 0]
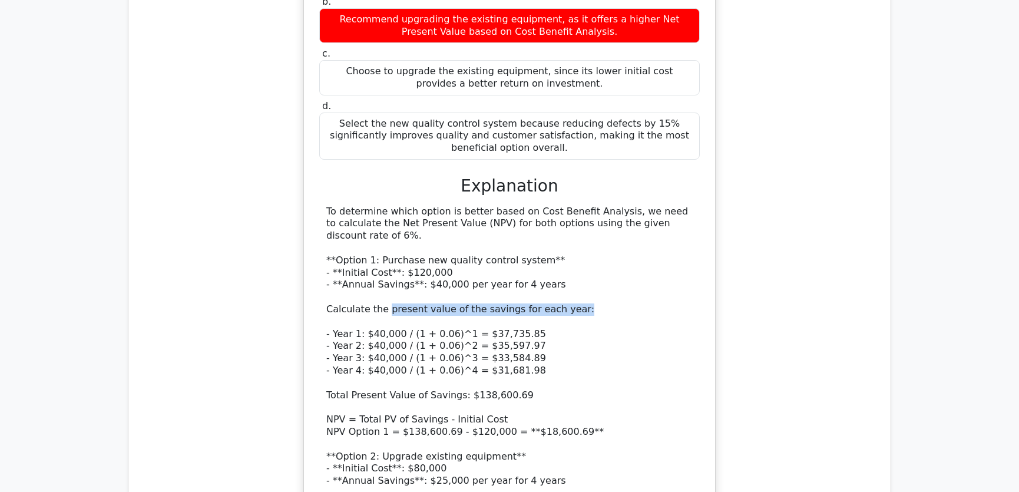
drag, startPoint x: 382, startPoint y: 247, endPoint x: 564, endPoint y: 252, distance: 182.0
click at [564, 252] on div "To determine which option is better based on Cost Benefit Analysis, we need to …" at bounding box center [509, 445] width 366 height 478
click at [569, 270] on div "To determine which option is better based on Cost Benefit Analysis, we need to …" at bounding box center [509, 445] width 366 height 478
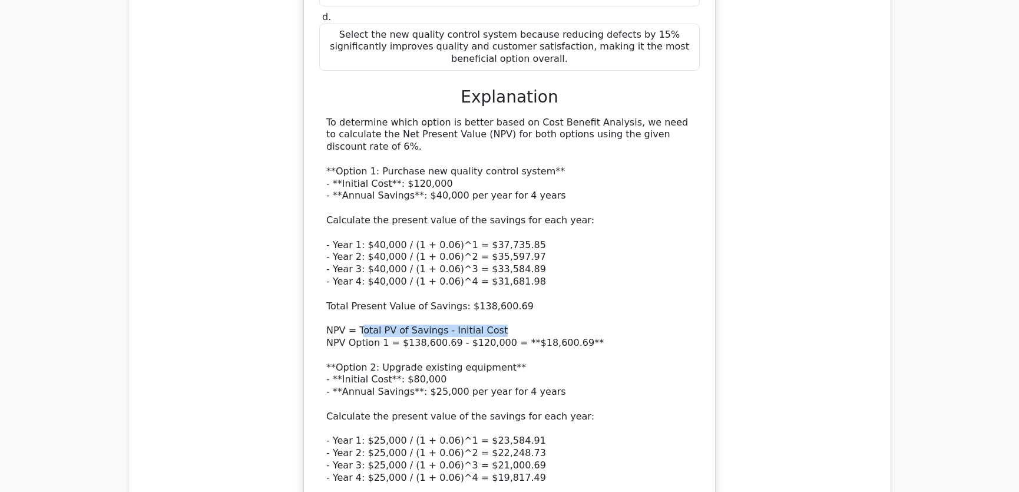
drag, startPoint x: 359, startPoint y: 269, endPoint x: 512, endPoint y: 267, distance: 153.1
click at [512, 267] on div "To determine which option is better based on Cost Benefit Analysis, we need to …" at bounding box center [509, 356] width 366 height 478
click at [652, 242] on div "To determine which option is better based on Cost Benefit Analysis, we need to …" at bounding box center [509, 356] width 366 height 478
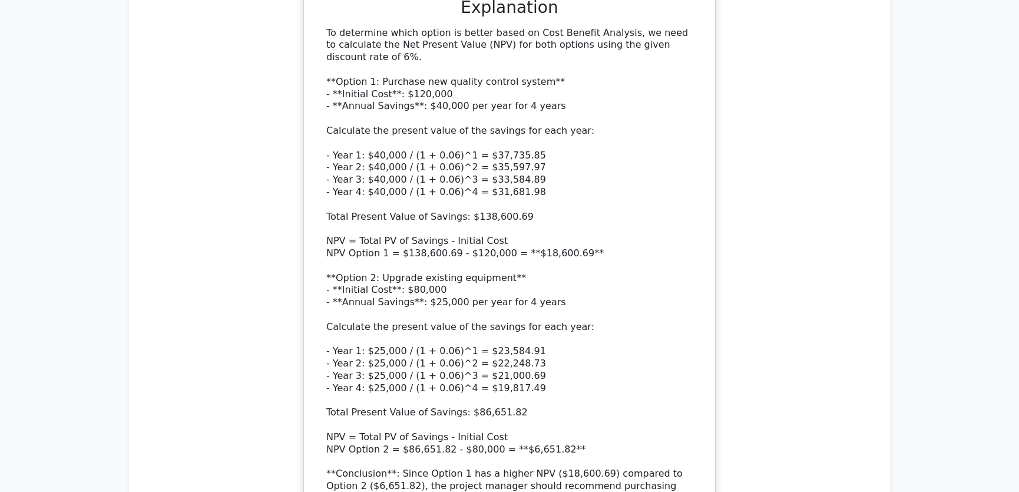
scroll to position [3836, 0]
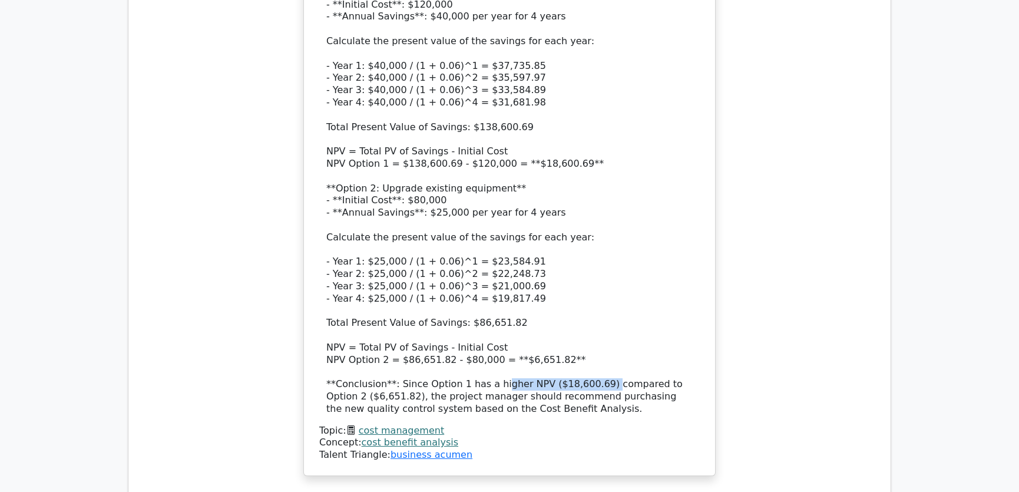
drag, startPoint x: 491, startPoint y: 324, endPoint x: 590, endPoint y: 318, distance: 99.1
click at [590, 318] on div "To determine which option is better based on Cost Benefit Analysis, we need to …" at bounding box center [509, 177] width 366 height 478
click at [675, 353] on div "To determine which option is better based on Cost Benefit Analysis, we need to …" at bounding box center [509, 199] width 380 height 523
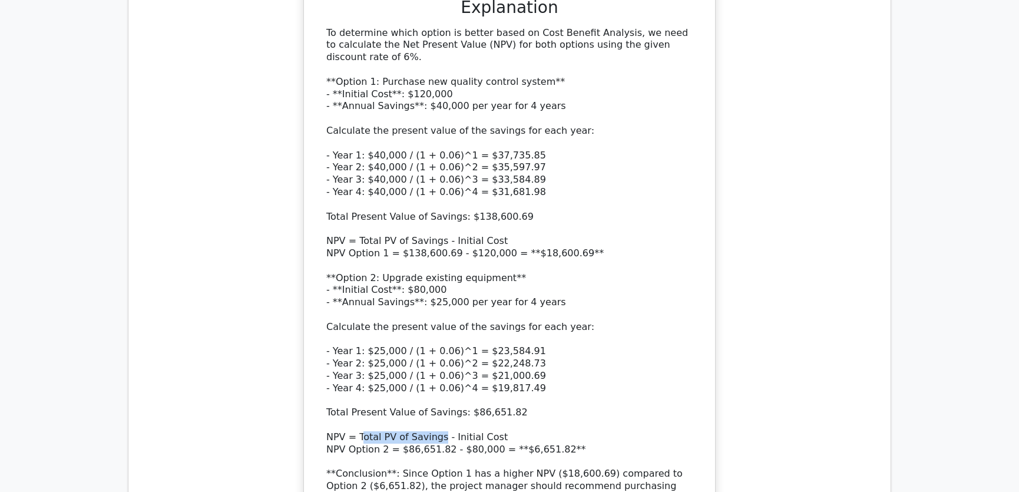
drag, startPoint x: 359, startPoint y: 372, endPoint x: 438, endPoint y: 373, distance: 78.9
click at [438, 373] on div "To determine which option is better based on Cost Benefit Analysis, we need to …" at bounding box center [509, 266] width 366 height 478
click at [600, 347] on div "To determine which option is better based on Cost Benefit Analysis, we need to …" at bounding box center [509, 266] width 366 height 478
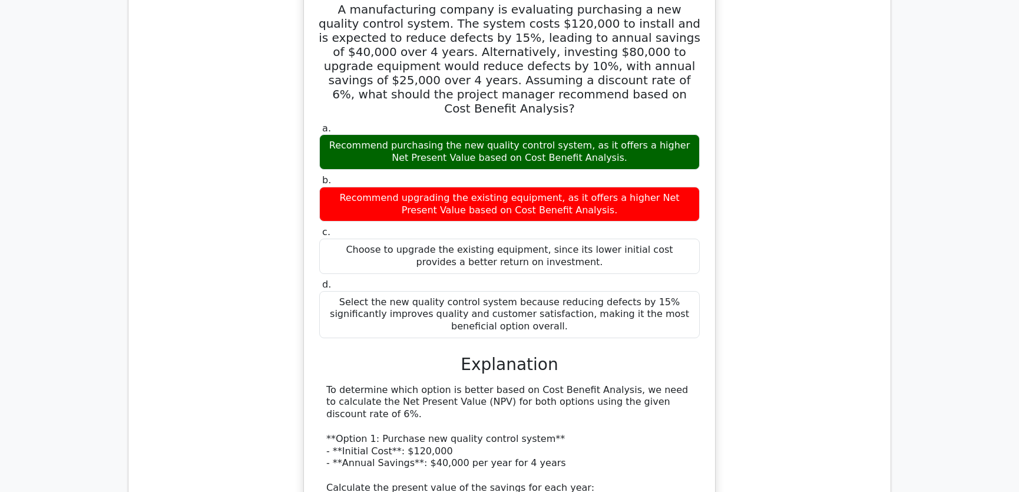
scroll to position [3212, 0]
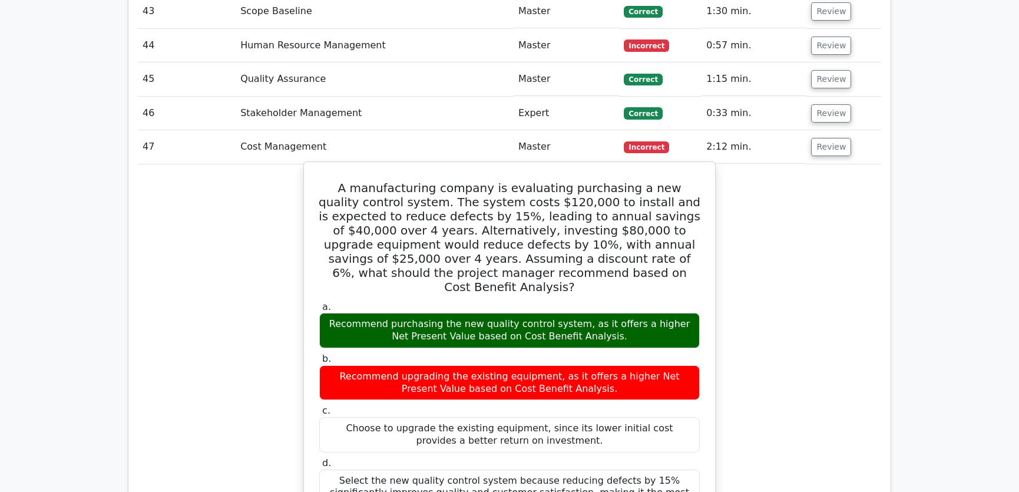
drag, startPoint x: 336, startPoint y: 139, endPoint x: 529, endPoint y: 448, distance: 364.8
copy div "A manufacturing company is evaluating purchasing a new quality control system. …"
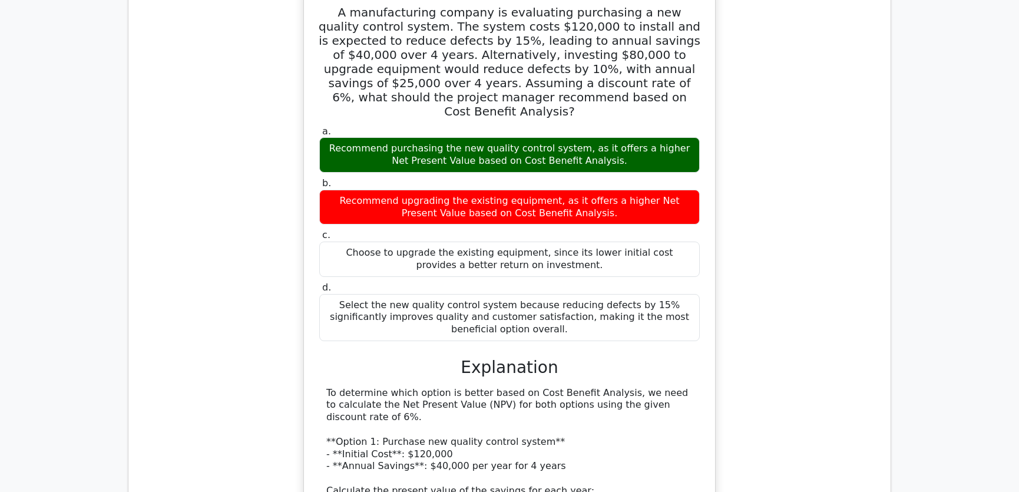
scroll to position [3479, 0]
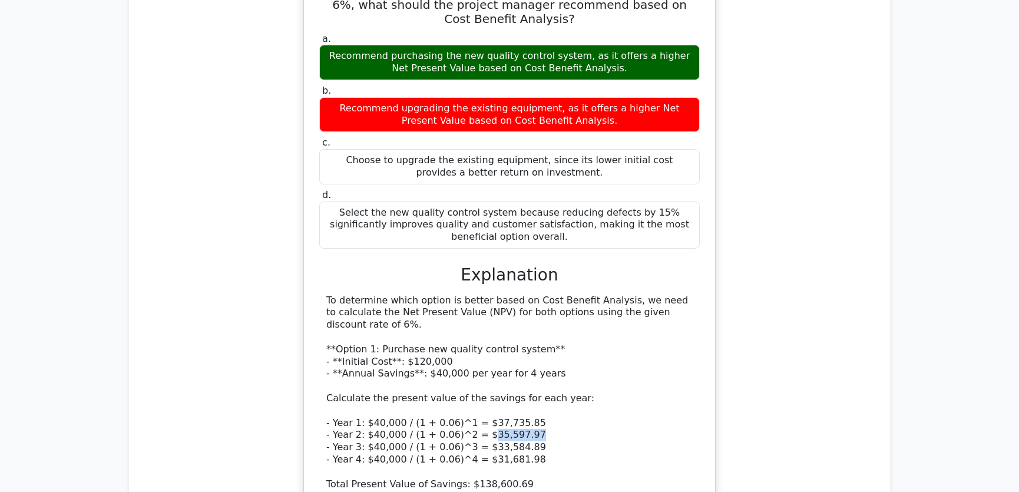
drag, startPoint x: 476, startPoint y: 373, endPoint x: 527, endPoint y: 373, distance: 51.2
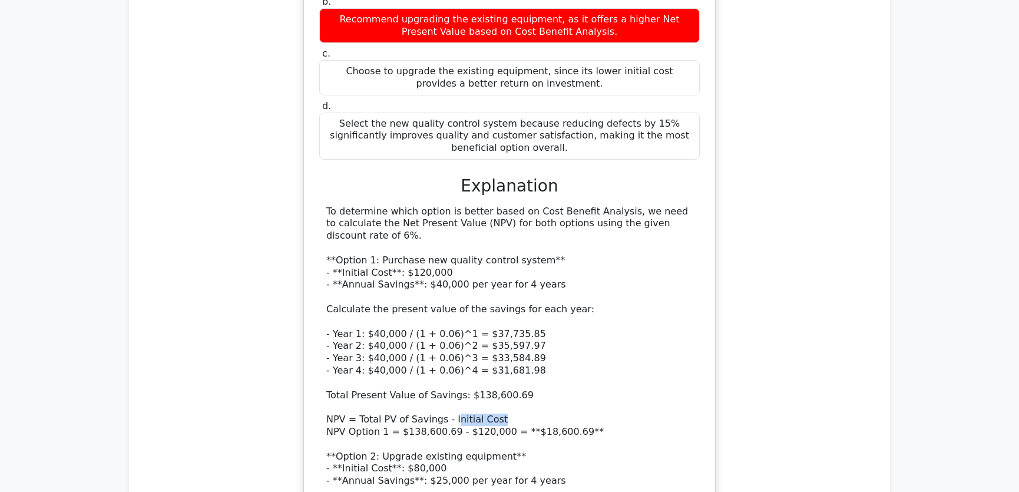
drag, startPoint x: 448, startPoint y: 354, endPoint x: 516, endPoint y: 353, distance: 68.3
click at [516, 353] on div "To determine which option is better based on Cost Benefit Analysis, we need to …" at bounding box center [509, 445] width 366 height 478
click at [638, 343] on div "To determine which option is better based on Cost Benefit Analysis, we need to …" at bounding box center [509, 445] width 366 height 478
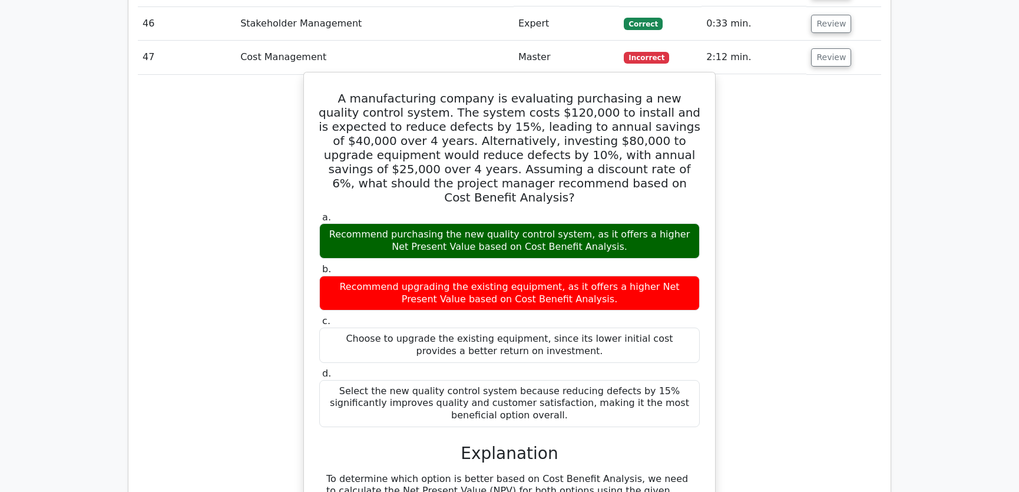
scroll to position [3033, 0]
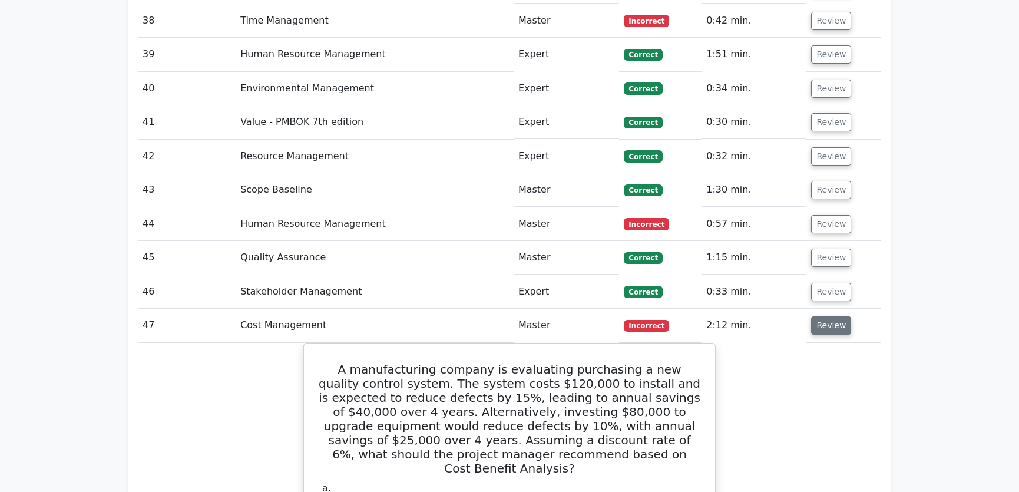
click at [826, 316] on button "Review" at bounding box center [831, 325] width 40 height 18
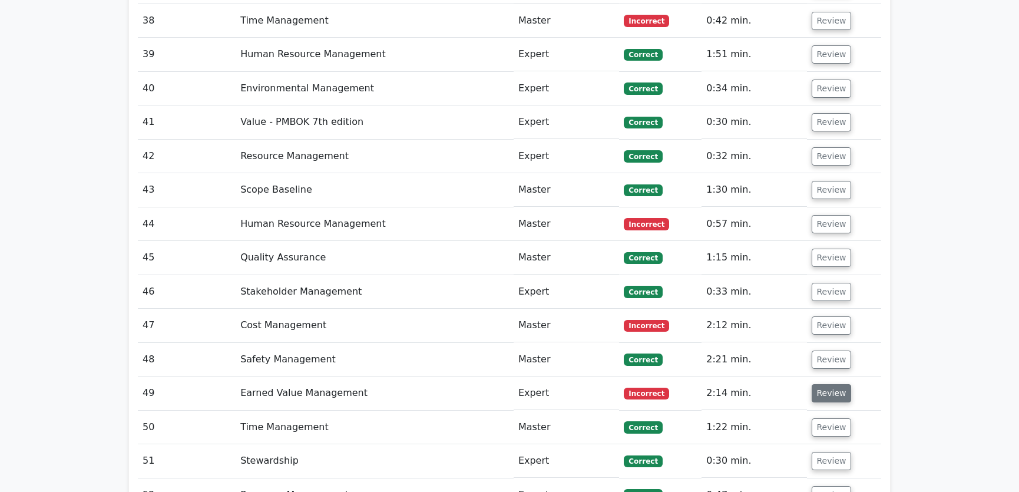
click at [826, 384] on button "Review" at bounding box center [831, 393] width 40 height 18
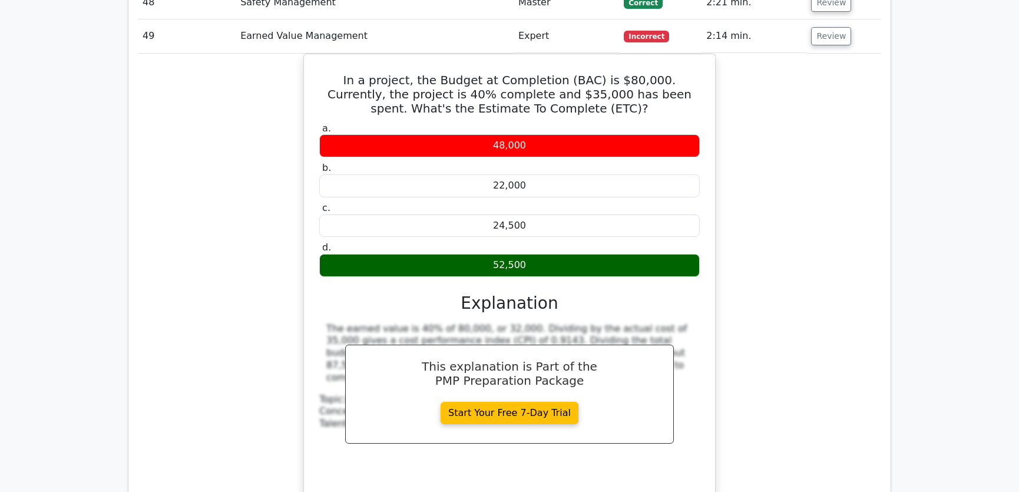
scroll to position [3301, 0]
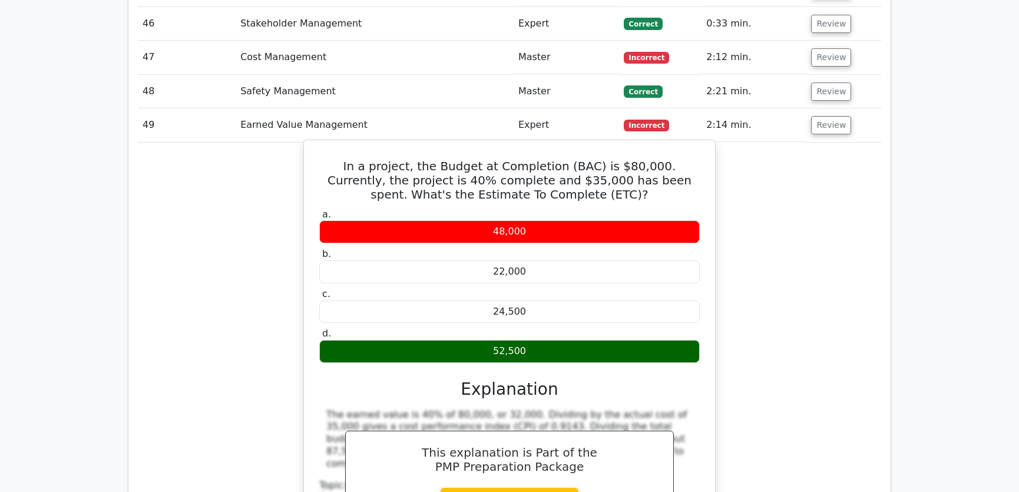
drag, startPoint x: 323, startPoint y: 116, endPoint x: 531, endPoint y: 304, distance: 280.6
click at [531, 304] on div "In a project, the Budget at Completion (BAC) is $80,000. Currently, the project…" at bounding box center [510, 364] width 402 height 438
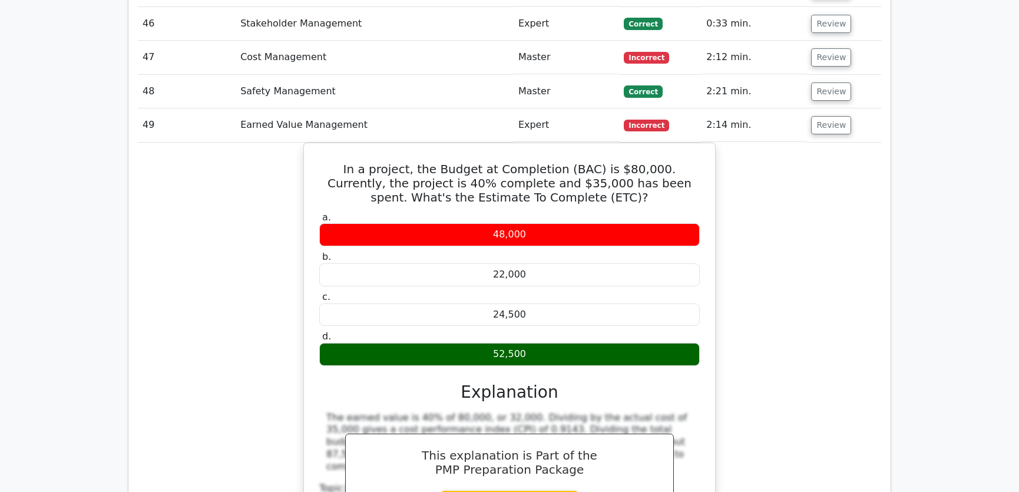
click at [764, 309] on div "In a project, the Budget at Completion (BAC) is $80,000. Currently, the project…" at bounding box center [509, 373] width 743 height 463
click at [789, 324] on div "In a project, the Budget at Completion (BAC) is $80,000. Currently, the project…" at bounding box center [509, 373] width 743 height 463
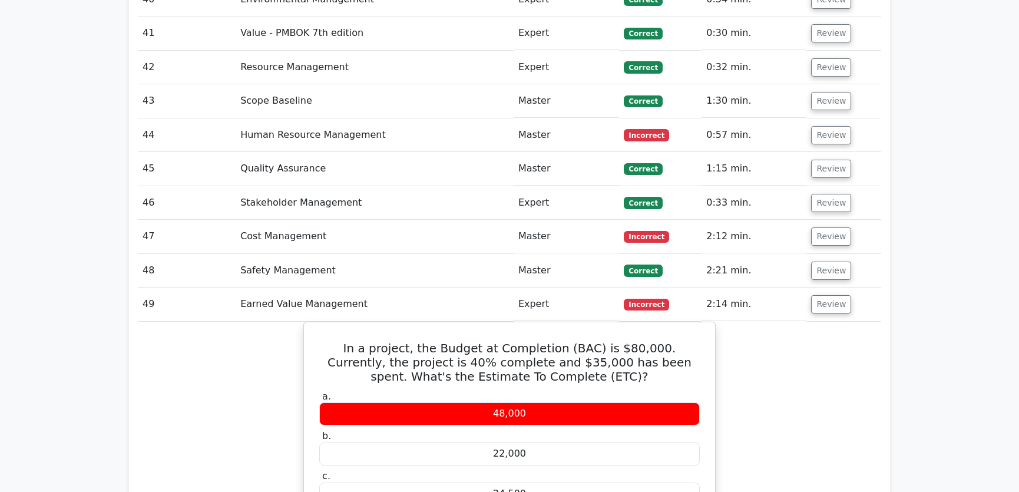
scroll to position [3212, 0]
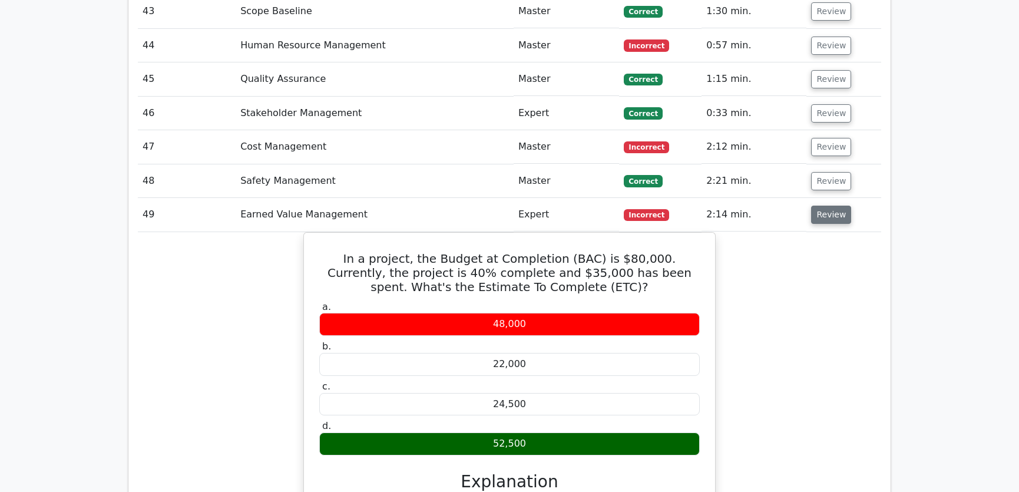
click at [824, 206] on button "Review" at bounding box center [831, 215] width 40 height 18
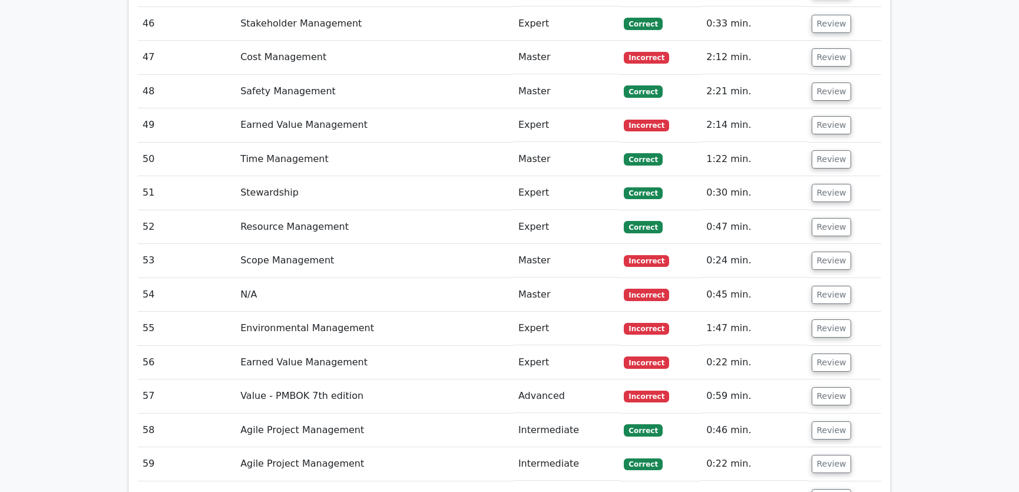
scroll to position [3390, 0]
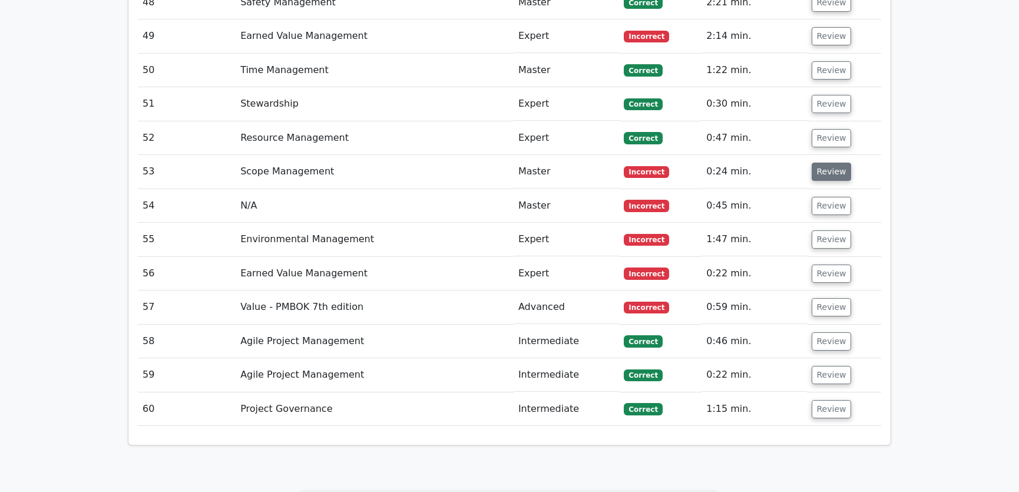
click at [829, 163] on button "Review" at bounding box center [831, 172] width 40 height 18
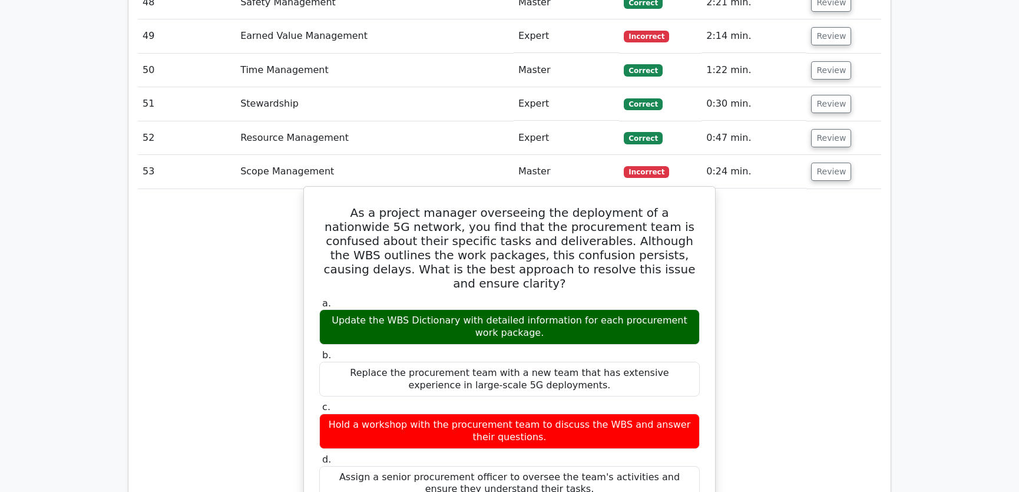
scroll to position [3479, 0]
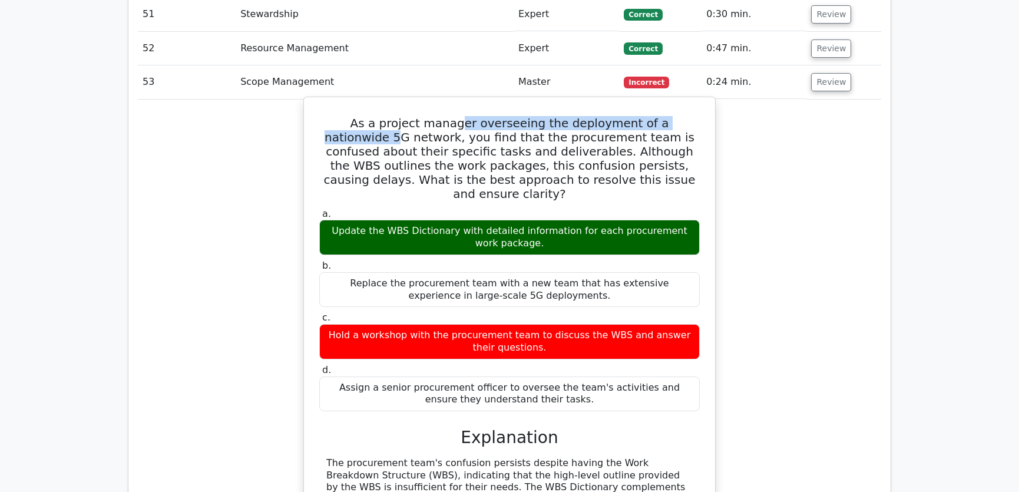
drag, startPoint x: 428, startPoint y: 75, endPoint x: 684, endPoint y: 76, distance: 256.1
click at [684, 116] on h5 "As a project manager overseeing the deployment of a nationwide 5G network, you …" at bounding box center [509, 158] width 383 height 85
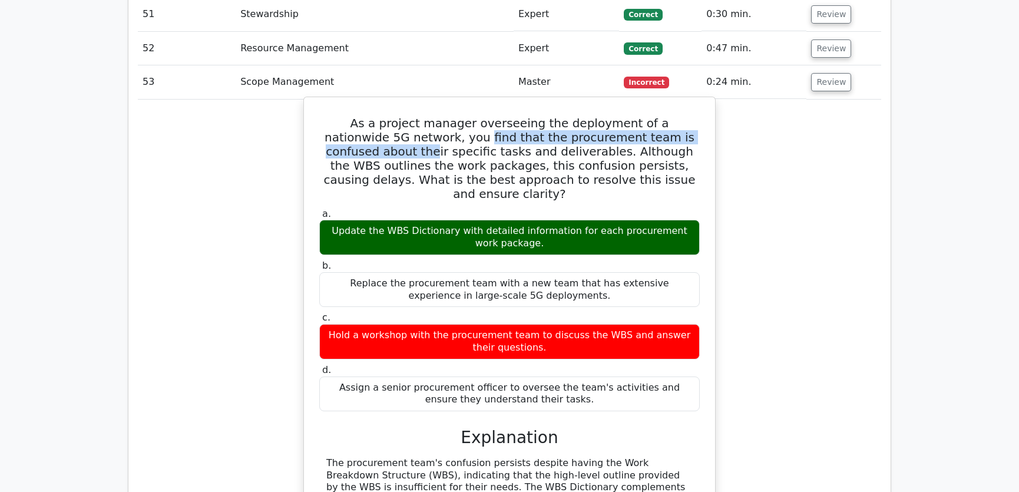
drag, startPoint x: 398, startPoint y: 89, endPoint x: 687, endPoint y: 95, distance: 289.2
click at [687, 116] on h5 "As a project manager overseeing the deployment of a nationwide 5G network, you …" at bounding box center [509, 158] width 383 height 85
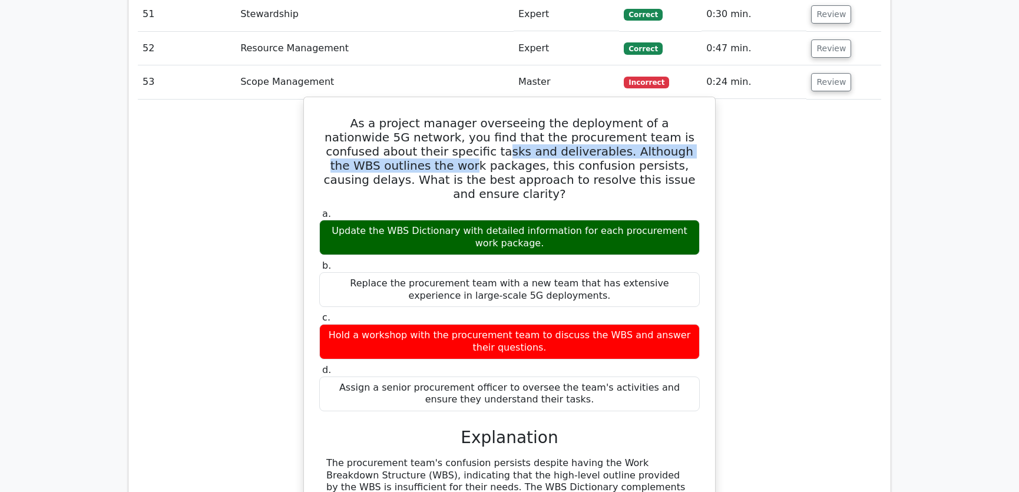
drag, startPoint x: 406, startPoint y: 104, endPoint x: 681, endPoint y: 100, distance: 275.0
click at [681, 116] on h5 "As a project manager overseeing the deployment of a nationwide 5G network, you …" at bounding box center [509, 158] width 383 height 85
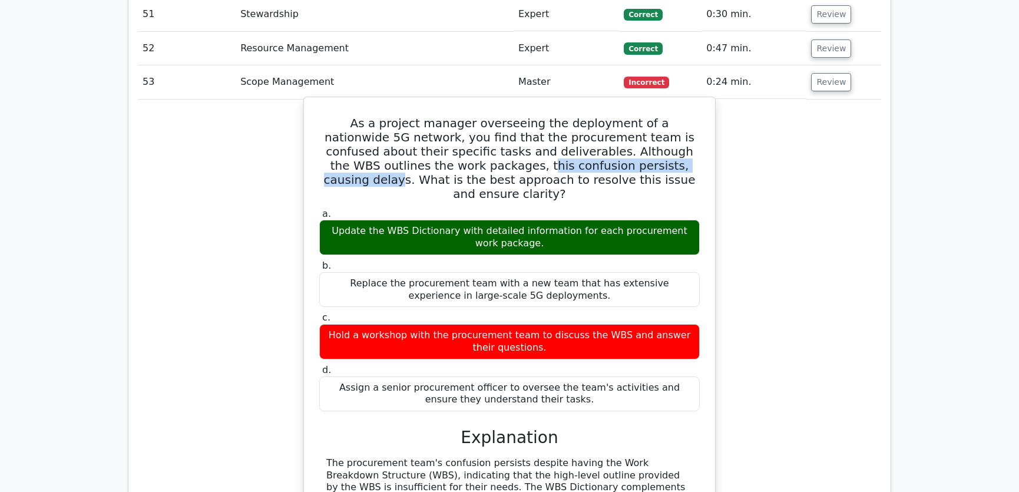
drag, startPoint x: 394, startPoint y: 117, endPoint x: 586, endPoint y: 118, distance: 192.0
click at [586, 118] on h5 "As a project manager overseeing the deployment of a nationwide 5G network, you …" at bounding box center [509, 158] width 383 height 85
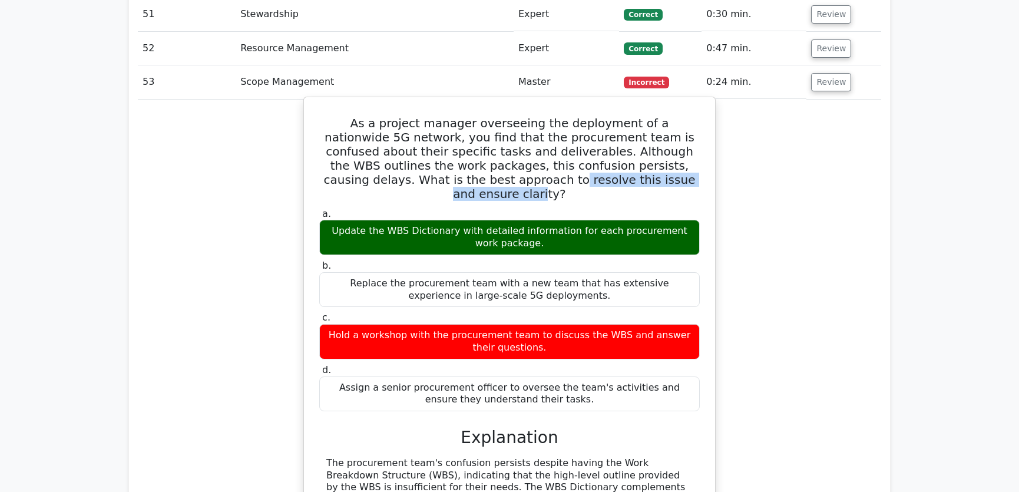
drag, startPoint x: 442, startPoint y: 129, endPoint x: 623, endPoint y: 127, distance: 181.4
click at [623, 127] on h5 "As a project manager overseeing the deployment of a nationwide 5G network, you …" at bounding box center [509, 158] width 383 height 85
click at [390, 220] on div "Update the WBS Dictionary with detailed information for each procurement work p…" at bounding box center [509, 237] width 380 height 35
drag, startPoint x: 327, startPoint y: 73, endPoint x: 559, endPoint y: 339, distance: 352.2
click at [559, 339] on div "As a project manager overseeing the deployment of a nationwide 5G network, you …" at bounding box center [510, 399] width 402 height 595
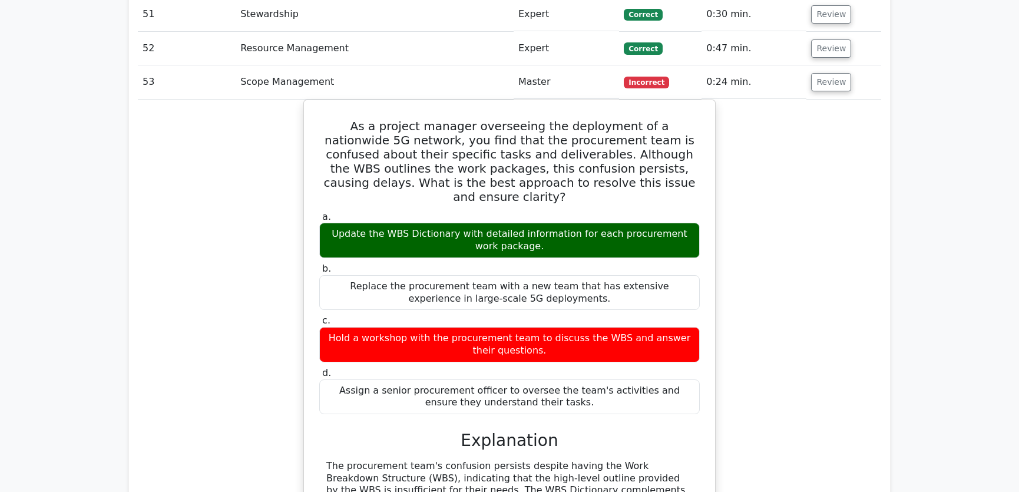
click at [836, 267] on div "As a project manager overseeing the deployment of a nationwide 5G network, you …" at bounding box center [509, 409] width 743 height 619
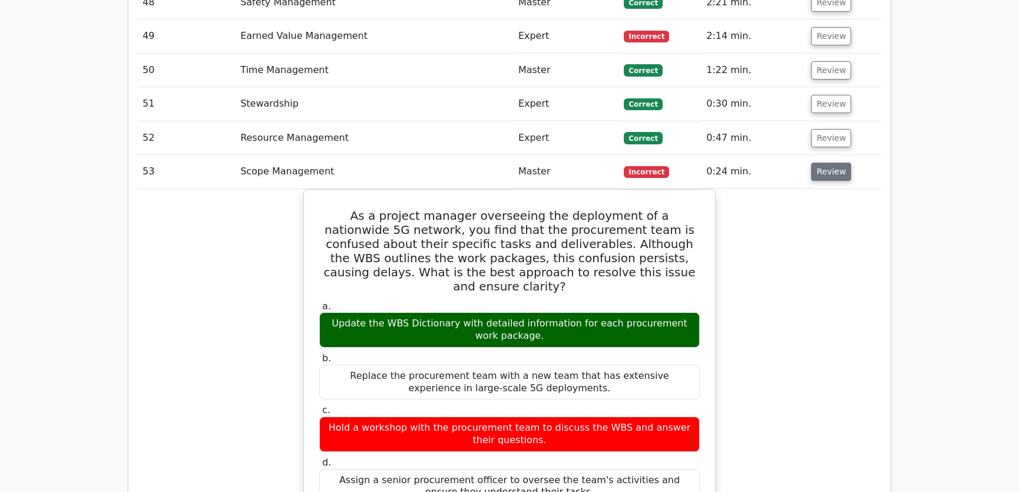
click at [826, 163] on button "Review" at bounding box center [831, 172] width 40 height 18
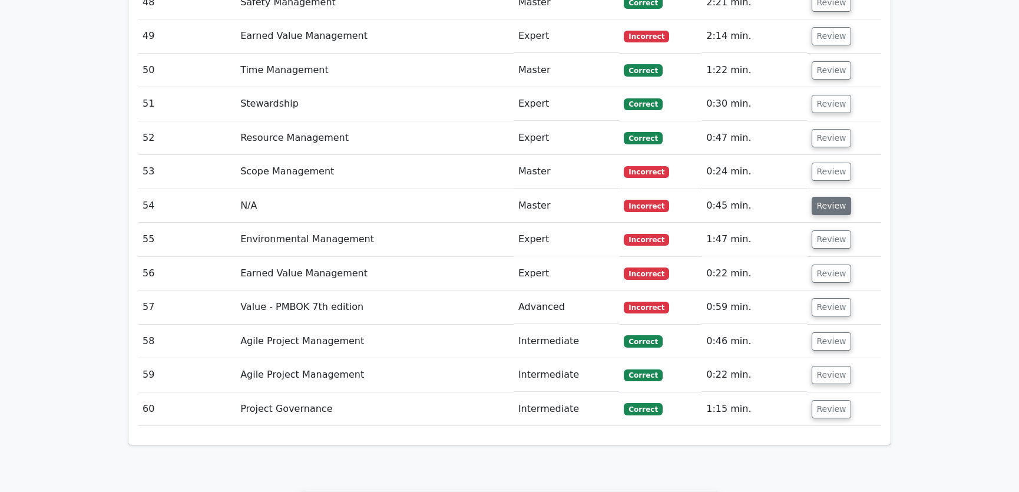
click at [832, 197] on button "Review" at bounding box center [831, 206] width 40 height 18
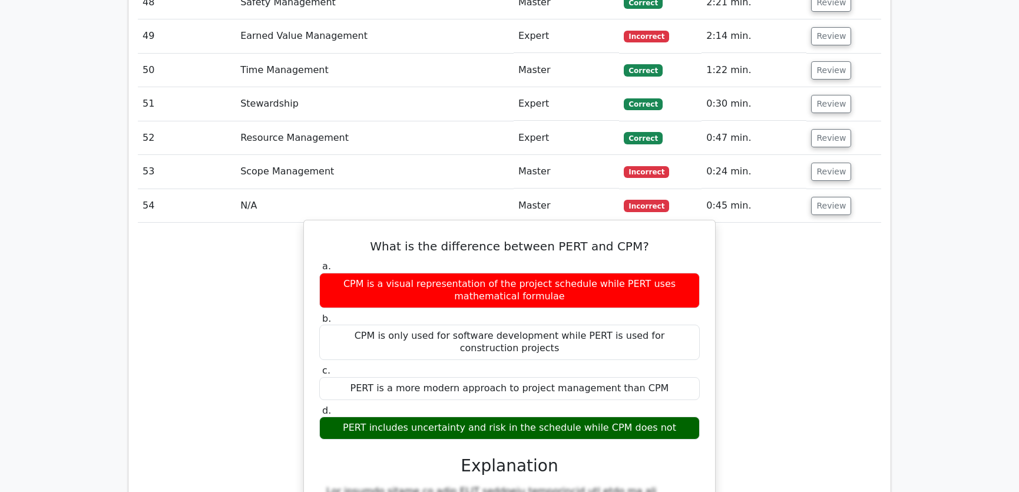
scroll to position [3479, 0]
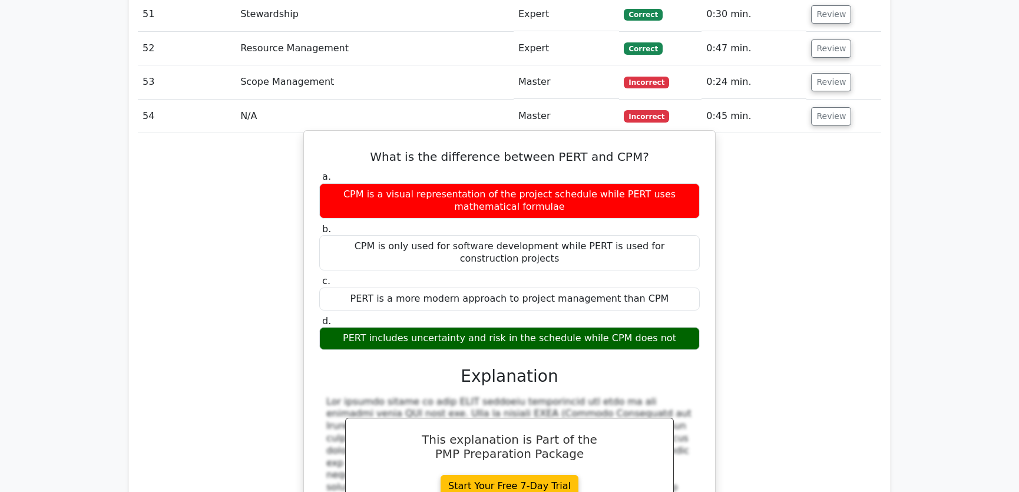
drag, startPoint x: 383, startPoint y: 104, endPoint x: 668, endPoint y: 291, distance: 341.5
click at [668, 291] on div "What is the difference between PERT and CPM? a. CPM is a visual representation …" at bounding box center [510, 409] width 402 height 548
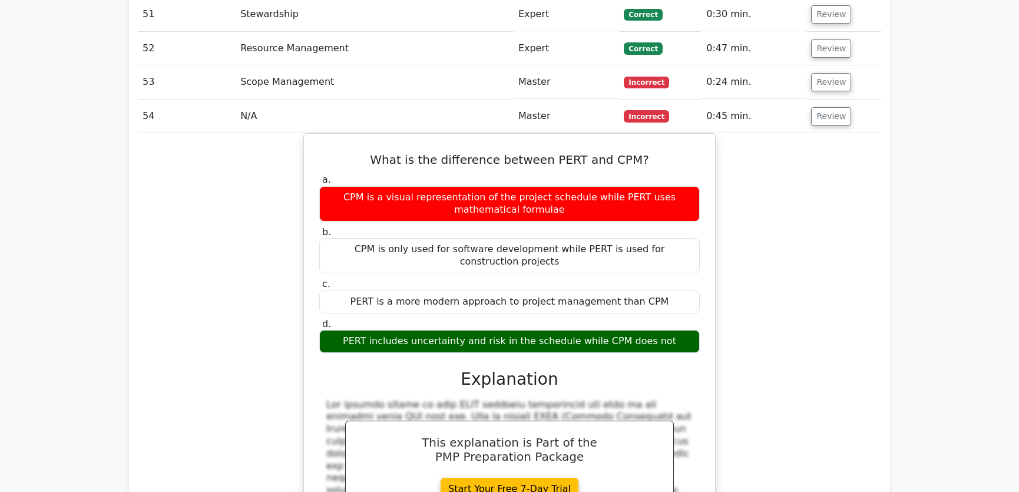
click at [788, 206] on div "What is the difference between PERT and CPM? a. CPM is a visual representation …" at bounding box center [509, 419] width 743 height 573
click at [826, 107] on button "Review" at bounding box center [831, 116] width 40 height 18
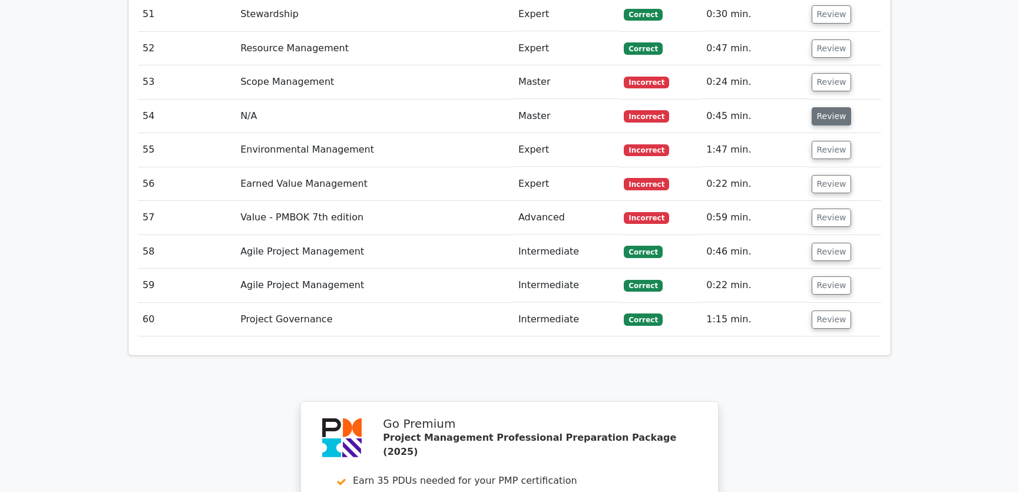
click at [827, 107] on button "Review" at bounding box center [831, 116] width 40 height 18
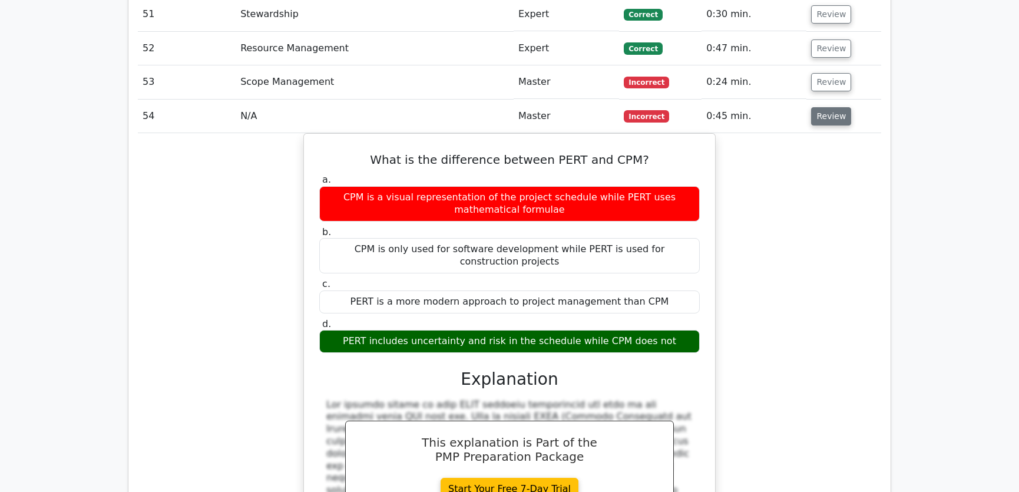
click at [827, 107] on button "Review" at bounding box center [831, 116] width 40 height 18
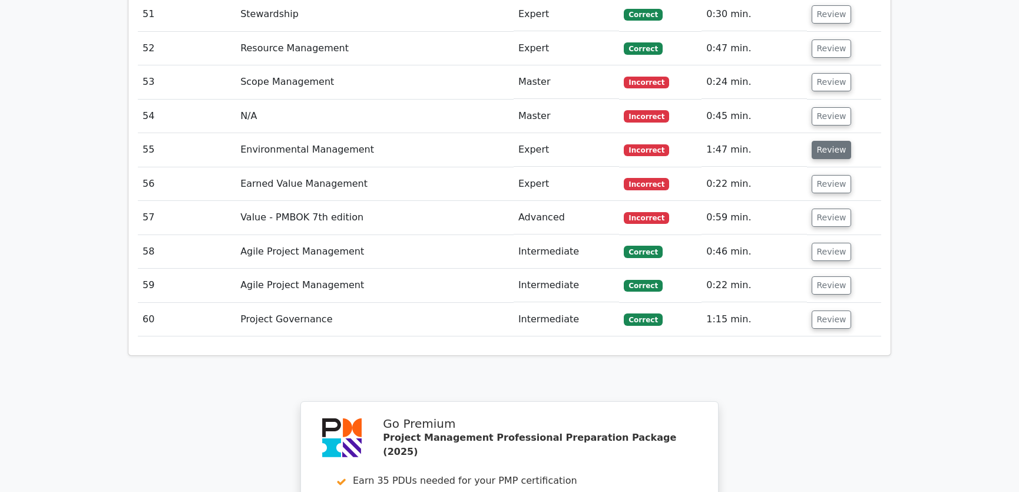
click at [830, 141] on button "Review" at bounding box center [831, 150] width 40 height 18
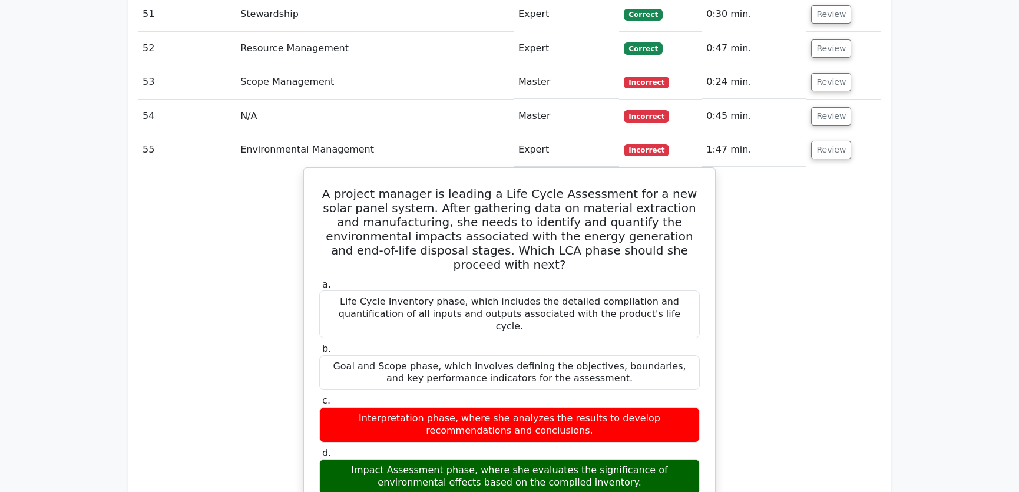
scroll to position [3568, 0]
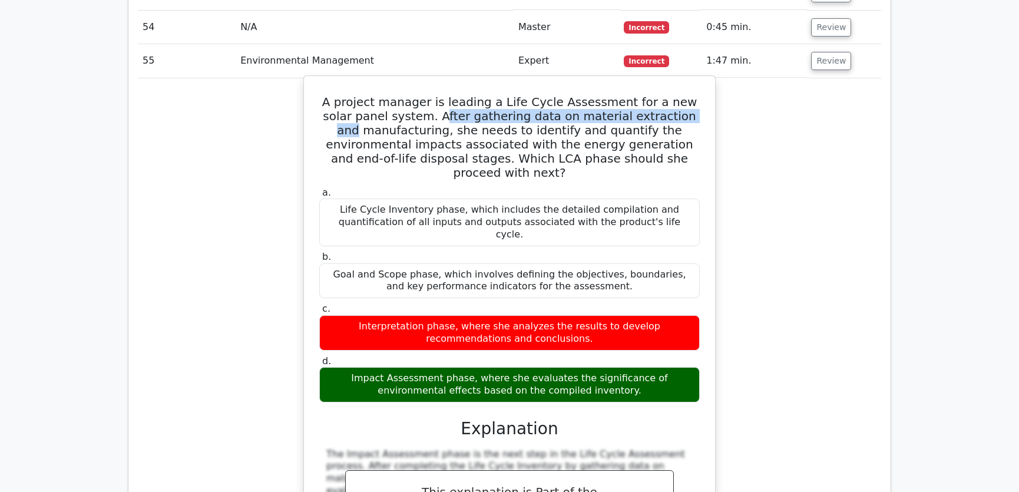
drag, startPoint x: 427, startPoint y: 67, endPoint x: 675, endPoint y: 70, distance: 247.9
click at [675, 95] on h5 "A project manager is leading a Life Cycle Assessment for a new solar panel syst…" at bounding box center [509, 137] width 383 height 85
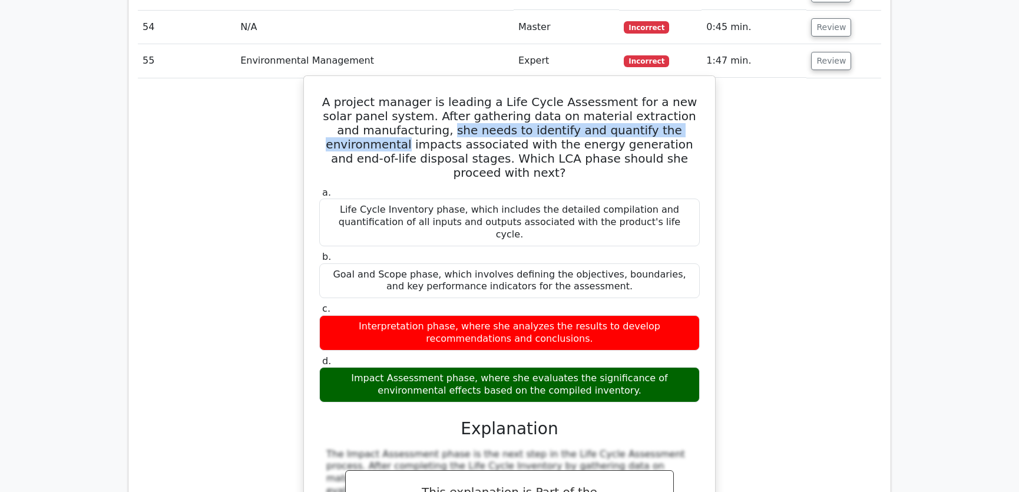
drag, startPoint x: 411, startPoint y: 82, endPoint x: 697, endPoint y: 86, distance: 286.2
click at [697, 95] on h5 "A project manager is leading a Life Cycle Assessment for a new solar panel syst…" at bounding box center [509, 137] width 383 height 85
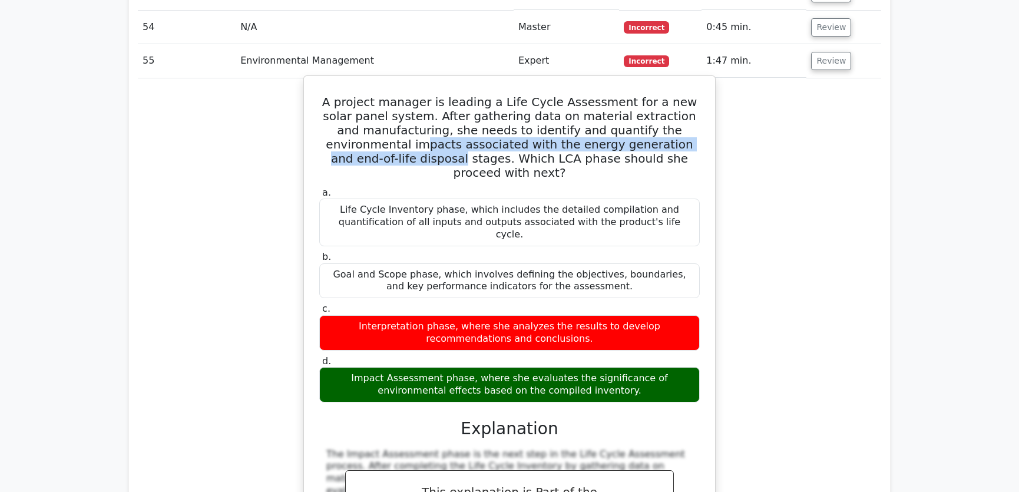
drag, startPoint x: 331, startPoint y: 96, endPoint x: 698, endPoint y: 97, distance: 367.4
click at [698, 97] on h5 "A project manager is leading a Life Cycle Assessment for a new solar panel syst…" at bounding box center [509, 137] width 383 height 85
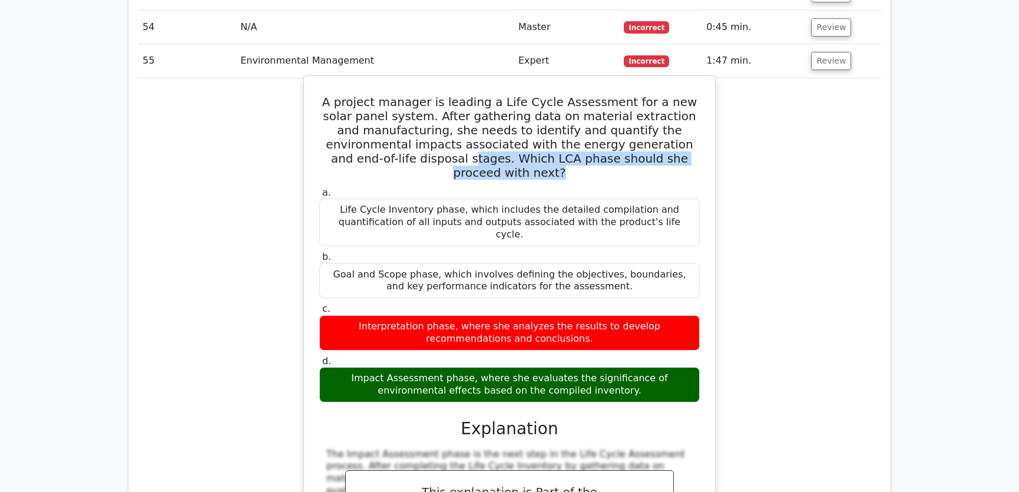
drag, startPoint x: 371, startPoint y: 112, endPoint x: 667, endPoint y: 111, distance: 296.2
click at [667, 111] on h5 "A project manager is leading a Life Cycle Assessment for a new solar panel syst…" at bounding box center [509, 137] width 383 height 85
click at [665, 95] on h5 "A project manager is leading a Life Cycle Assessment for a new solar panel syst…" at bounding box center [509, 137] width 383 height 85
drag, startPoint x: 328, startPoint y: 55, endPoint x: 605, endPoint y: 322, distance: 384.0
click at [605, 322] on div "A project manager is leading a Life Cycle Assessment for a new solar panel syst…" at bounding box center [510, 372] width 402 height 582
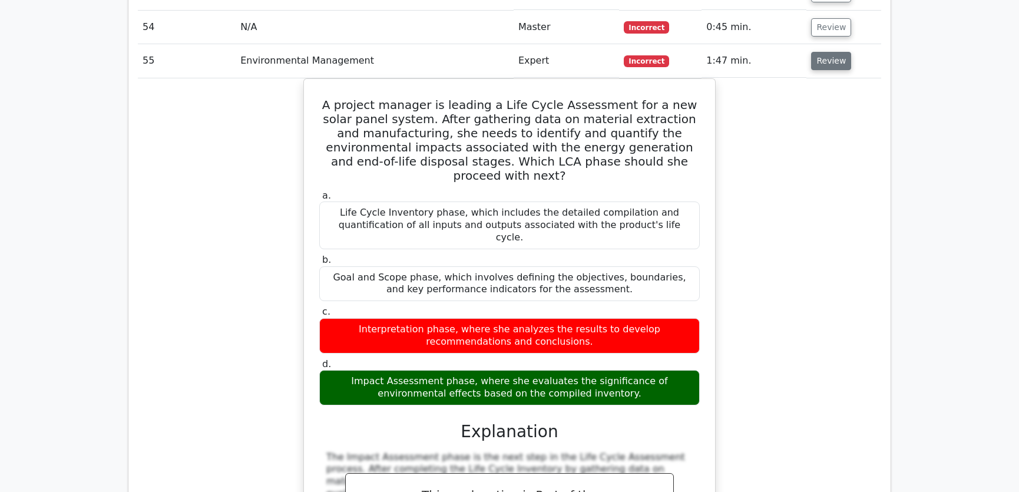
click at [830, 52] on button "Review" at bounding box center [831, 61] width 40 height 18
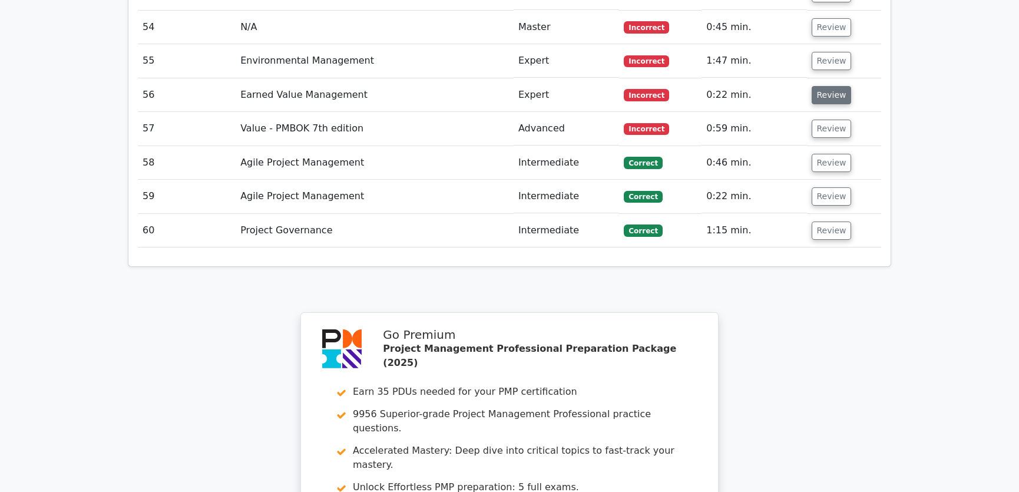
click at [822, 86] on button "Review" at bounding box center [831, 95] width 40 height 18
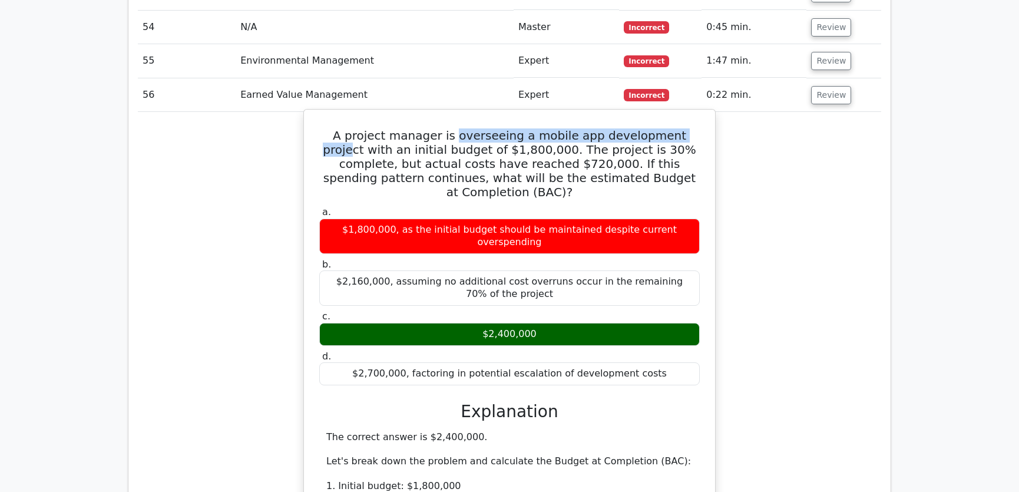
drag, startPoint x: 445, startPoint y: 87, endPoint x: 677, endPoint y: 88, distance: 232.0
click at [677, 128] on h5 "A project manager is overseeing a mobile app development project with an initia…" at bounding box center [509, 163] width 383 height 71
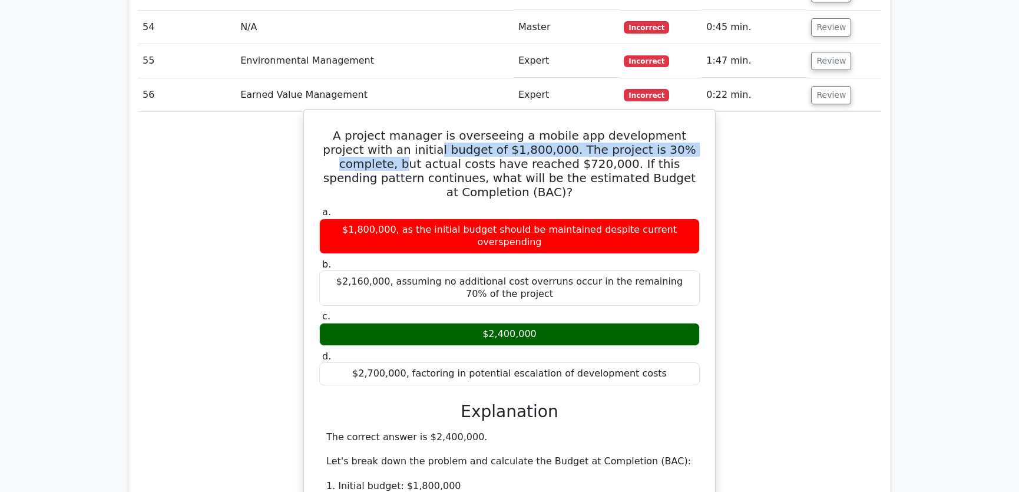
drag, startPoint x: 433, startPoint y: 105, endPoint x: 681, endPoint y: 104, distance: 247.9
click at [681, 128] on h5 "A project manager is overseeing a mobile app development project with an initia…" at bounding box center [509, 163] width 383 height 71
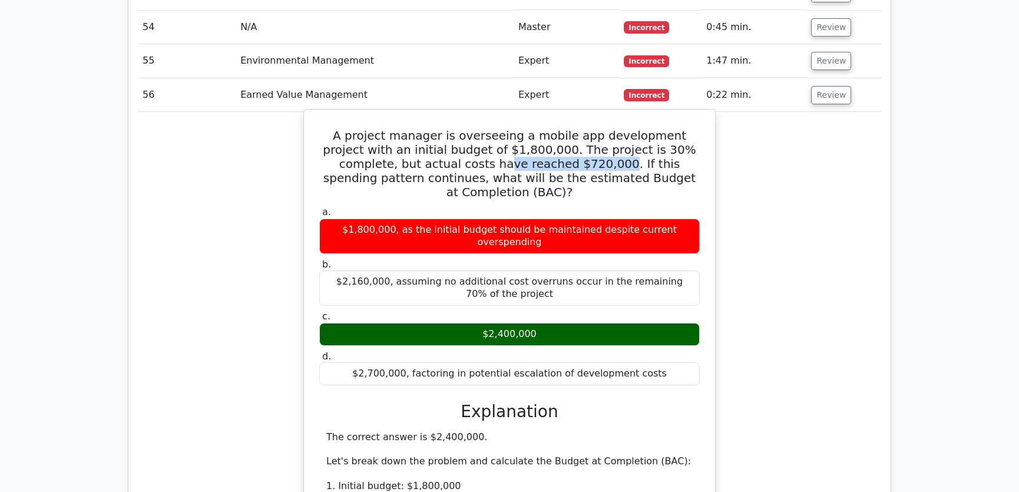
drag, startPoint x: 402, startPoint y: 114, endPoint x: 505, endPoint y: 117, distance: 103.1
click at [505, 128] on h5 "A project manager is overseeing a mobile app development project with an initia…" at bounding box center [509, 163] width 383 height 71
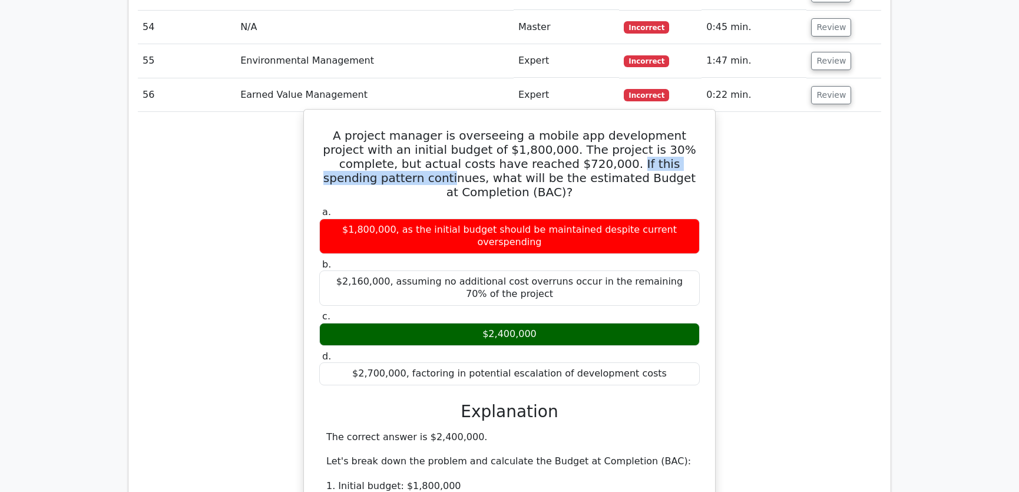
drag, startPoint x: 513, startPoint y: 114, endPoint x: 671, endPoint y: 114, distance: 157.8
click at [671, 128] on h5 "A project manager is overseeing a mobile app development project with an initia…" at bounding box center [509, 163] width 383 height 71
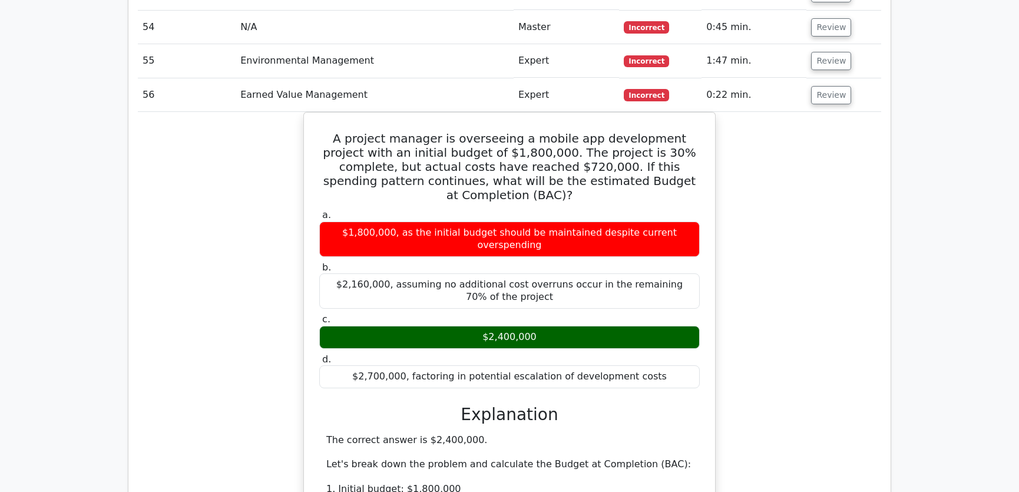
click at [784, 349] on div "A project manager is overseeing a mobile app development project with an initia…" at bounding box center [509, 488] width 743 height 752
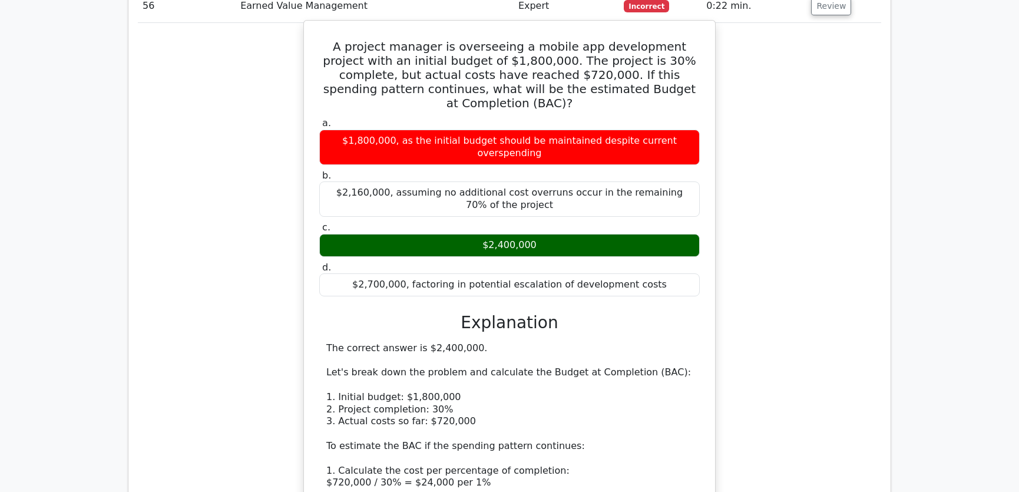
scroll to position [3747, 0]
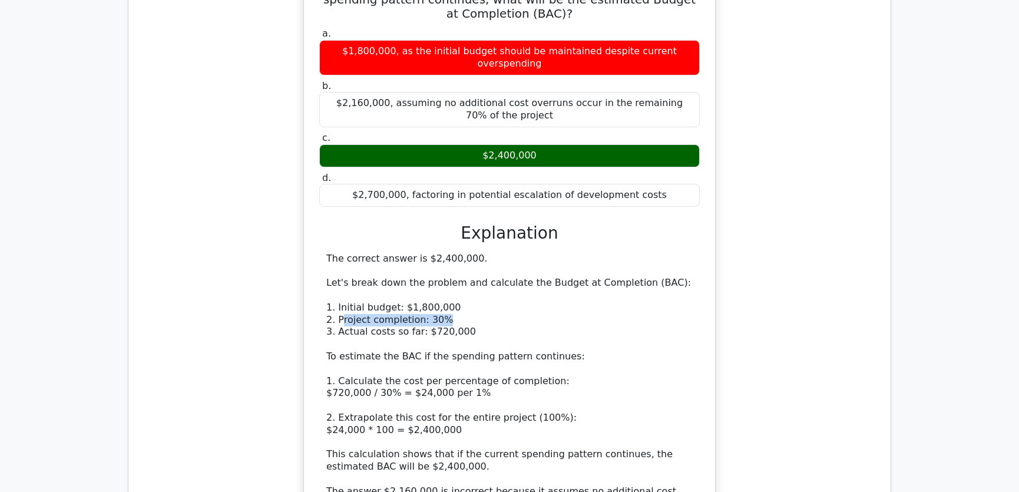
drag, startPoint x: 340, startPoint y: 257, endPoint x: 447, endPoint y: 259, distance: 106.6
click at [447, 259] on div "The correct answer is $2,400,000. Let's break down the problem and calculate th…" at bounding box center [509, 430] width 366 height 355
drag, startPoint x: 350, startPoint y: 267, endPoint x: 495, endPoint y: 267, distance: 144.9
click at [495, 267] on div "The correct answer is $2,400,000. Let's break down the problem and calculate th…" at bounding box center [509, 430] width 366 height 355
click at [526, 264] on div "The correct answer is $2,400,000. Let's break down the problem and calculate th…" at bounding box center [509, 430] width 366 height 355
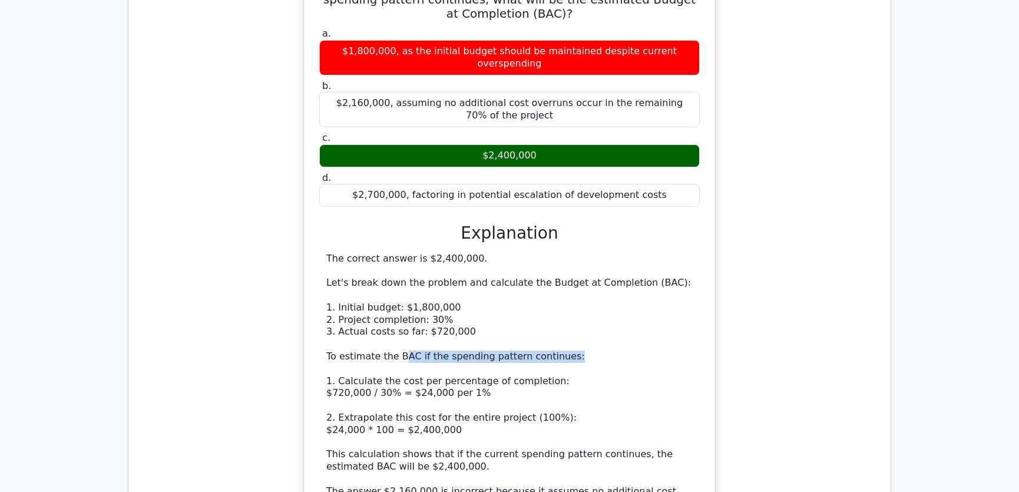
drag, startPoint x: 399, startPoint y: 294, endPoint x: 563, endPoint y: 294, distance: 164.3
click at [563, 294] on div "The correct answer is $2,400,000. Let's break down the problem and calculate th…" at bounding box center [509, 430] width 366 height 355
click at [612, 300] on div "The correct answer is $2,400,000. Let's break down the problem and calculate th…" at bounding box center [509, 430] width 366 height 355
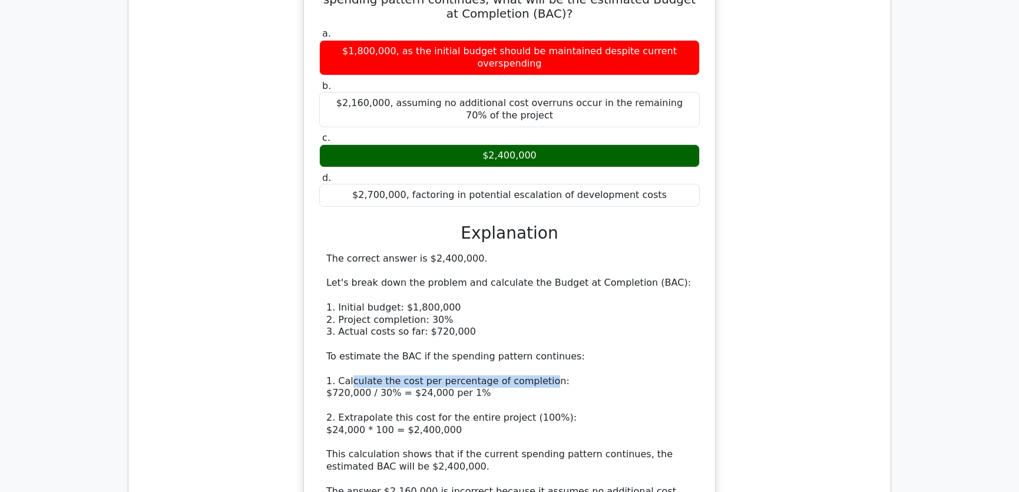
drag, startPoint x: 351, startPoint y: 319, endPoint x: 538, endPoint y: 321, distance: 186.7
click at [537, 321] on div "The correct answer is $2,400,000. Let's break down the problem and calculate th…" at bounding box center [509, 430] width 366 height 355
click at [617, 314] on div "The correct answer is $2,400,000. Let's break down the problem and calculate th…" at bounding box center [509, 430] width 366 height 355
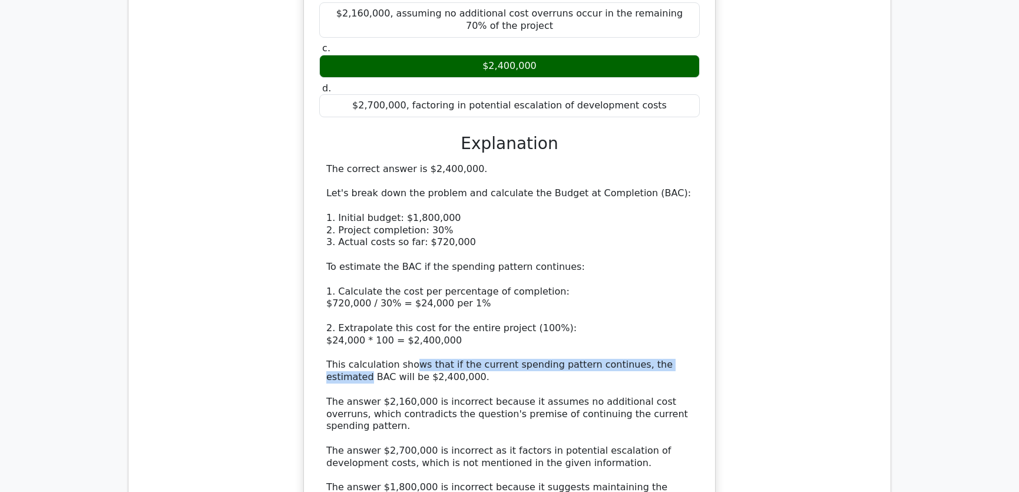
drag, startPoint x: 411, startPoint y: 303, endPoint x: 677, endPoint y: 306, distance: 266.2
click at [677, 306] on div "The correct answer is $2,400,000. Let's break down the problem and calculate th…" at bounding box center [509, 340] width 366 height 355
click at [551, 271] on div "The correct answer is $2,400,000. Let's break down the problem and calculate th…" at bounding box center [509, 340] width 366 height 355
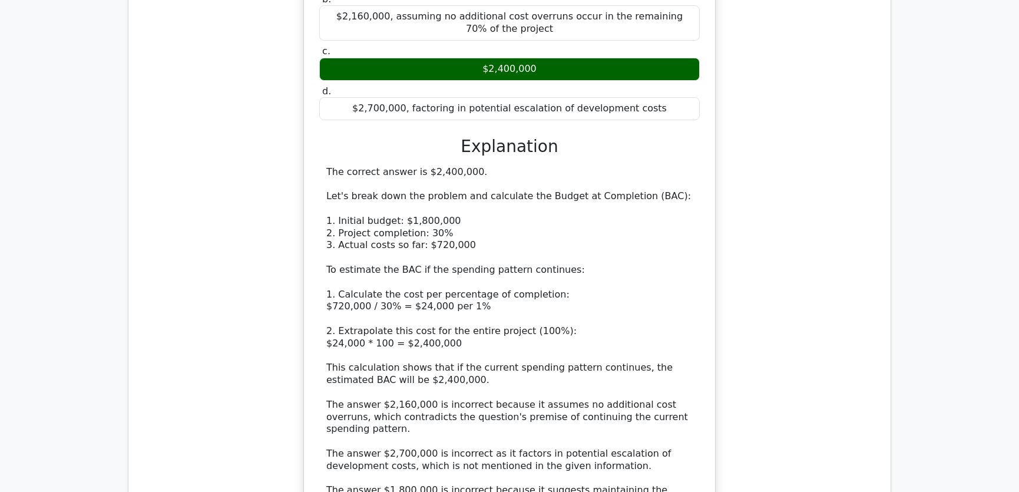
click at [815, 271] on div "A project manager is overseeing a mobile app development project with an initia…" at bounding box center [509, 220] width 743 height 752
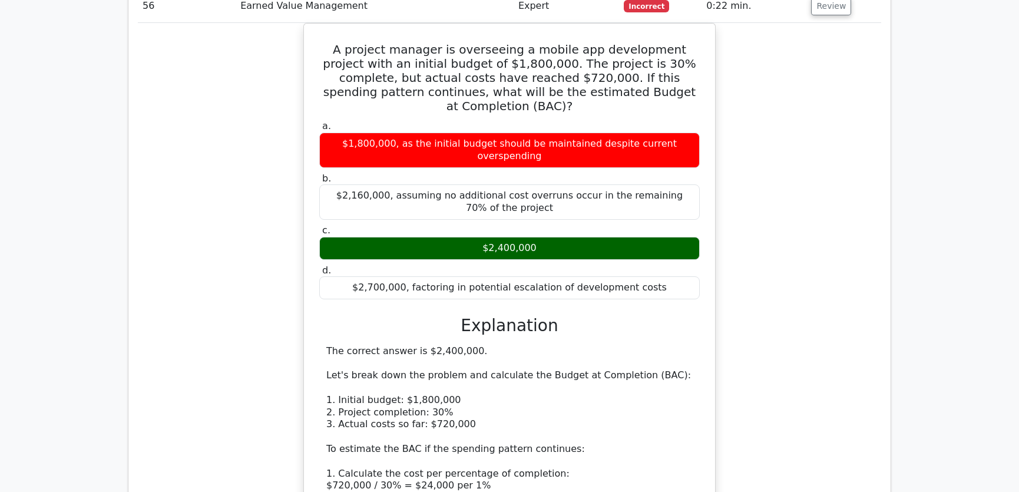
scroll to position [3568, 0]
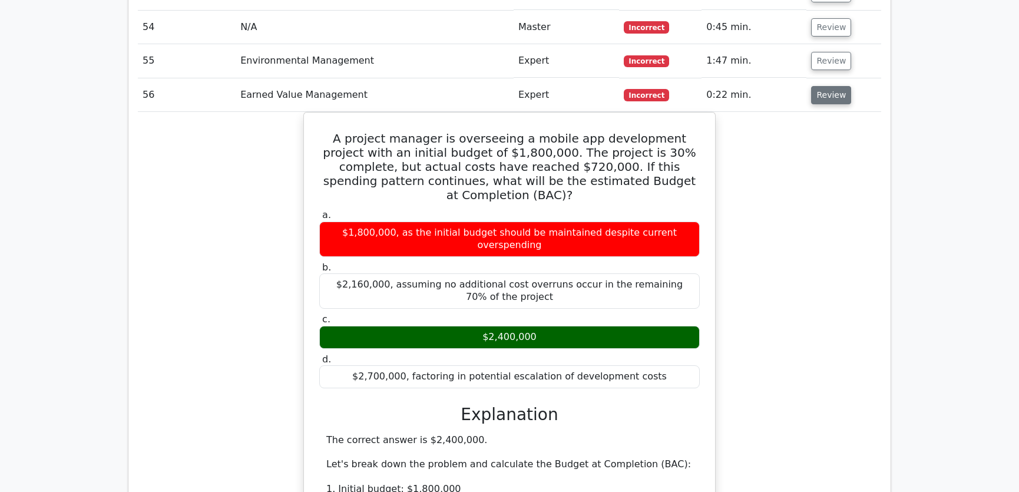
click at [834, 86] on button "Review" at bounding box center [831, 95] width 40 height 18
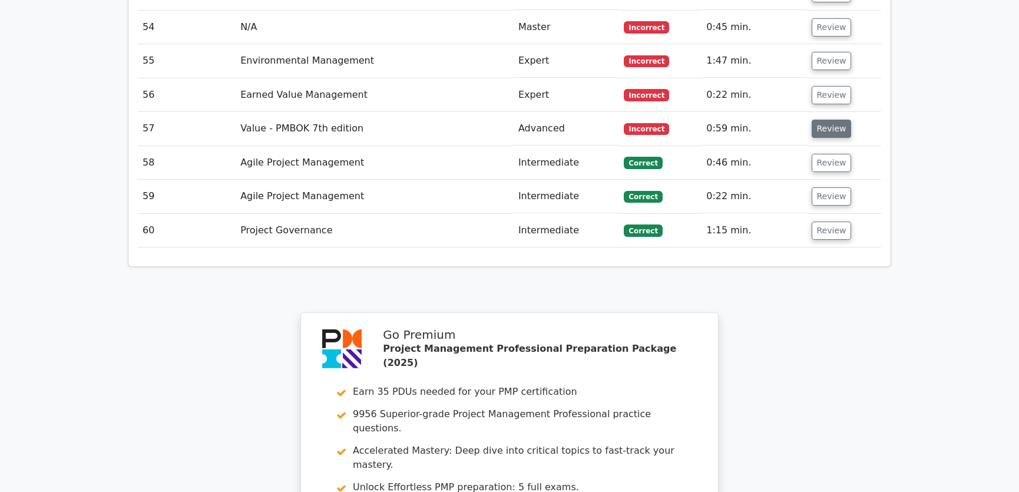
click at [820, 120] on button "Review" at bounding box center [831, 129] width 40 height 18
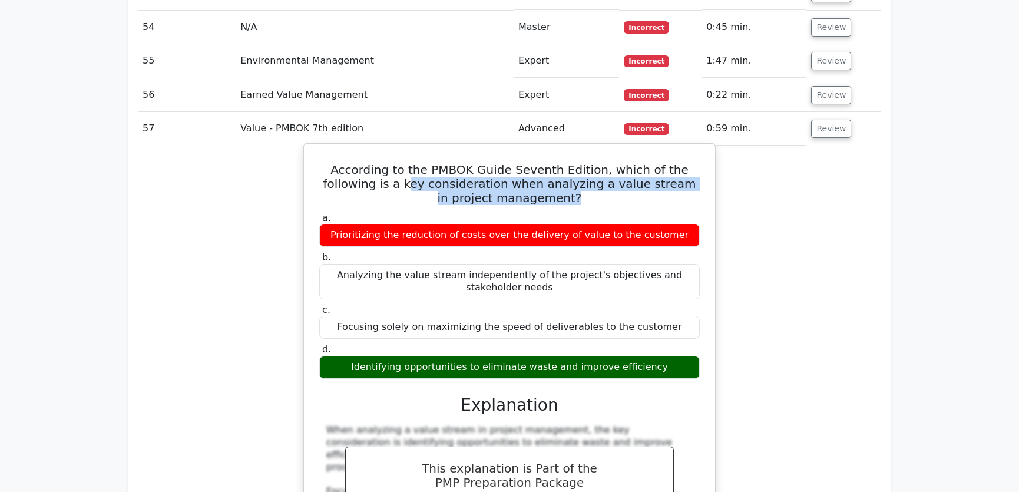
drag, startPoint x: 367, startPoint y: 136, endPoint x: 677, endPoint y: 142, distance: 309.8
click at [677, 163] on h5 "According to the PMBOK Guide Seventh Edition, which of the following is a key c…" at bounding box center [509, 184] width 383 height 42
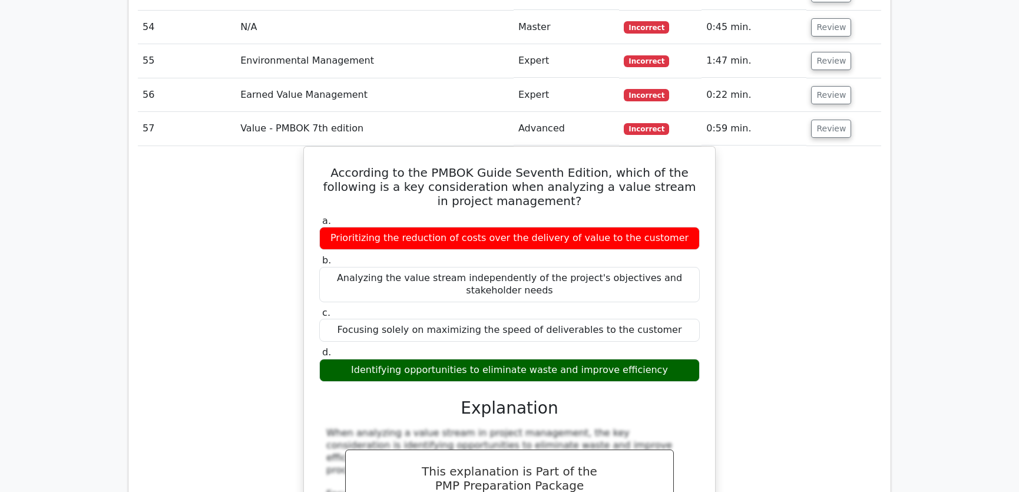
click at [797, 250] on div "According to the PMBOK Guide Seventh Edition, which of the following is a key c…" at bounding box center [509, 397] width 743 height 503
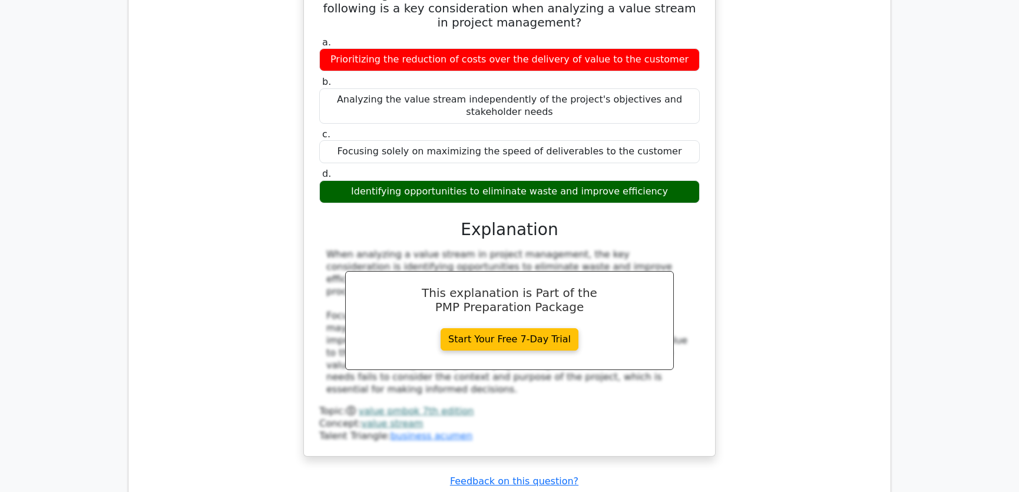
scroll to position [3479, 0]
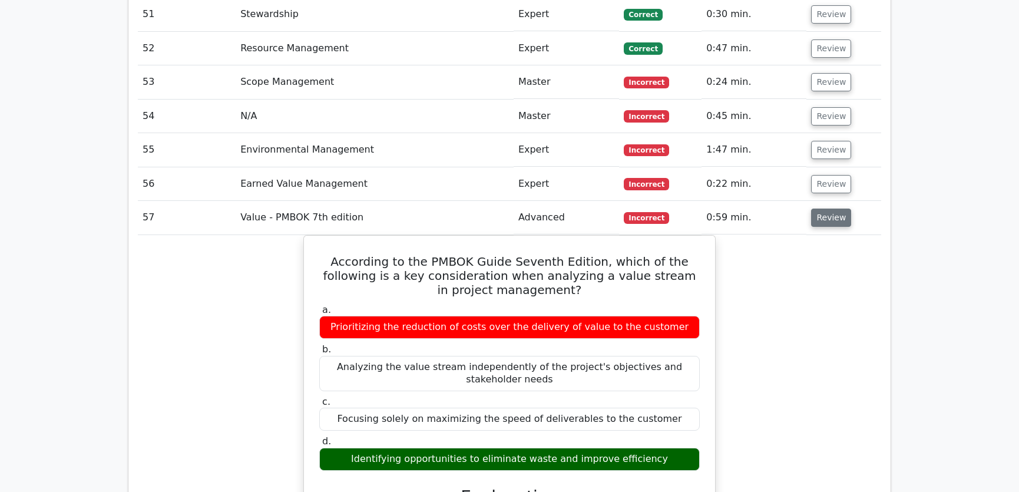
click at [824, 208] on button "Review" at bounding box center [831, 217] width 40 height 18
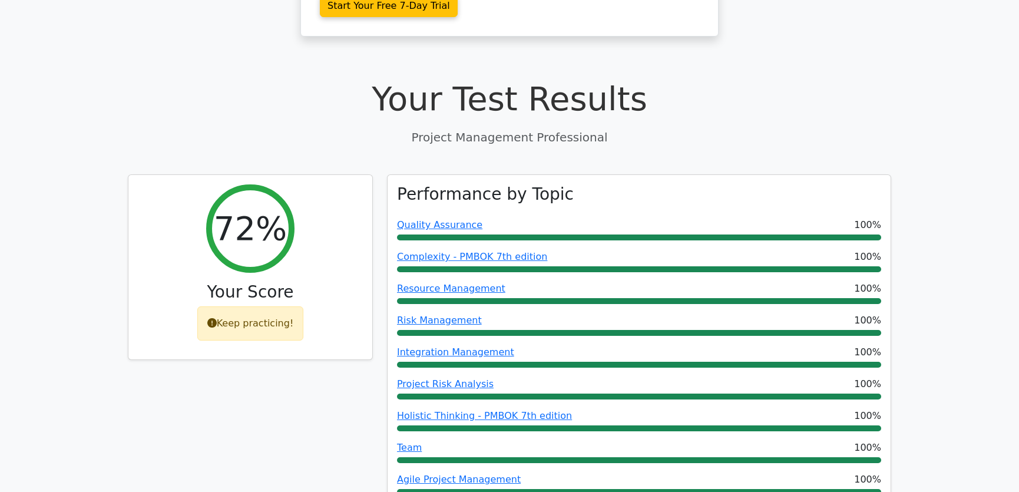
scroll to position [0, 0]
